Goal: Task Accomplishment & Management: Manage account settings

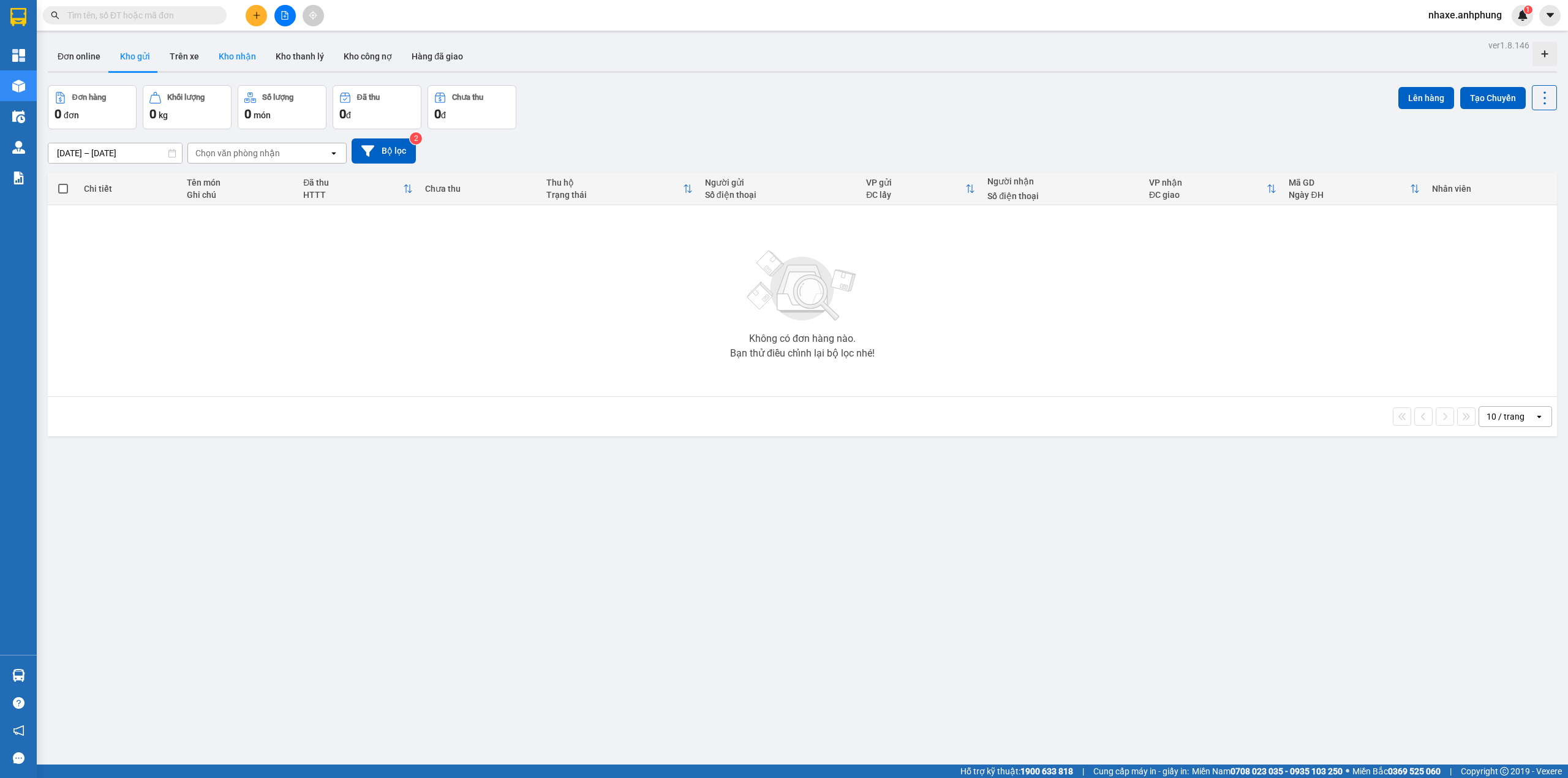
click at [253, 61] on button "Kho nhận" at bounding box center [237, 57] width 57 height 30
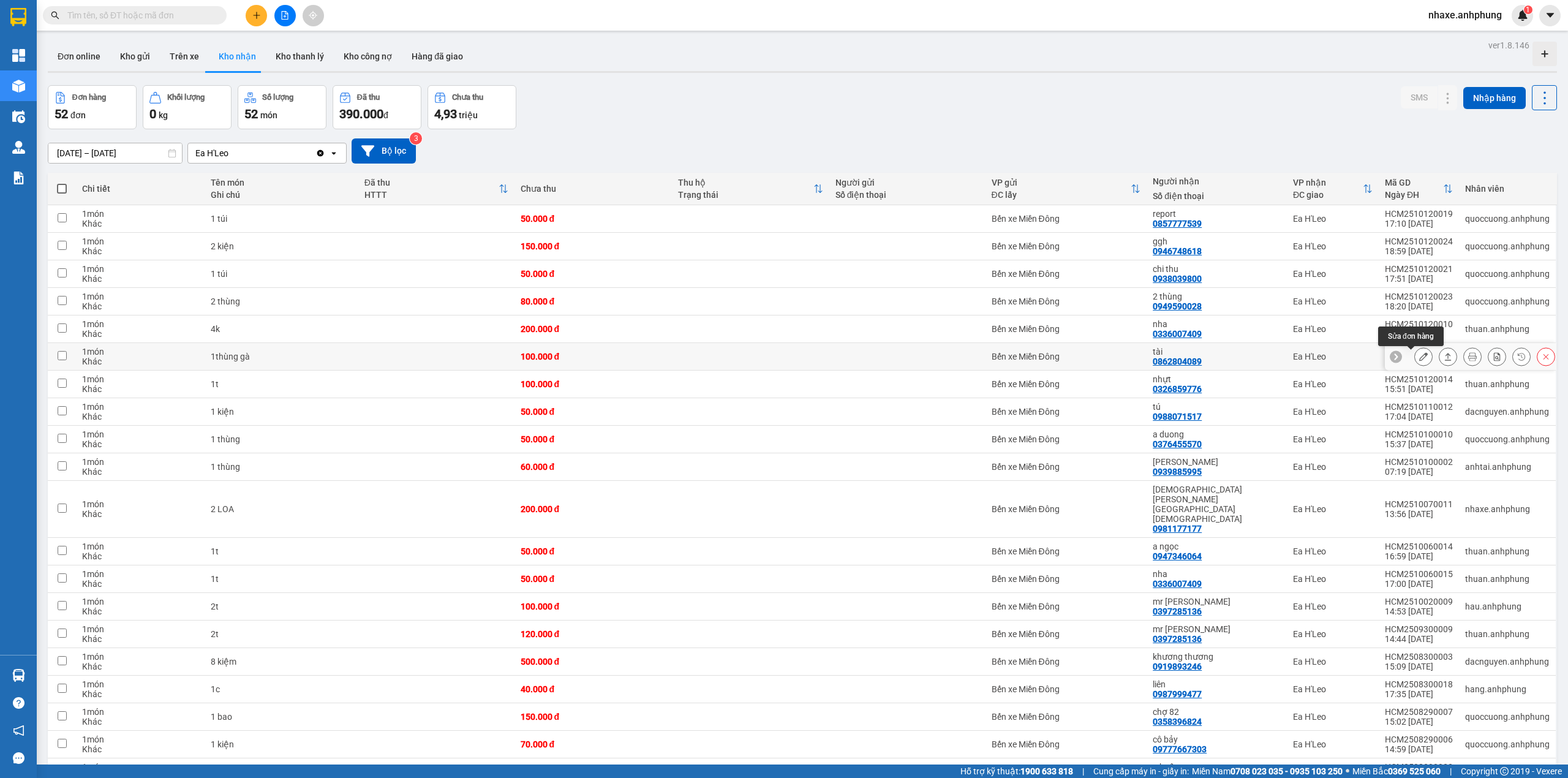
click at [1419, 357] on icon at bounding box center [1423, 356] width 8 height 8
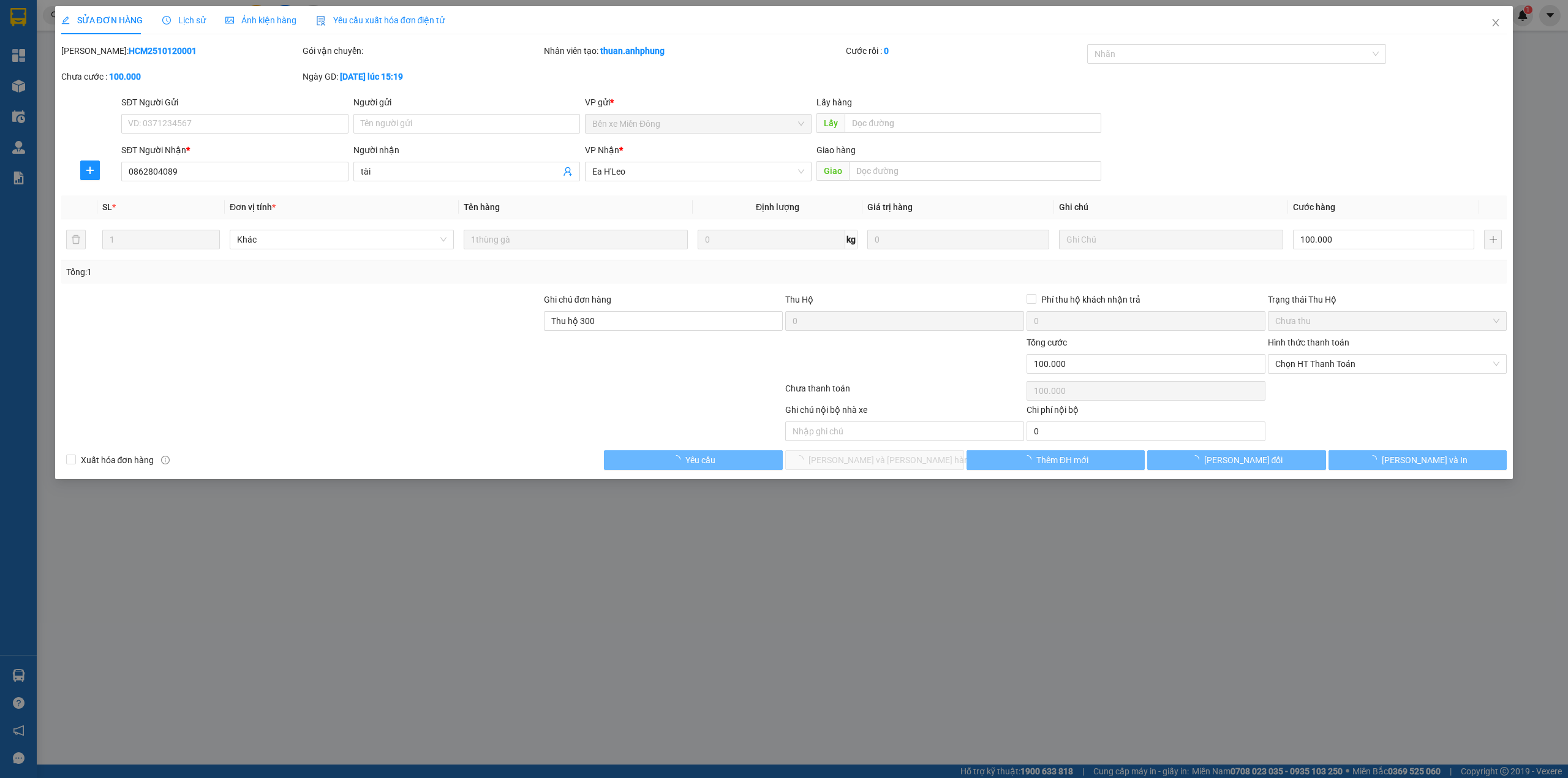
type input "0862804089"
type input "tài"
type input "Thu hộ 300"
type input "0"
type input "100.000"
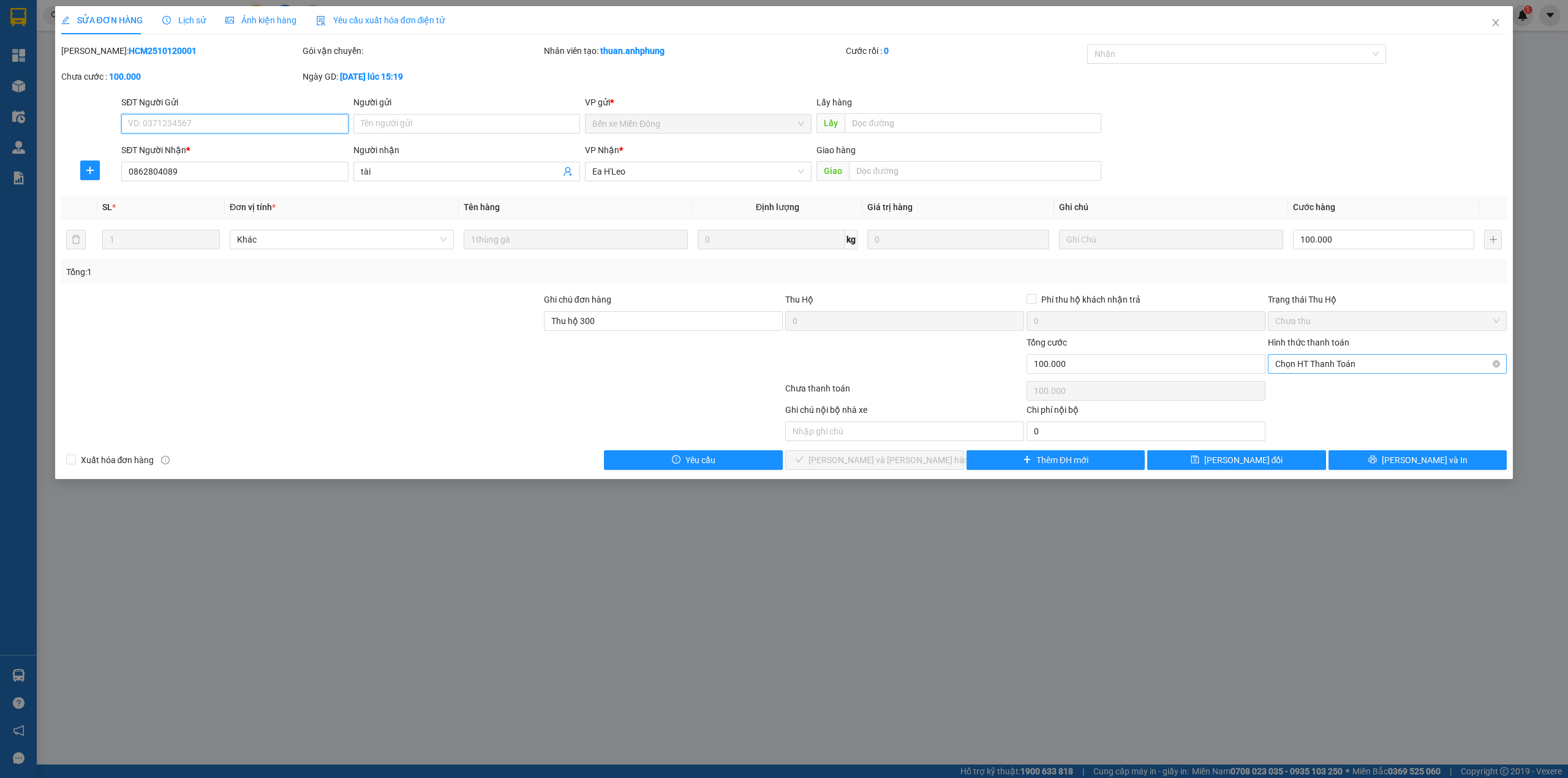
click at [1374, 371] on span "Chọn HT Thanh Toán" at bounding box center [1387, 364] width 225 height 19
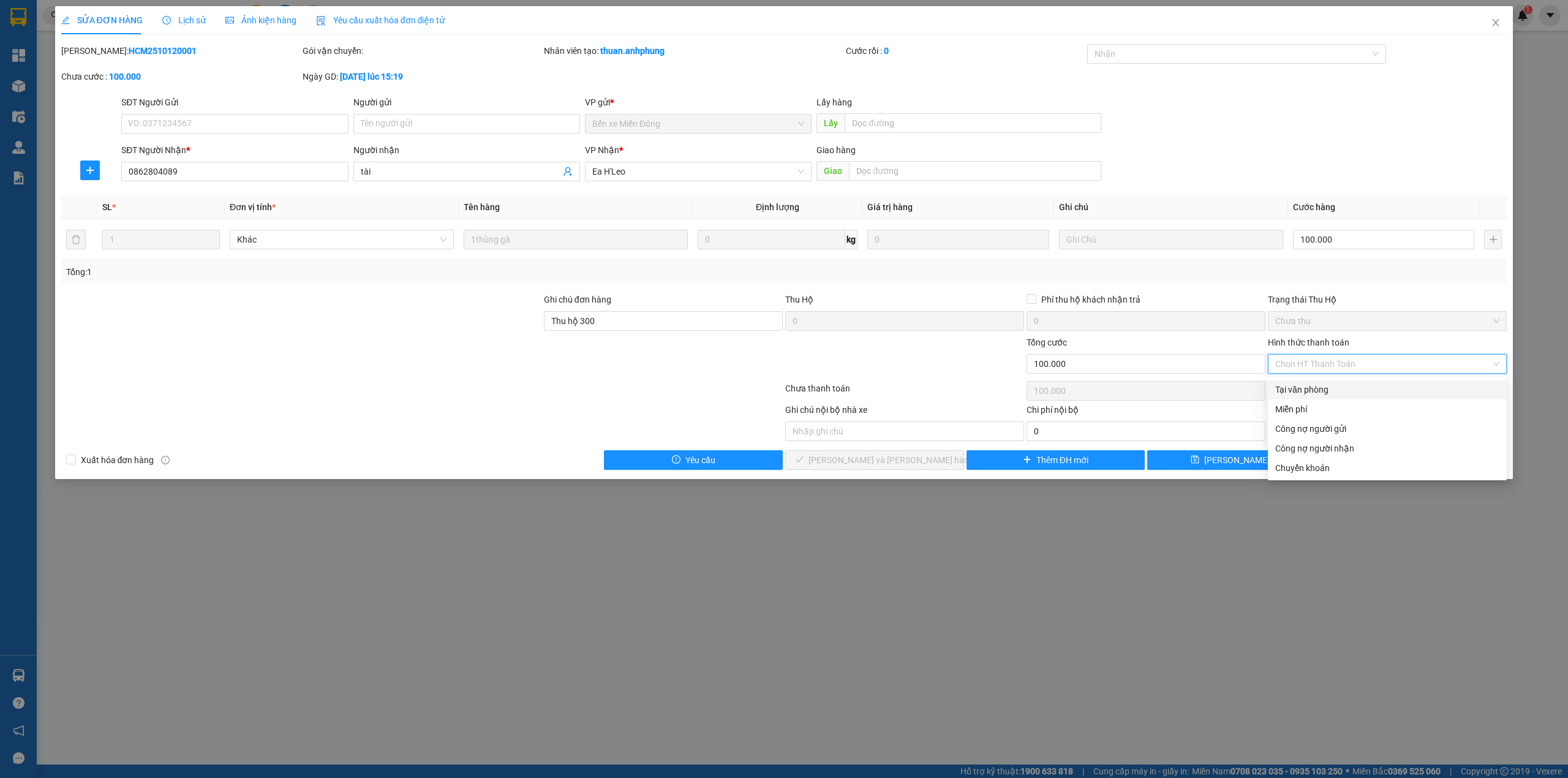
click at [1334, 396] on div "Tại văn phòng" at bounding box center [1387, 389] width 225 height 13
type input "0"
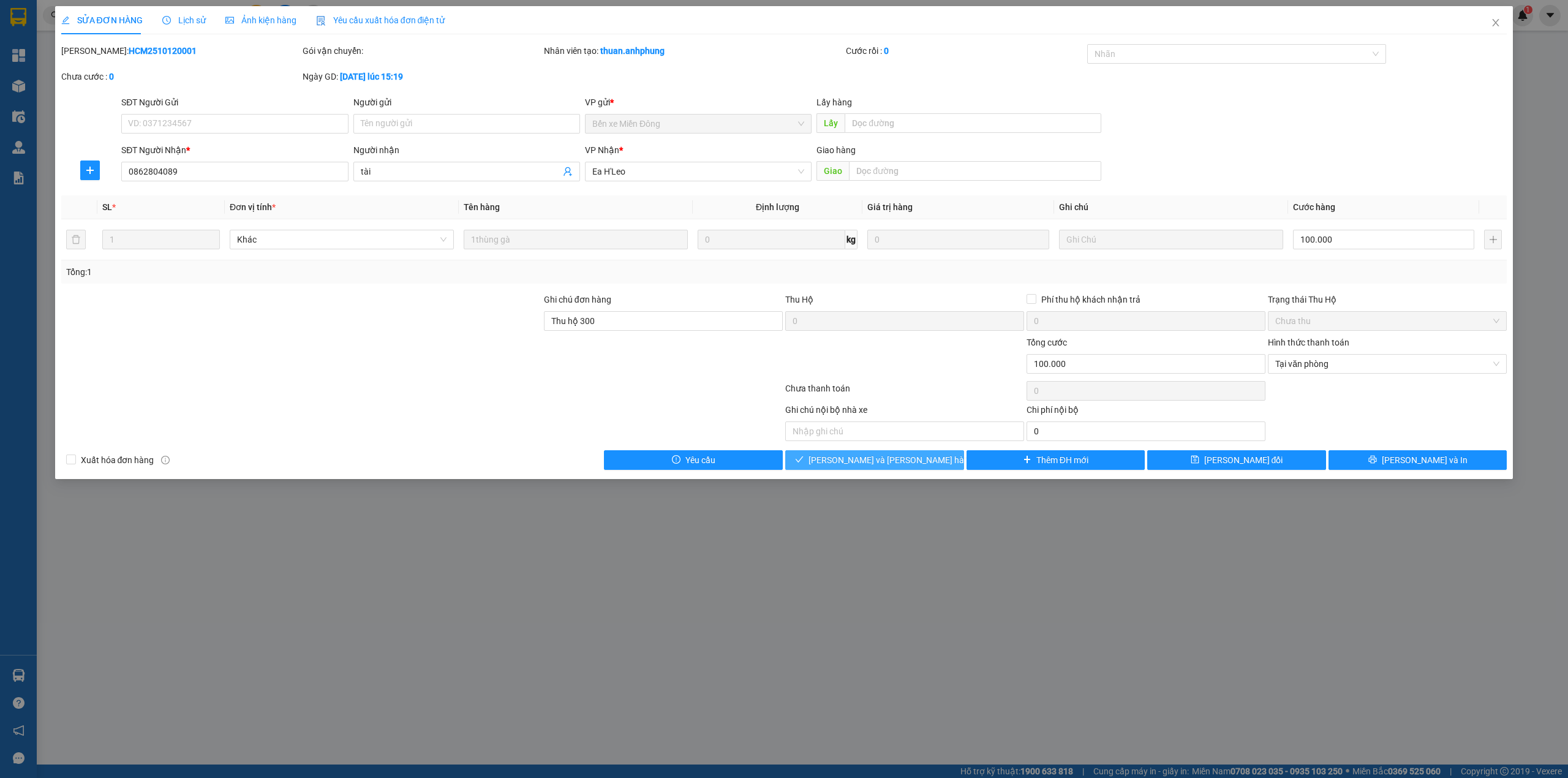
click at [907, 458] on span "[PERSON_NAME] và [PERSON_NAME] hàng" at bounding box center [892, 460] width 166 height 13
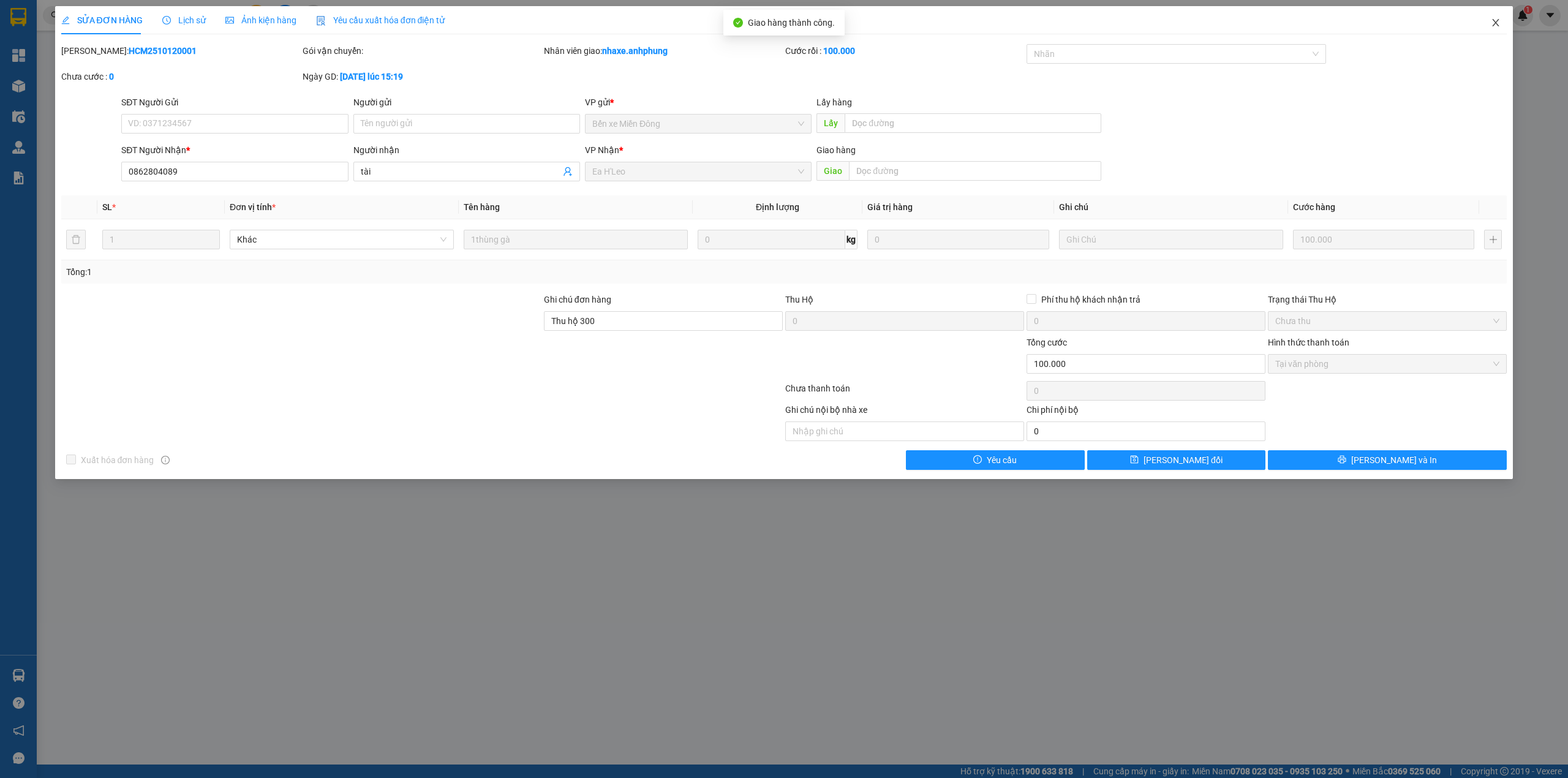
click at [1500, 20] on icon "close" at bounding box center [1495, 22] width 10 height 10
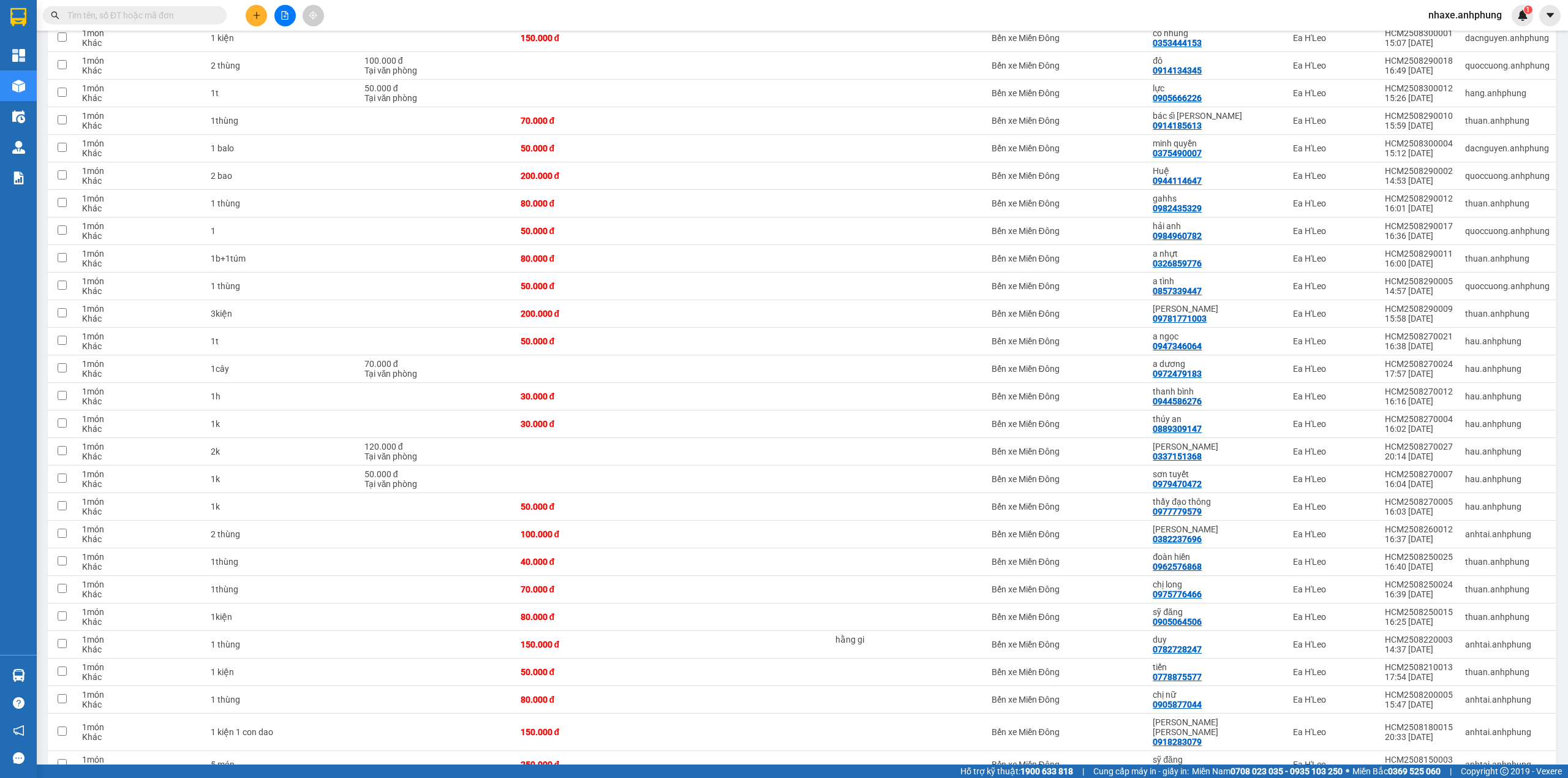
scroll to position [908, 0]
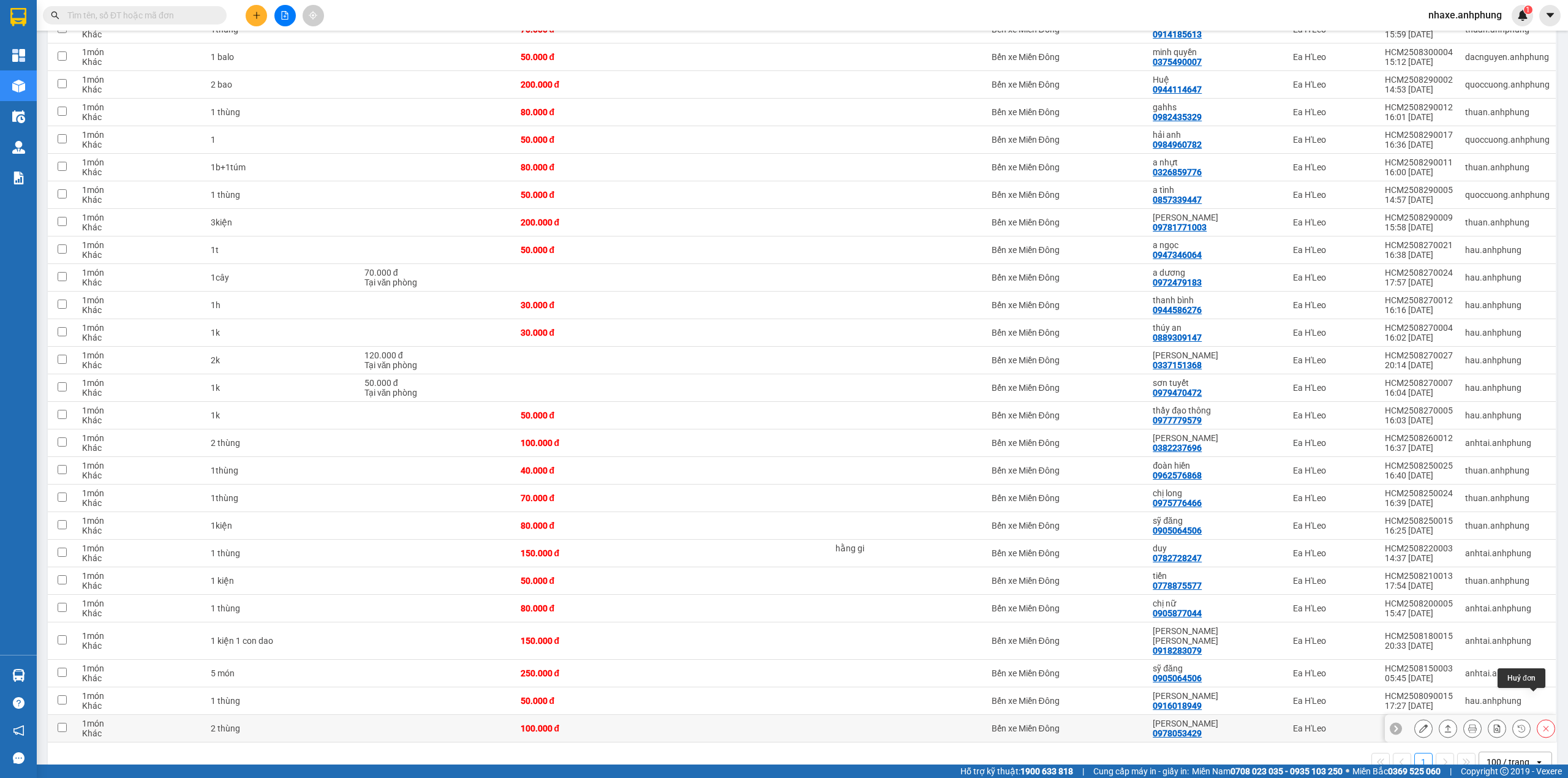
click at [1542, 724] on icon at bounding box center [1546, 728] width 8 height 8
click at [1396, 646] on div at bounding box center [1393, 647] width 8 height 8
click at [1386, 647] on input "Chuyển hoàn về kho gửi" at bounding box center [1386, 647] width 0 height 0
click at [1491, 696] on button "Xác nhận" at bounding box center [1485, 695] width 67 height 22
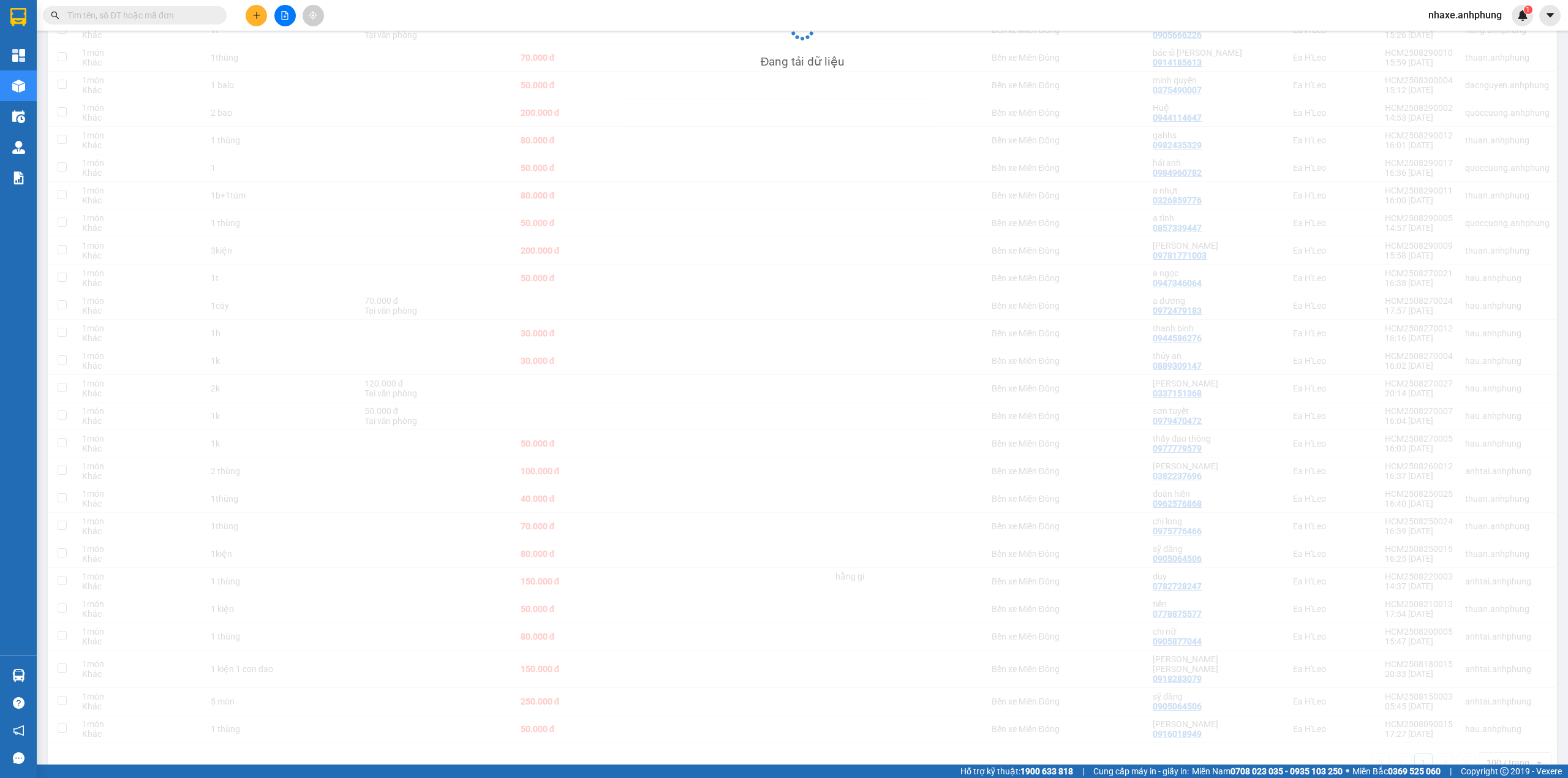
scroll to position [880, 0]
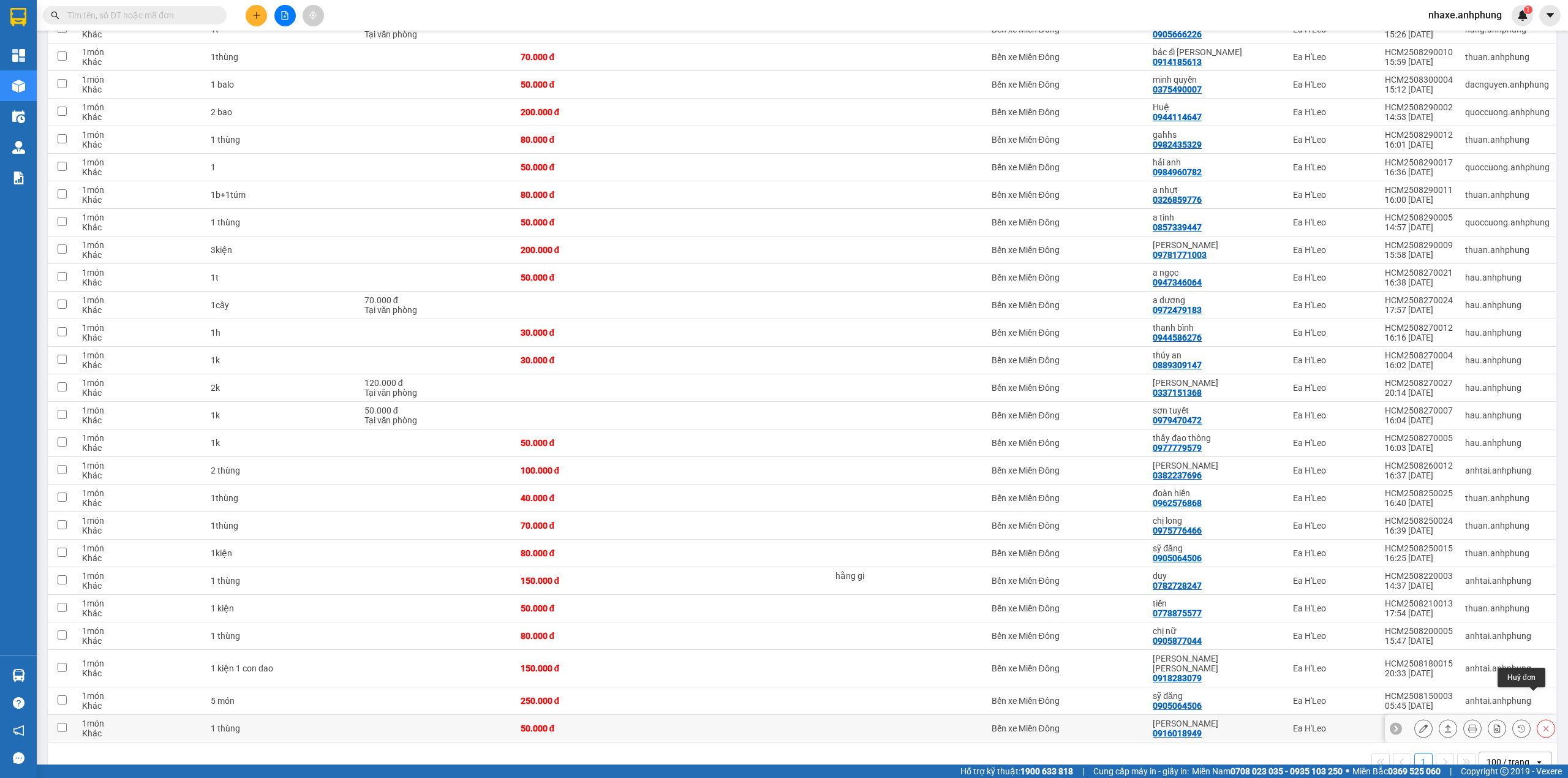
click at [1537, 718] on button at bounding box center [1546, 729] width 17 height 21
click at [1399, 646] on div at bounding box center [1393, 647] width 12 height 12
click at [1386, 647] on input "Chuyển hoàn về kho gửi" at bounding box center [1386, 647] width 0 height 0
click at [1486, 692] on button "Xác nhận" at bounding box center [1485, 695] width 67 height 22
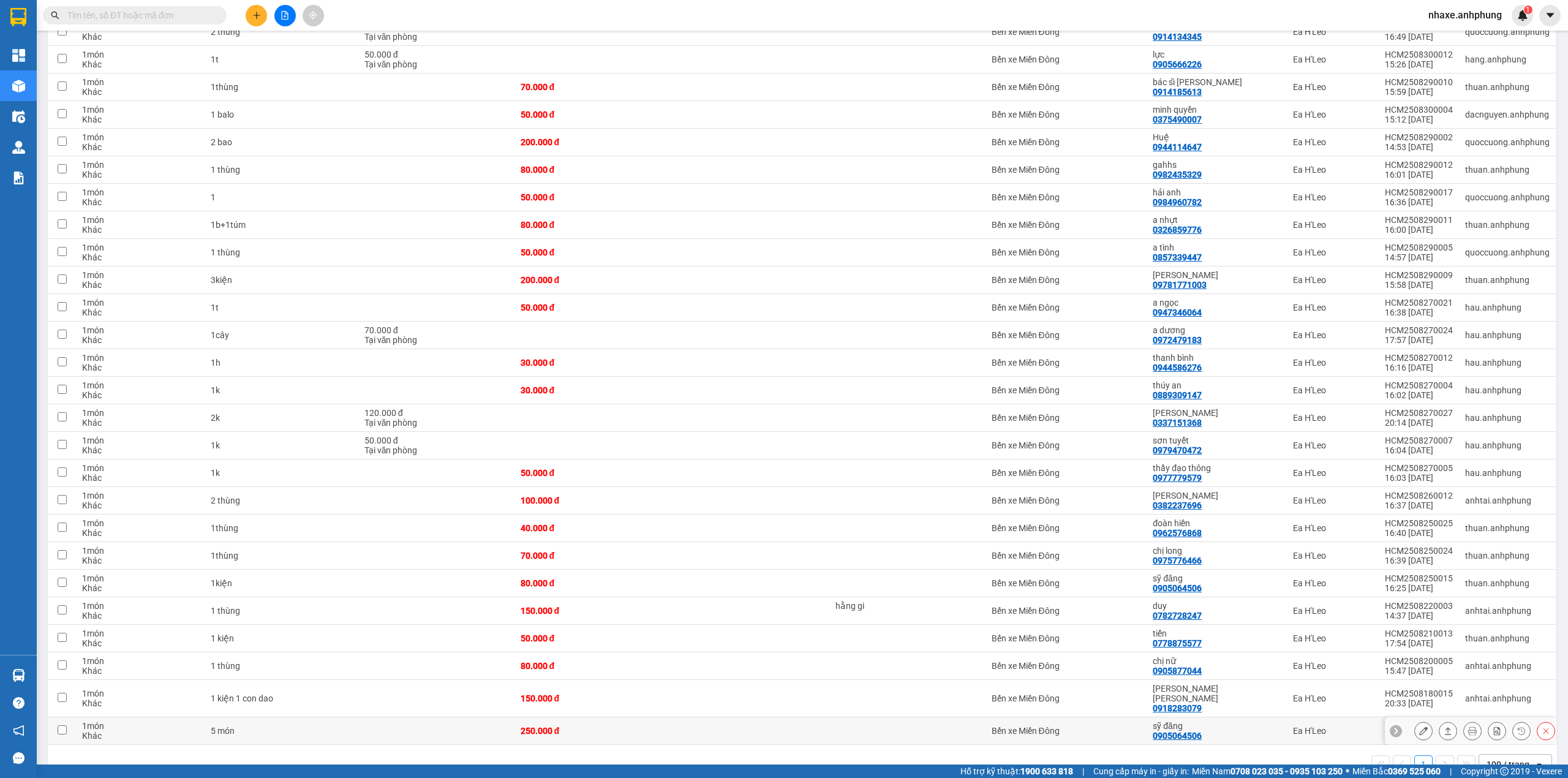
scroll to position [853, 0]
click at [1542, 724] on icon at bounding box center [1546, 728] width 8 height 8
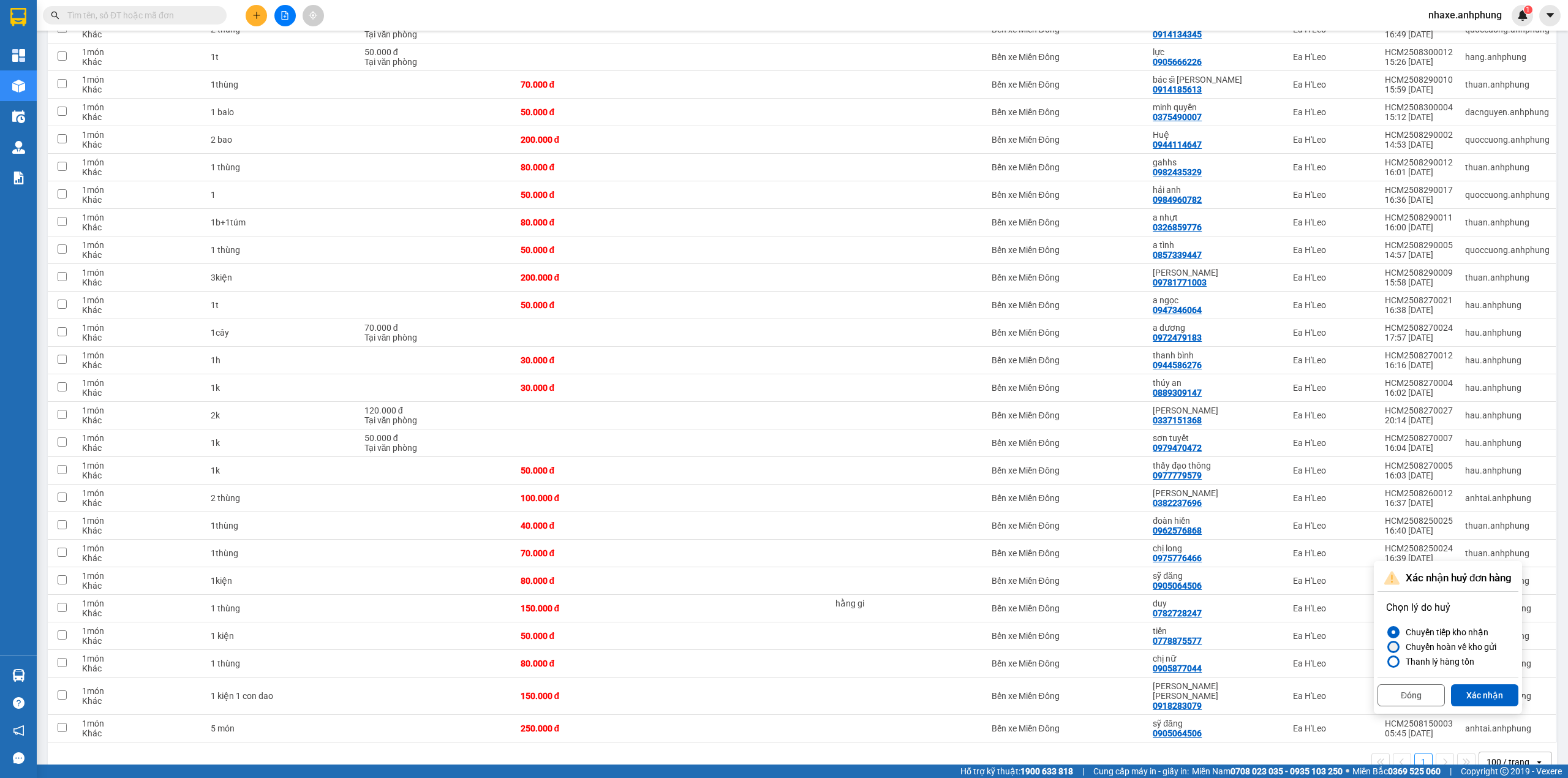
click at [1414, 646] on div "Chuyển hoàn về kho gửi" at bounding box center [1449, 647] width 96 height 15
click at [1386, 647] on input "Chuyển hoàn về kho gửi" at bounding box center [1386, 647] width 0 height 0
click at [1481, 694] on button "Xác nhận" at bounding box center [1485, 695] width 67 height 22
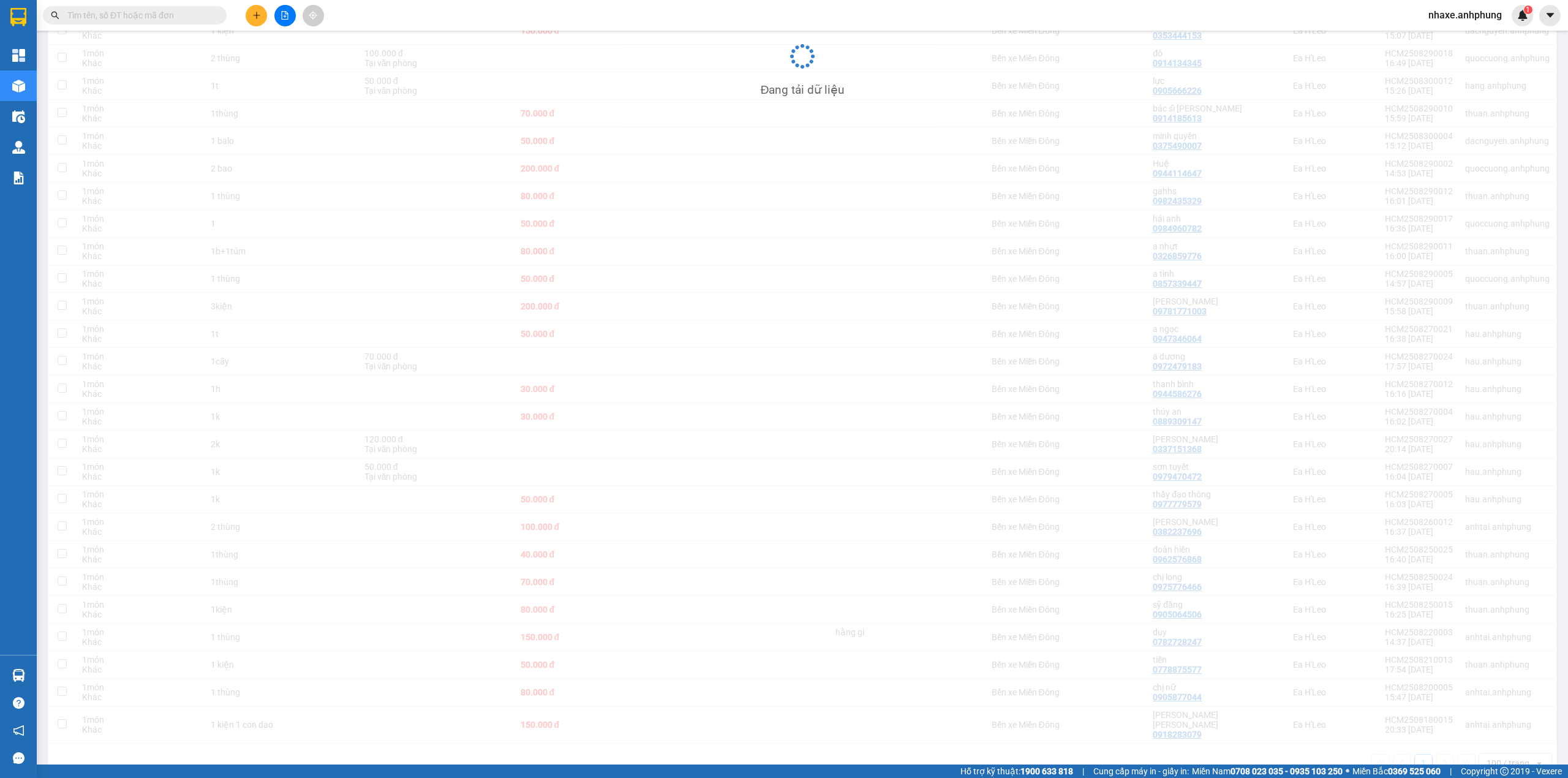
scroll to position [825, 0]
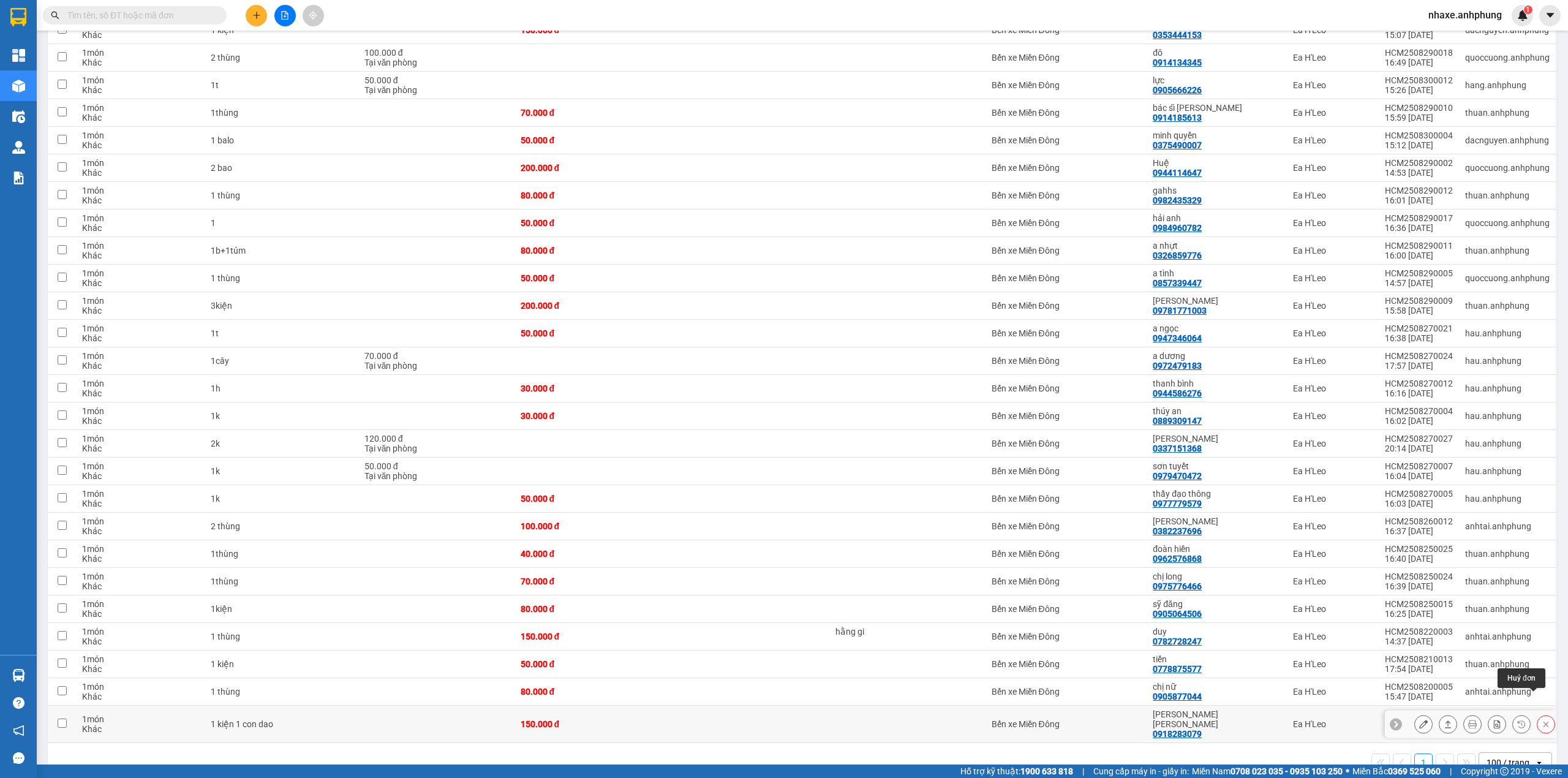
click at [1542, 720] on icon at bounding box center [1546, 724] width 8 height 8
click at [1403, 645] on div "Chuyển hoàn về kho gửi" at bounding box center [1449, 647] width 96 height 15
click at [1386, 647] on input "Chuyển hoàn về kho gửi" at bounding box center [1386, 647] width 0 height 0
click at [1493, 696] on button "Xác nhận" at bounding box center [1485, 695] width 67 height 22
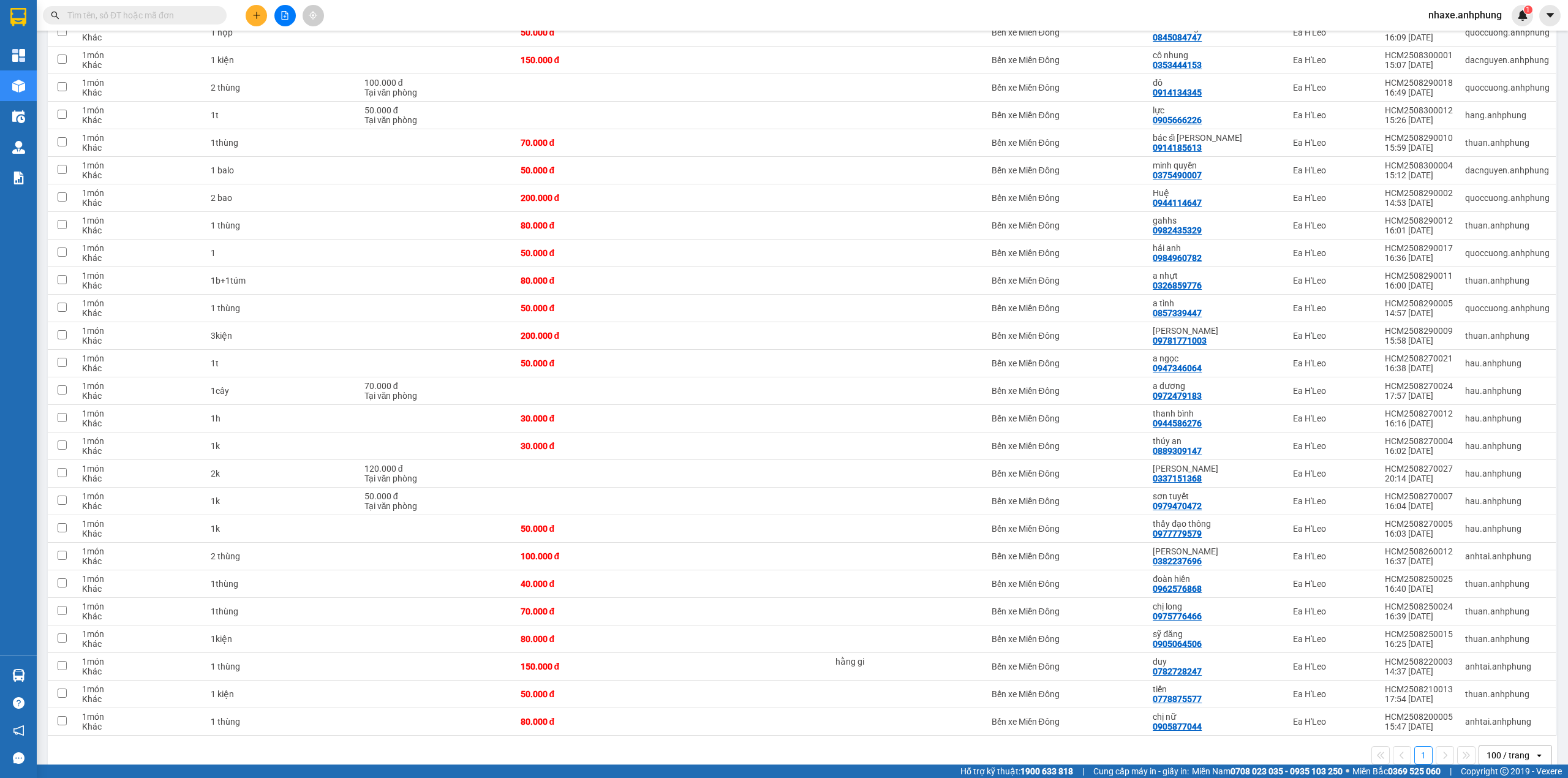
scroll to position [797, 0]
click at [1542, 715] on icon at bounding box center [1546, 718] width 8 height 8
click at [1405, 642] on div "Chuyển hoàn về kho gửi" at bounding box center [1449, 647] width 96 height 15
click at [1386, 647] on input "Chuyển hoàn về kho gửi" at bounding box center [1386, 647] width 0 height 0
click at [1473, 693] on button "Xác nhận" at bounding box center [1485, 695] width 67 height 22
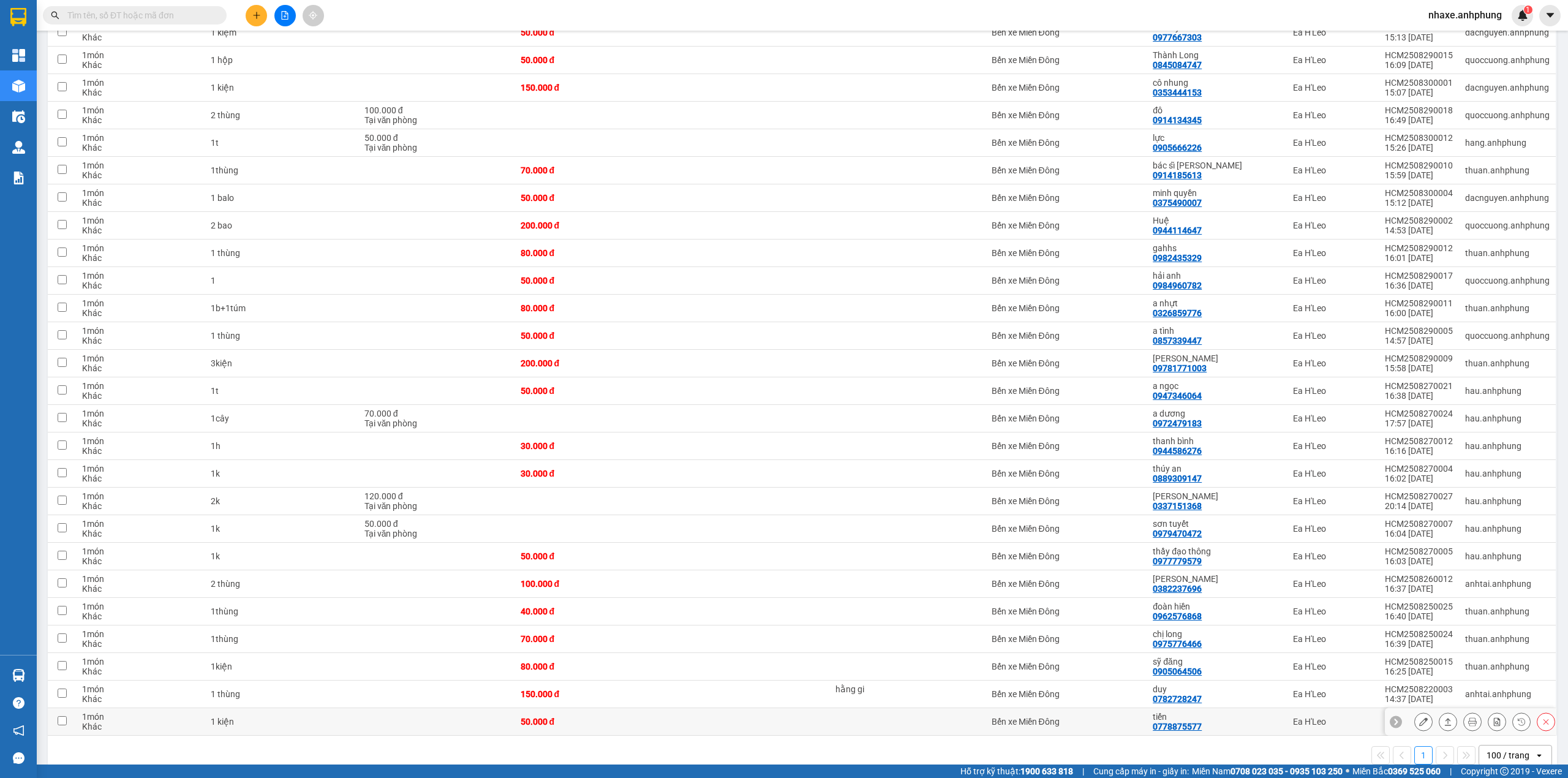
scroll to position [770, 0]
click at [1419, 715] on icon at bounding box center [1423, 718] width 8 height 8
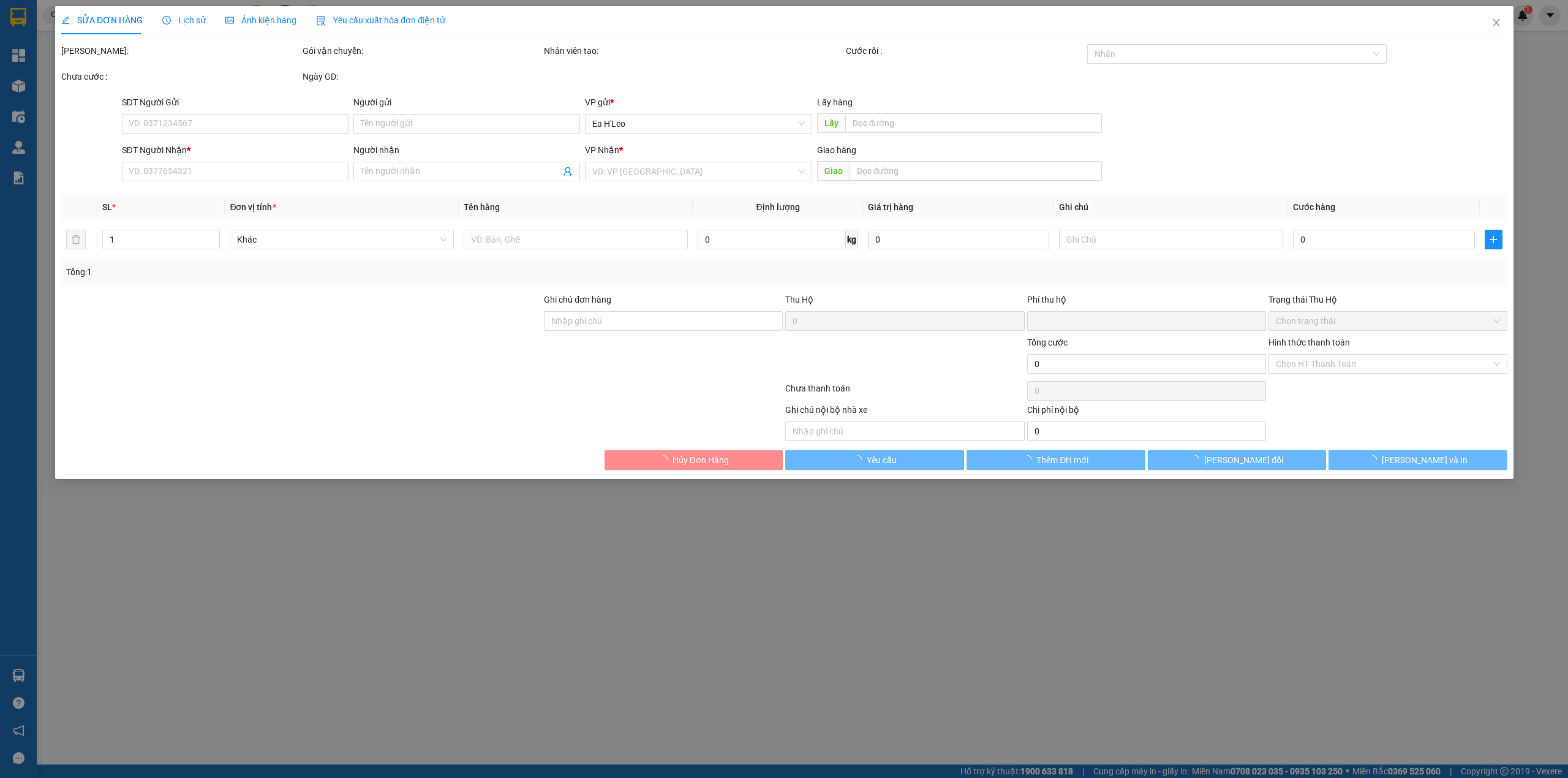
type input "0778875577"
type input "tiến"
type input "0"
type input "50.000"
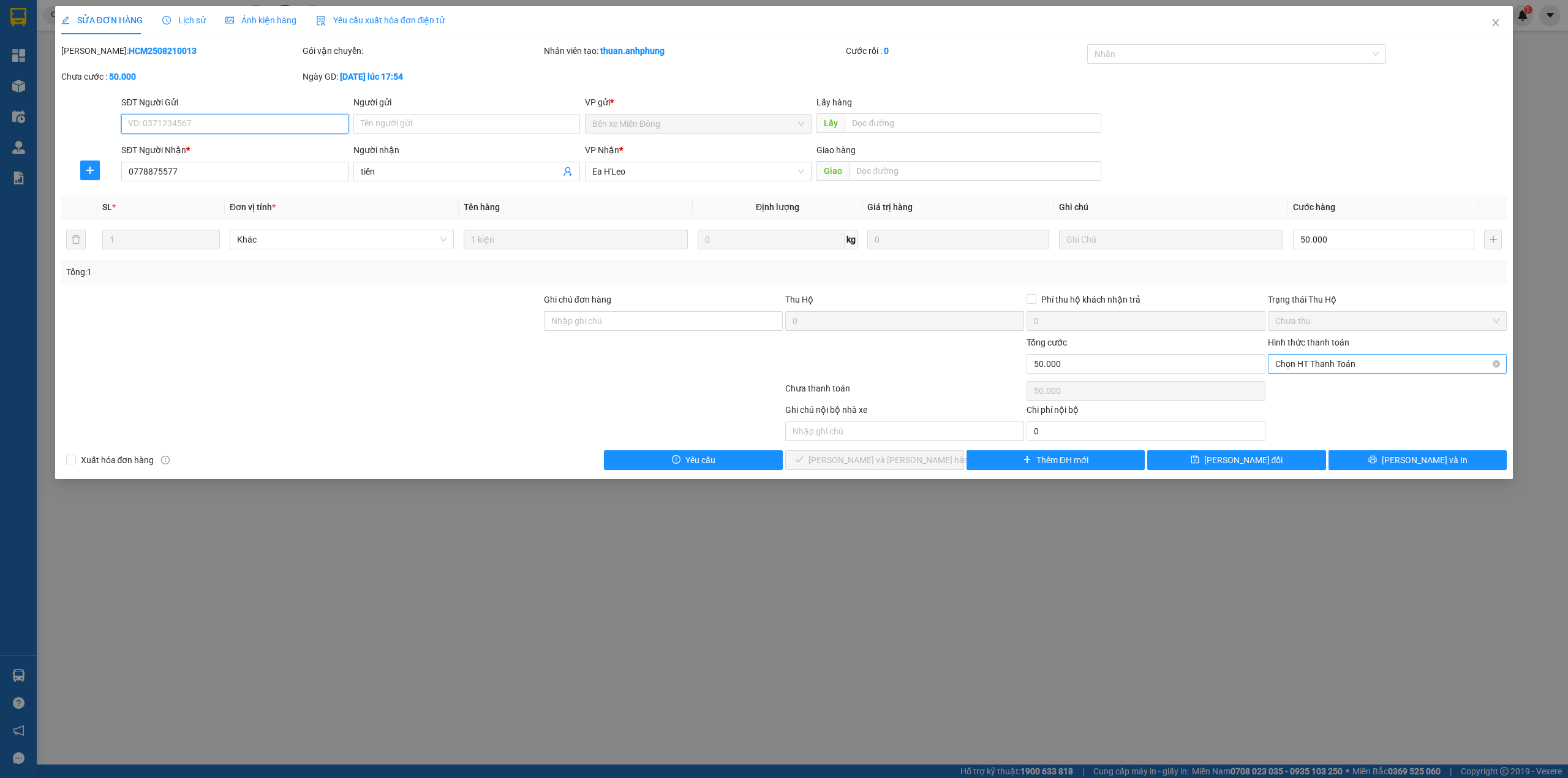
click at [1343, 362] on span "Chọn HT Thanh Toán" at bounding box center [1387, 364] width 225 height 19
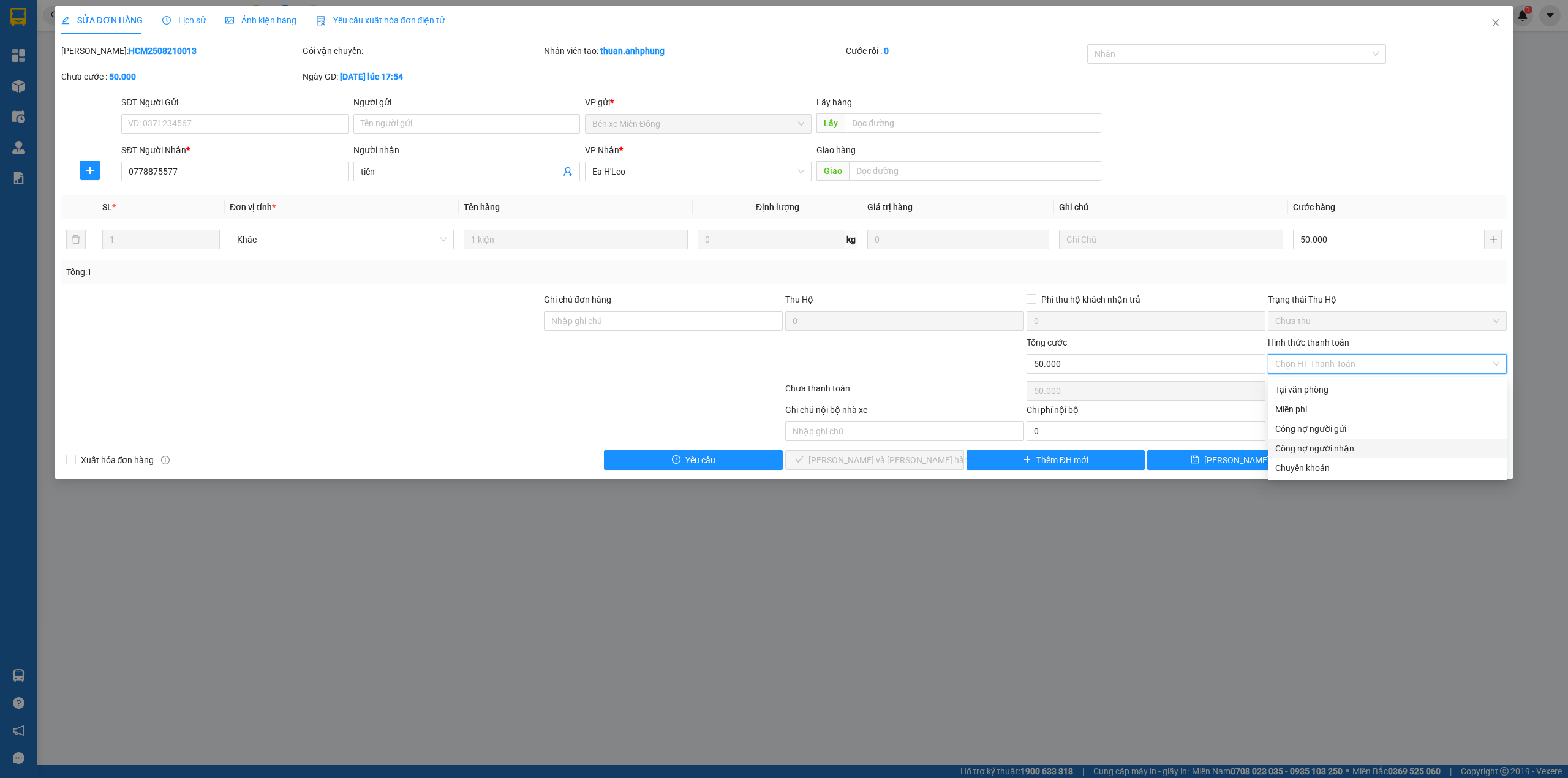
click at [1329, 448] on div "Công nợ người nhận" at bounding box center [1387, 448] width 225 height 13
type input "0"
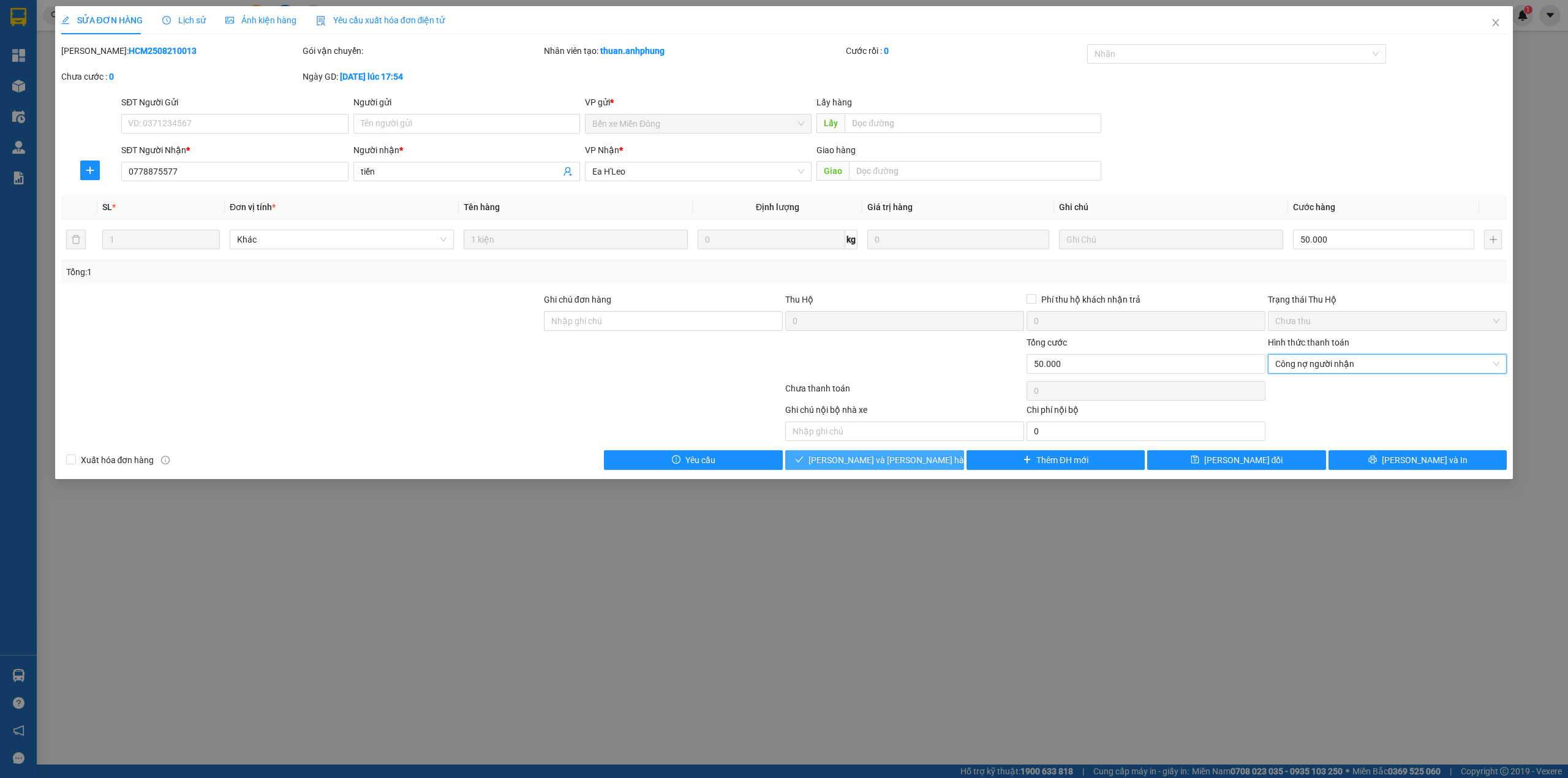
click at [857, 461] on span "[PERSON_NAME] và [PERSON_NAME] hàng" at bounding box center [892, 460] width 166 height 13
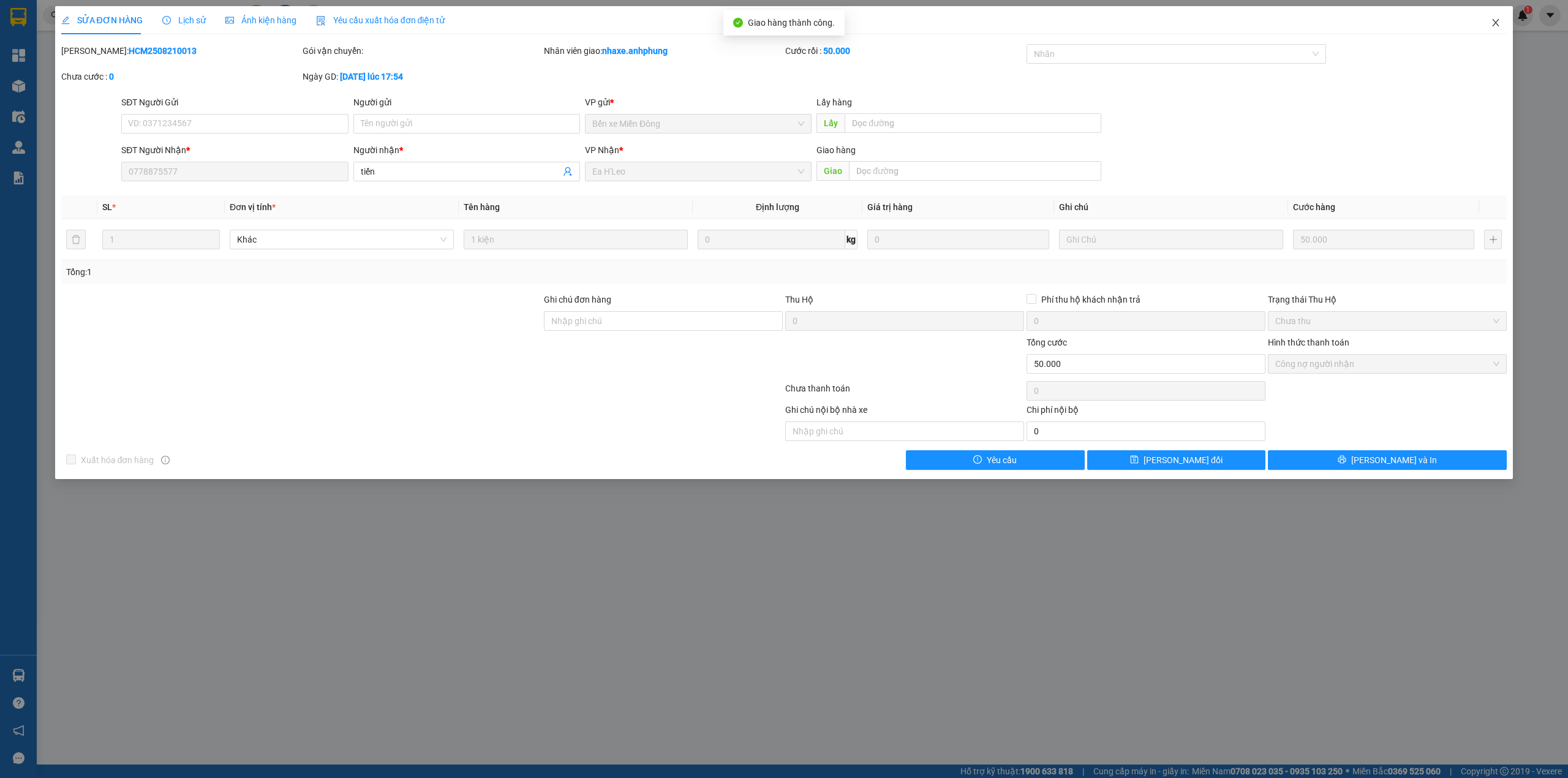
click at [1493, 26] on icon "close" at bounding box center [1495, 22] width 10 height 10
click at [1493, 26] on div "Kết quả [PERSON_NAME] ( 0 ) Bộ lọc No Data nhaxe.anhphung 1" at bounding box center [784, 15] width 1568 height 31
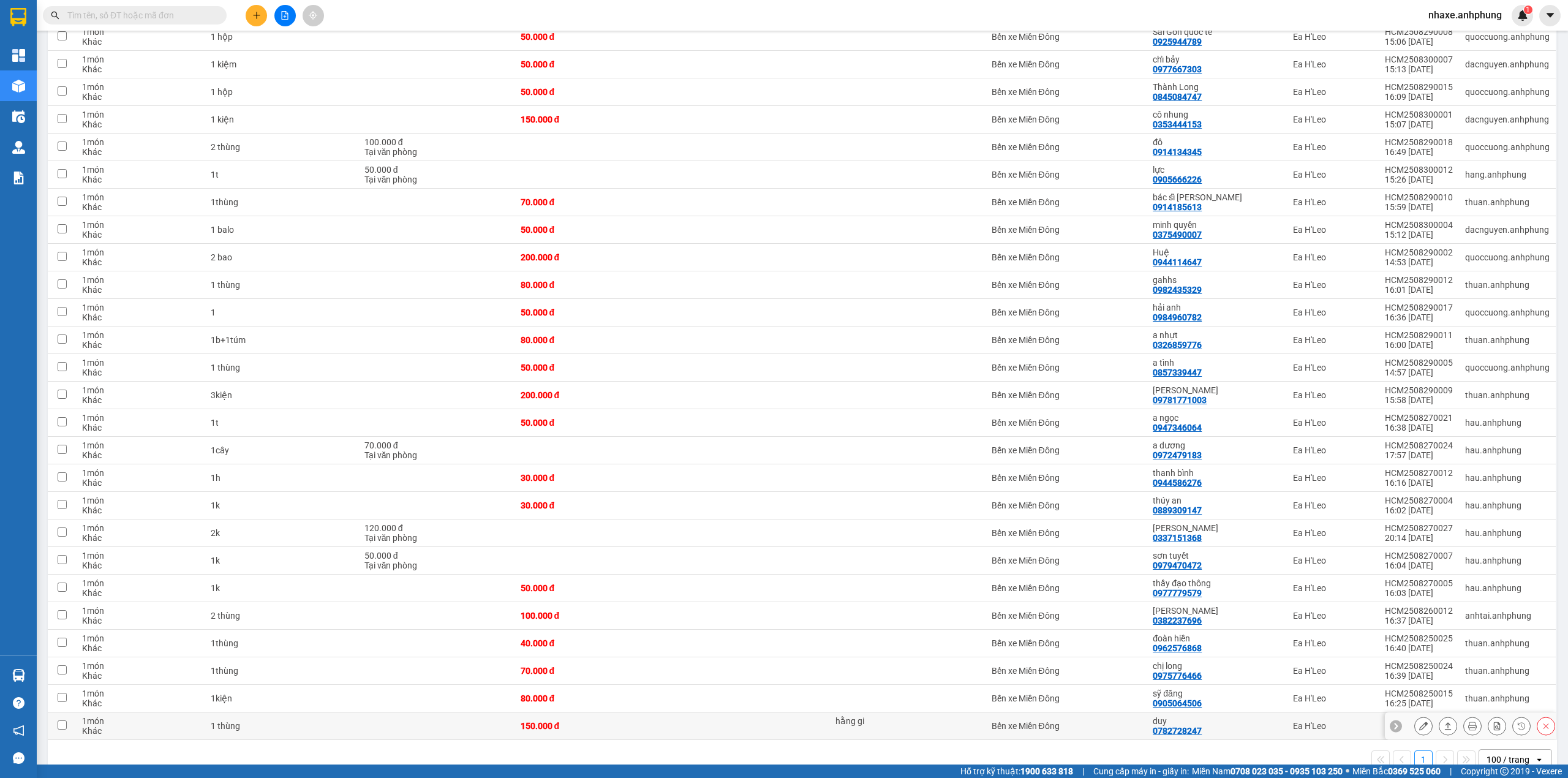
scroll to position [742, 0]
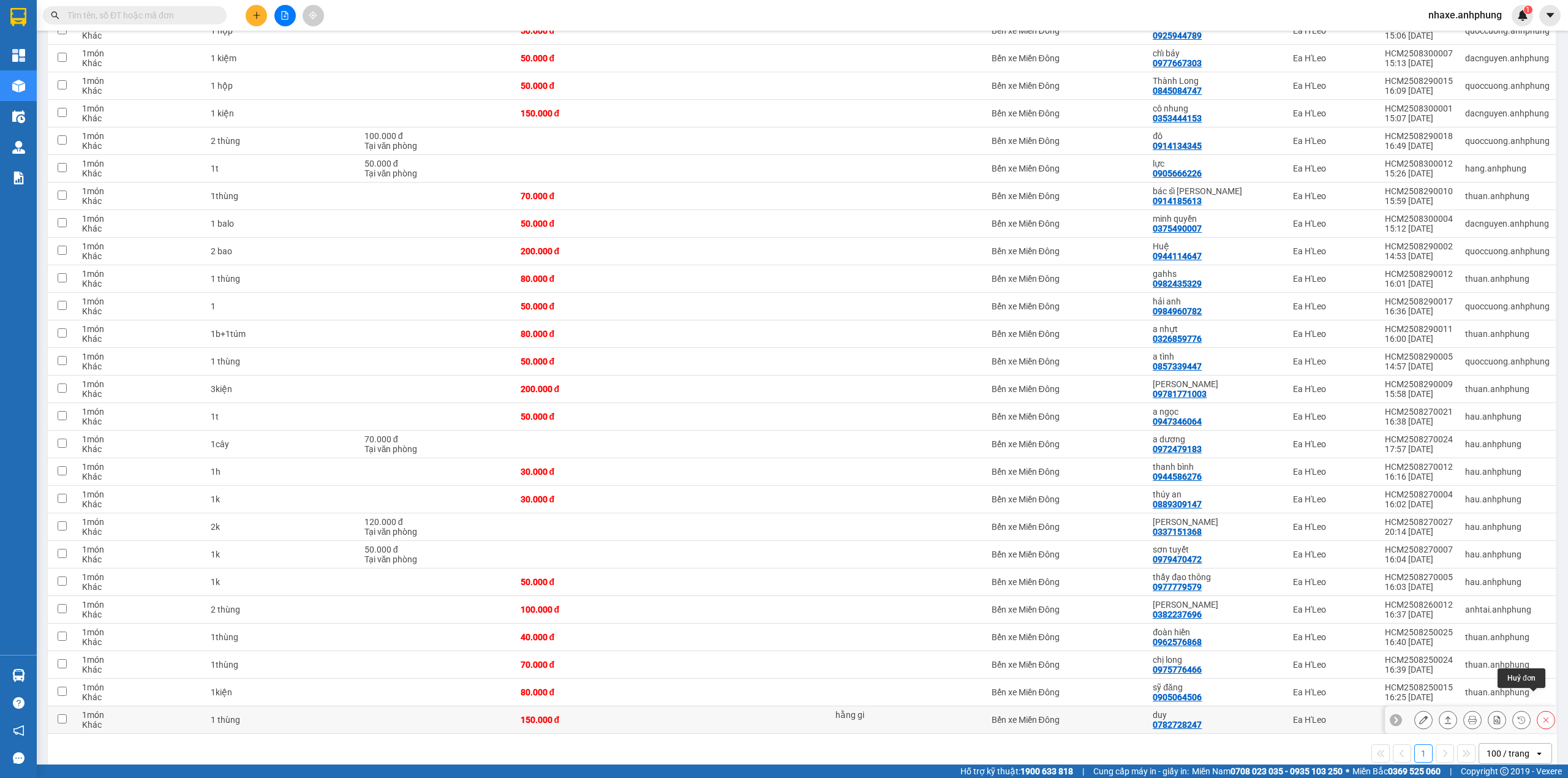
click at [1542, 716] on icon at bounding box center [1546, 719] width 8 height 8
click at [1398, 646] on div at bounding box center [1393, 647] width 8 height 8
click at [1386, 647] on input "Chuyển hoàn về kho gửi" at bounding box center [1386, 647] width 0 height 0
click at [1480, 692] on button "Xác nhận" at bounding box center [1485, 695] width 67 height 22
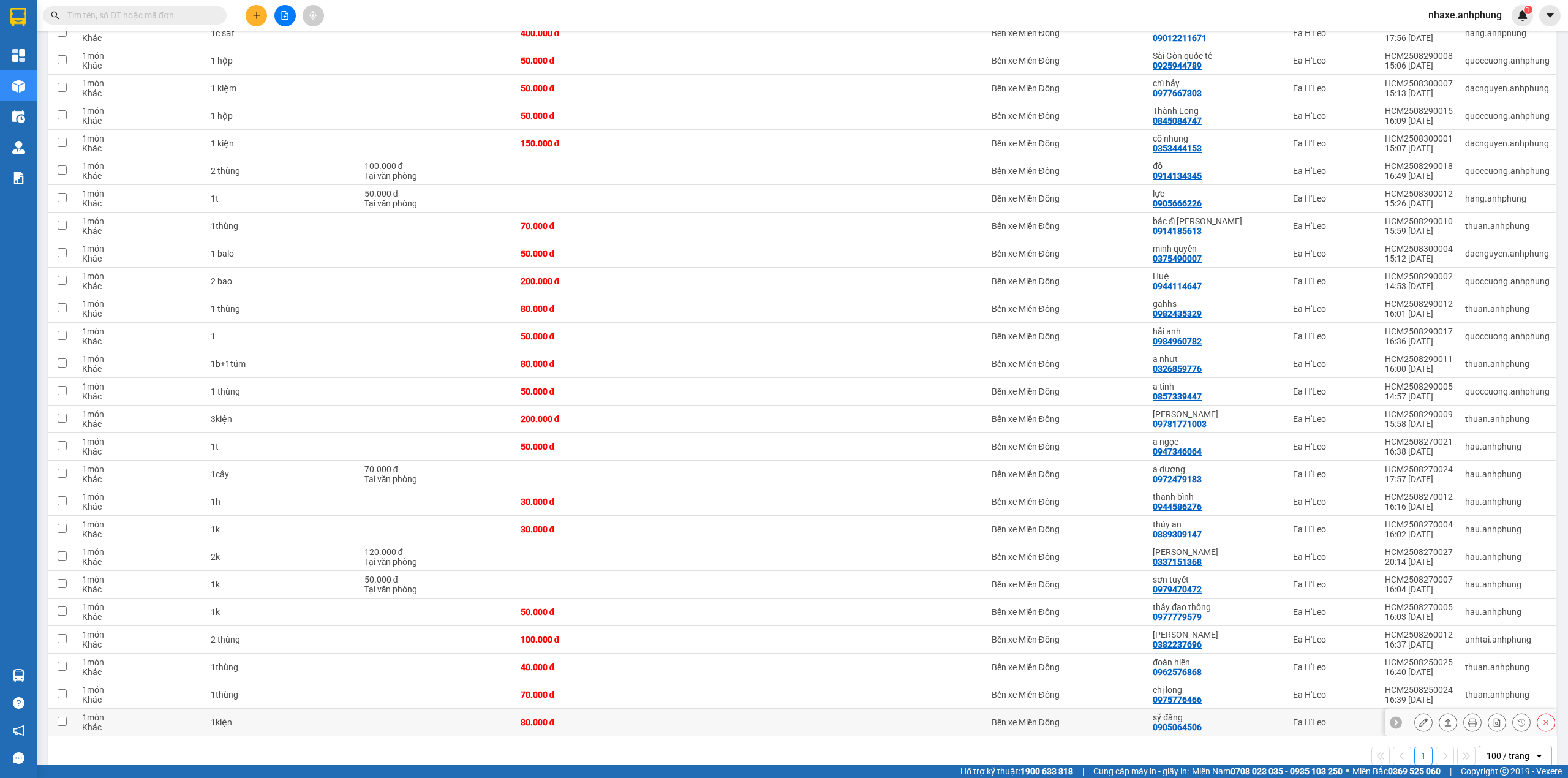
scroll to position [714, 0]
click at [1542, 716] on icon at bounding box center [1546, 719] width 8 height 8
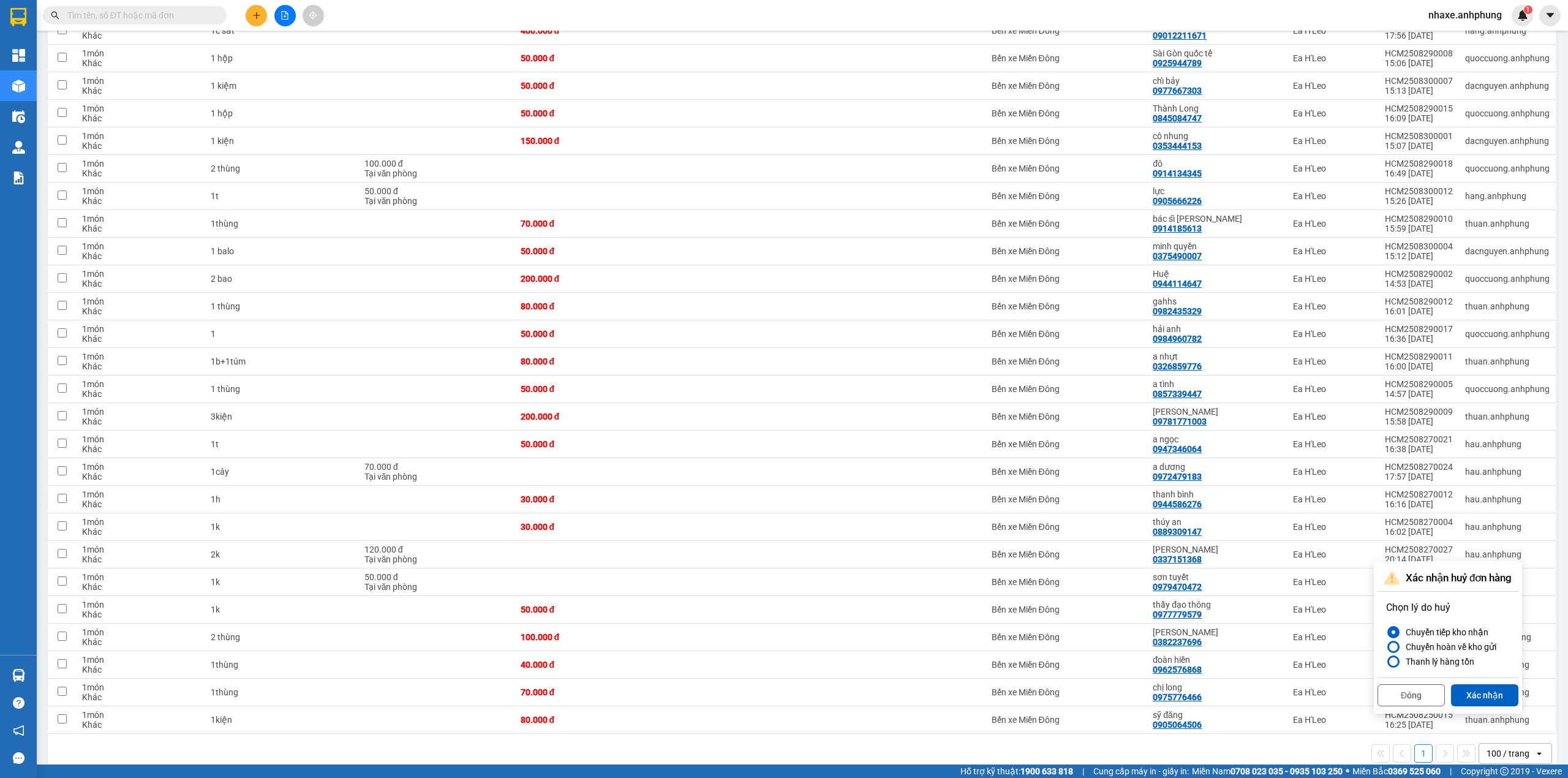
click at [1401, 647] on div "Chuyển hoàn về kho gửi" at bounding box center [1449, 647] width 96 height 15
click at [1386, 647] on input "Chuyển hoàn về kho gửi" at bounding box center [1386, 647] width 0 height 0
click at [1500, 694] on button "Xác nhận" at bounding box center [1485, 695] width 67 height 22
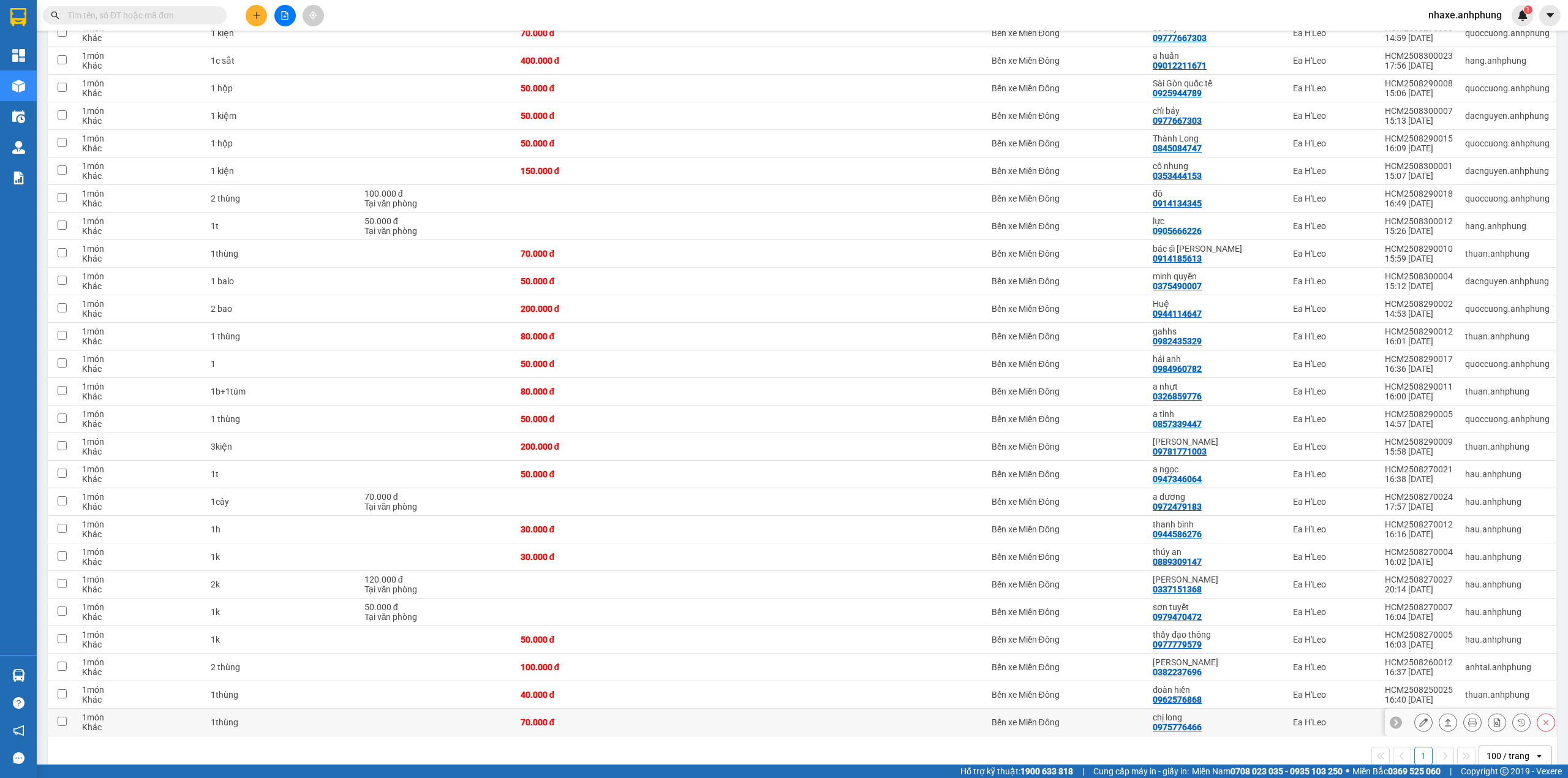
scroll to position [686, 0]
click at [1542, 716] on icon at bounding box center [1546, 719] width 8 height 8
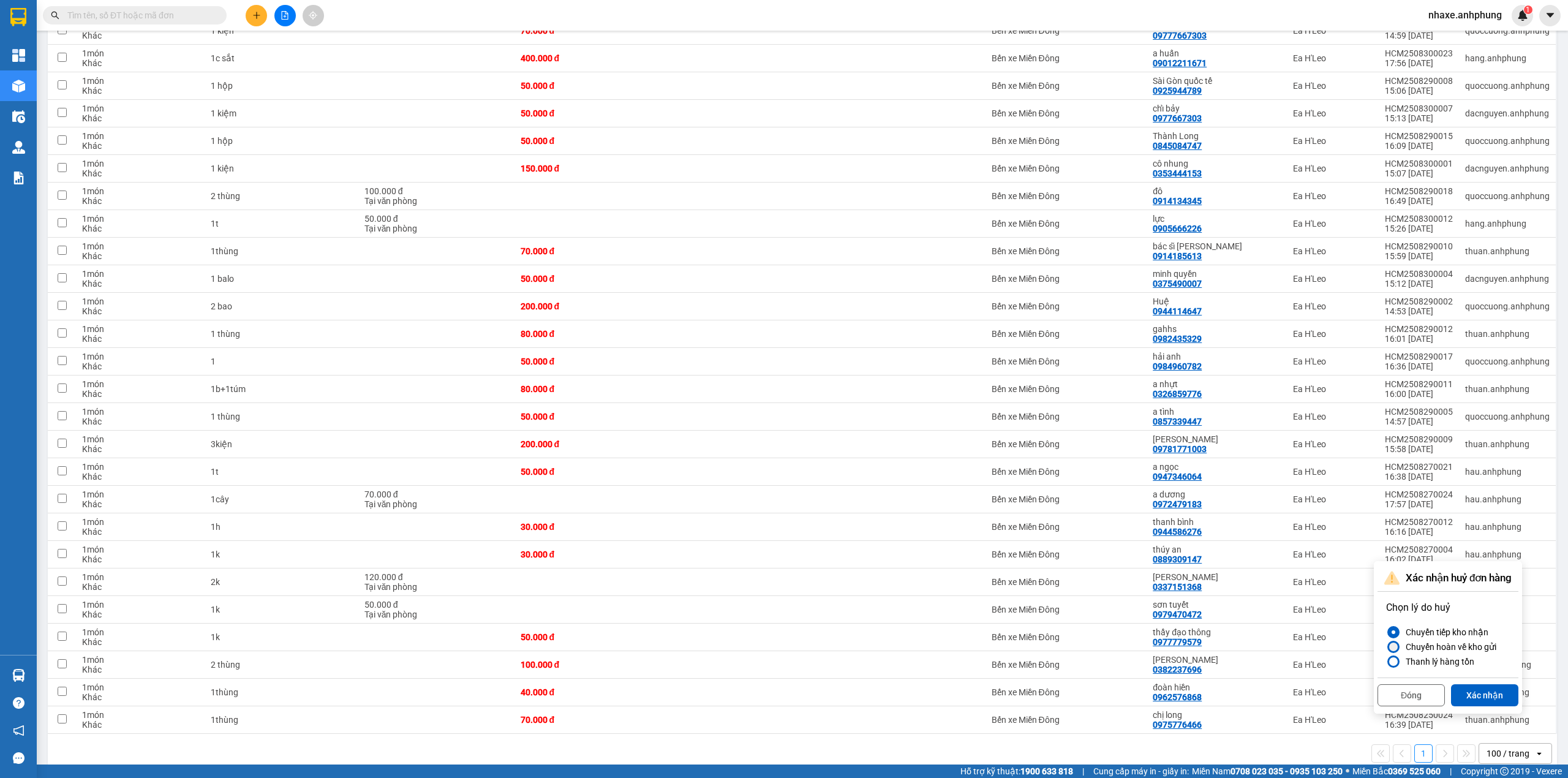
click at [1458, 643] on div "Chuyển hoàn về kho gửi" at bounding box center [1449, 647] width 96 height 15
click at [1386, 647] on input "Chuyển hoàn về kho gửi" at bounding box center [1386, 647] width 0 height 0
click at [1494, 691] on button "Xác nhận" at bounding box center [1485, 695] width 67 height 22
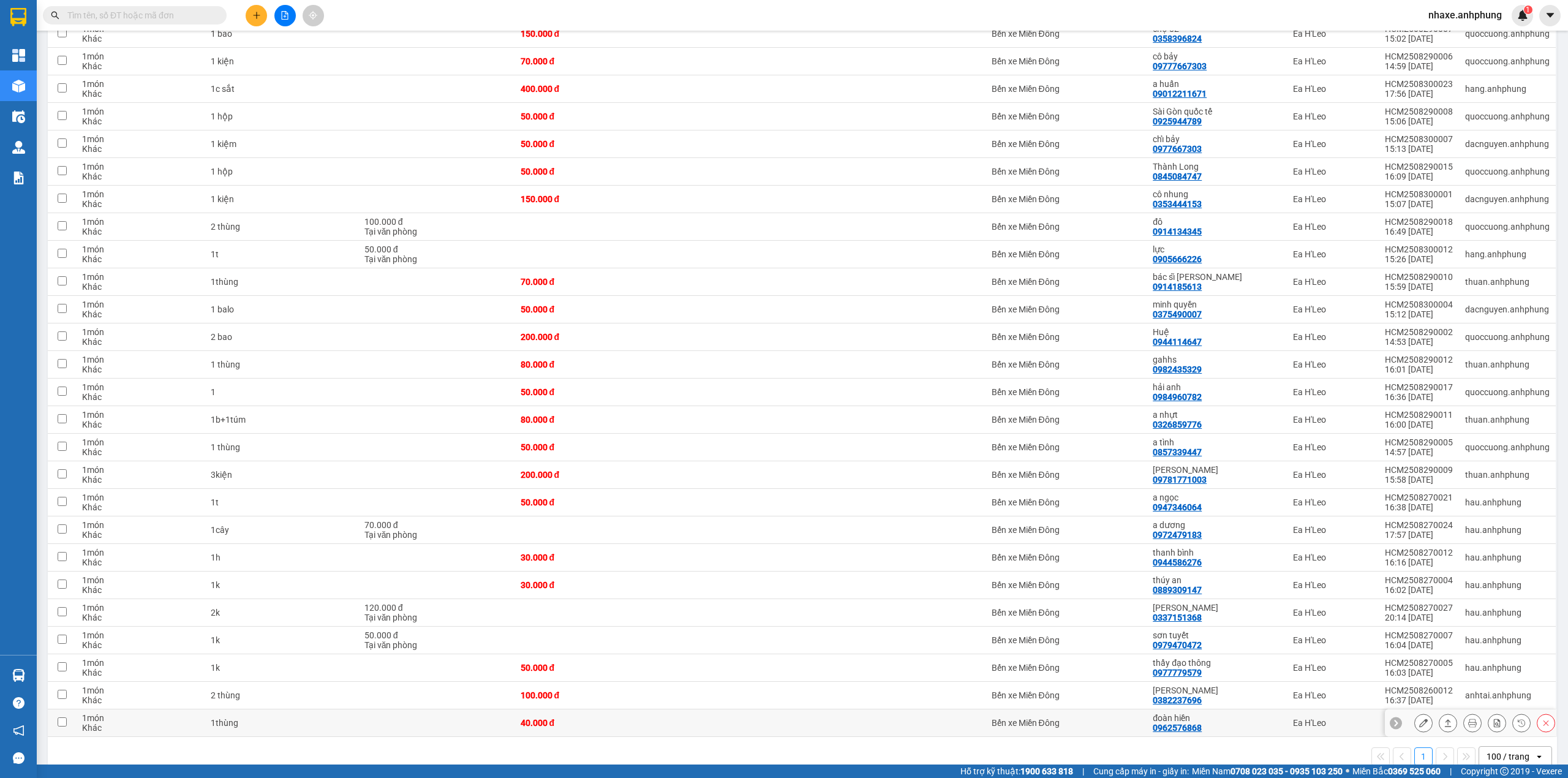
scroll to position [658, 0]
click at [1419, 717] on icon at bounding box center [1423, 720] width 8 height 8
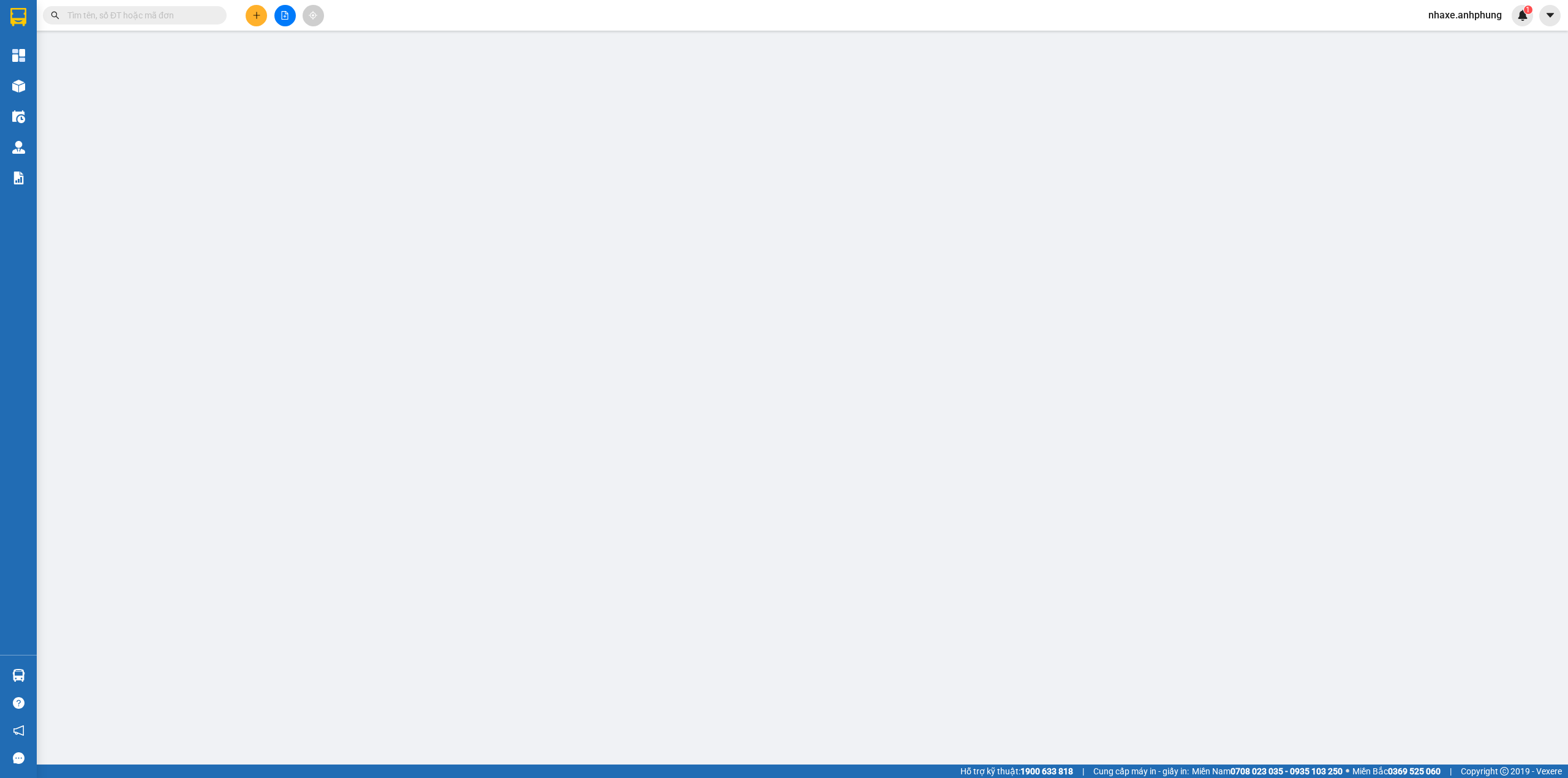
type input "0962576868"
type input "đoàn hiền"
type input "0"
type input "40.000"
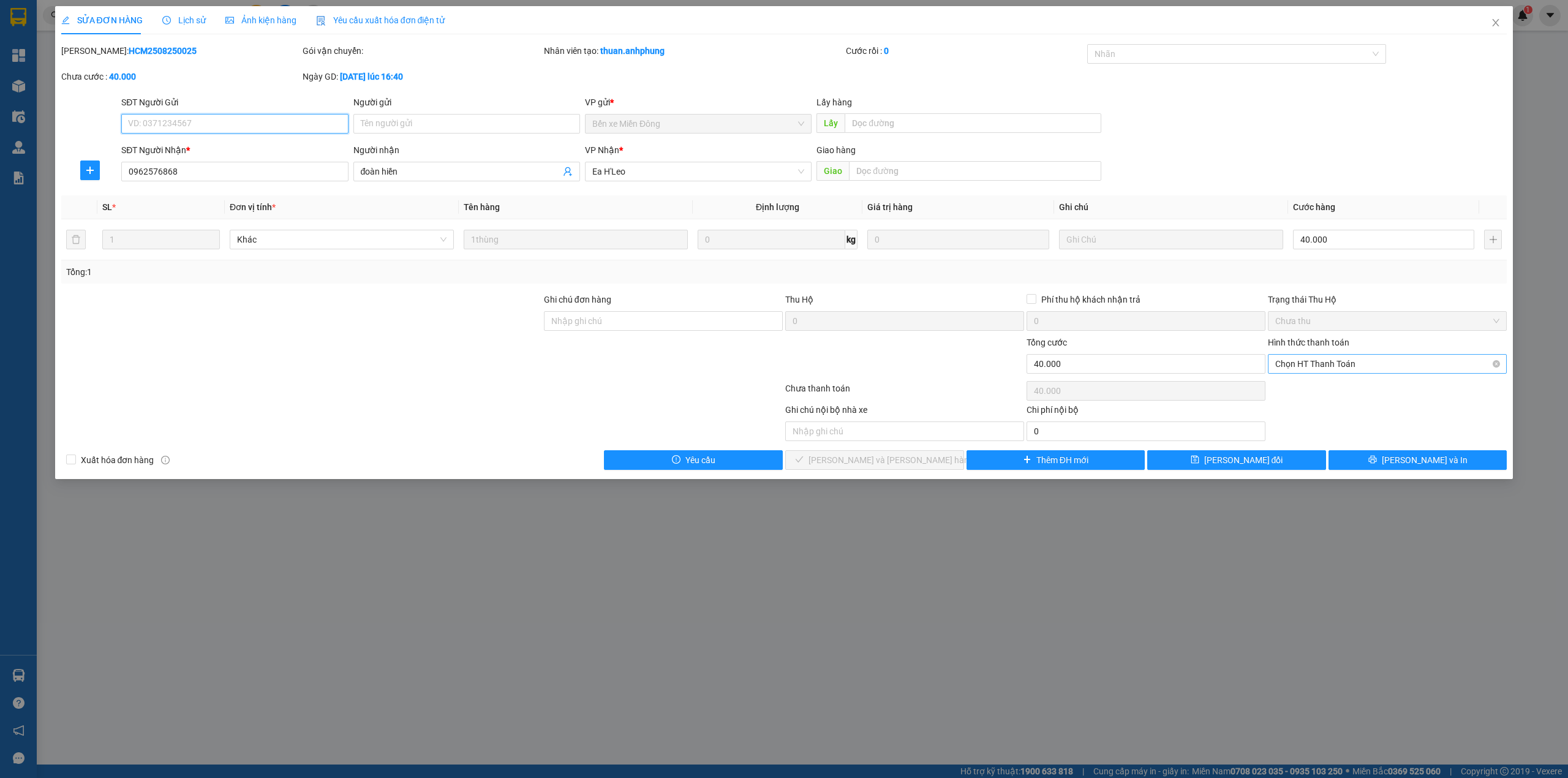
click at [1318, 371] on span "Chọn HT Thanh Toán" at bounding box center [1387, 364] width 225 height 19
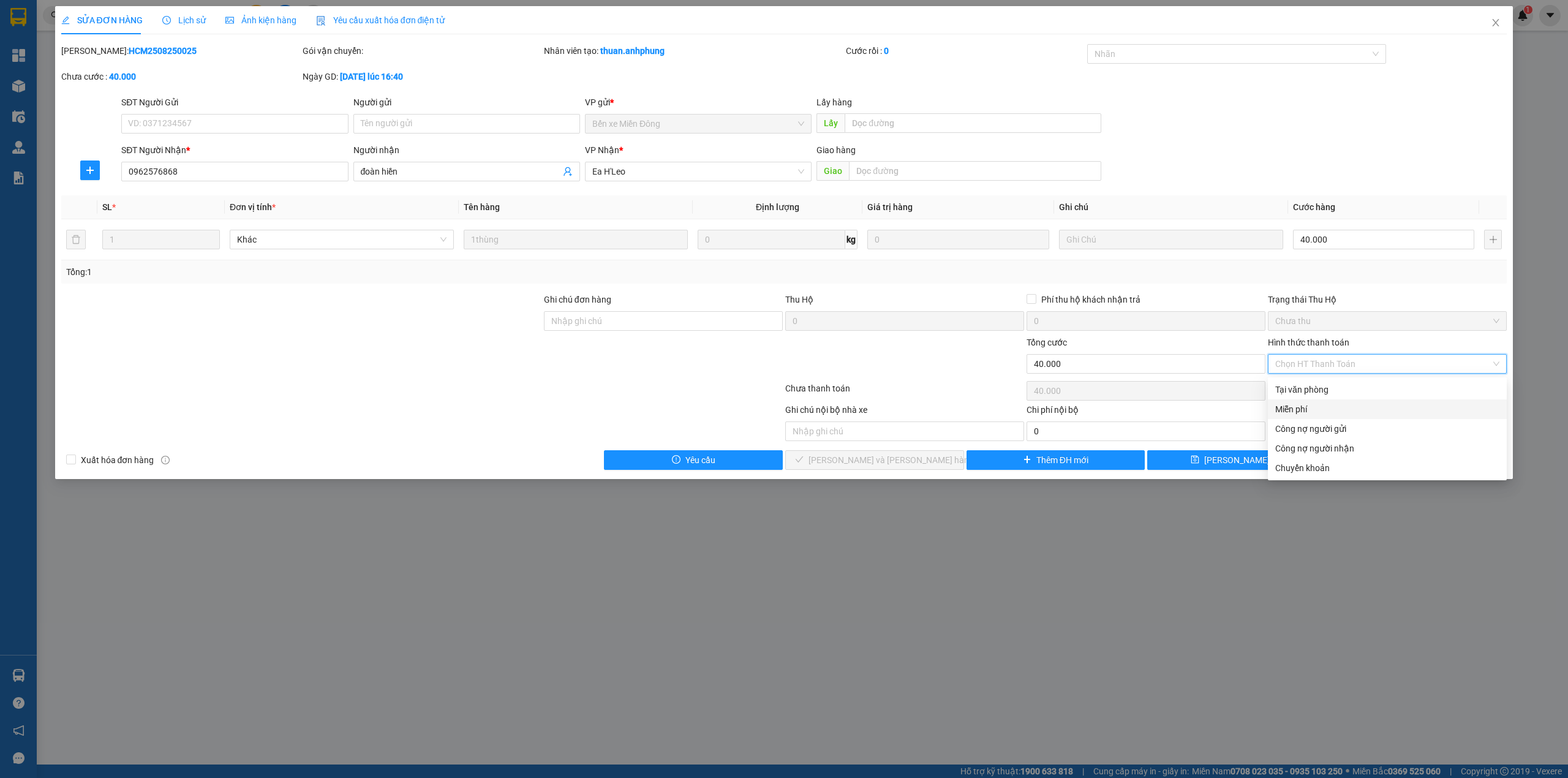
click at [1304, 408] on div "Miễn phí" at bounding box center [1387, 409] width 225 height 13
type input "0"
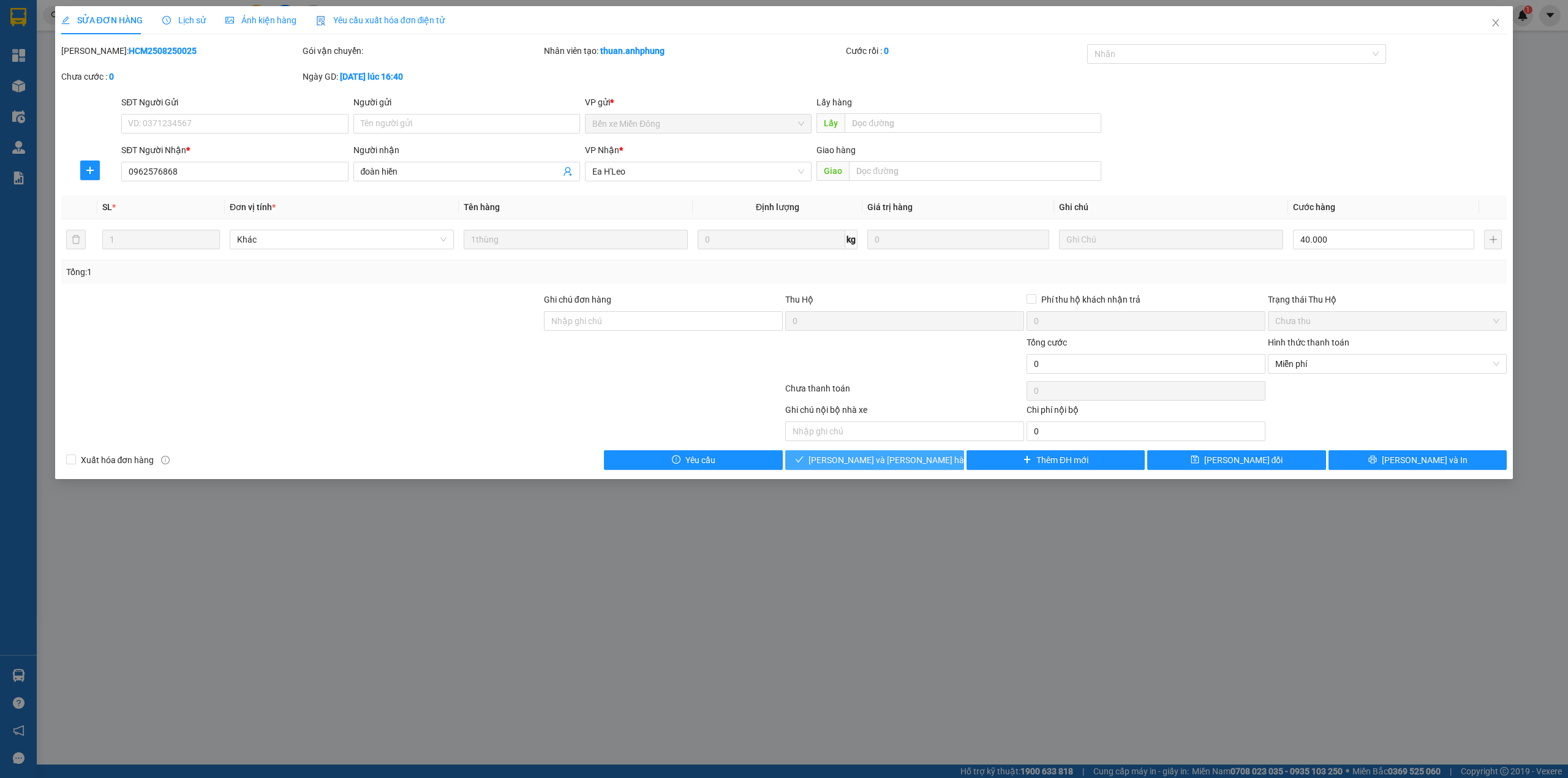
click at [872, 463] on span "[PERSON_NAME] và [PERSON_NAME] hàng" at bounding box center [892, 460] width 166 height 13
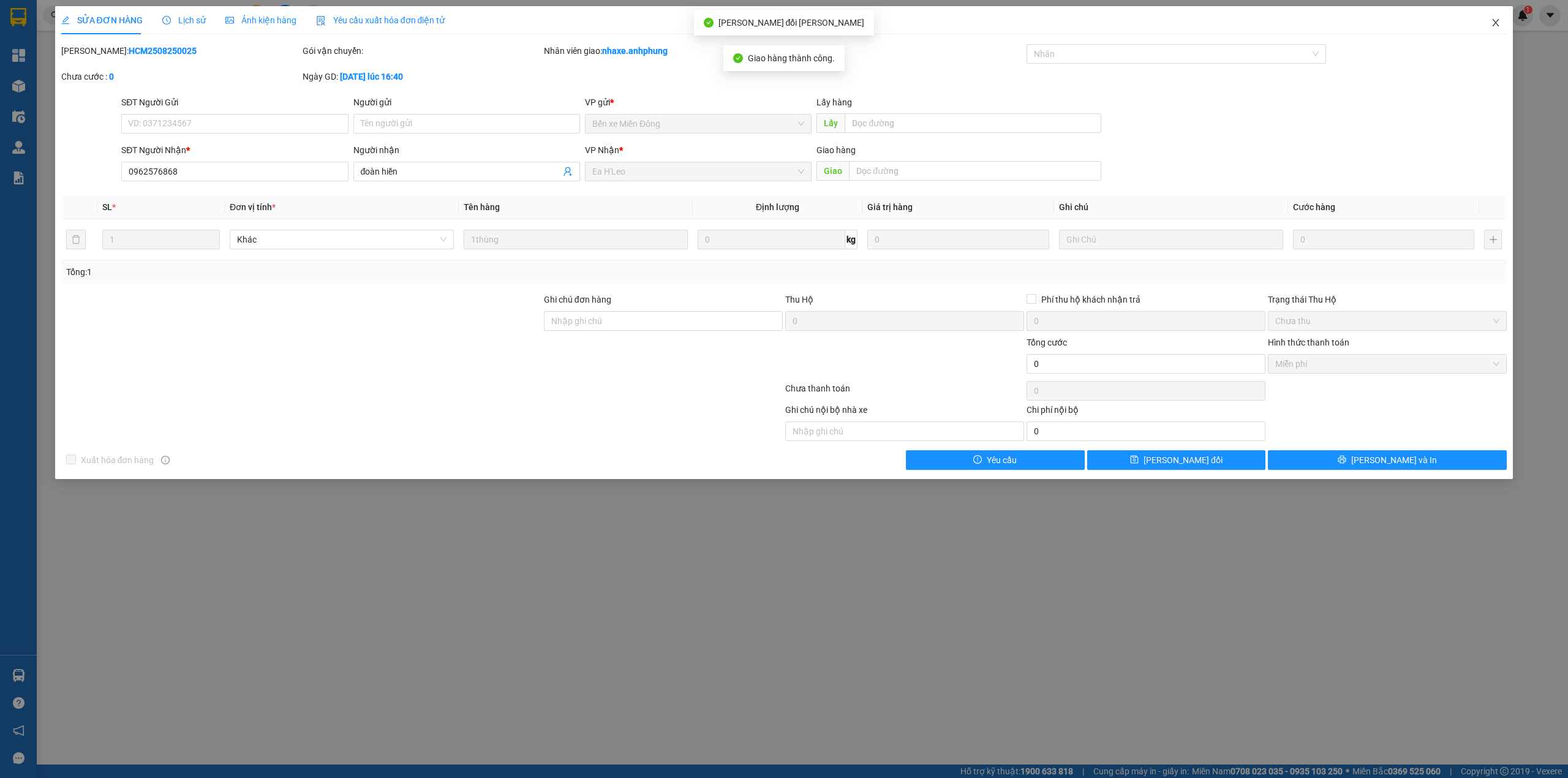
click at [1496, 19] on icon "close" at bounding box center [1495, 22] width 10 height 10
click at [1496, 19] on span "nhaxe.anhphung" at bounding box center [1466, 15] width 93 height 15
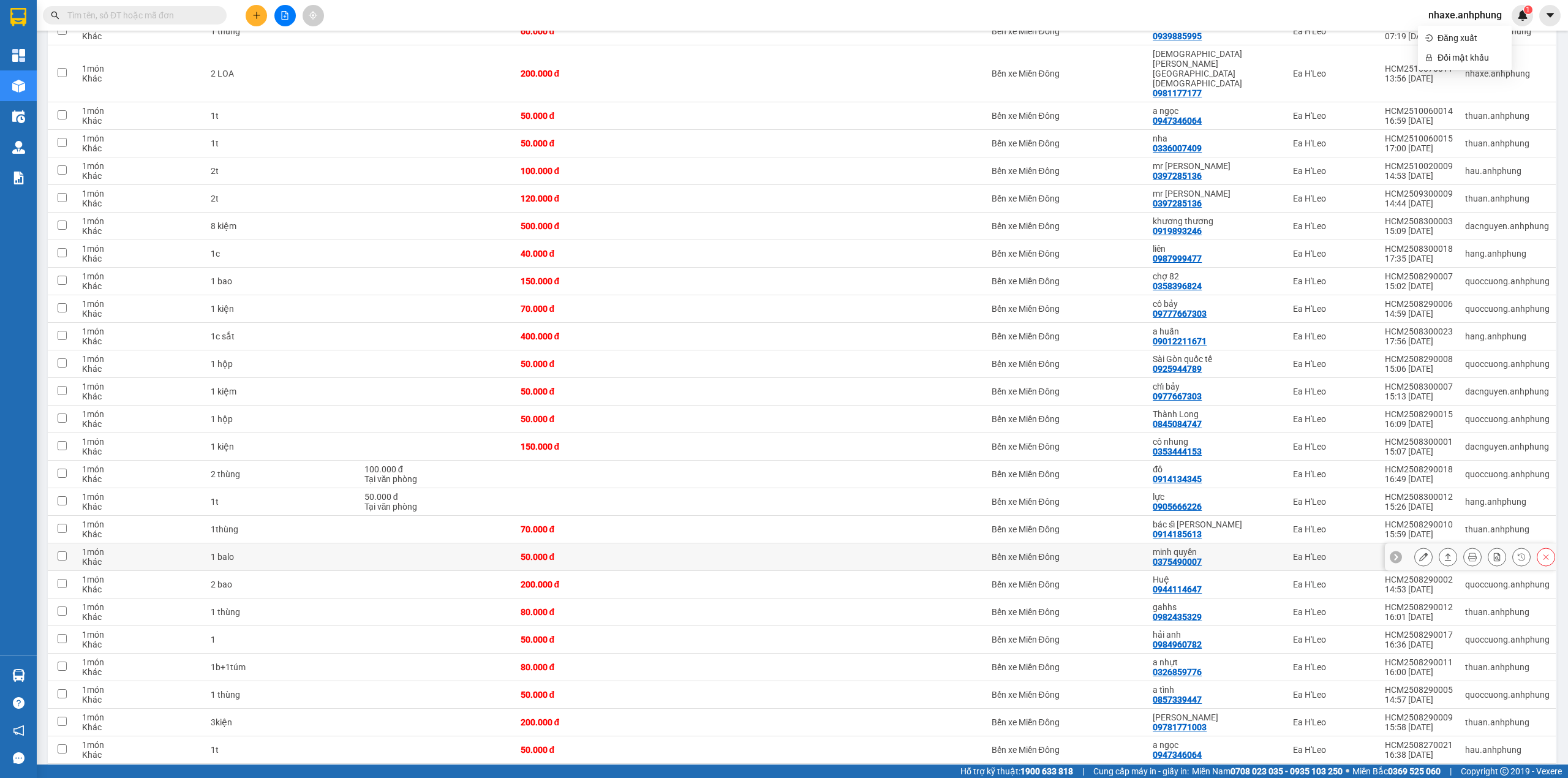
scroll to position [631, 0]
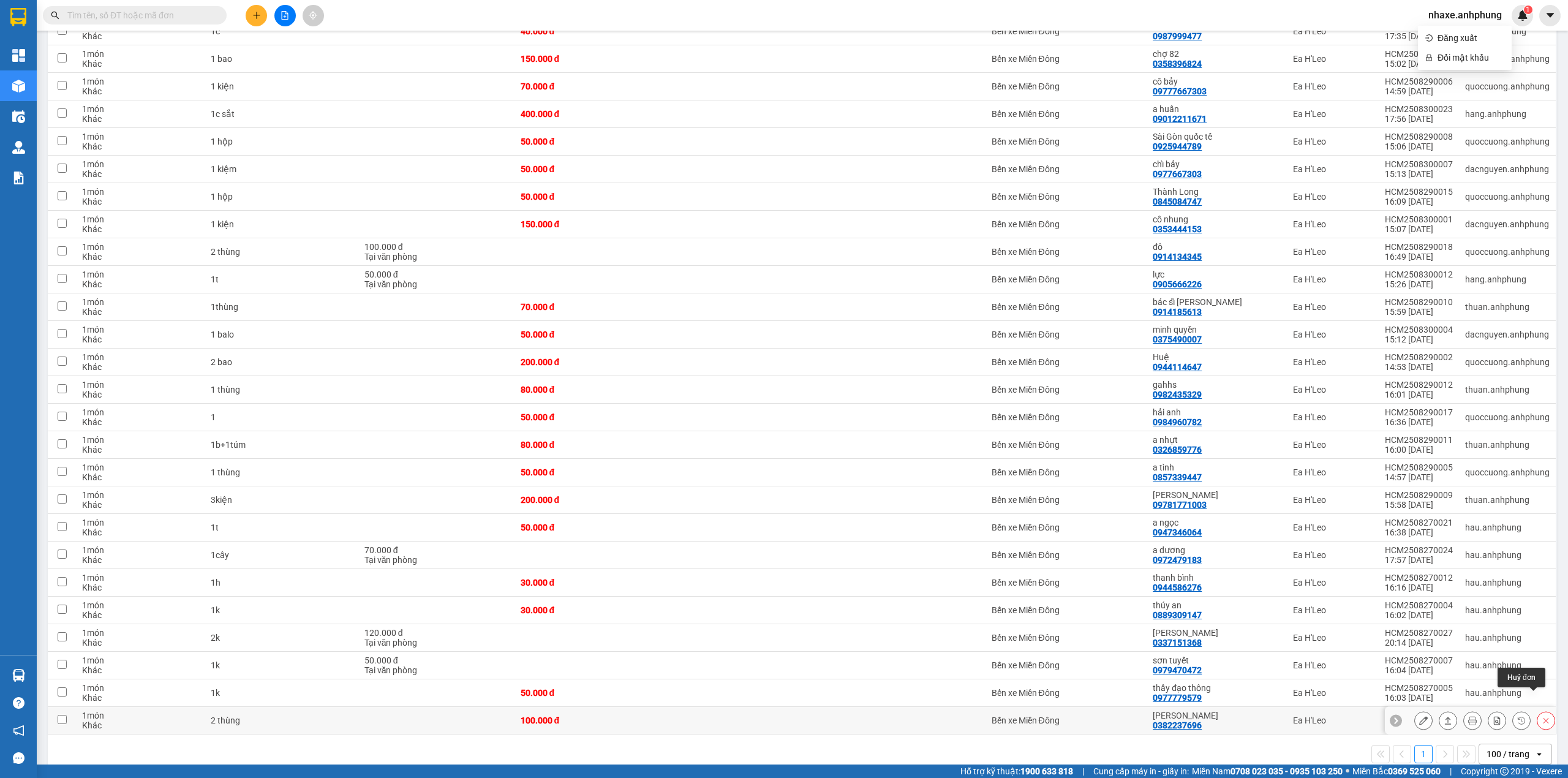
click at [1542, 717] on icon at bounding box center [1546, 720] width 8 height 8
click at [1388, 645] on div at bounding box center [1393, 647] width 12 height 12
click at [1386, 647] on input "Chuyển hoàn về kho gửi" at bounding box center [1386, 647] width 0 height 0
click at [1493, 699] on button "Xác nhận" at bounding box center [1485, 695] width 67 height 22
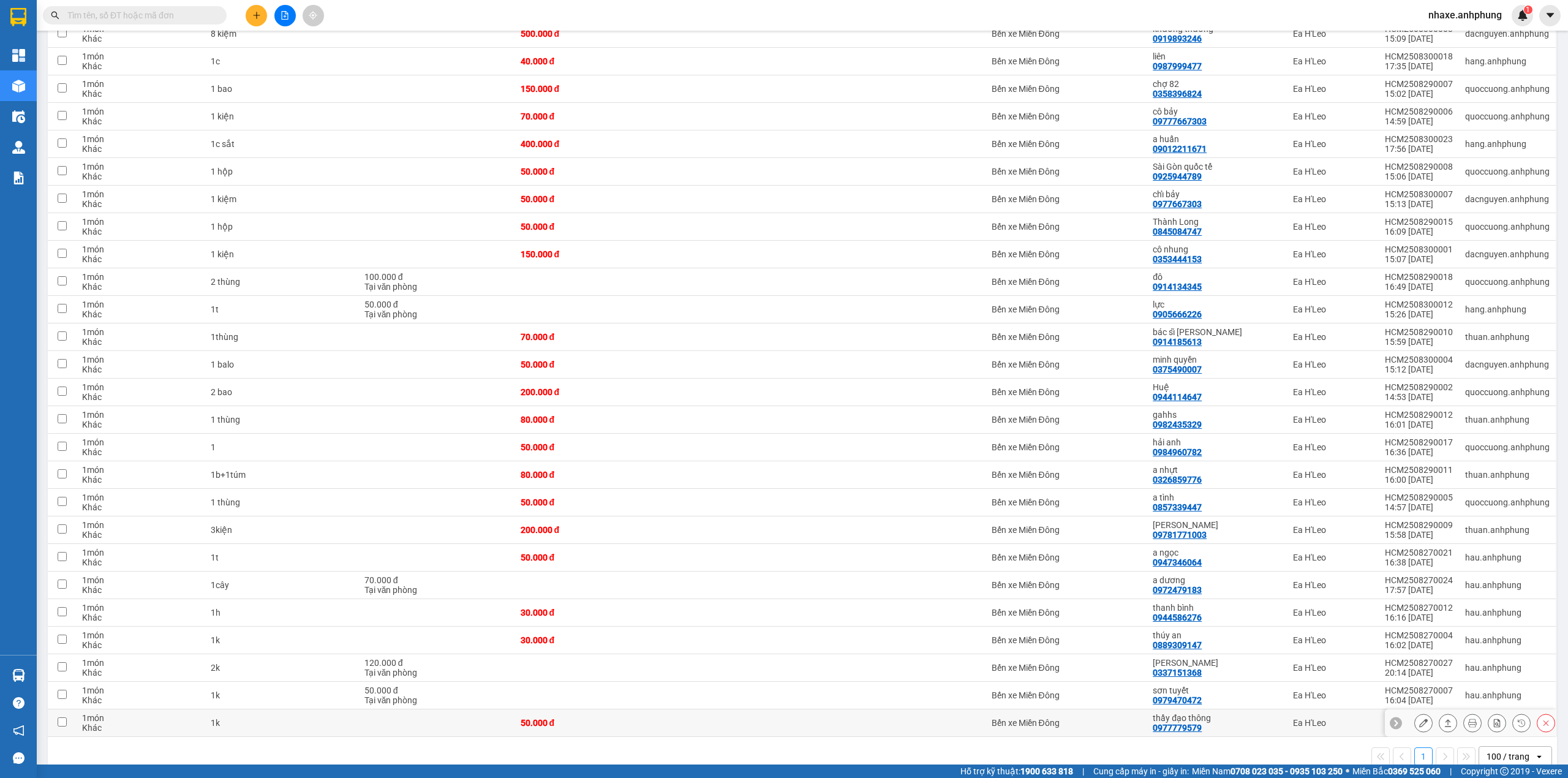
scroll to position [603, 0]
click at [1419, 717] on icon at bounding box center [1423, 720] width 8 height 8
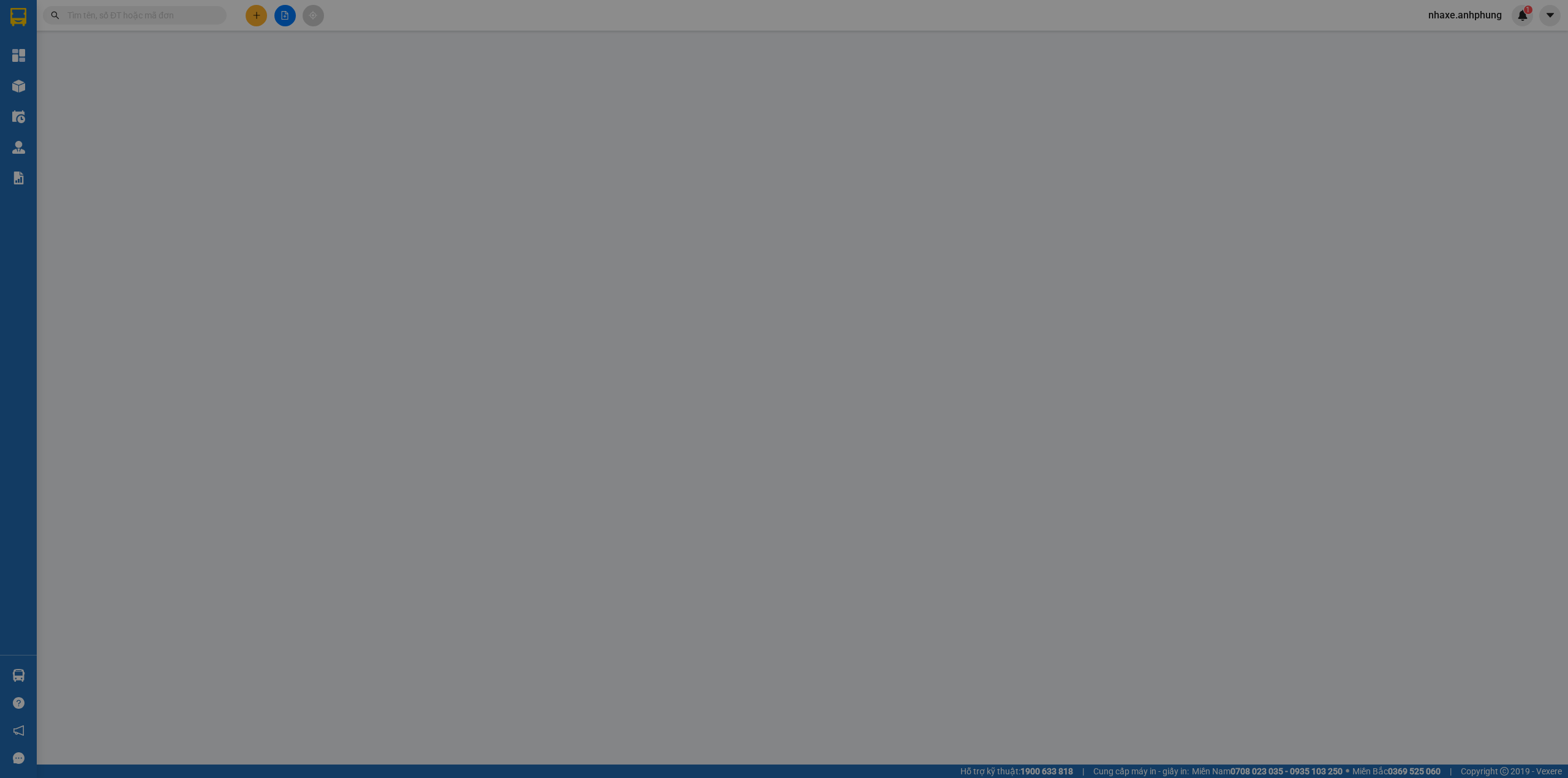
type input "0977779579"
type input "thầy đạo thông"
type input "0"
type input "50.000"
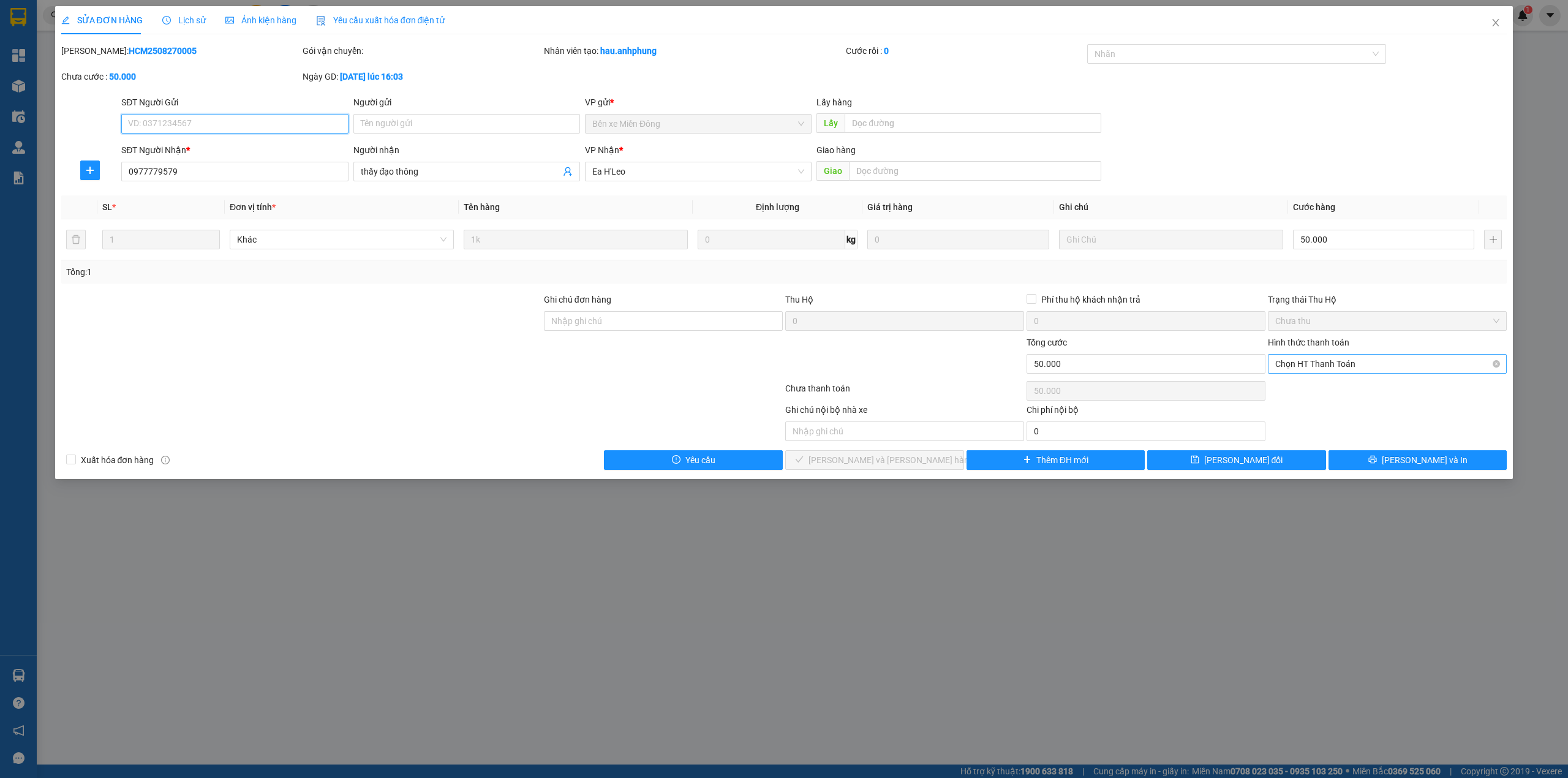
click at [1387, 365] on span "Chọn HT Thanh Toán" at bounding box center [1387, 364] width 225 height 19
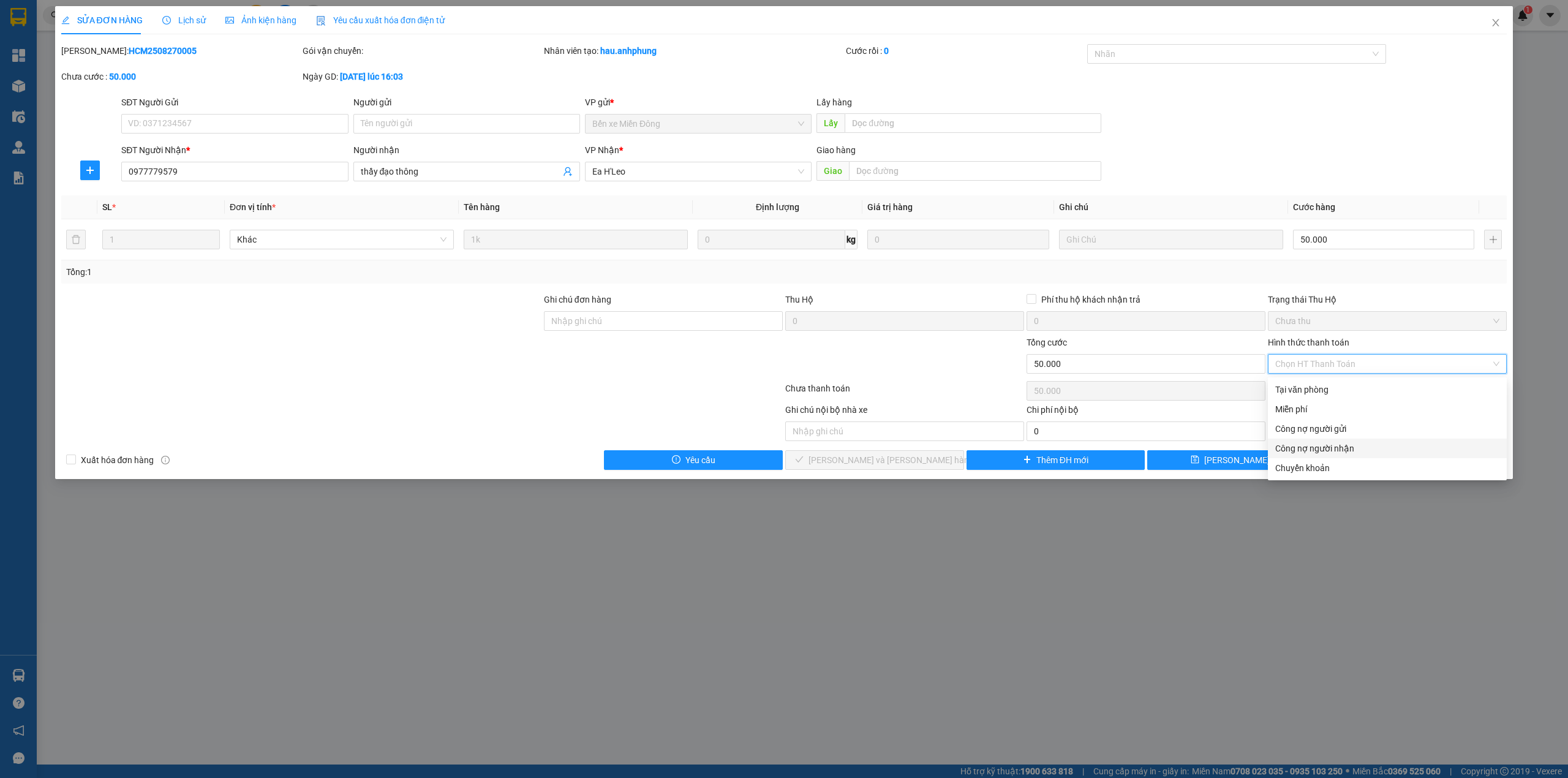
click at [1348, 449] on div "Công nợ người nhận" at bounding box center [1387, 448] width 225 height 13
type input "0"
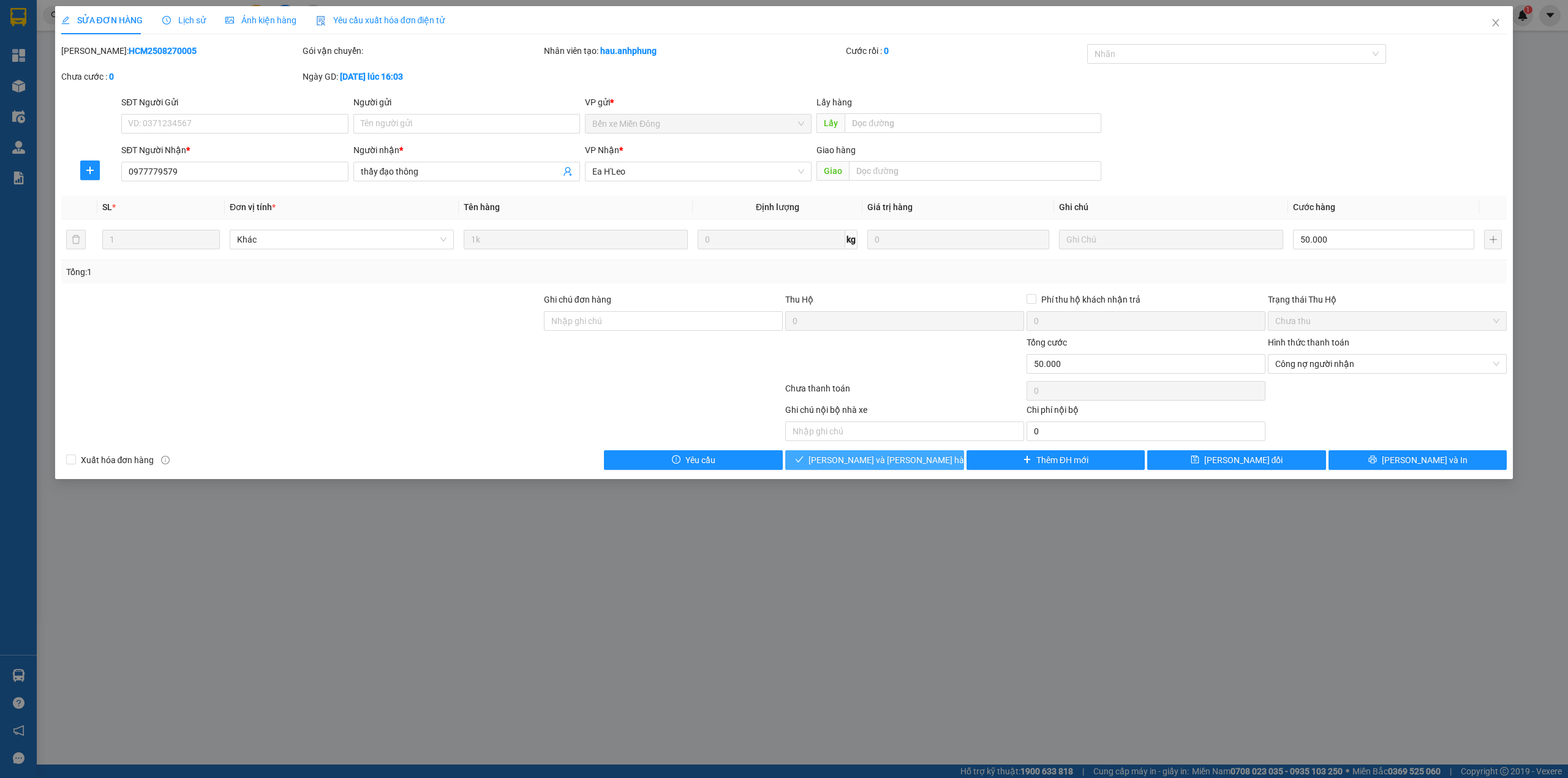
click at [911, 458] on span "[PERSON_NAME] và [PERSON_NAME] hàng" at bounding box center [892, 460] width 166 height 13
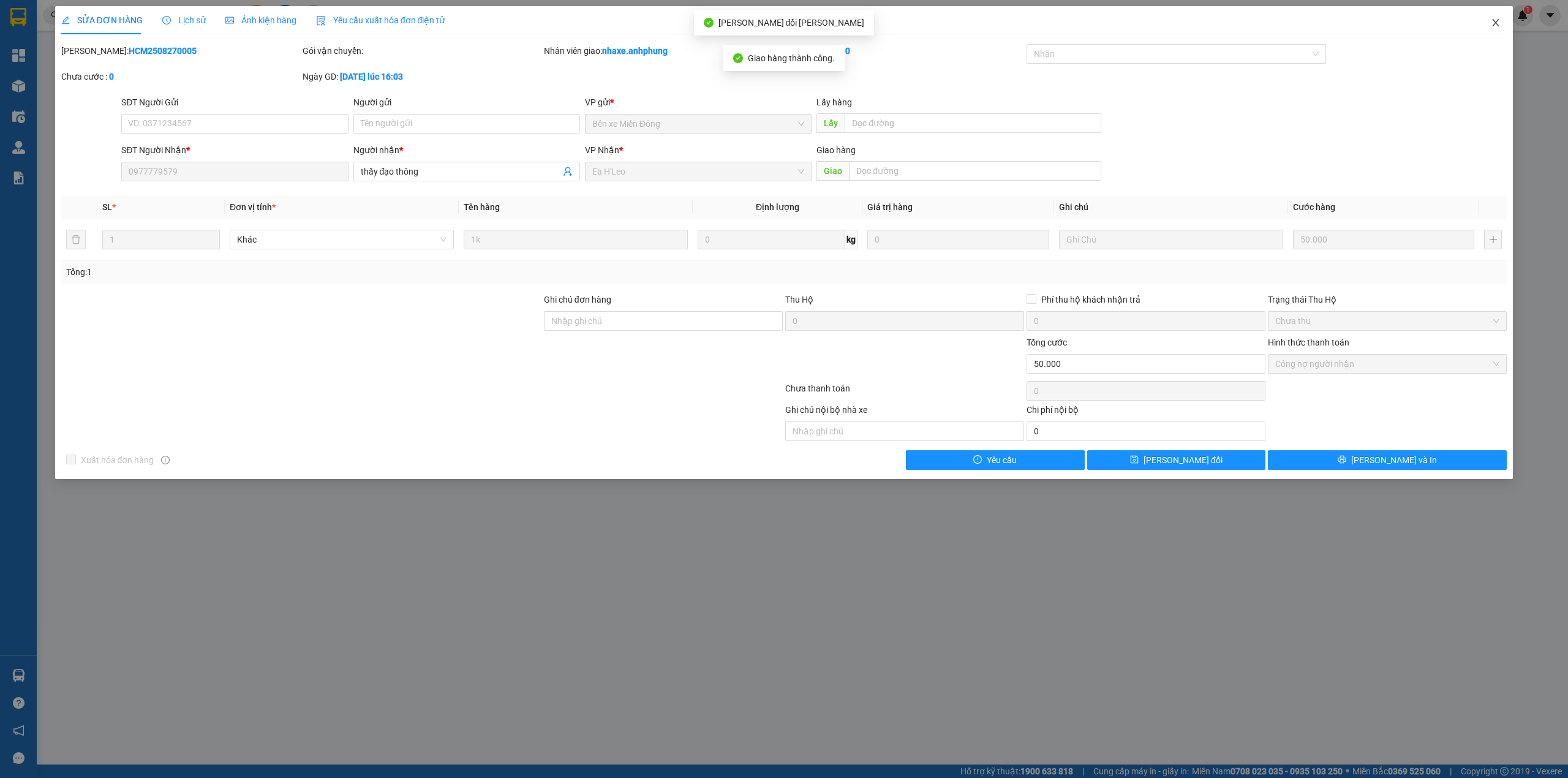
click at [1498, 25] on icon "close" at bounding box center [1495, 22] width 10 height 10
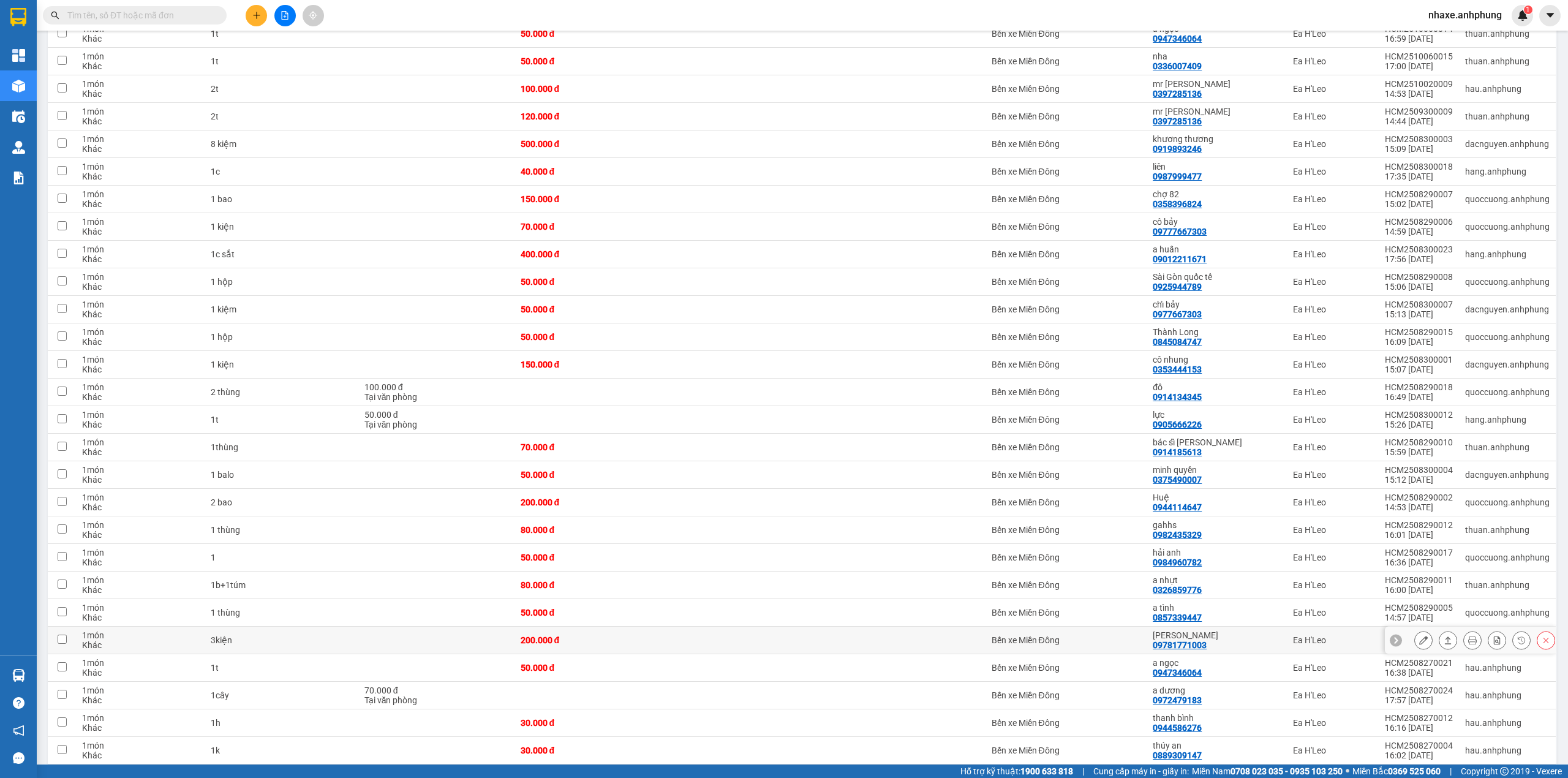
scroll to position [575, 0]
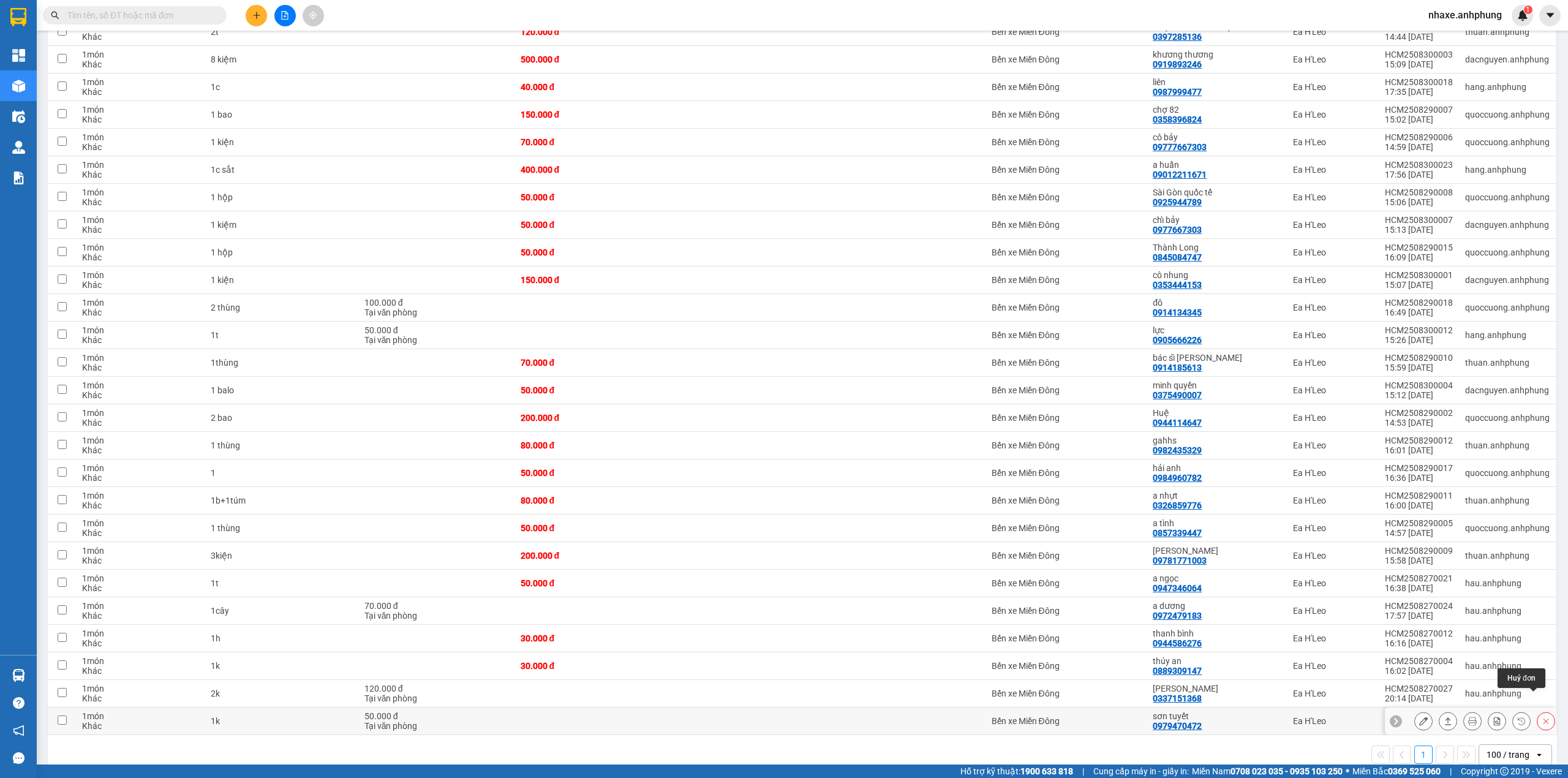
click at [1542, 717] on icon at bounding box center [1546, 720] width 8 height 8
click at [1397, 646] on div at bounding box center [1393, 647] width 8 height 8
click at [1386, 647] on input "Chuyển hoàn về kho gửi" at bounding box center [1386, 647] width 0 height 0
click at [1471, 697] on button "Xác nhận" at bounding box center [1485, 695] width 67 height 22
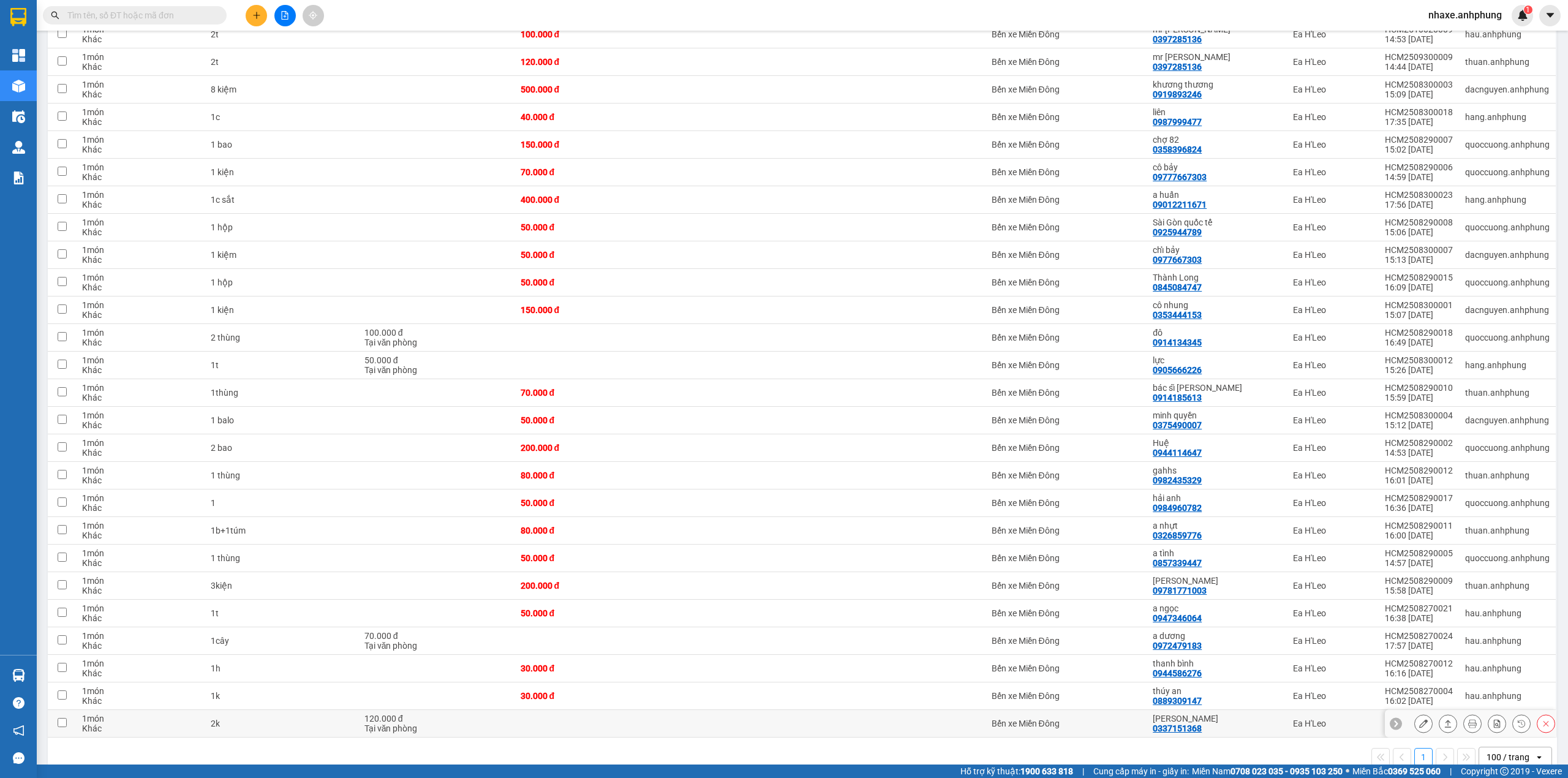
scroll to position [547, 0]
click at [1419, 717] on icon at bounding box center [1423, 720] width 8 height 8
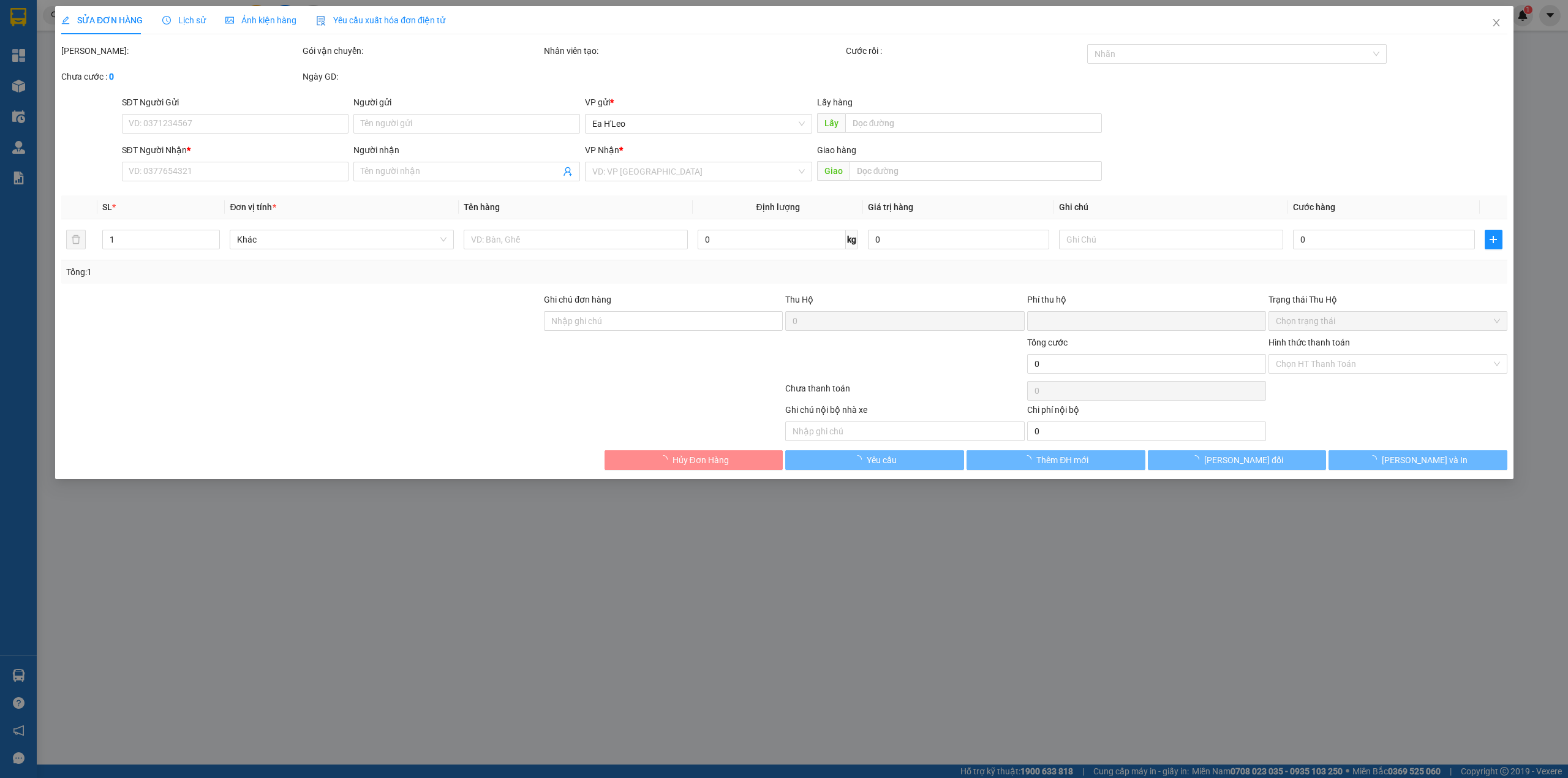
type input "0337151368"
type input "[PERSON_NAME]"
type input "0"
type input "120.000"
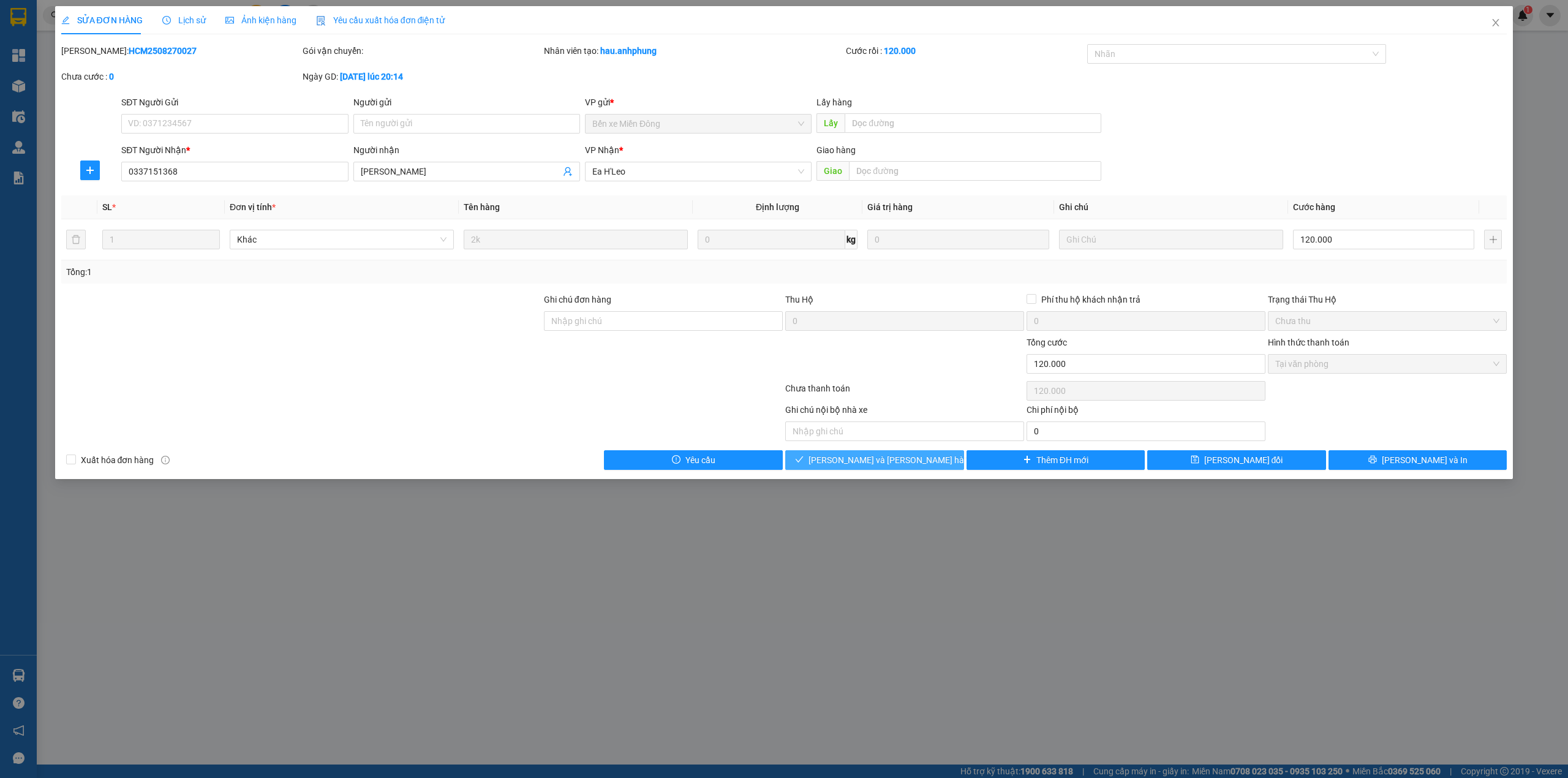
click at [907, 462] on span "[PERSON_NAME] và [PERSON_NAME] hàng" at bounding box center [892, 460] width 166 height 13
type input "0"
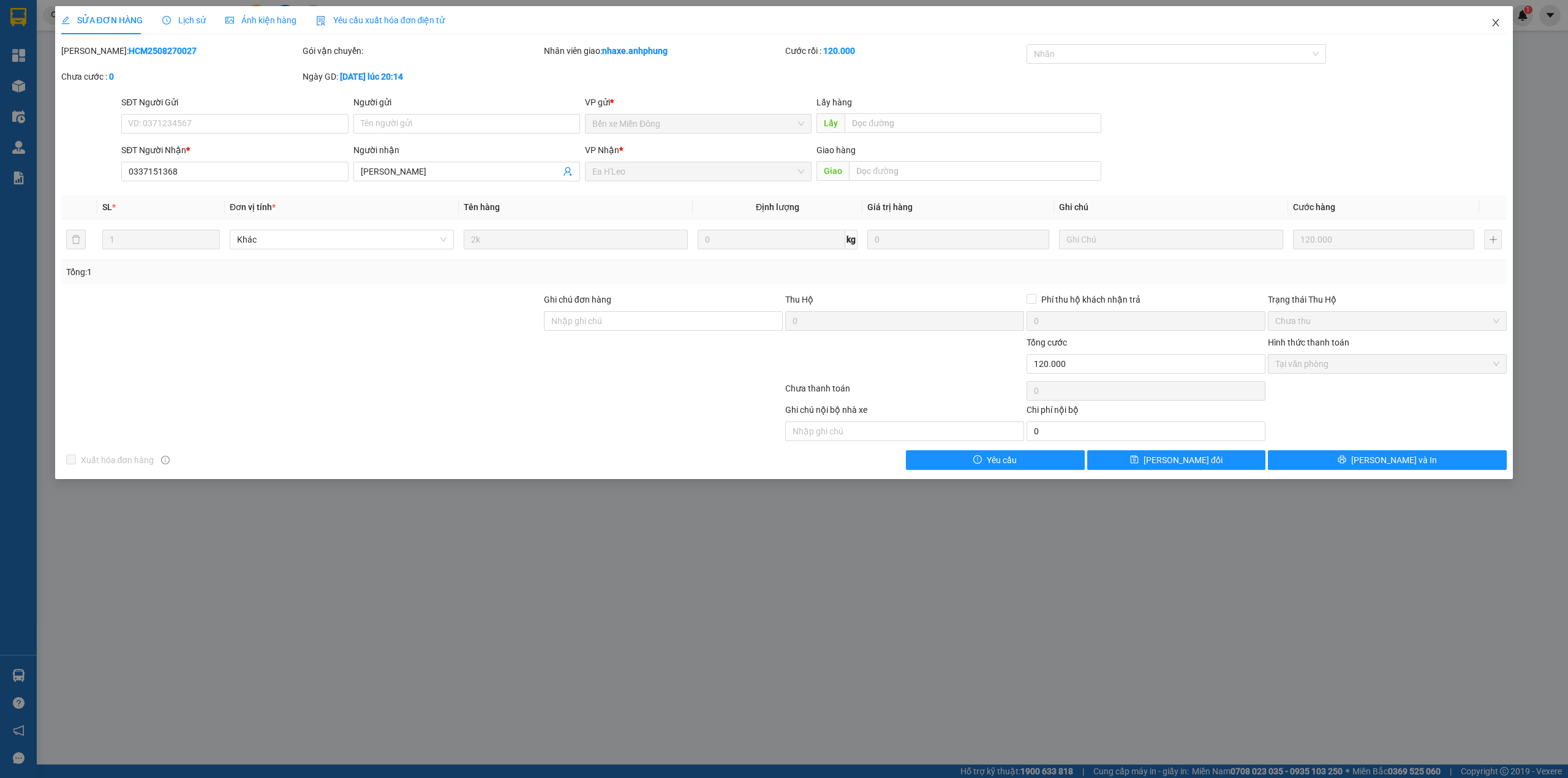
click at [1493, 23] on icon "close" at bounding box center [1495, 22] width 10 height 10
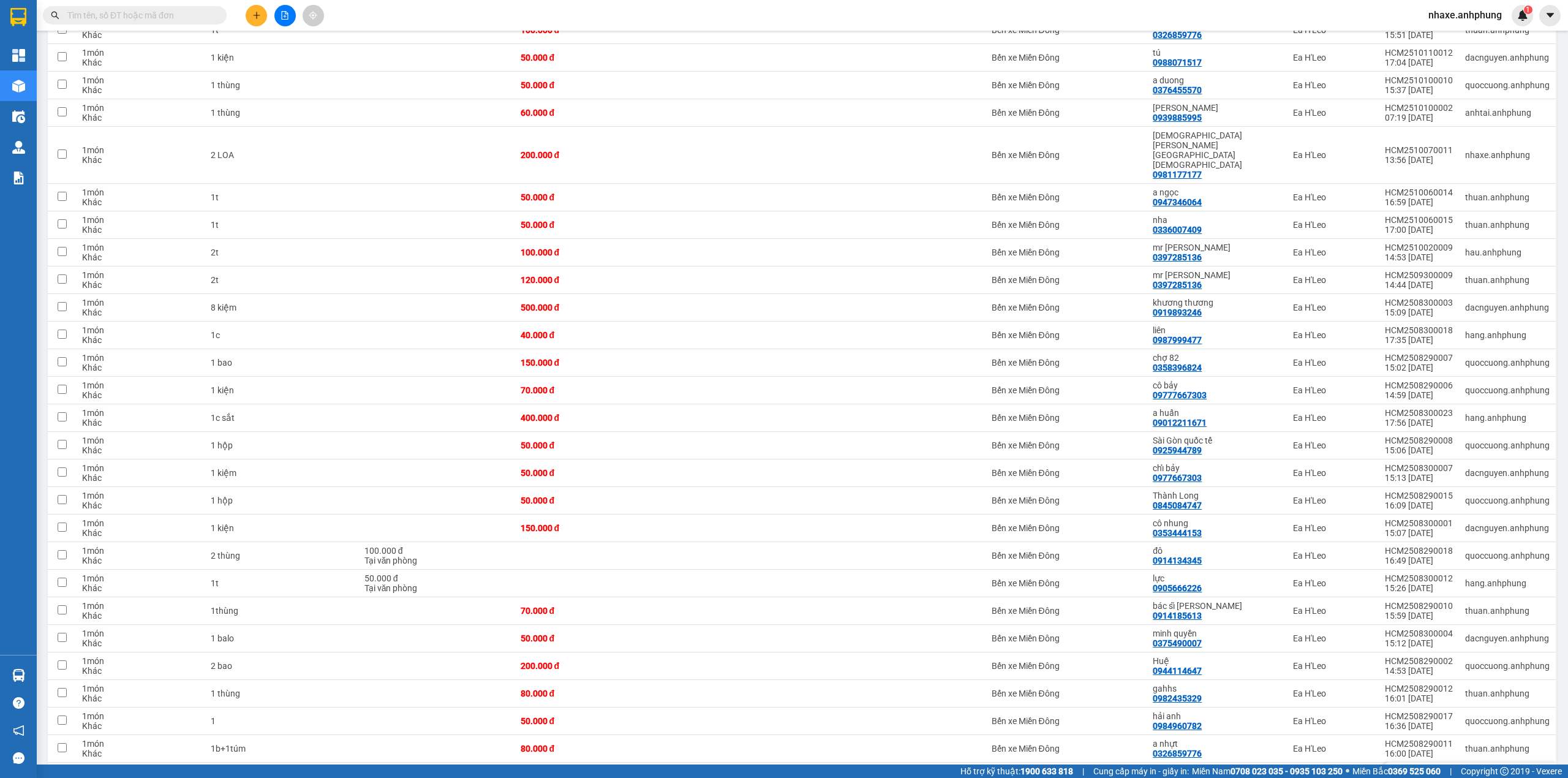
scroll to position [520, 0]
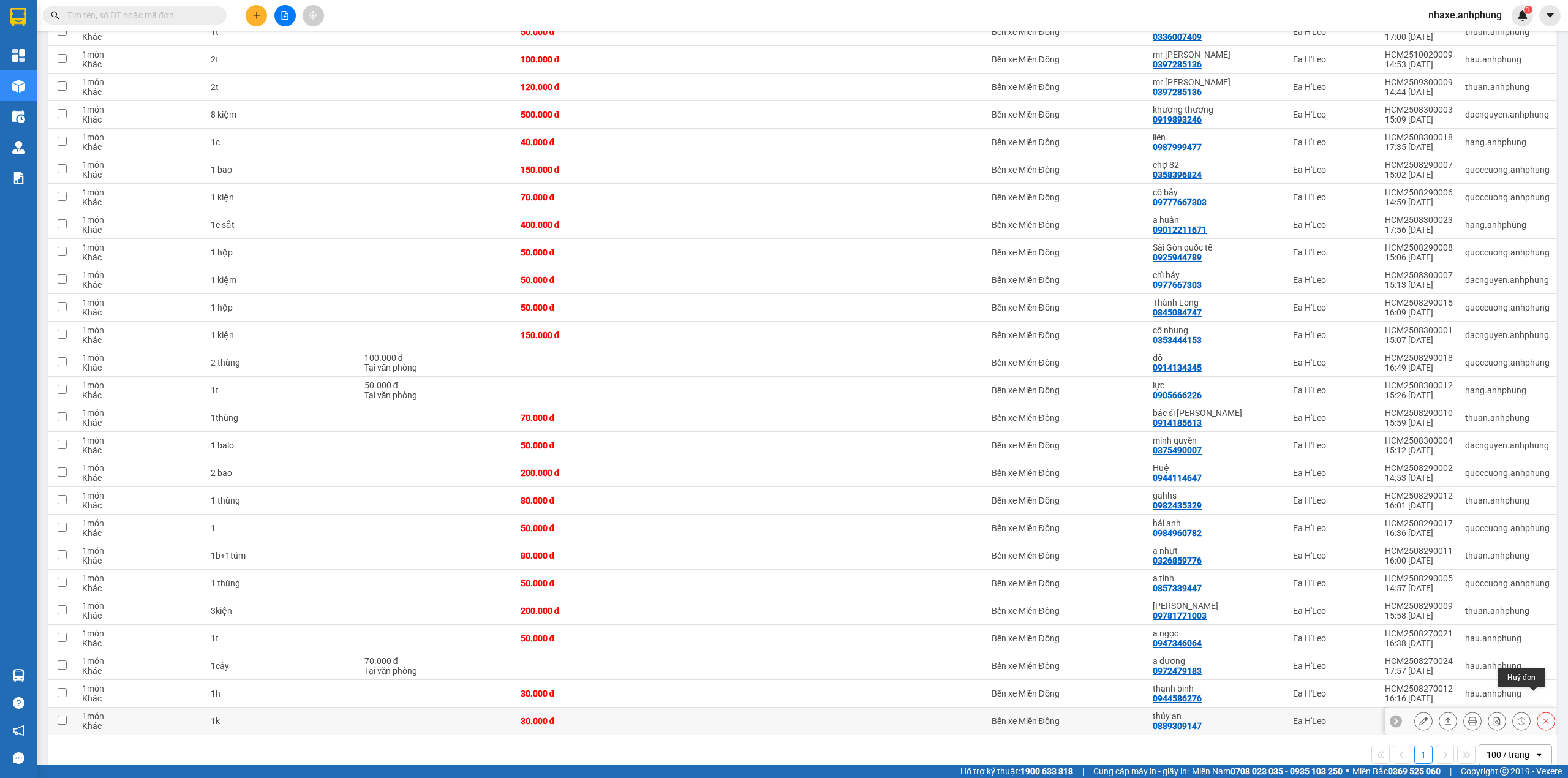
click at [1537, 711] on button at bounding box center [1546, 721] width 17 height 21
click at [1412, 645] on div "Chuyển hoàn về kho gửi" at bounding box center [1449, 647] width 96 height 15
click at [1386, 647] on input "Chuyển hoàn về kho gửi" at bounding box center [1386, 647] width 0 height 0
click at [1502, 702] on button "Xác nhận" at bounding box center [1485, 695] width 67 height 22
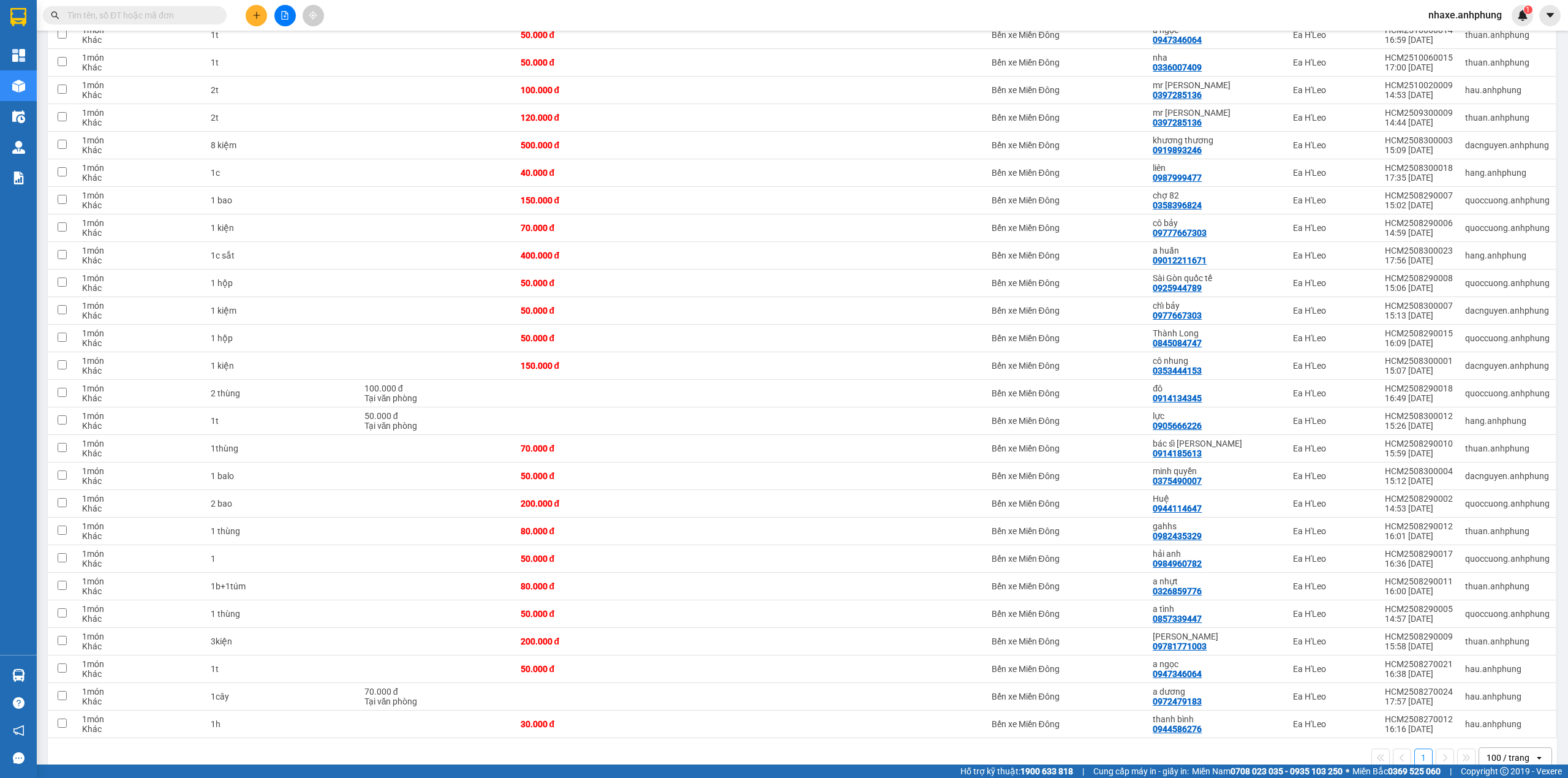
scroll to position [491, 0]
click at [1542, 717] on icon at bounding box center [1546, 721] width 8 height 8
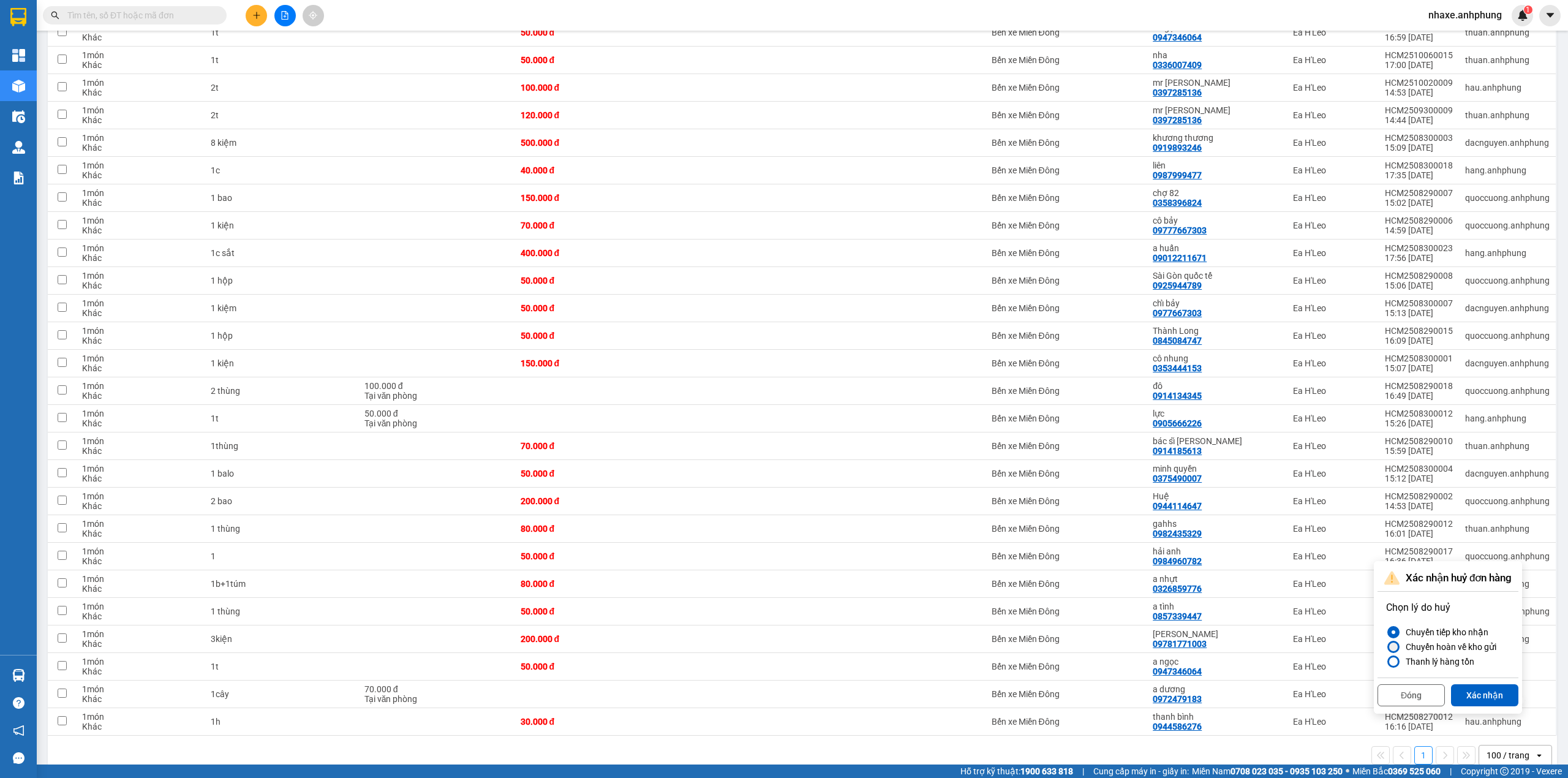
click at [1435, 645] on div "Chuyển hoàn về kho gửi" at bounding box center [1449, 647] width 96 height 15
click at [1386, 647] on input "Chuyển hoàn về kho gửi" at bounding box center [1386, 647] width 0 height 0
click at [1485, 691] on button "Xác nhận" at bounding box center [1485, 695] width 67 height 22
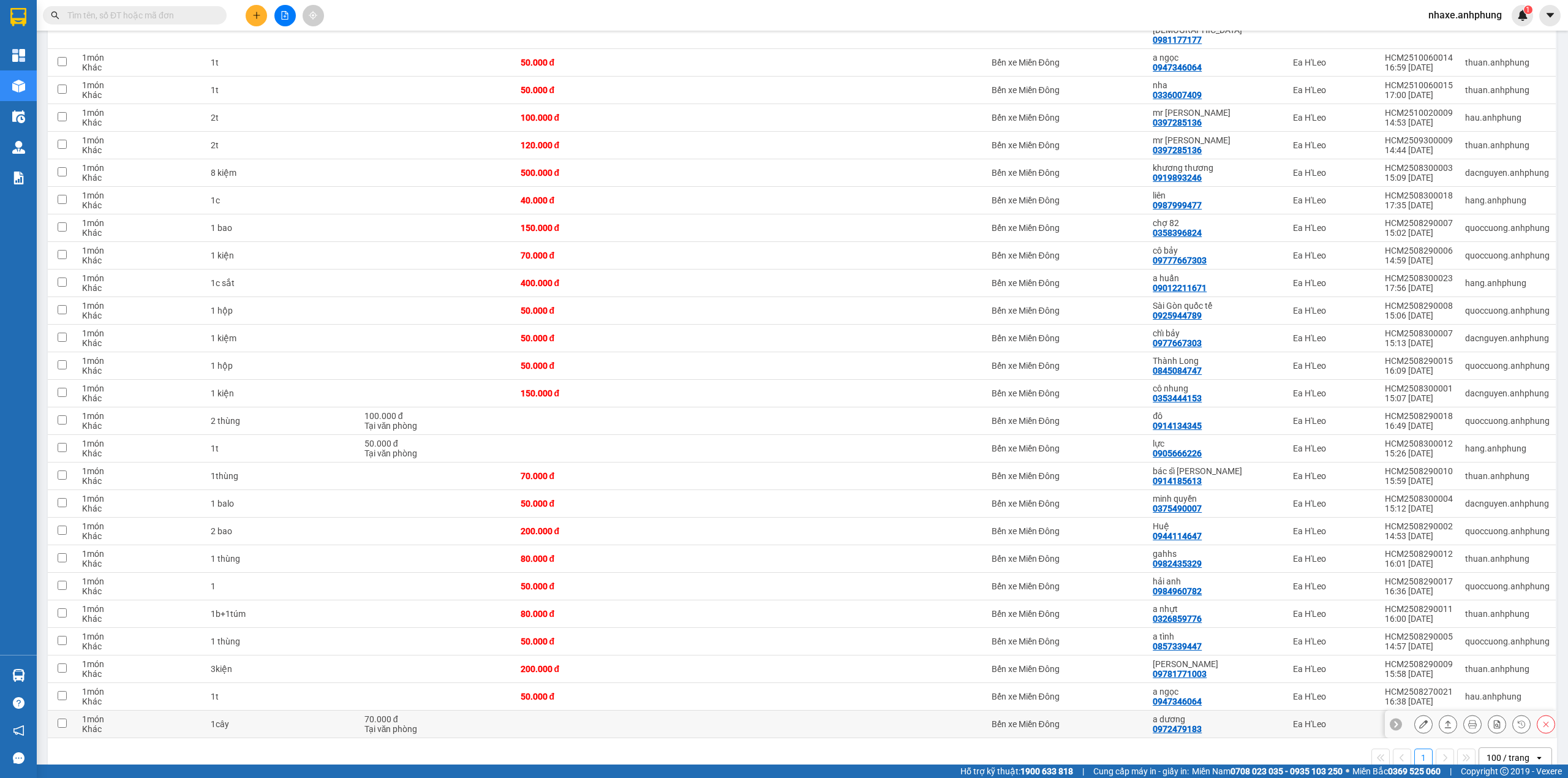
scroll to position [464, 0]
click at [1542, 717] on icon at bounding box center [1546, 721] width 8 height 8
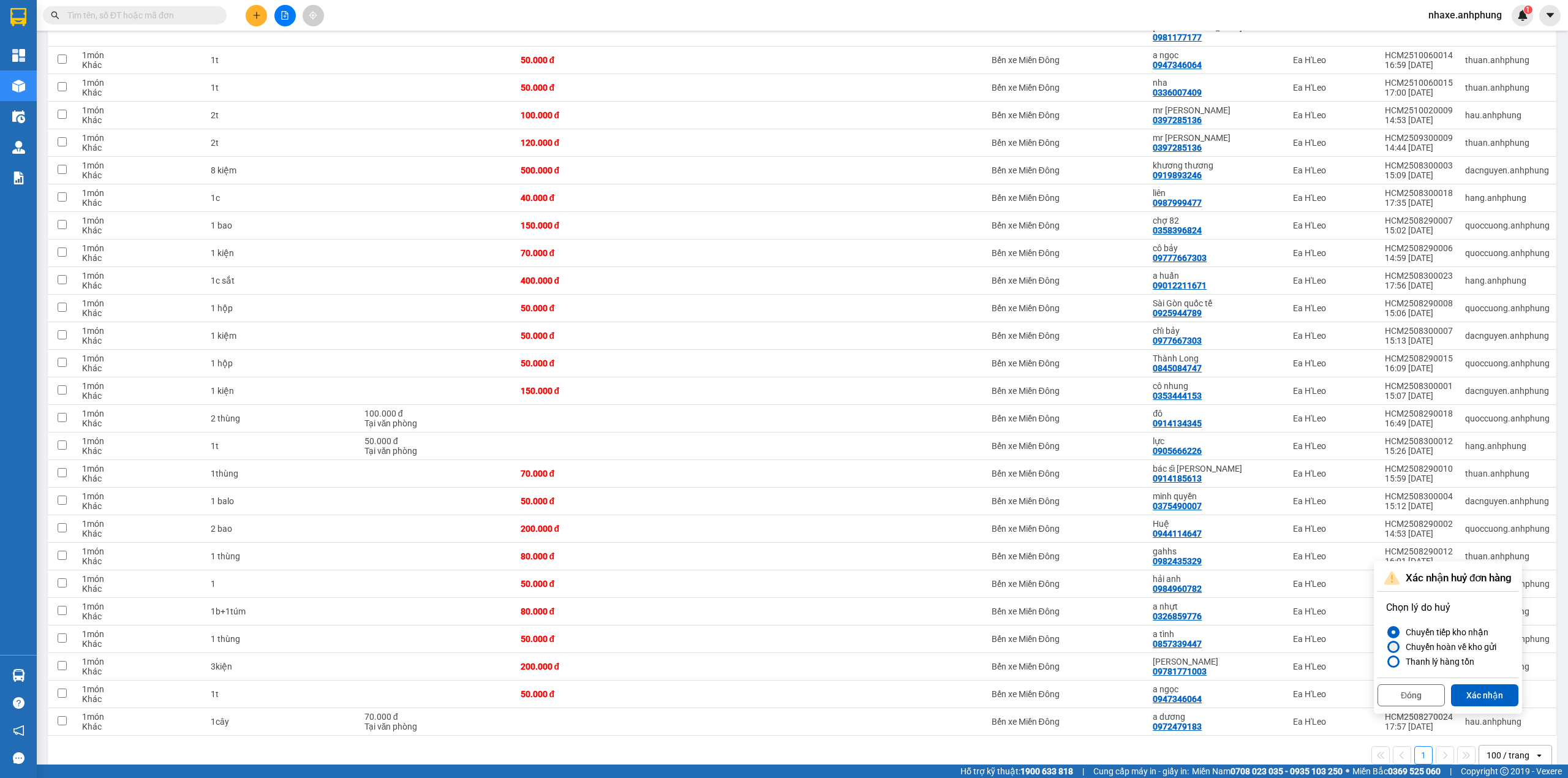
click at [1439, 645] on div "Chuyển hoàn về kho gửi" at bounding box center [1449, 647] width 96 height 15
click at [1386, 647] on input "Chuyển hoàn về kho gửi" at bounding box center [1386, 647] width 0 height 0
click at [1482, 697] on button "Xác nhận" at bounding box center [1485, 695] width 67 height 22
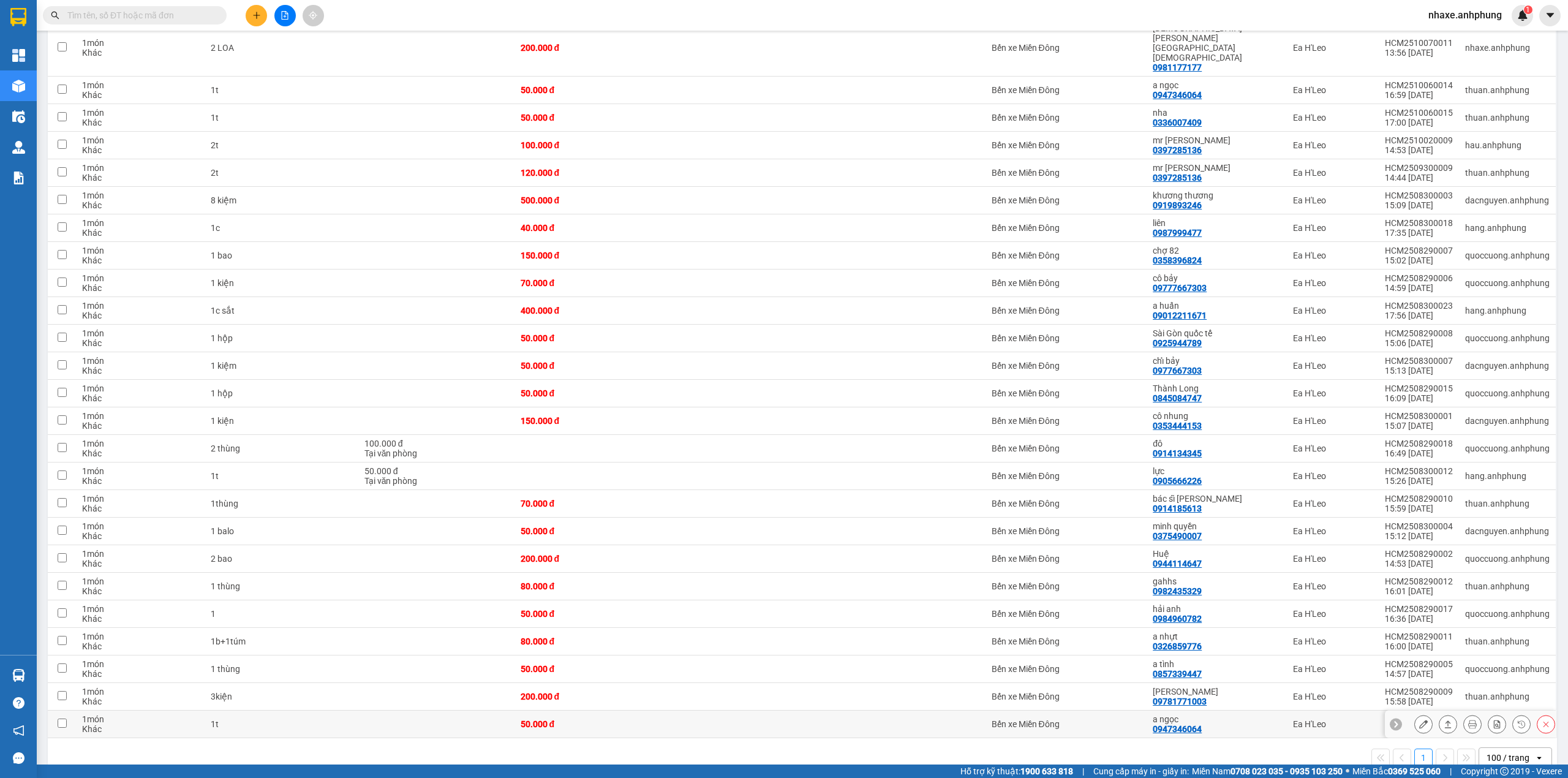
scroll to position [436, 0]
click at [1542, 717] on icon at bounding box center [1546, 721] width 8 height 8
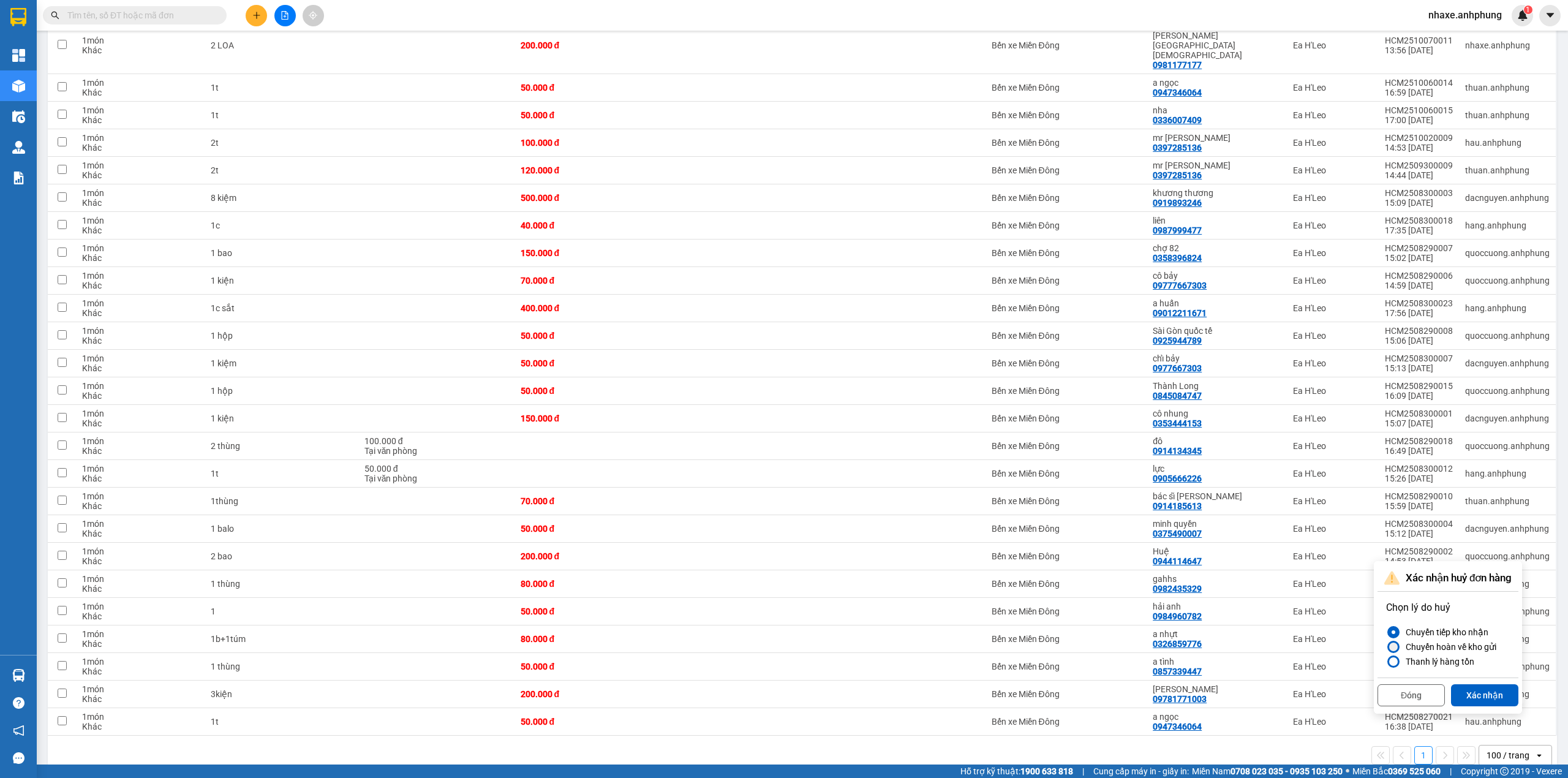
click at [1419, 640] on div "Chuyển hoàn về kho gửi" at bounding box center [1449, 647] width 96 height 15
click at [1386, 647] on input "Chuyển hoàn về kho gửi" at bounding box center [1386, 647] width 0 height 0
click at [1494, 696] on button "Xác nhận" at bounding box center [1485, 695] width 67 height 22
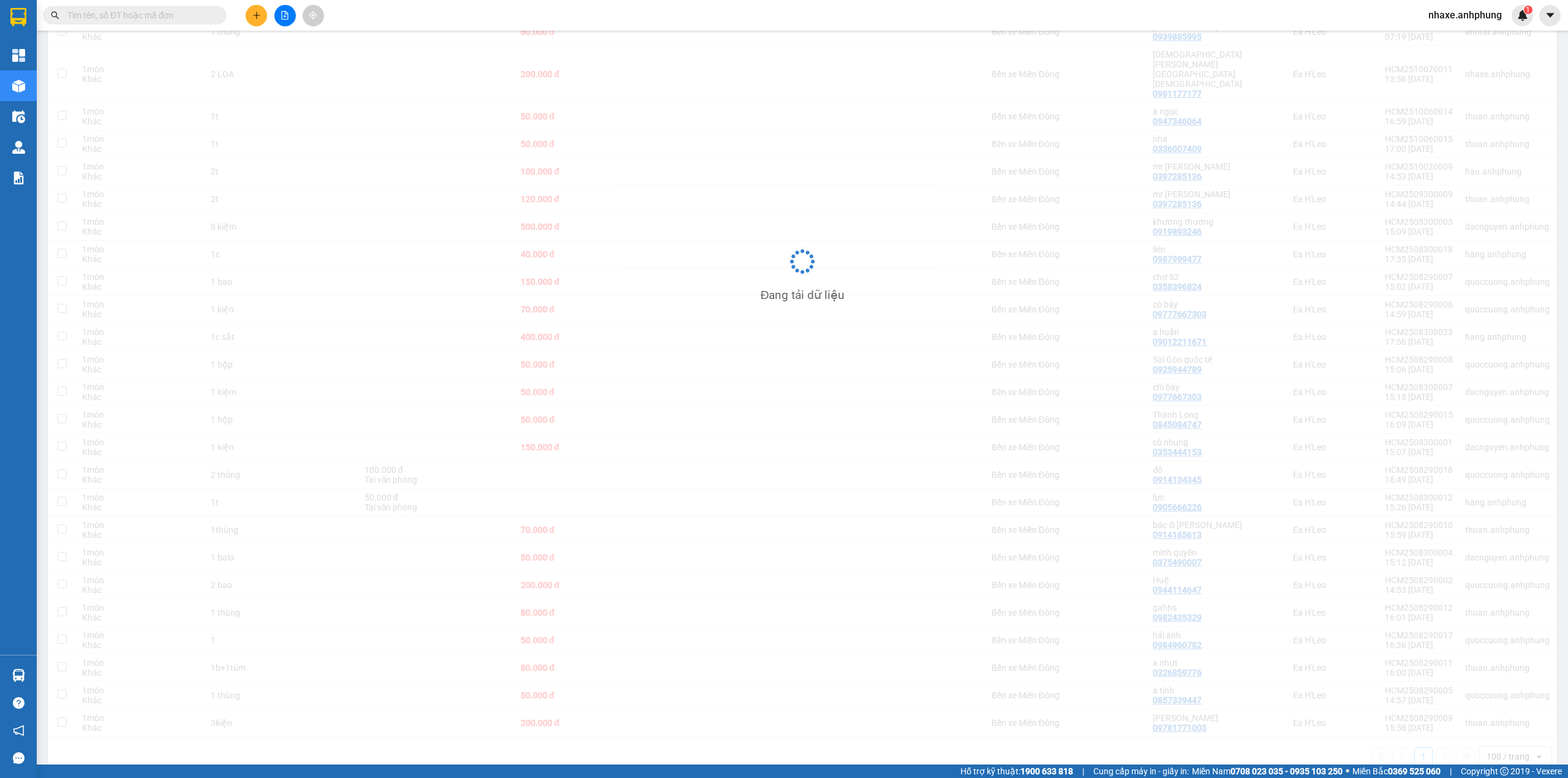
scroll to position [408, 0]
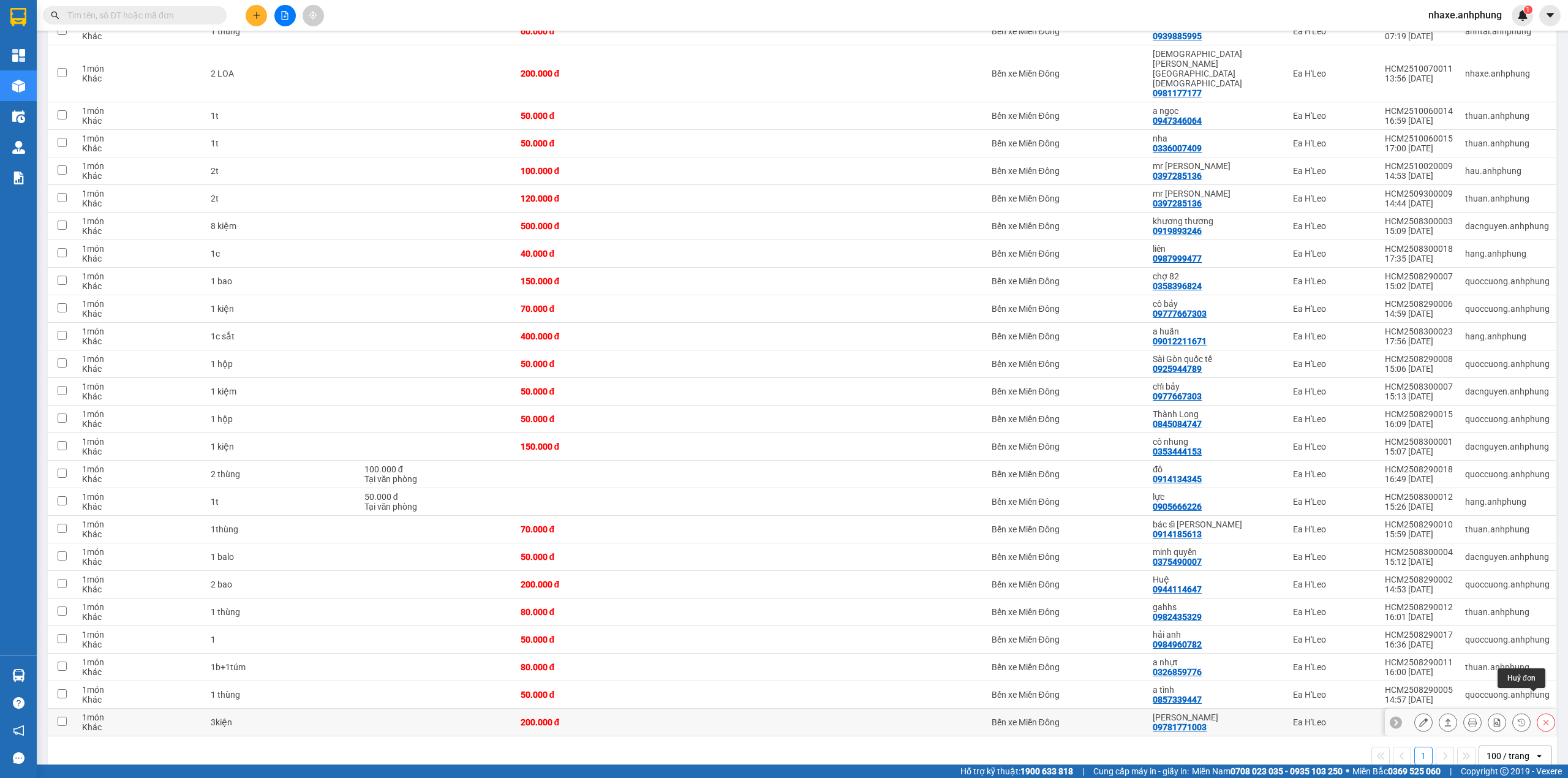
click at [1542, 718] on icon at bounding box center [1546, 722] width 8 height 8
click at [1394, 648] on div at bounding box center [1393, 647] width 8 height 8
click at [1386, 647] on input "Chuyển hoàn về kho gửi" at bounding box center [1386, 647] width 0 height 0
click at [1490, 695] on button "Xác nhận" at bounding box center [1485, 695] width 67 height 22
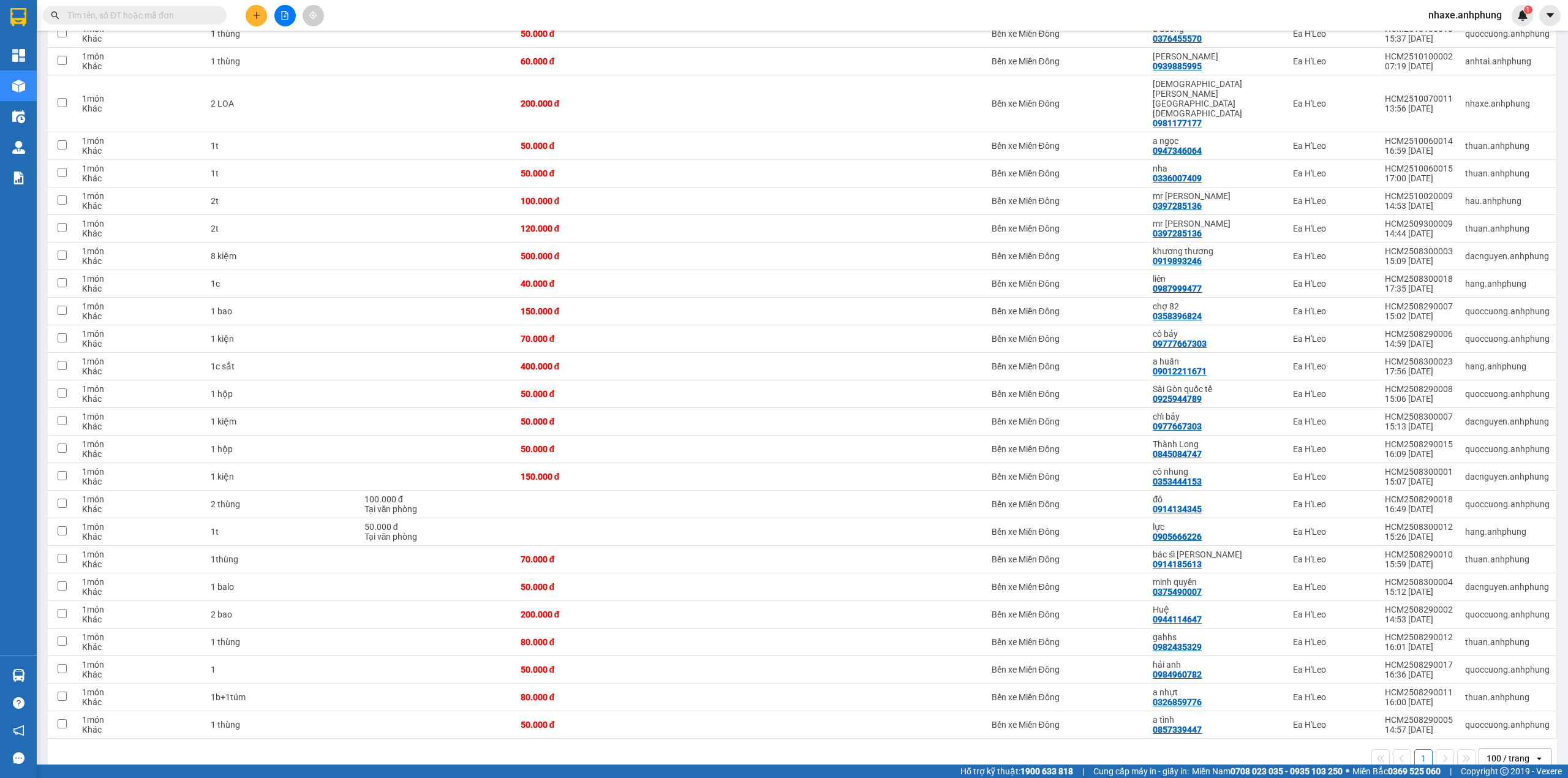
scroll to position [380, 0]
click at [1542, 718] on icon at bounding box center [1546, 722] width 8 height 8
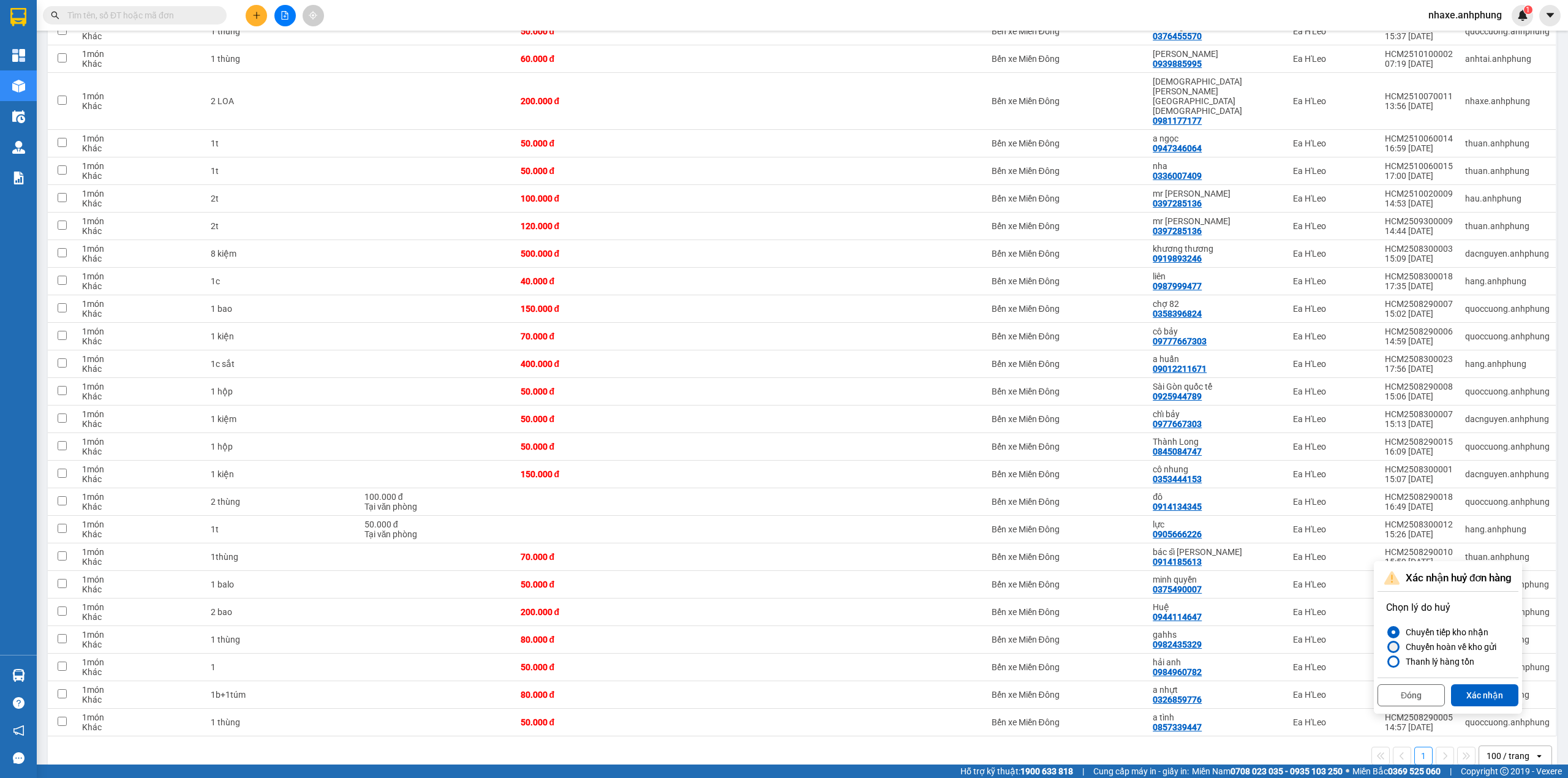
click at [1396, 645] on div at bounding box center [1393, 647] width 8 height 8
click at [1386, 647] on input "Chuyển hoàn về kho gửi" at bounding box center [1386, 647] width 0 height 0
click at [1493, 693] on button "Xác nhận" at bounding box center [1485, 695] width 67 height 22
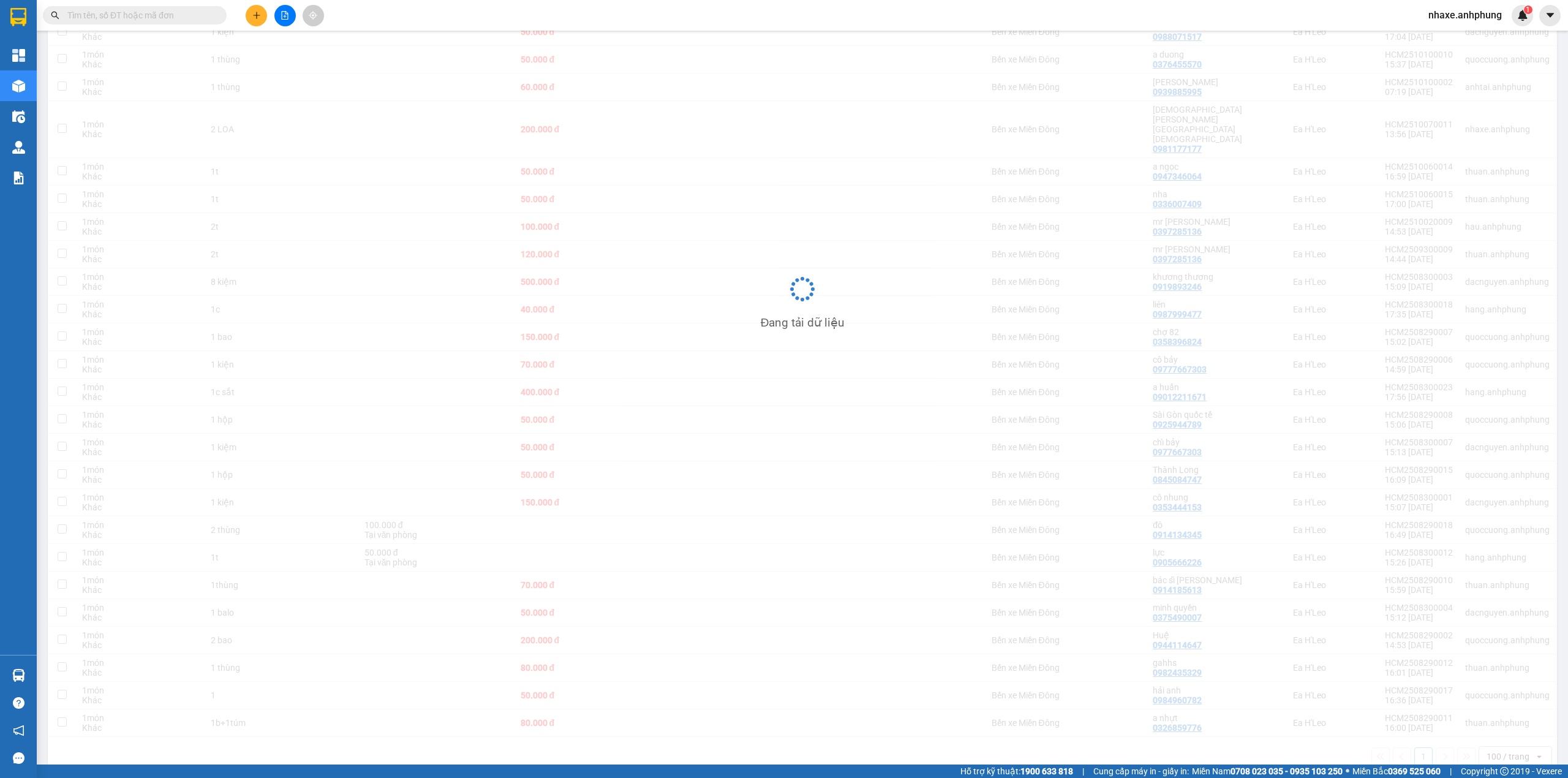
scroll to position [353, 0]
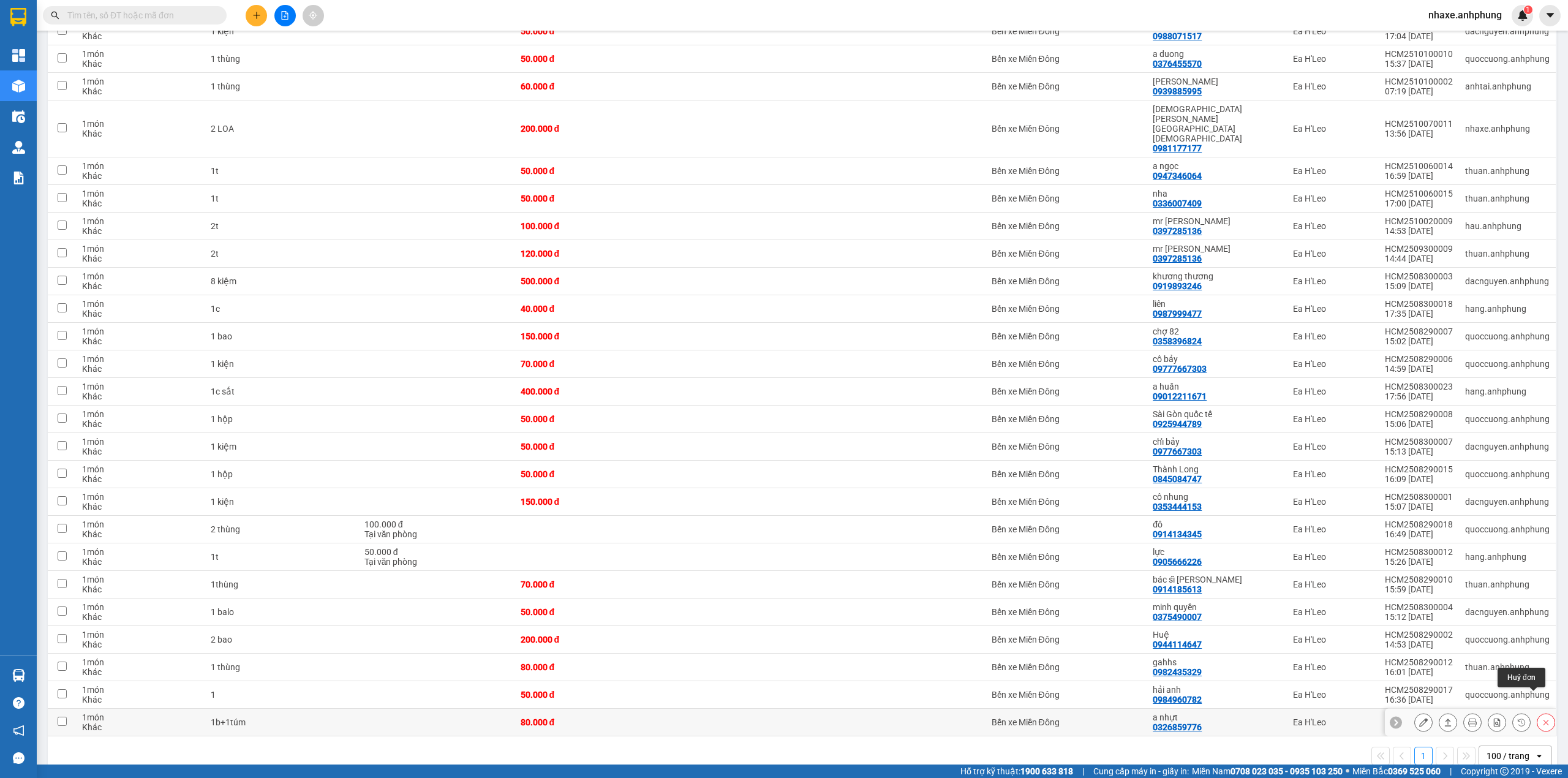
click at [1537, 712] on button at bounding box center [1546, 722] width 17 height 21
click at [1394, 647] on div at bounding box center [1393, 647] width 8 height 8
click at [1386, 647] on input "Chuyển hoàn về kho gửi" at bounding box center [1386, 647] width 0 height 0
click at [1482, 696] on button "Xác nhận" at bounding box center [1485, 695] width 67 height 22
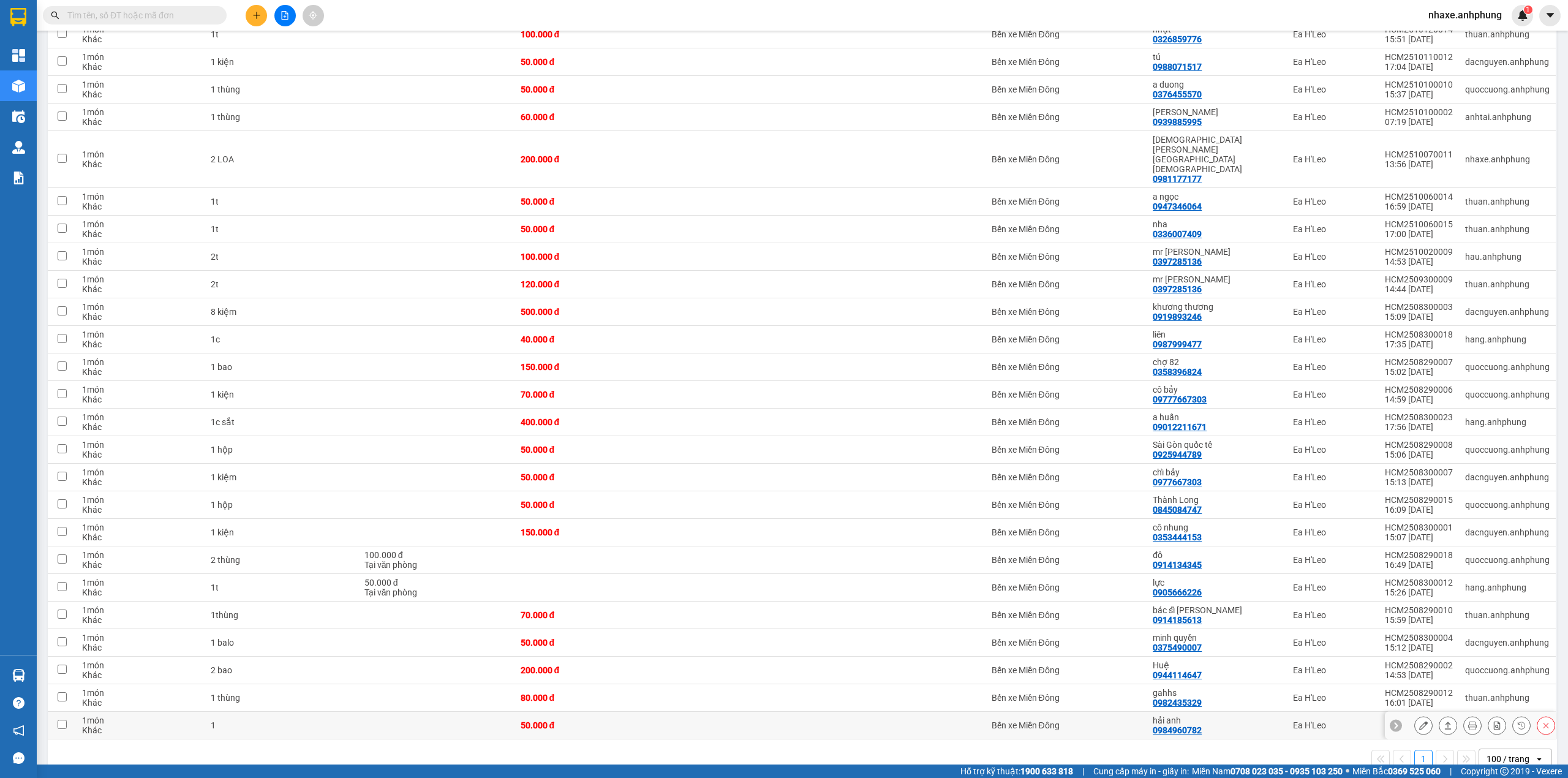
scroll to position [324, 0]
click at [1537, 713] on button at bounding box center [1546, 723] width 17 height 21
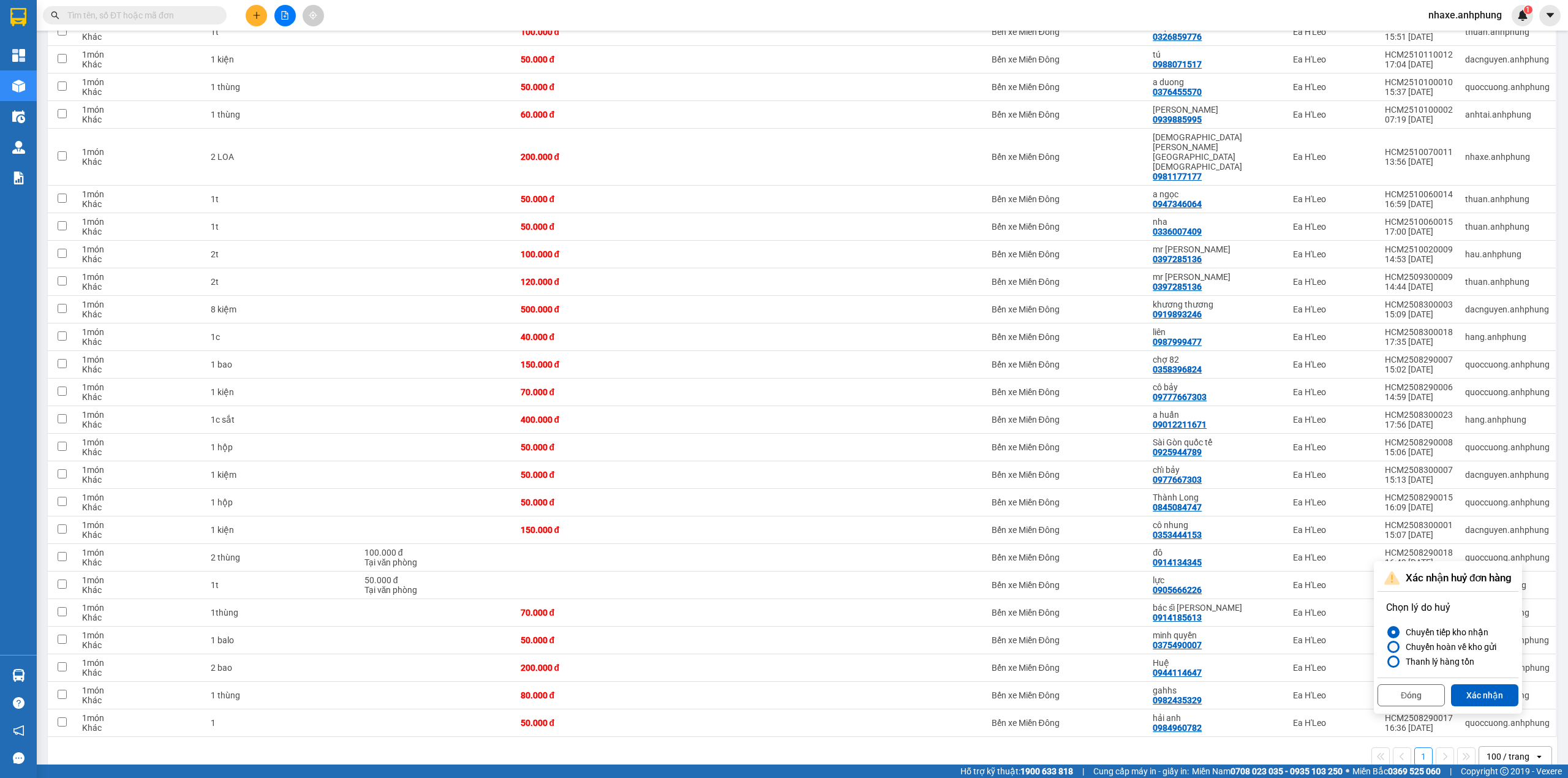
click at [1403, 647] on div "Chuyển hoàn về kho gửi" at bounding box center [1449, 647] width 96 height 15
click at [1386, 647] on input "Chuyển hoàn về kho gửi" at bounding box center [1386, 647] width 0 height 0
click at [1494, 696] on button "Xác nhận" at bounding box center [1485, 695] width 67 height 22
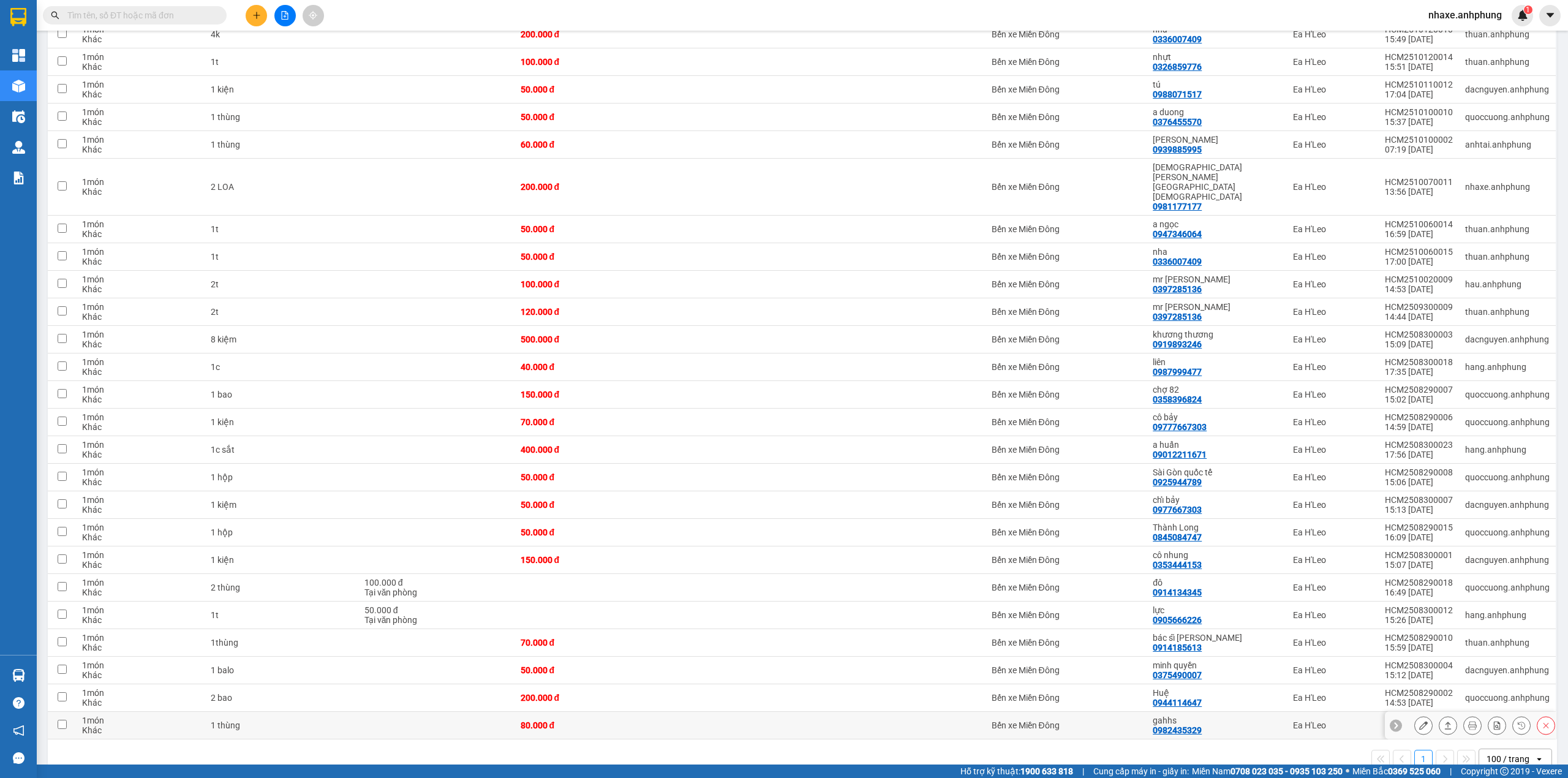
scroll to position [297, 0]
click at [1537, 713] on button at bounding box center [1546, 723] width 17 height 21
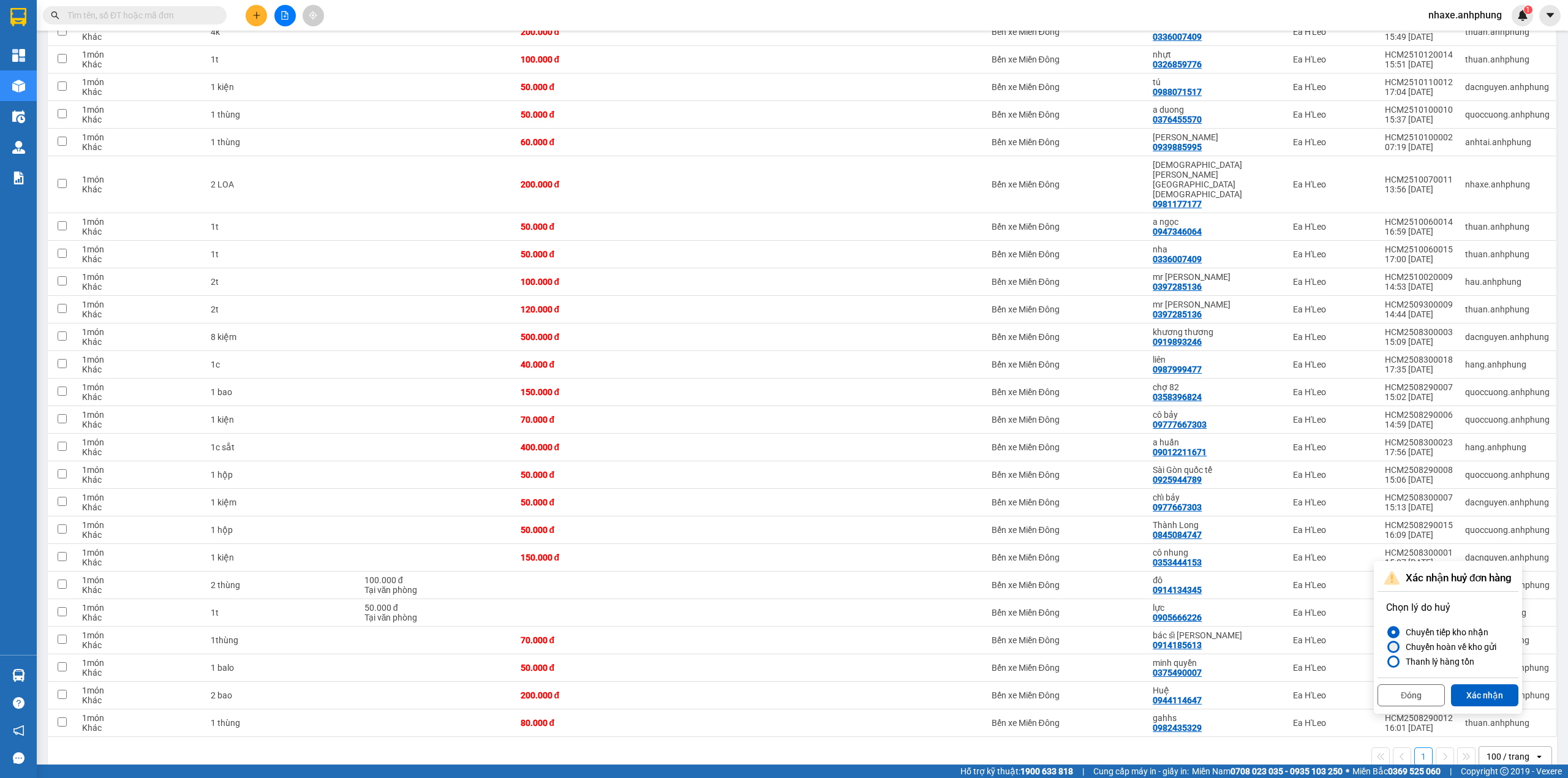
click at [1411, 645] on div "Chuyển hoàn về kho gửi" at bounding box center [1449, 647] width 96 height 15
click at [1386, 647] on input "Chuyển hoàn về kho gửi" at bounding box center [1386, 647] width 0 height 0
click at [1474, 689] on button "Xác nhận" at bounding box center [1485, 695] width 67 height 22
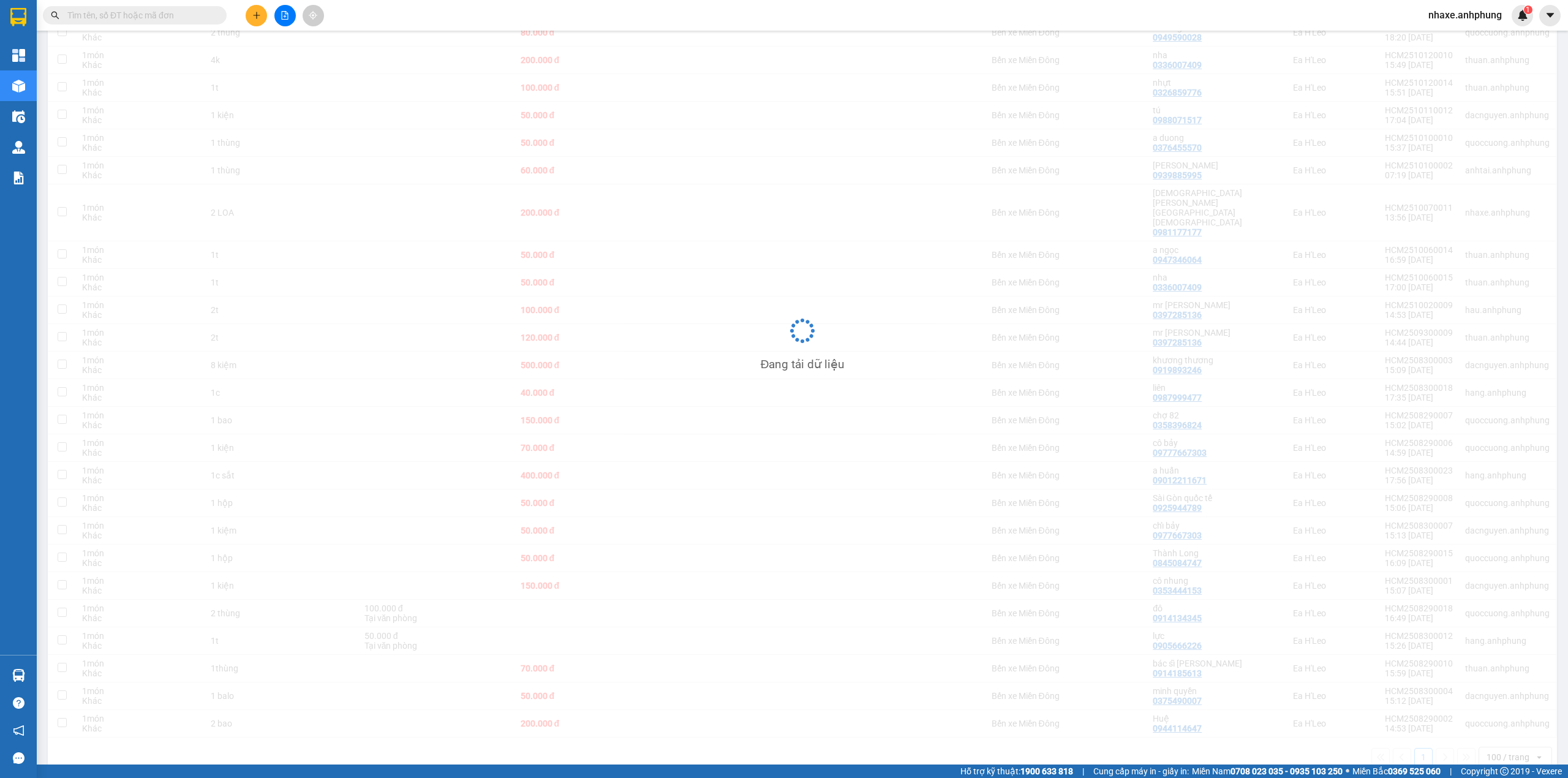
scroll to position [269, 0]
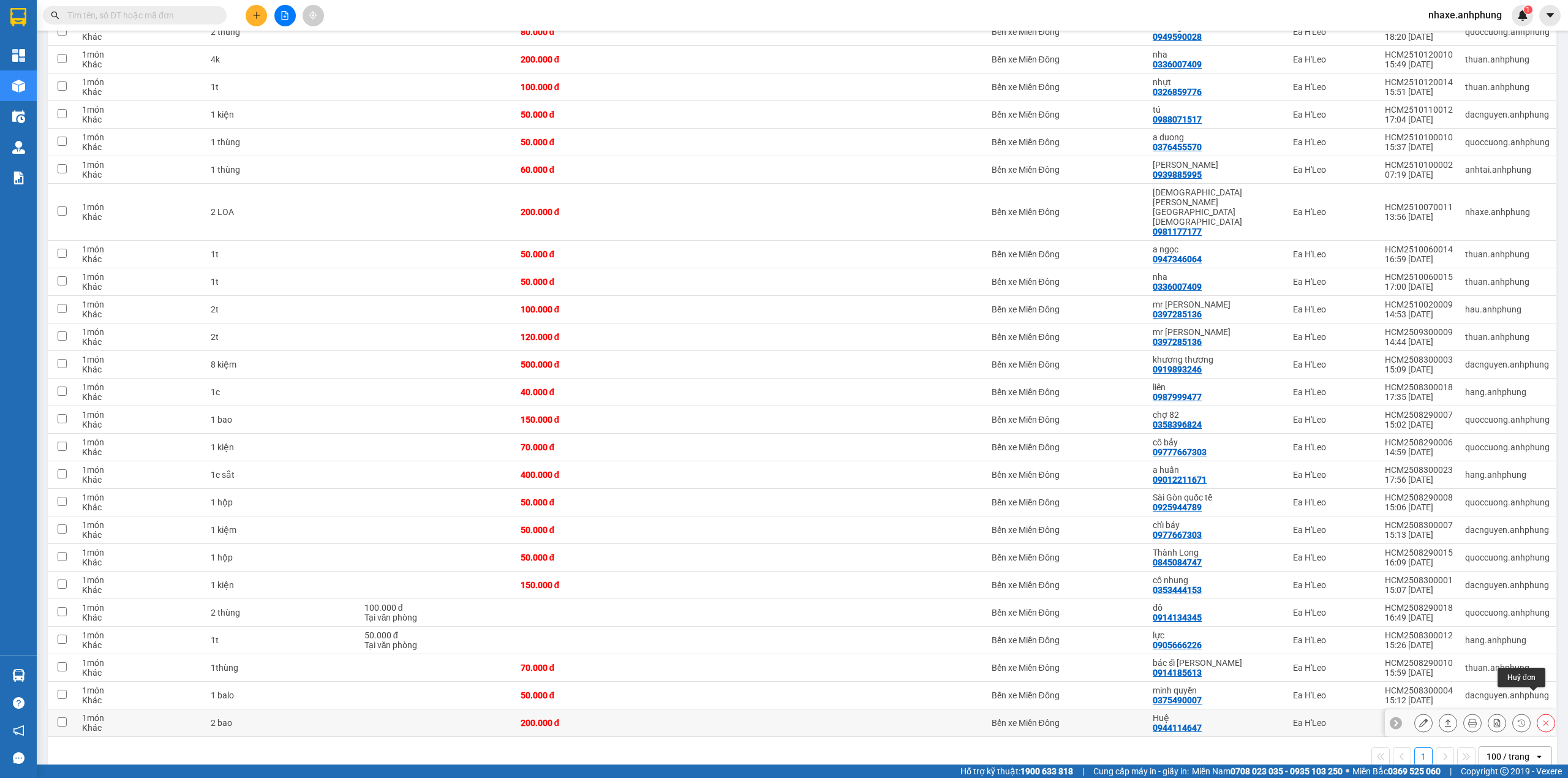
click at [1542, 718] on icon at bounding box center [1546, 722] width 8 height 8
click at [1401, 648] on div "Chuyển hoàn về kho gửi" at bounding box center [1449, 647] width 96 height 15
click at [1386, 647] on input "Chuyển hoàn về kho gửi" at bounding box center [1386, 647] width 0 height 0
click at [1471, 699] on button "Xác nhận" at bounding box center [1485, 695] width 67 height 22
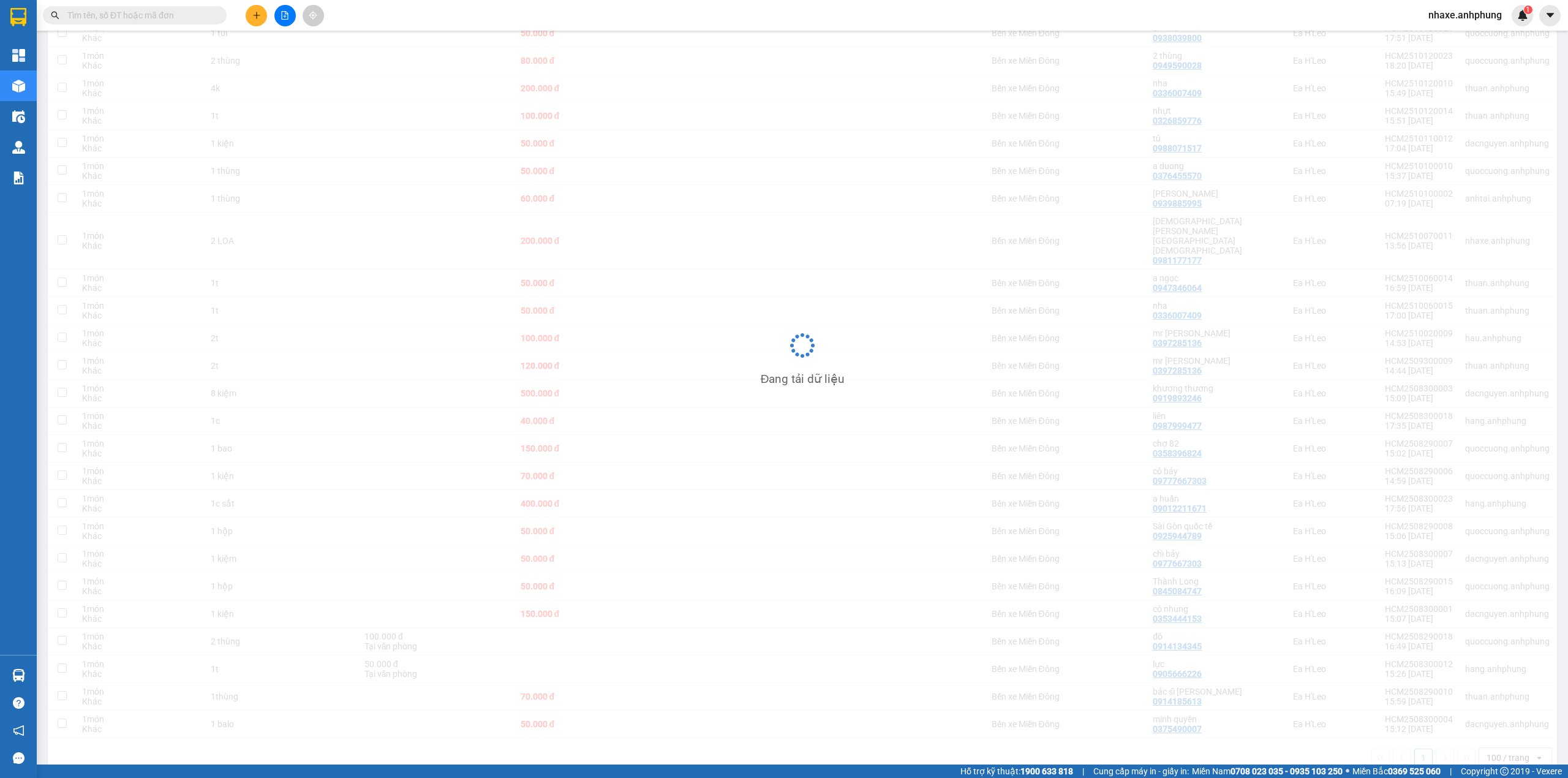
scroll to position [241, 0]
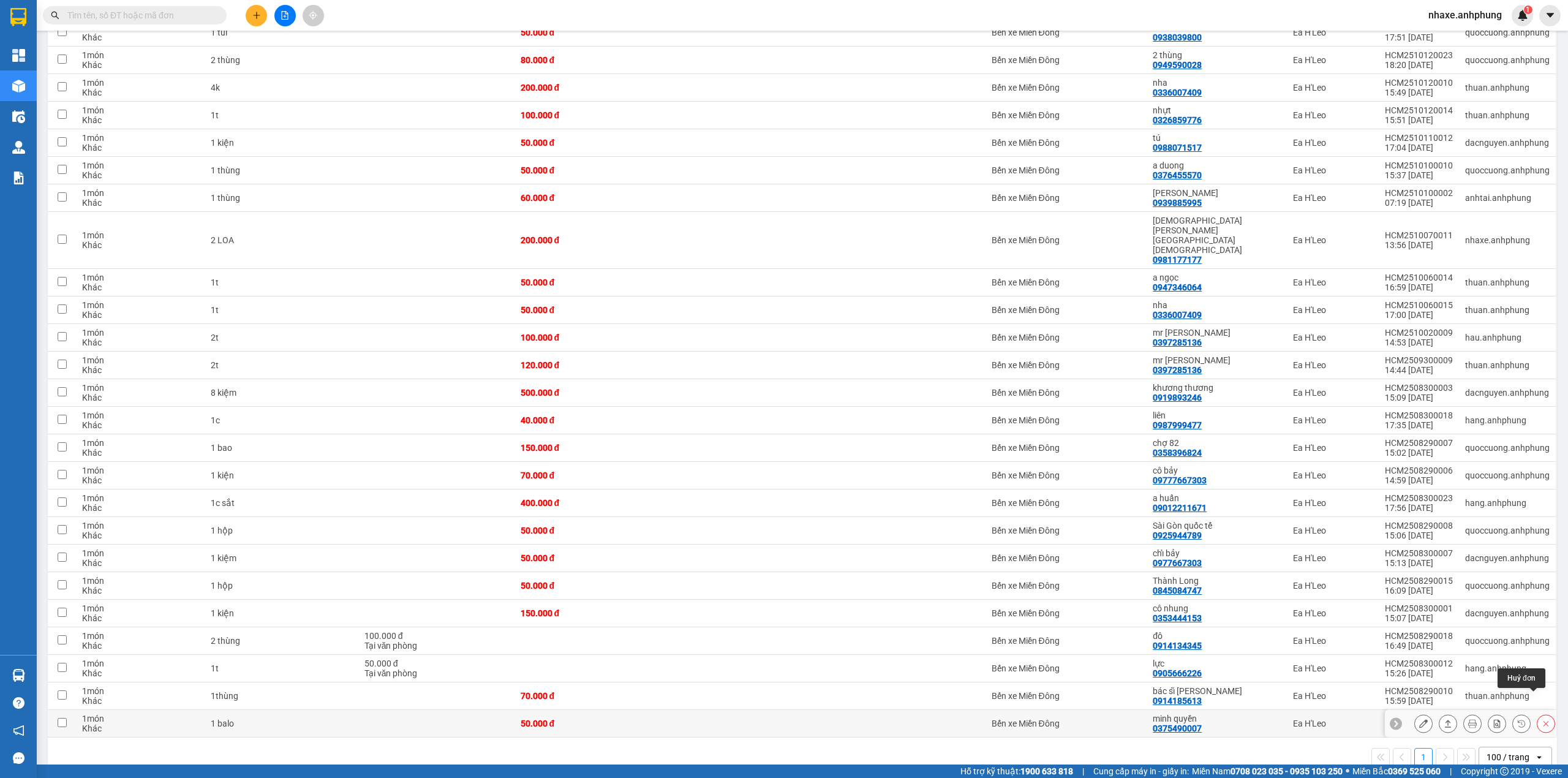
click at [1542, 719] on icon at bounding box center [1546, 723] width 8 height 8
click at [1425, 649] on div "Chuyển hoàn về kho gửi" at bounding box center [1449, 647] width 96 height 15
click at [1386, 647] on input "Chuyển hoàn về kho gửi" at bounding box center [1386, 647] width 0 height 0
click at [1480, 693] on button "Xác nhận" at bounding box center [1485, 695] width 67 height 22
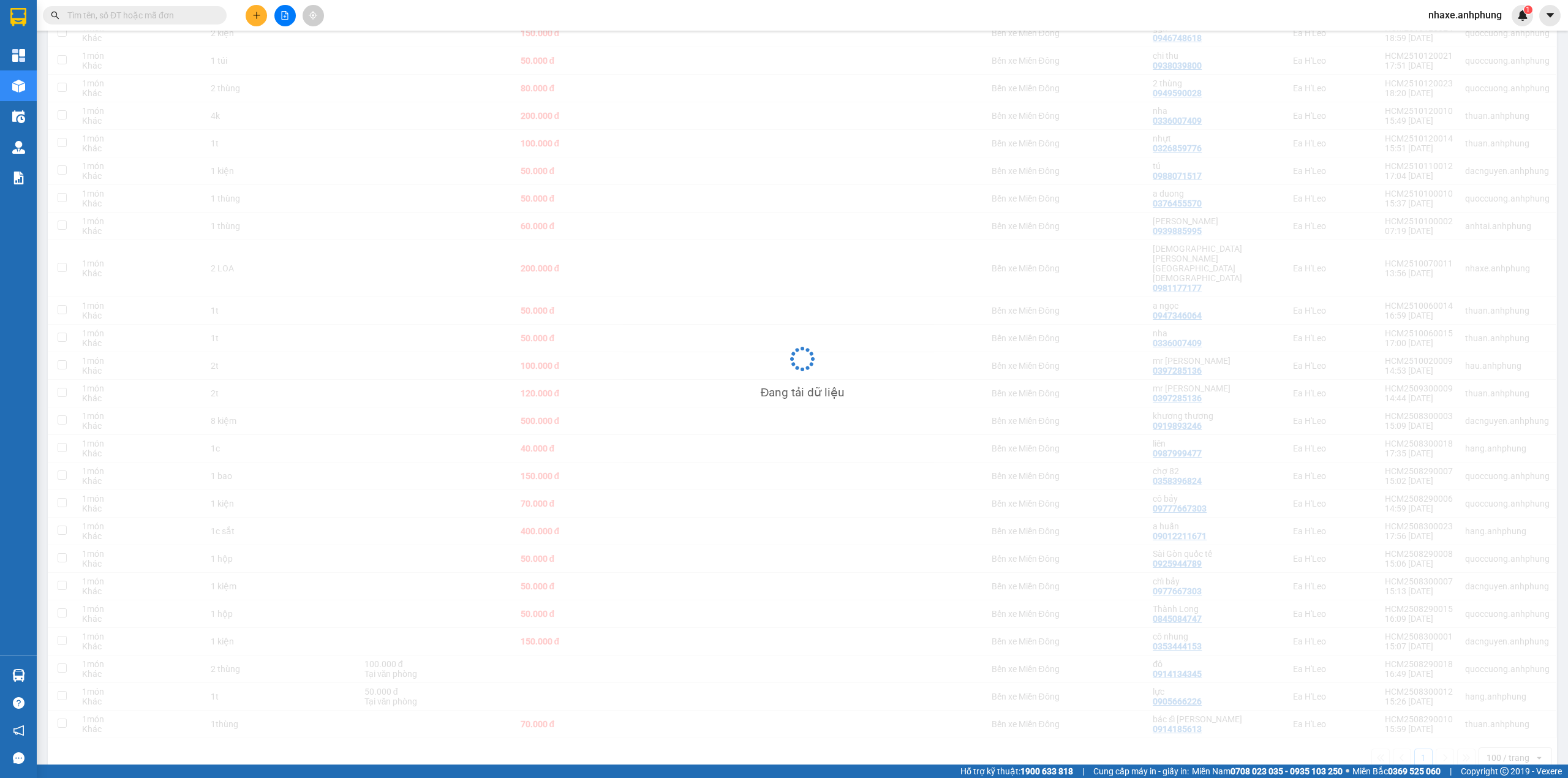
scroll to position [213, 0]
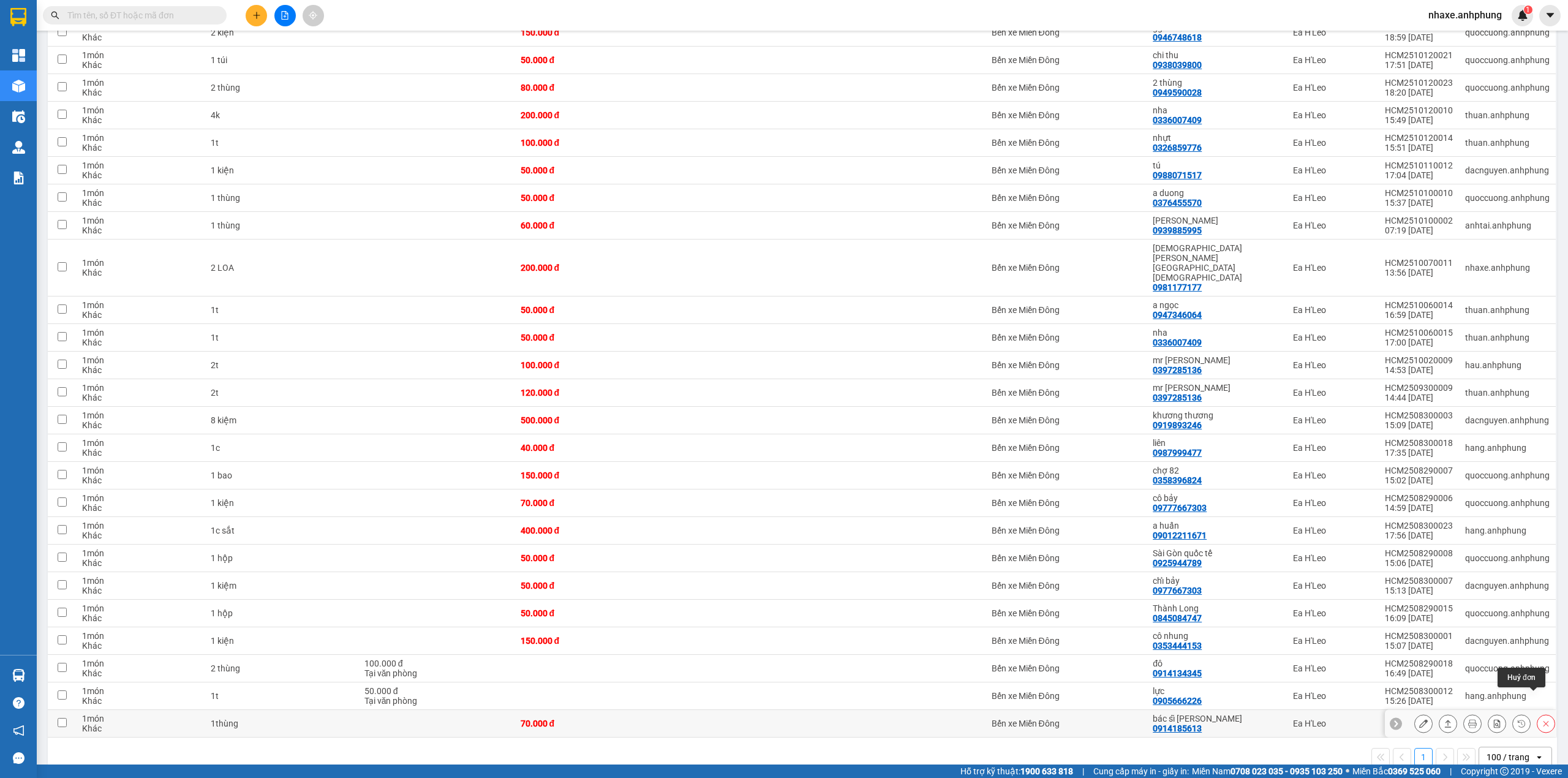
click at [1542, 719] on icon at bounding box center [1546, 723] width 8 height 8
click at [1415, 645] on div "Chuyển hoàn về kho gửi" at bounding box center [1449, 647] width 96 height 15
click at [1386, 647] on input "Chuyển hoàn về kho gửi" at bounding box center [1386, 647] width 0 height 0
click at [1507, 693] on button "Xác nhận" at bounding box center [1485, 695] width 67 height 22
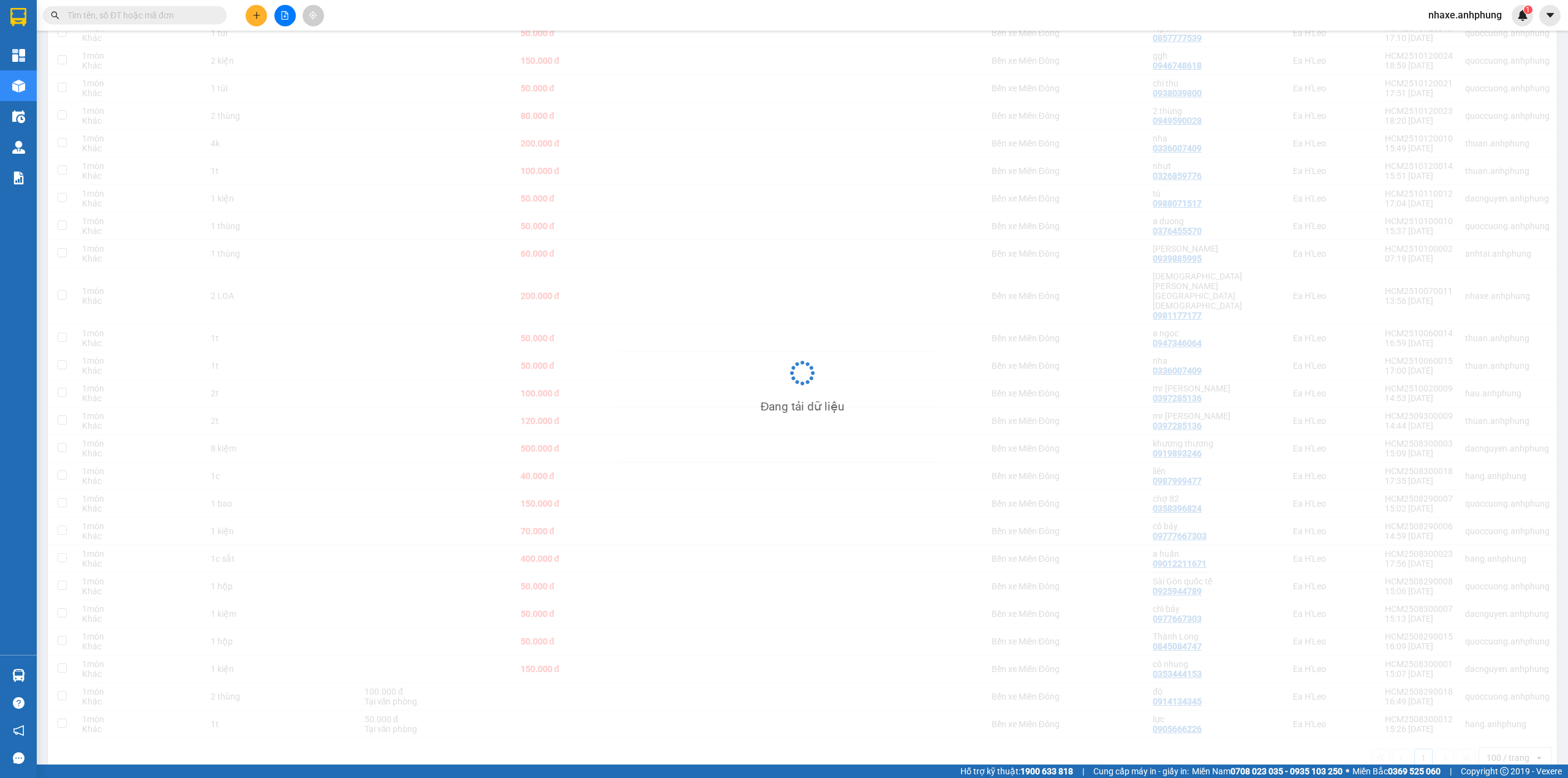
scroll to position [186, 0]
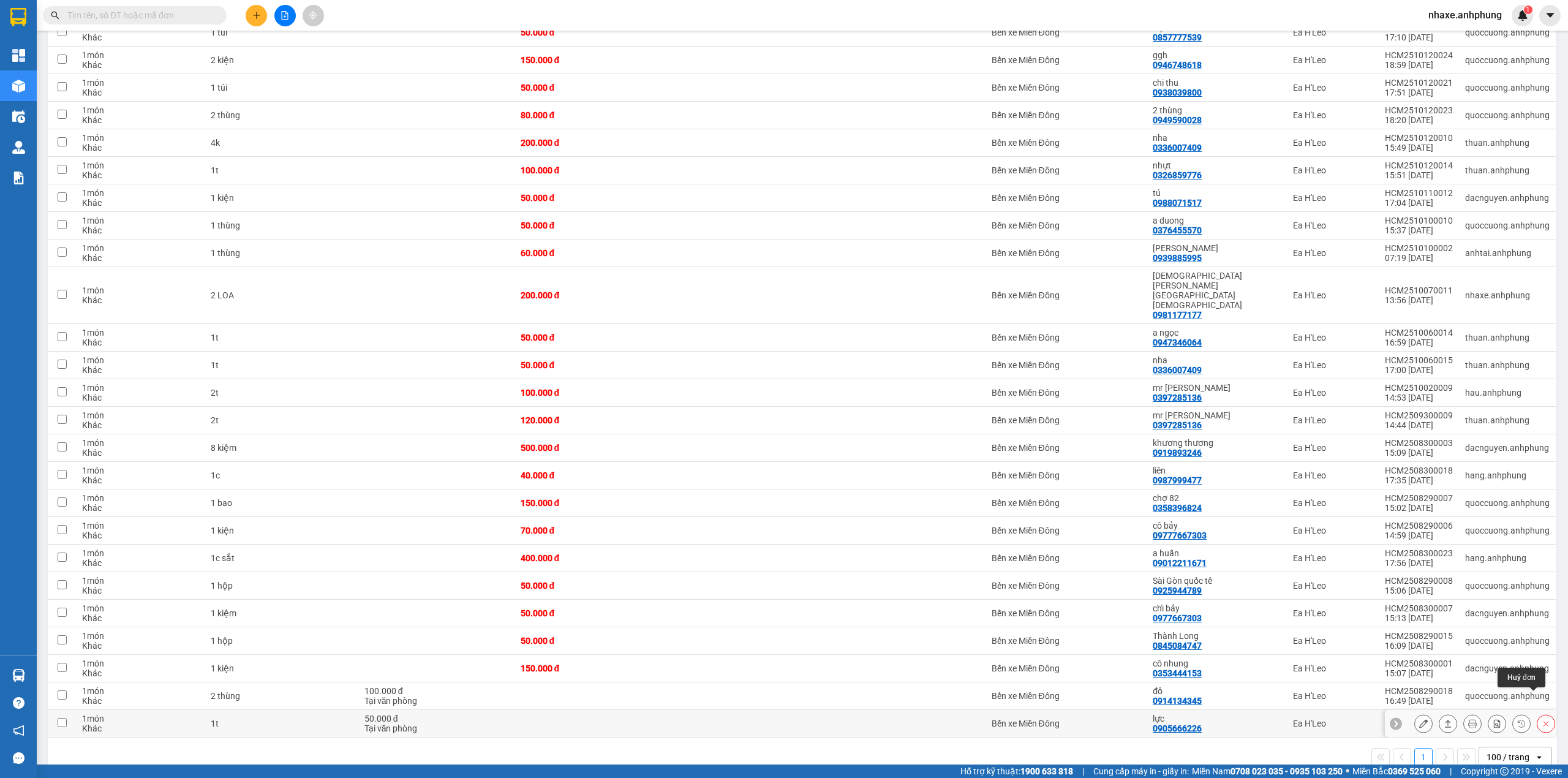
click at [1542, 719] on icon at bounding box center [1546, 723] width 8 height 8
click at [1423, 645] on div "Chuyển hoàn về kho gửi" at bounding box center [1449, 647] width 96 height 15
click at [1386, 647] on input "Chuyển hoàn về kho gửi" at bounding box center [1386, 647] width 0 height 0
click at [1505, 692] on button "Xác nhận" at bounding box center [1485, 695] width 67 height 22
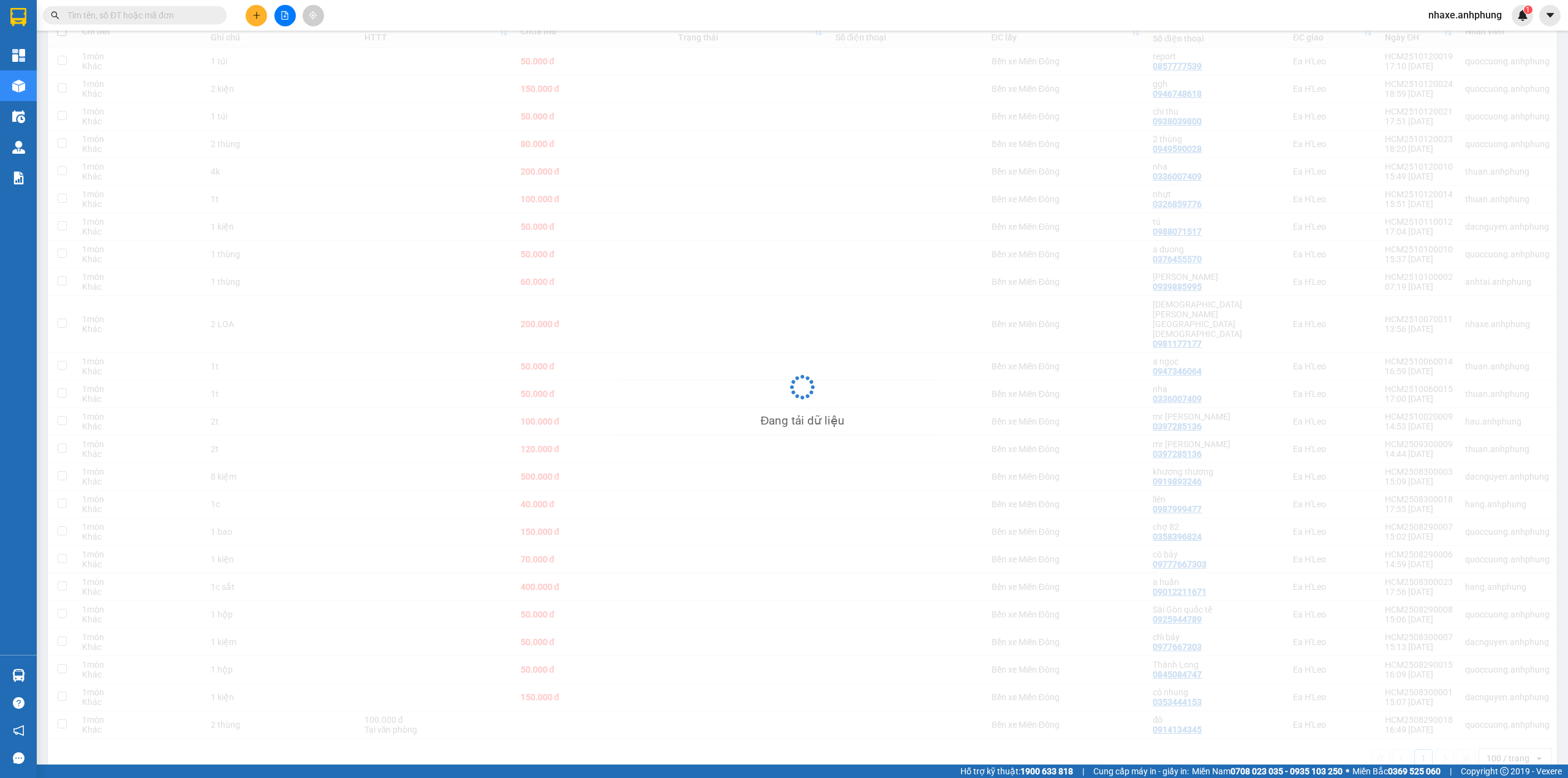
scroll to position [158, 0]
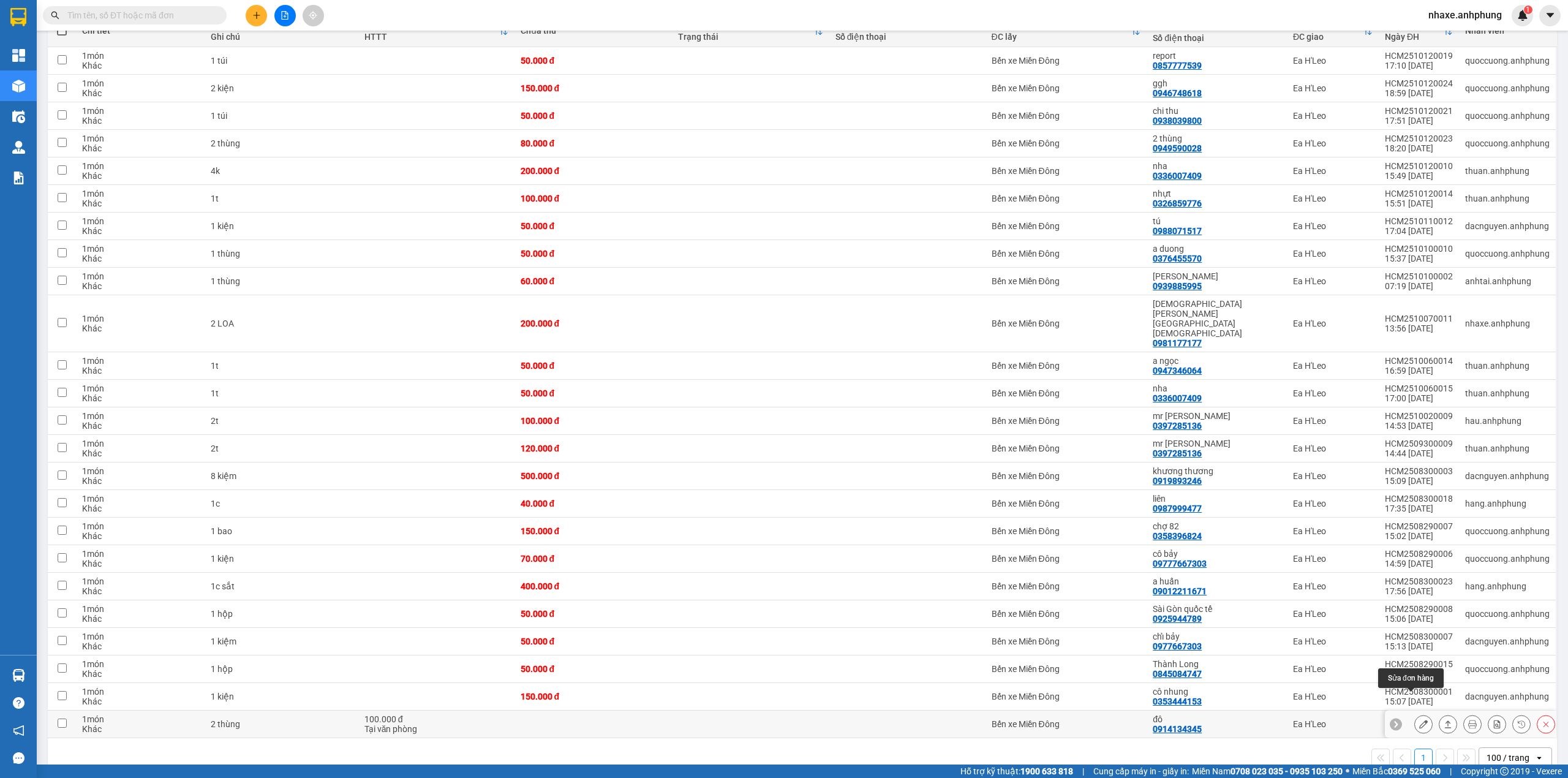
click at [1419, 720] on icon at bounding box center [1423, 724] width 8 height 8
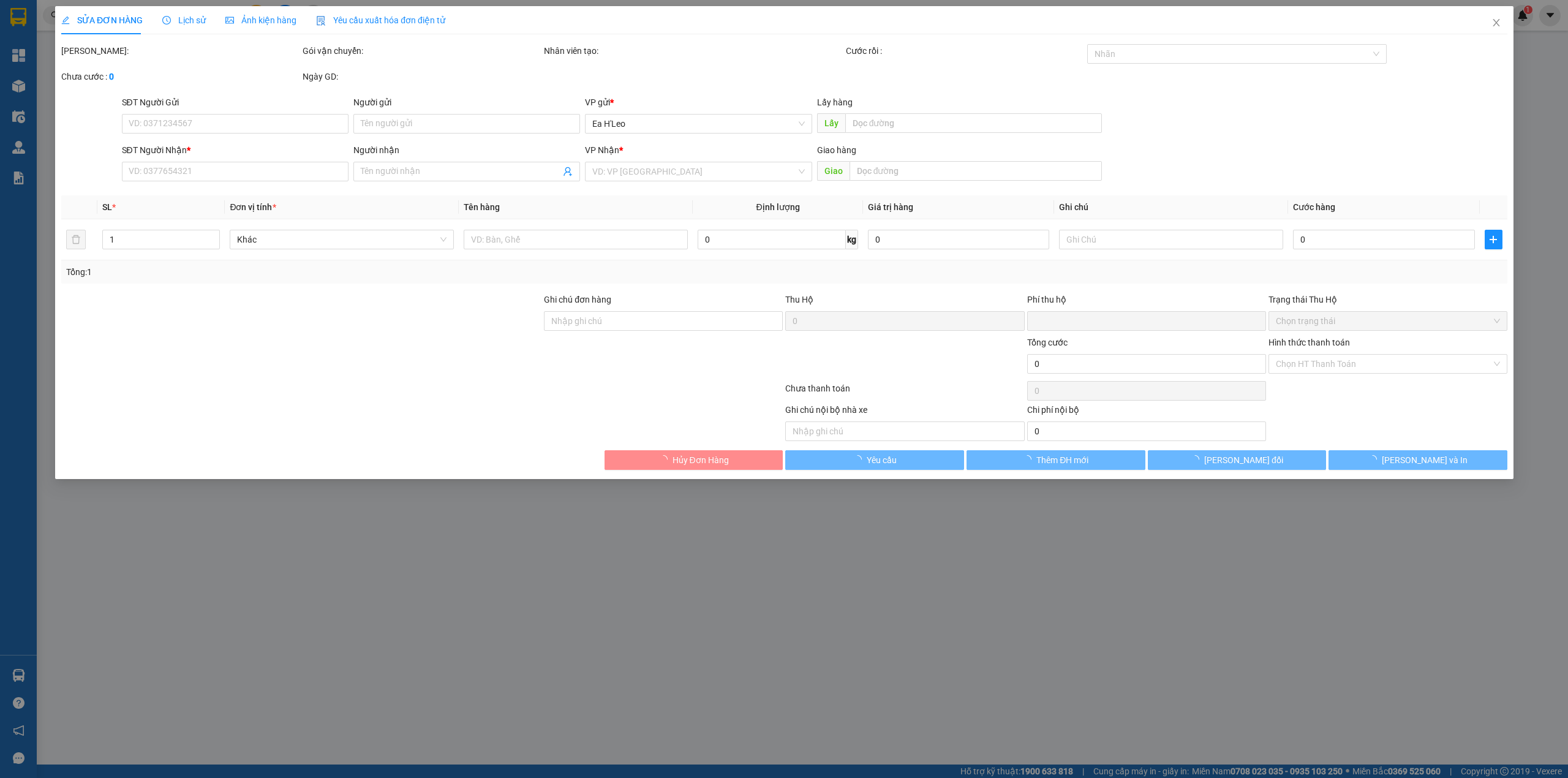
type input "0914134345"
type input "đô"
type input "0"
type input "100.000"
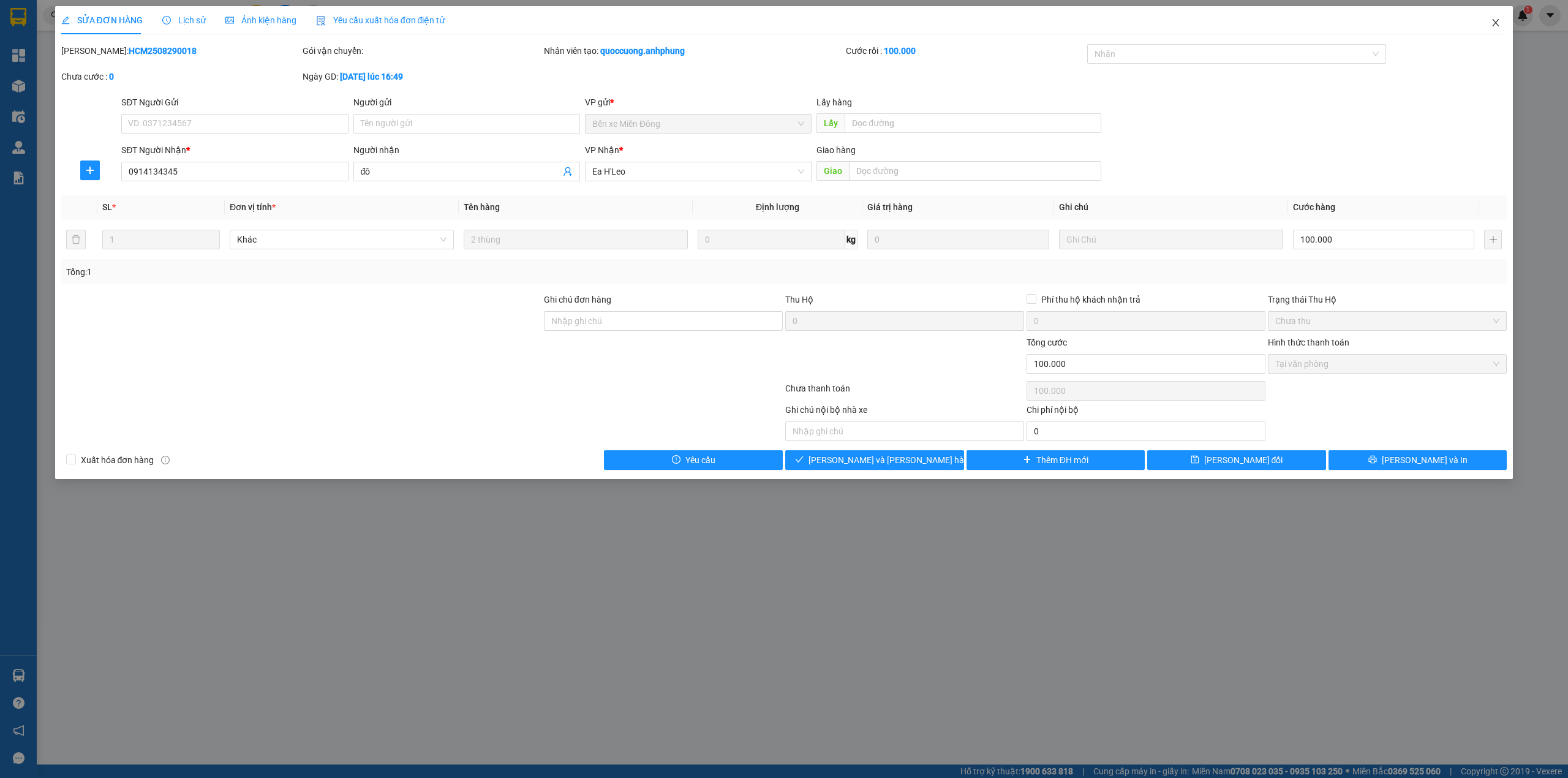
click at [1495, 23] on icon "close" at bounding box center [1495, 22] width 10 height 10
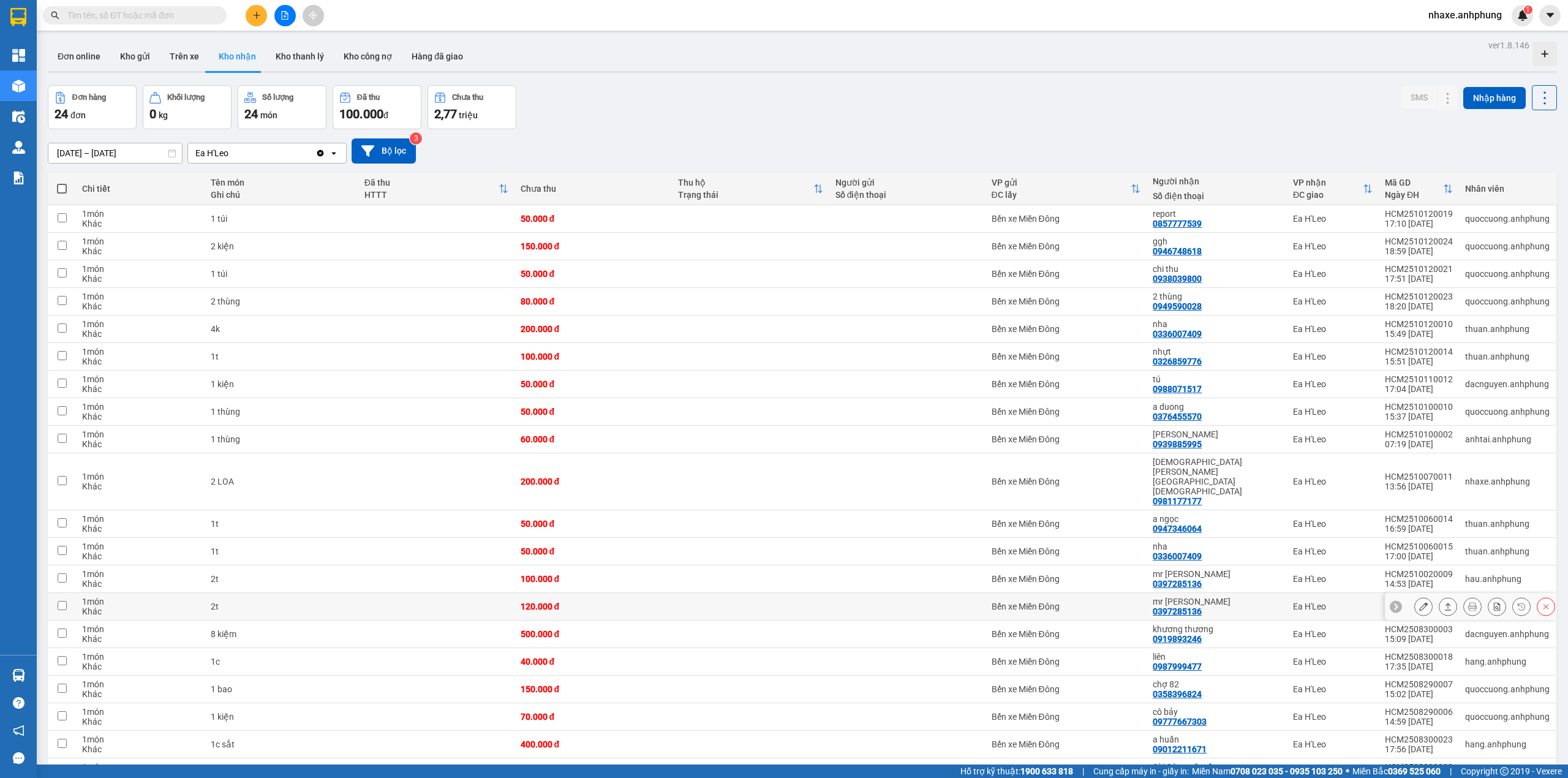
scroll to position [158, 0]
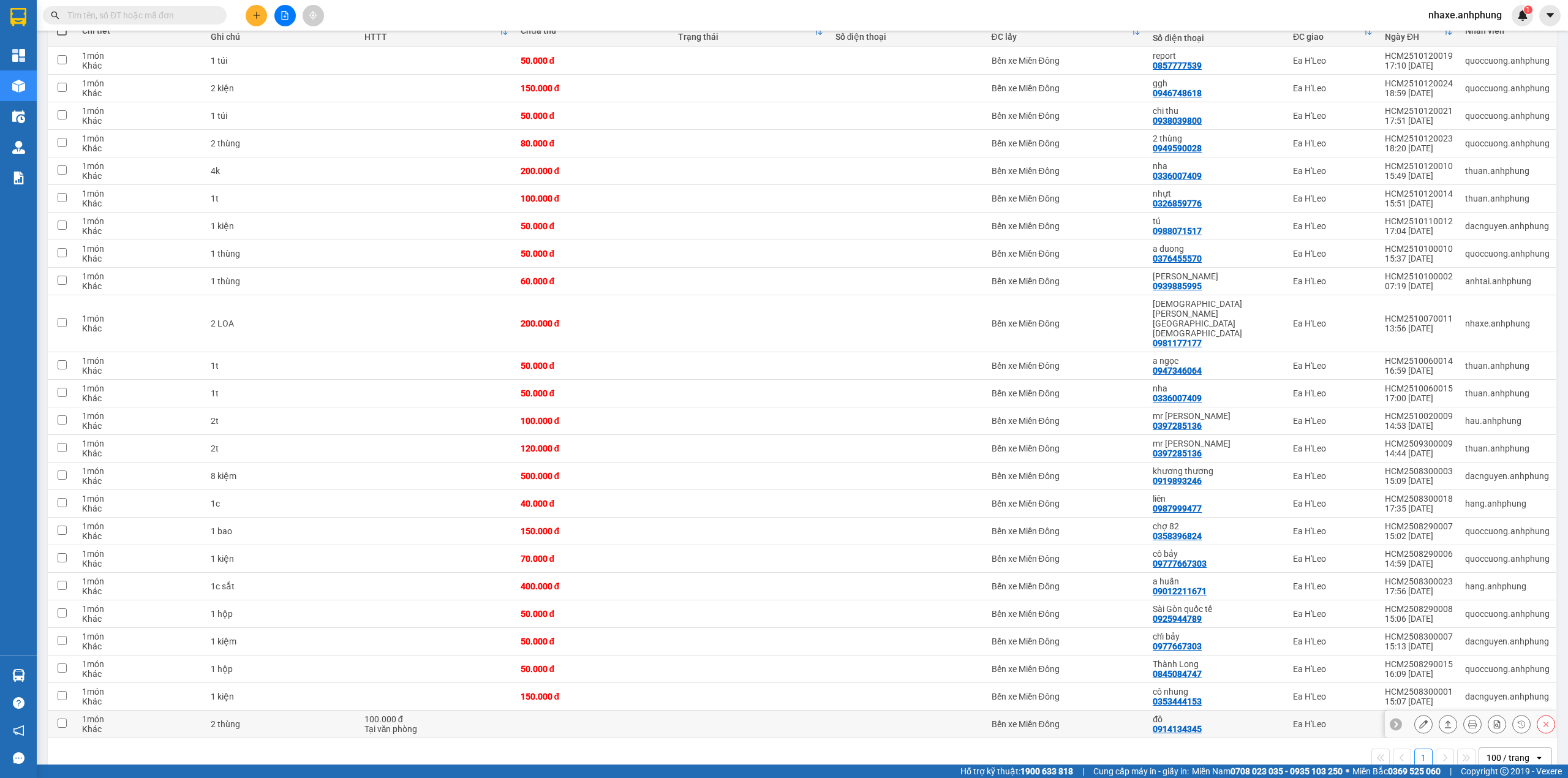
click at [1419, 720] on icon at bounding box center [1423, 724] width 8 height 8
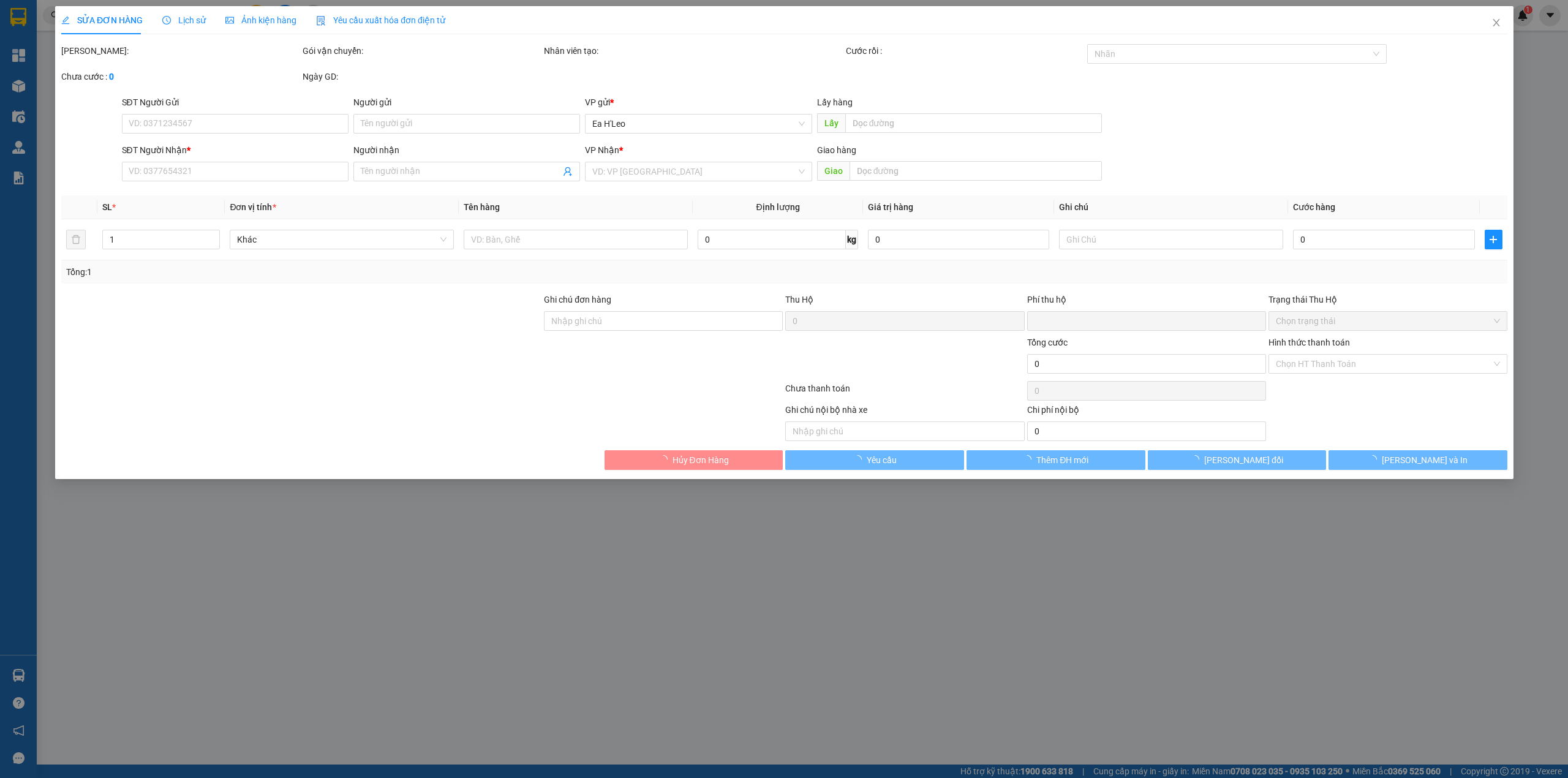
type input "0914134345"
type input "đô"
type input "0"
type input "100.000"
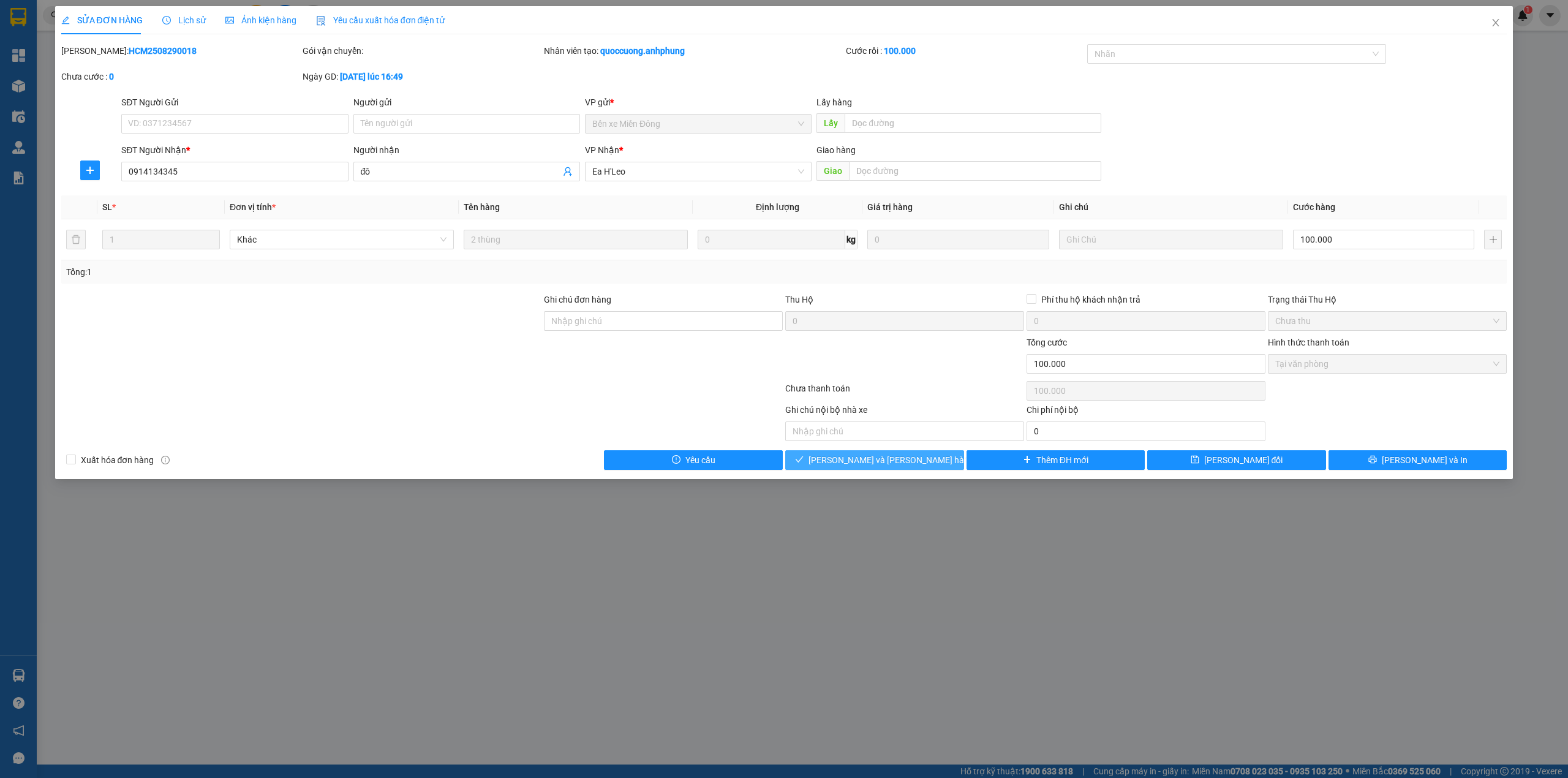
click at [920, 464] on button "[PERSON_NAME] và [PERSON_NAME] hàng" at bounding box center [875, 459] width 179 height 20
type input "0"
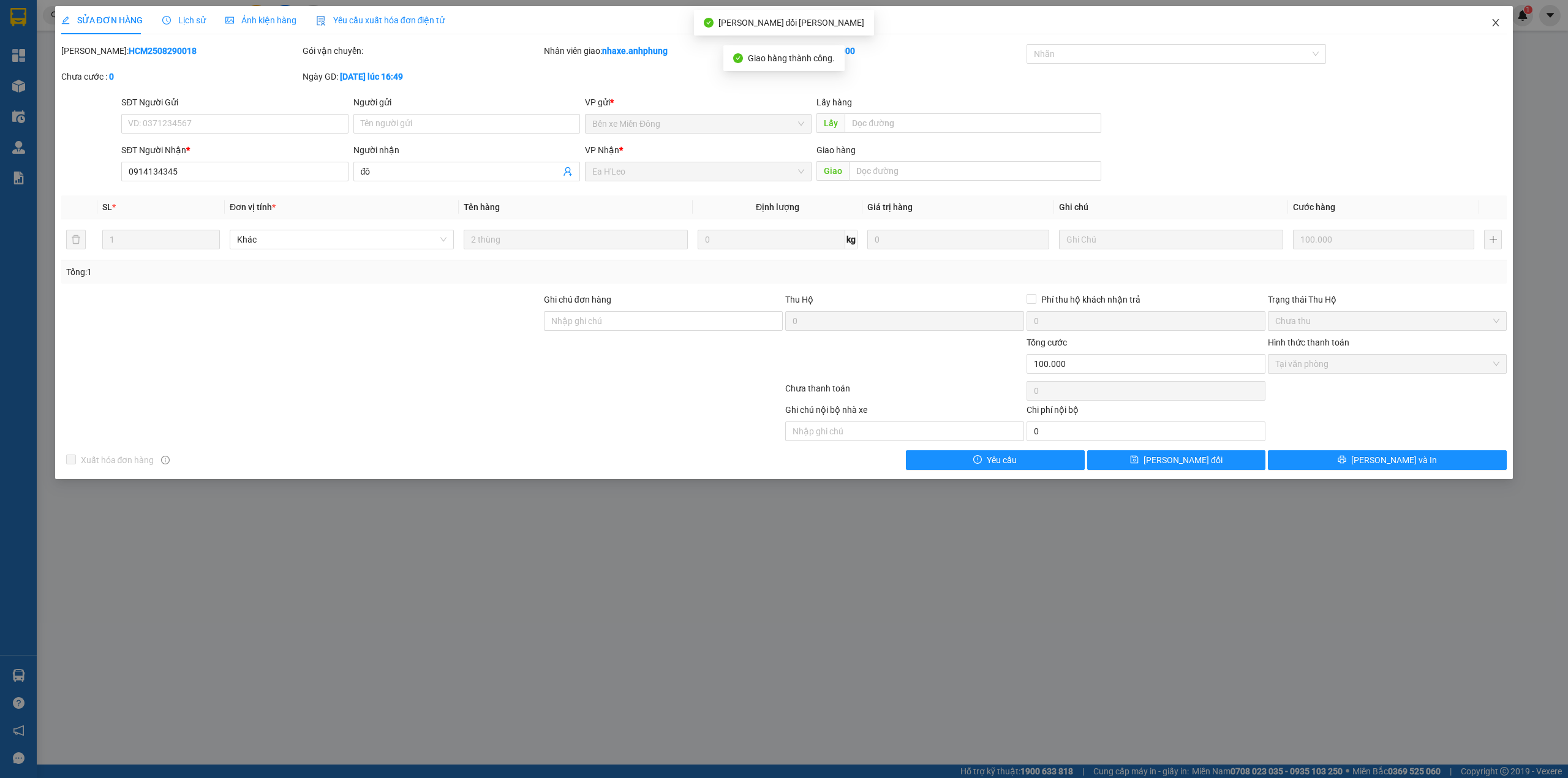
click at [1501, 28] on span "Close" at bounding box center [1495, 23] width 34 height 34
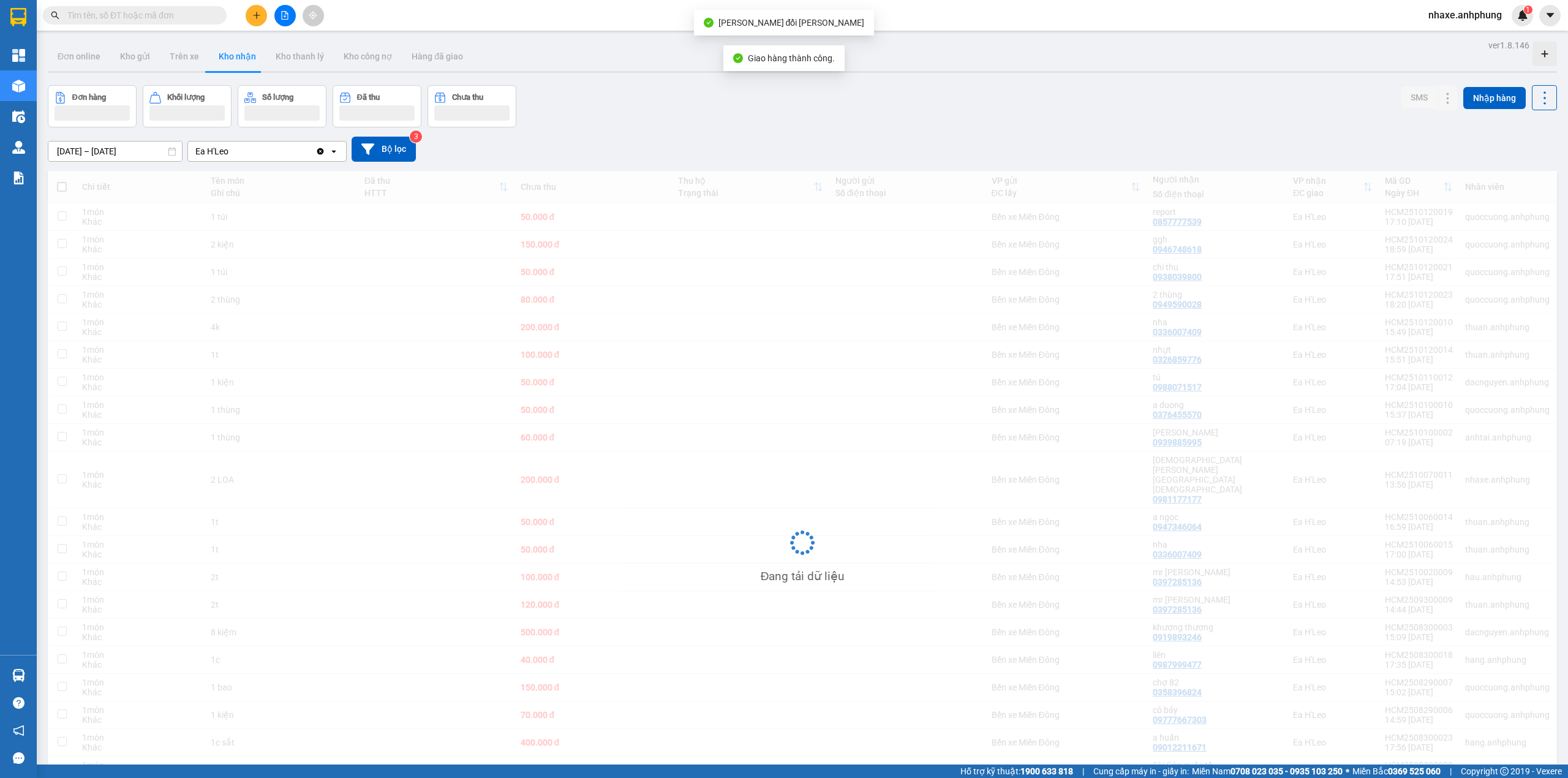
click at [1495, 16] on span "nhaxe.anhphung" at bounding box center [1466, 15] width 93 height 15
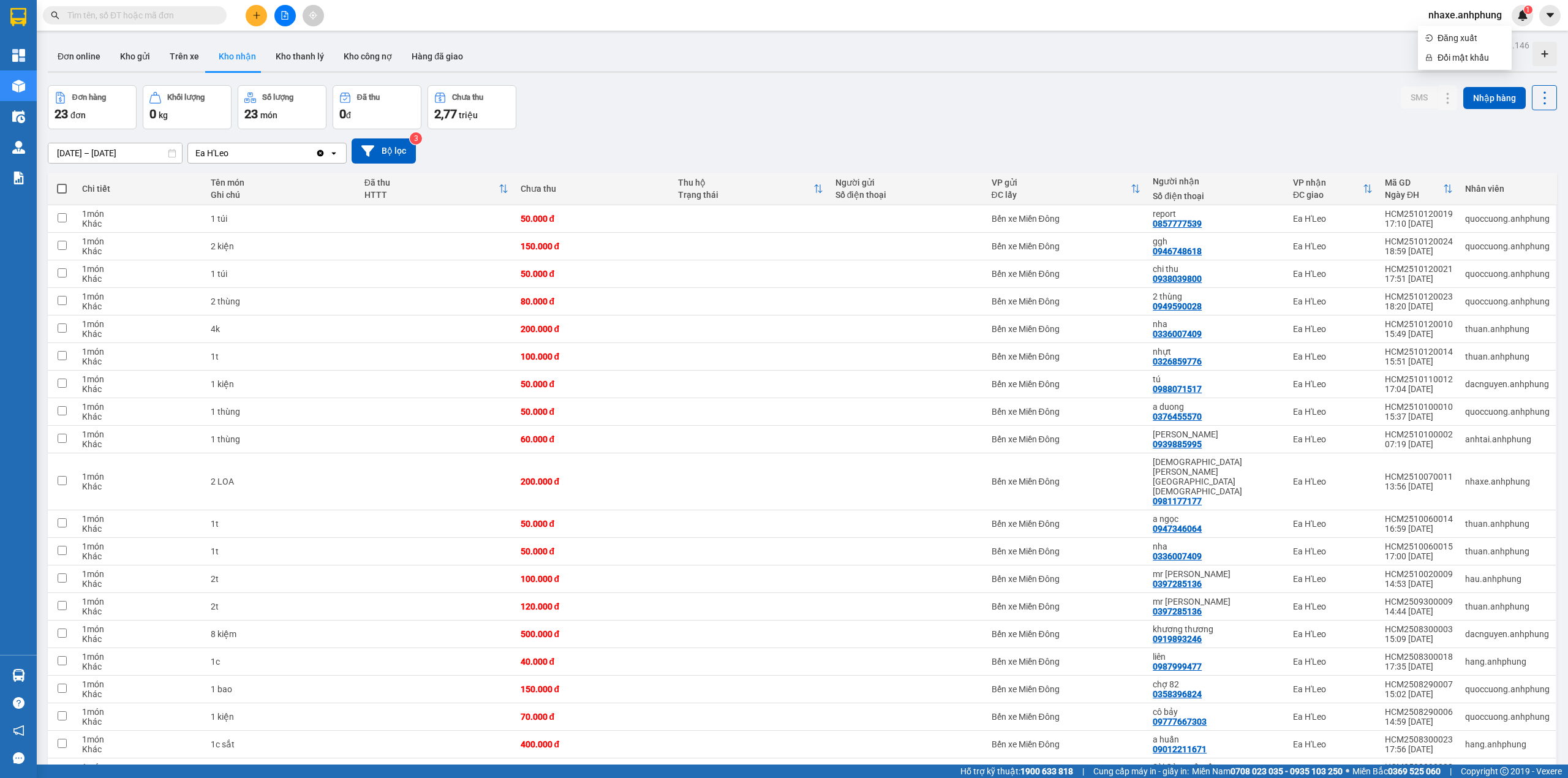
click at [1246, 58] on div "Đơn online Kho gửi Trên xe Kho nhận Kho thanh lý Kho công nợ Hàng đã giao" at bounding box center [802, 58] width 1509 height 33
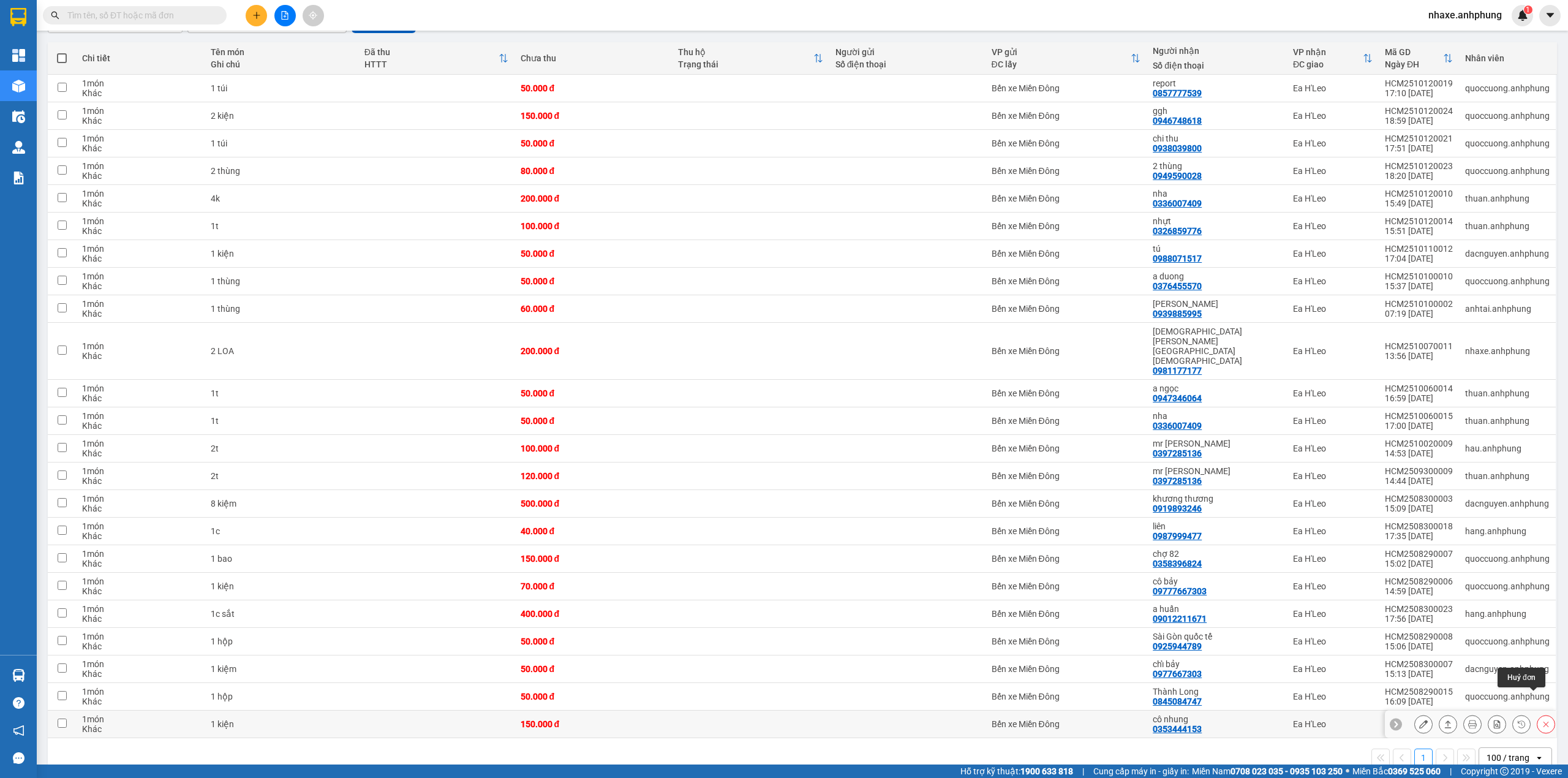
click at [1539, 714] on button at bounding box center [1546, 724] width 17 height 21
click at [1409, 642] on div "Chuyển hoàn về kho gửi" at bounding box center [1449, 647] width 96 height 15
click at [1386, 647] on input "Chuyển hoàn về kho gửi" at bounding box center [1386, 647] width 0 height 0
click at [1475, 695] on button "Xác nhận" at bounding box center [1485, 695] width 67 height 22
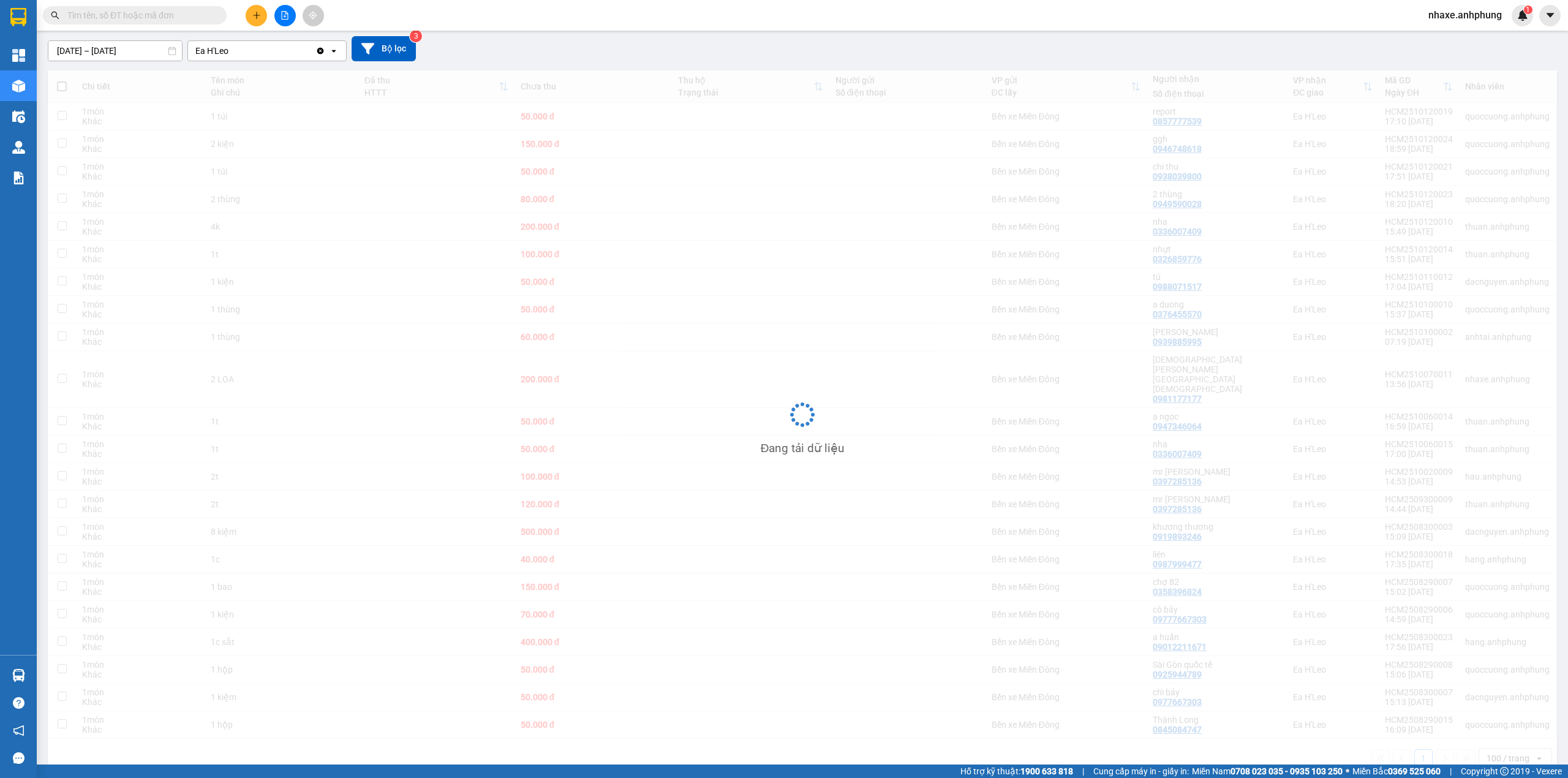
scroll to position [102, 0]
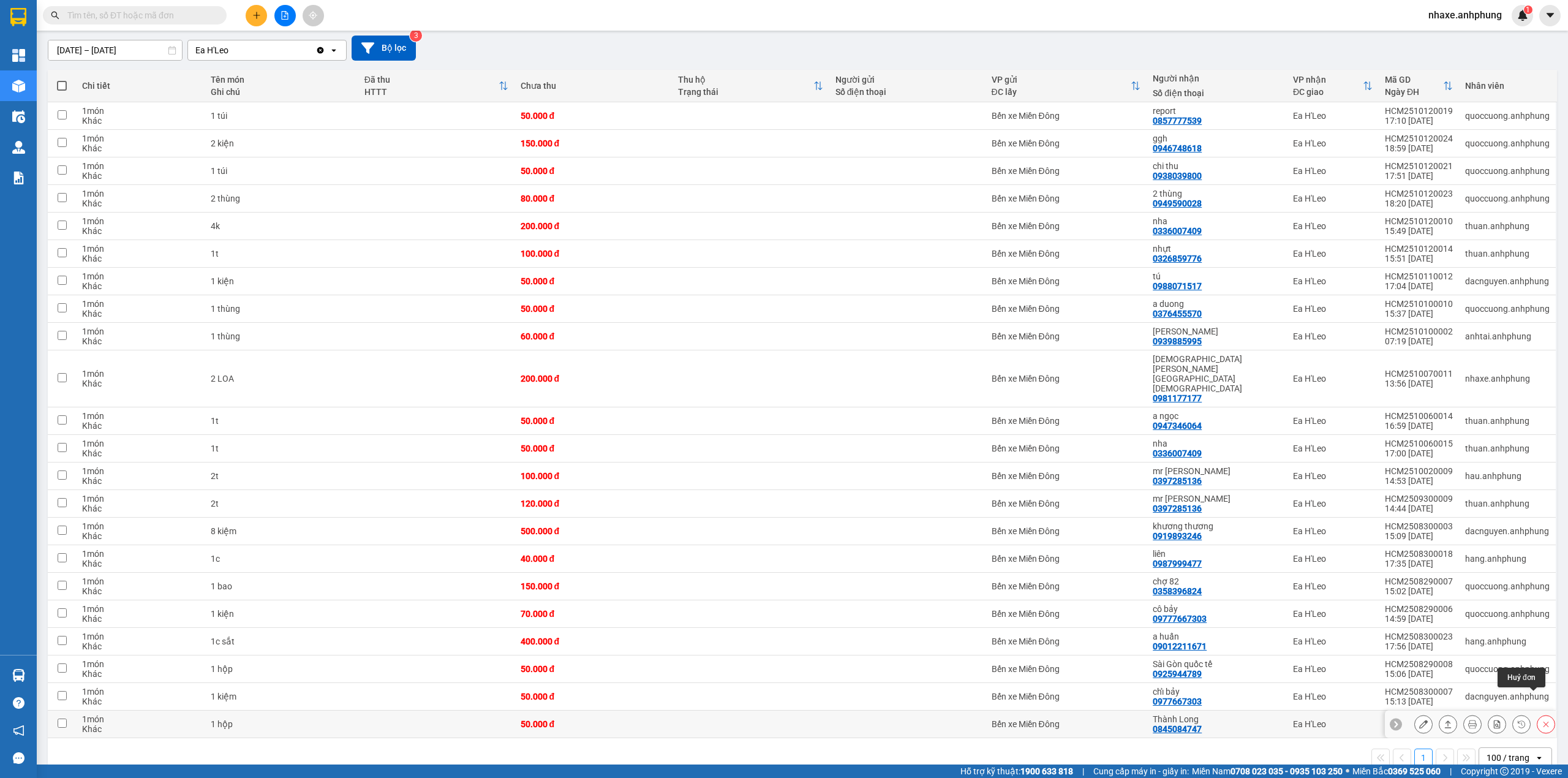
click at [1537, 714] on button at bounding box center [1546, 724] width 17 height 21
click at [1476, 643] on div "Chuyển hoàn về kho gửi" at bounding box center [1449, 647] width 96 height 15
click at [1386, 647] on input "Chuyển hoàn về kho gửi" at bounding box center [1386, 647] width 0 height 0
click at [1481, 694] on button "Xác nhận" at bounding box center [1485, 695] width 67 height 22
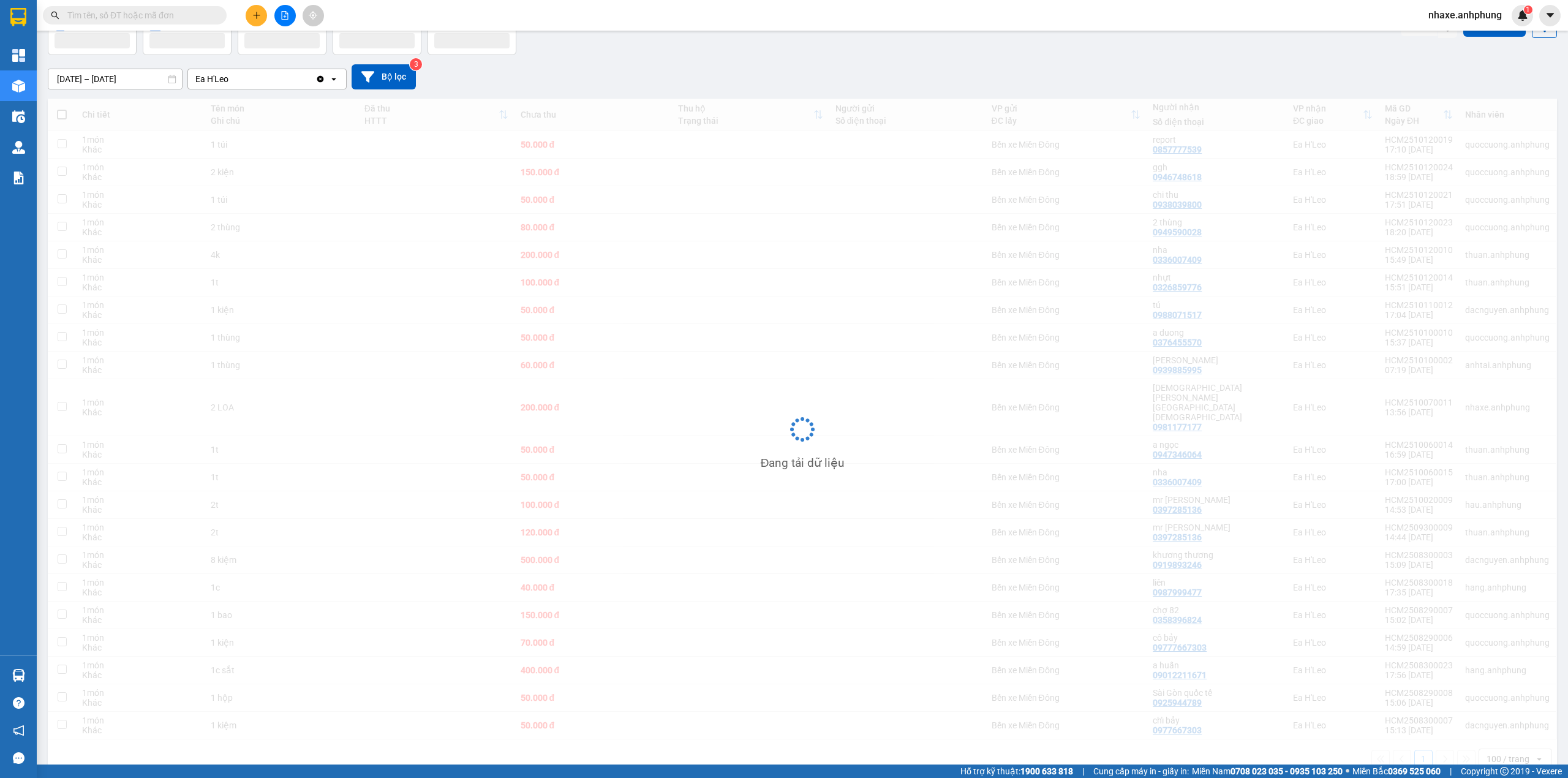
scroll to position [75, 0]
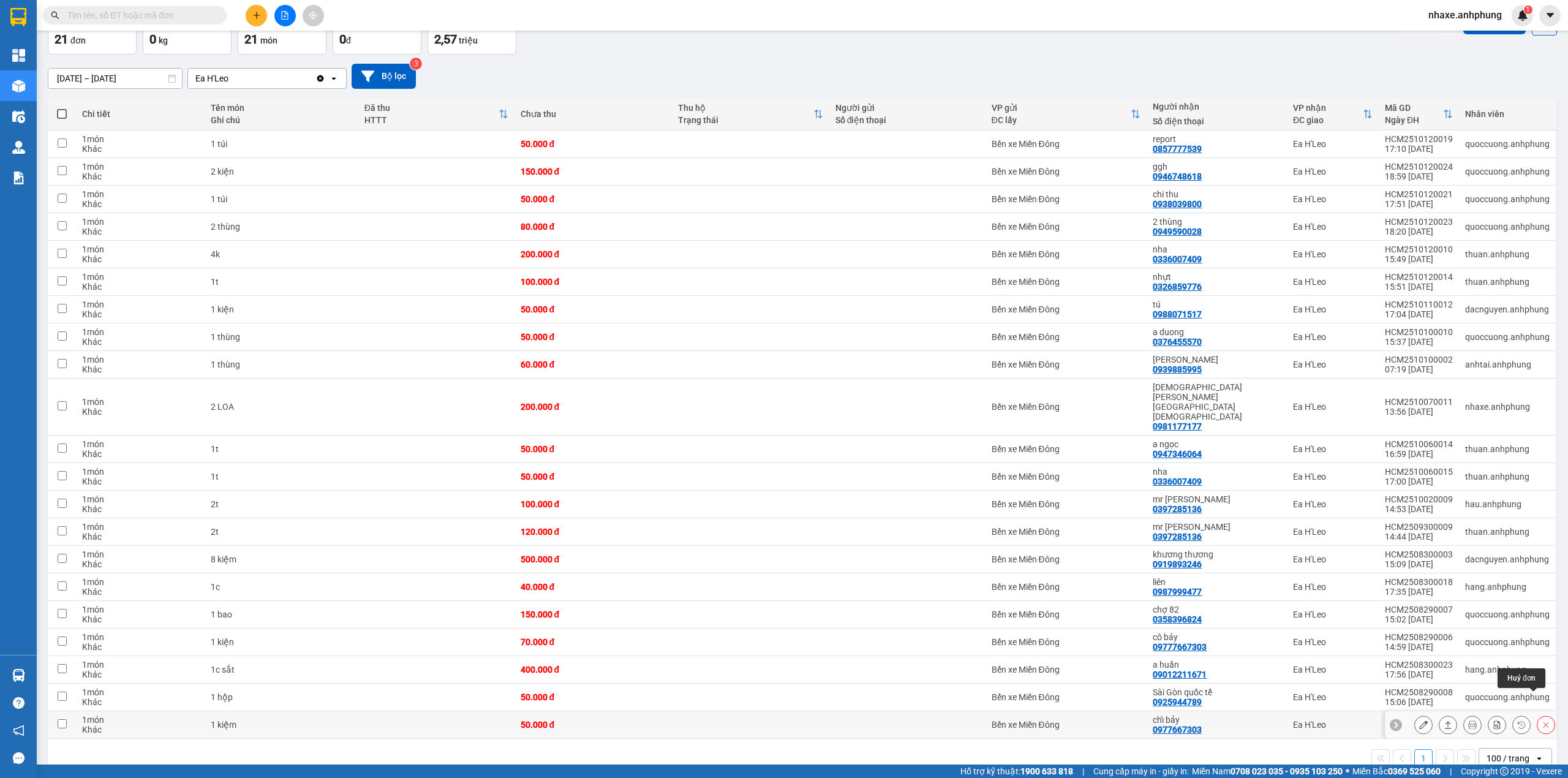
click at [1542, 720] on icon at bounding box center [1546, 724] width 8 height 8
click at [1446, 647] on div "Chuyển hoàn về kho gửi" at bounding box center [1449, 647] width 96 height 15
click at [1386, 647] on input "Chuyển hoàn về kho gửi" at bounding box center [1386, 647] width 0 height 0
click at [1483, 693] on button "Xác nhận" at bounding box center [1485, 695] width 67 height 22
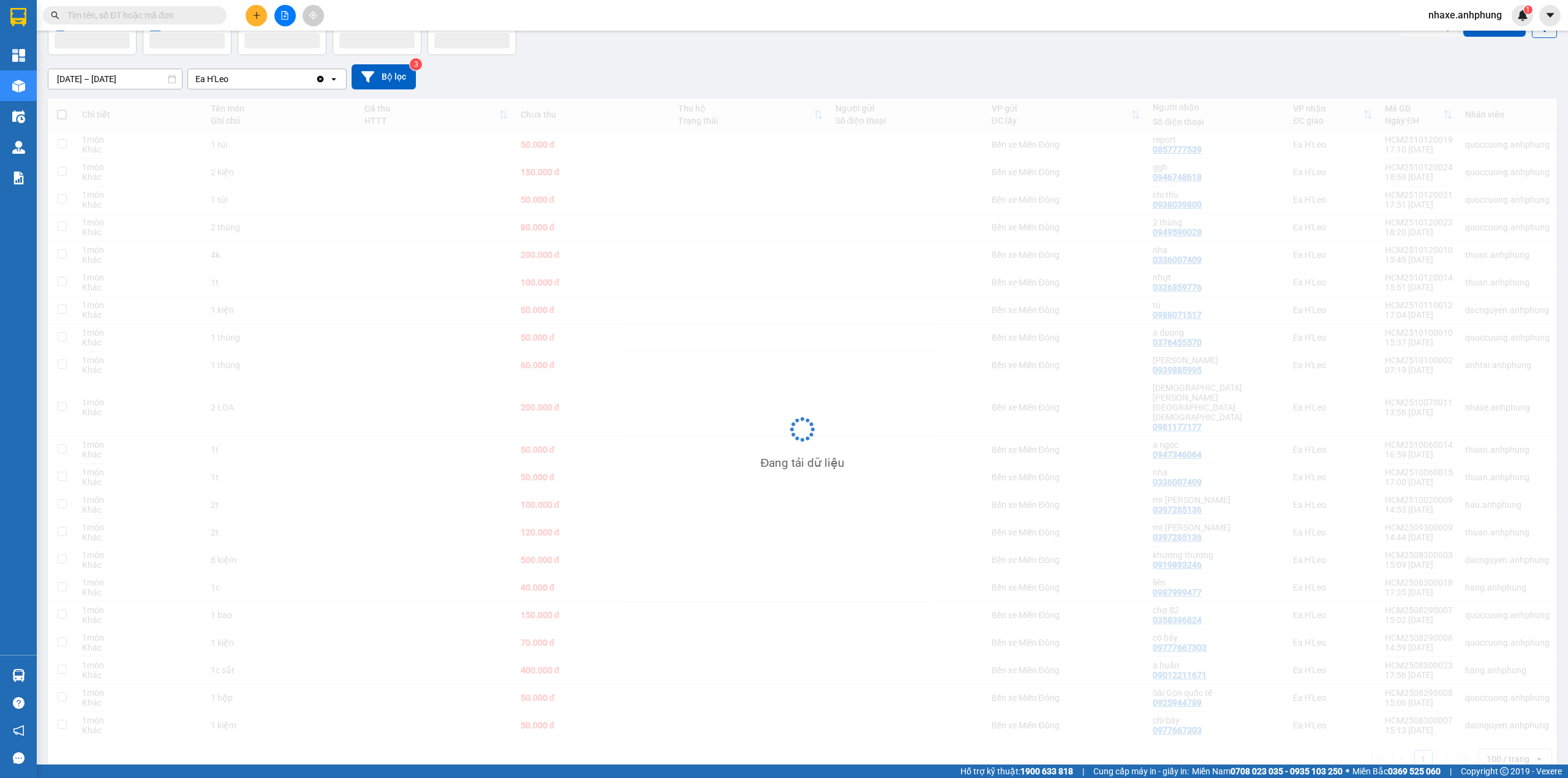
scroll to position [56, 0]
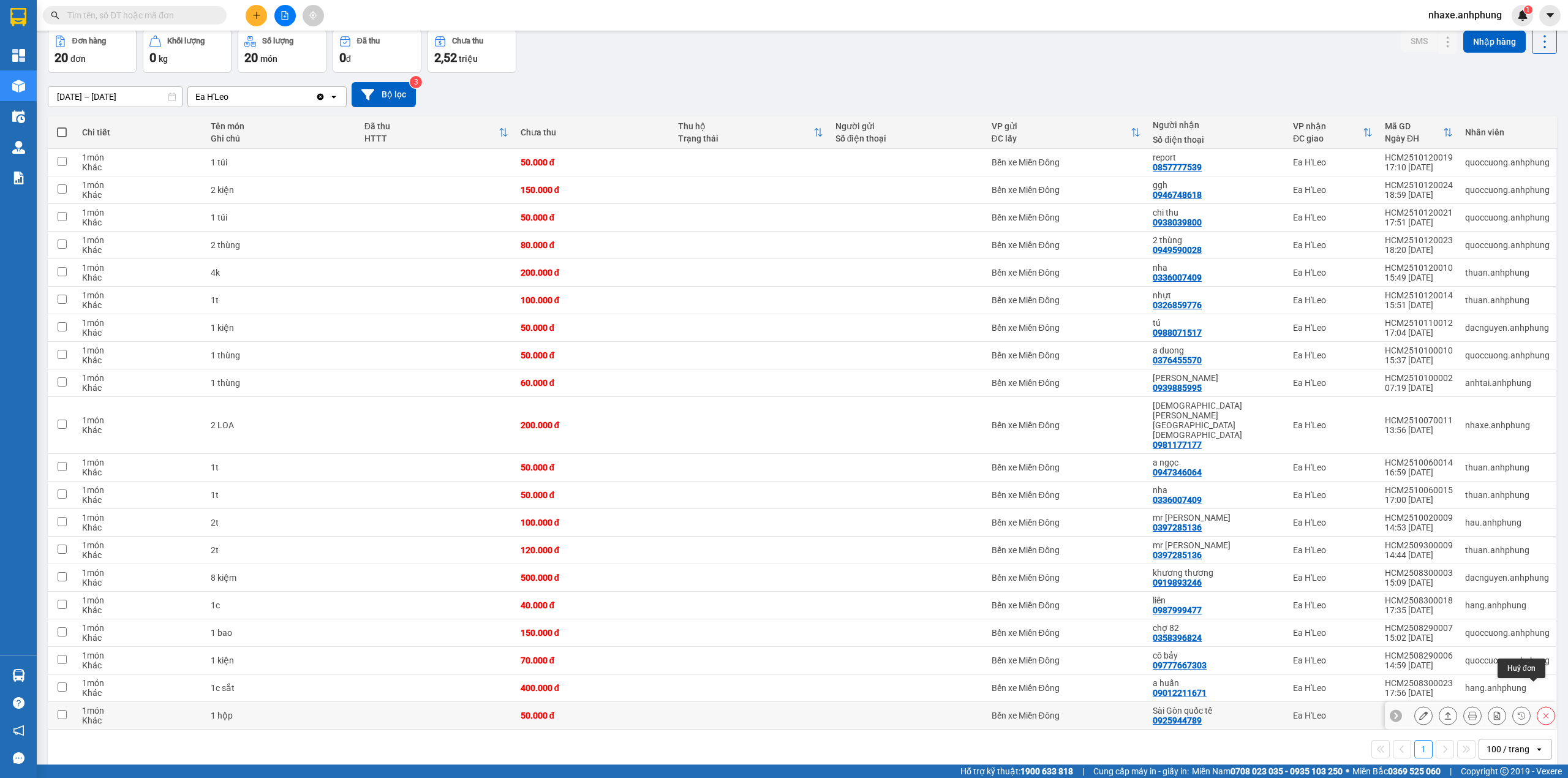
click at [1542, 711] on icon at bounding box center [1546, 715] width 8 height 8
click at [1471, 639] on div "Chuyển hoàn về kho gửi" at bounding box center [1449, 638] width 96 height 15
click at [1386, 637] on input "Chuyển hoàn về kho gửi" at bounding box center [1386, 637] width 0 height 0
click at [1481, 684] on button "Xác nhận" at bounding box center [1485, 687] width 67 height 22
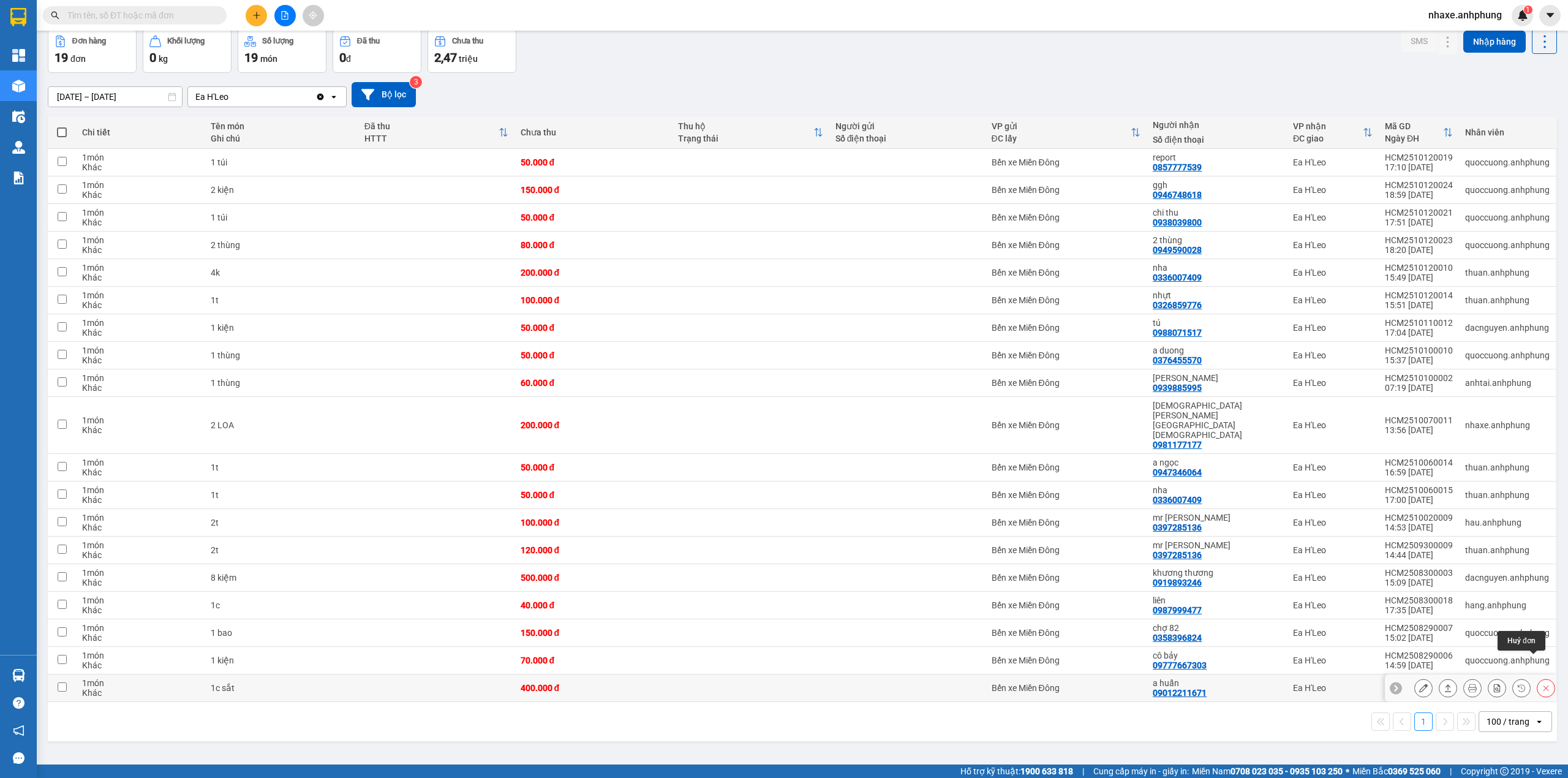
click at [1537, 677] on button at bounding box center [1546, 688] width 17 height 21
click at [1411, 609] on div "Chuyển hoàn về kho gửi" at bounding box center [1449, 610] width 96 height 15
click at [1386, 610] on input "Chuyển hoàn về kho gửi" at bounding box center [1386, 610] width 0 height 0
click at [1493, 657] on button "Xác nhận" at bounding box center [1485, 659] width 67 height 22
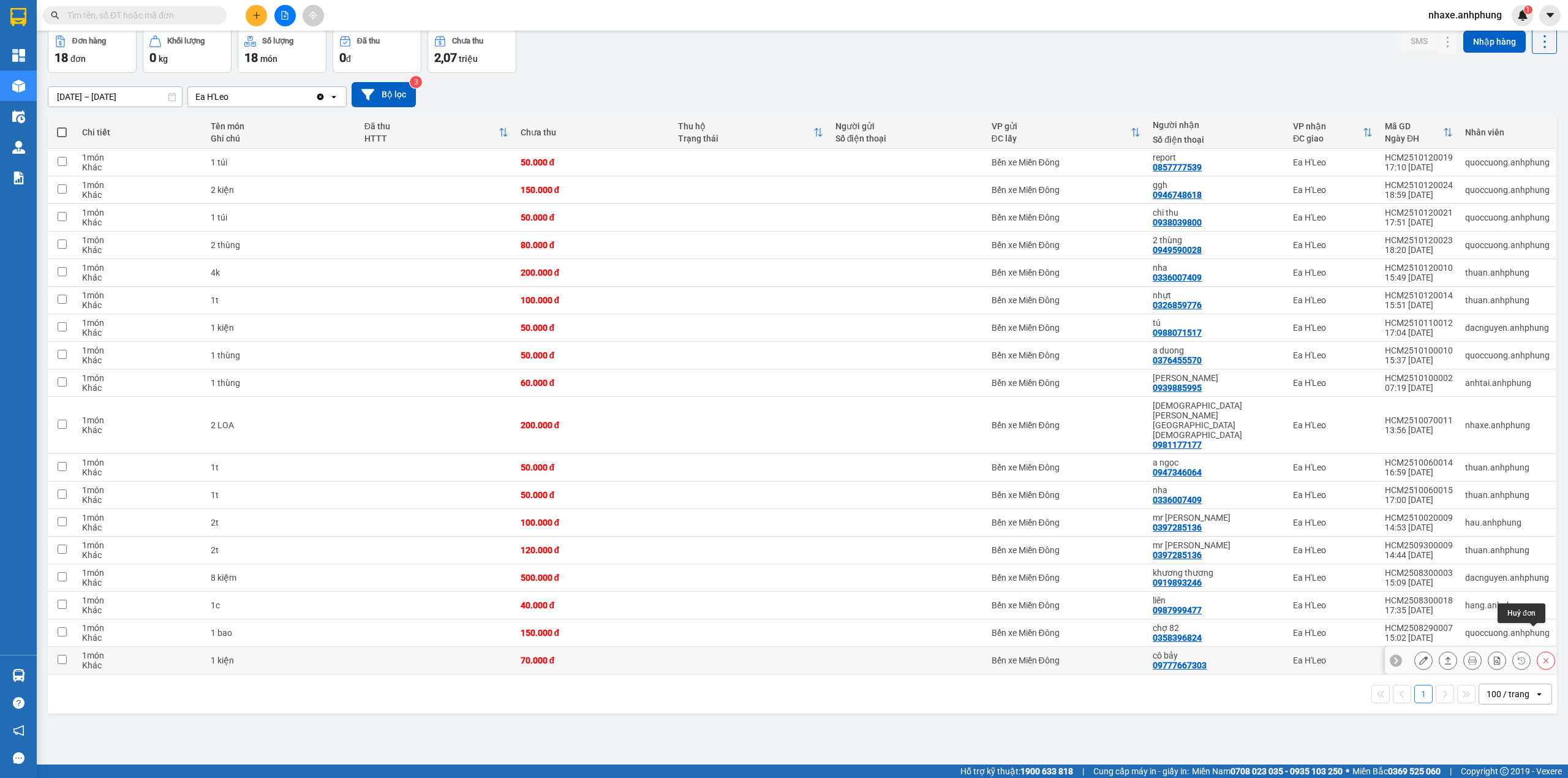
click at [1544, 658] on icon at bounding box center [1547, 661] width 6 height 6
click at [1402, 580] on div "Chuyển hoàn về kho gửi" at bounding box center [1449, 582] width 96 height 15
click at [1386, 582] on input "Chuyển hoàn về kho gửi" at bounding box center [1386, 582] width 0 height 0
click at [1470, 633] on button "Xác nhận" at bounding box center [1485, 631] width 67 height 22
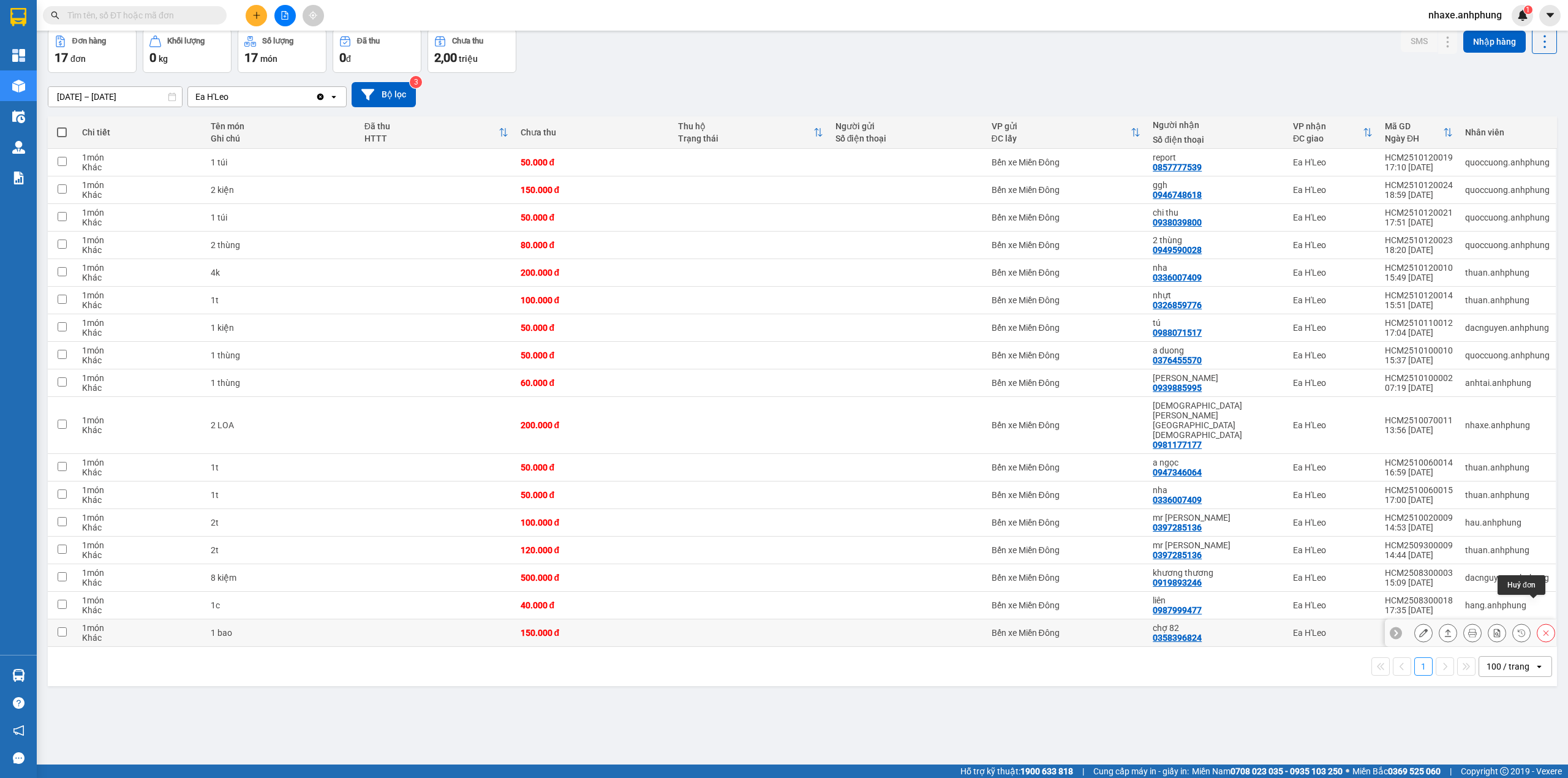
click at [1542, 629] on icon at bounding box center [1546, 633] width 8 height 8
click at [1438, 557] on div "Chuyển hoàn về kho gửi" at bounding box center [1449, 554] width 96 height 15
click at [1386, 554] on input "Chuyển hoàn về kho gửi" at bounding box center [1386, 554] width 0 height 0
click at [1478, 603] on button "Xác nhận" at bounding box center [1485, 603] width 67 height 22
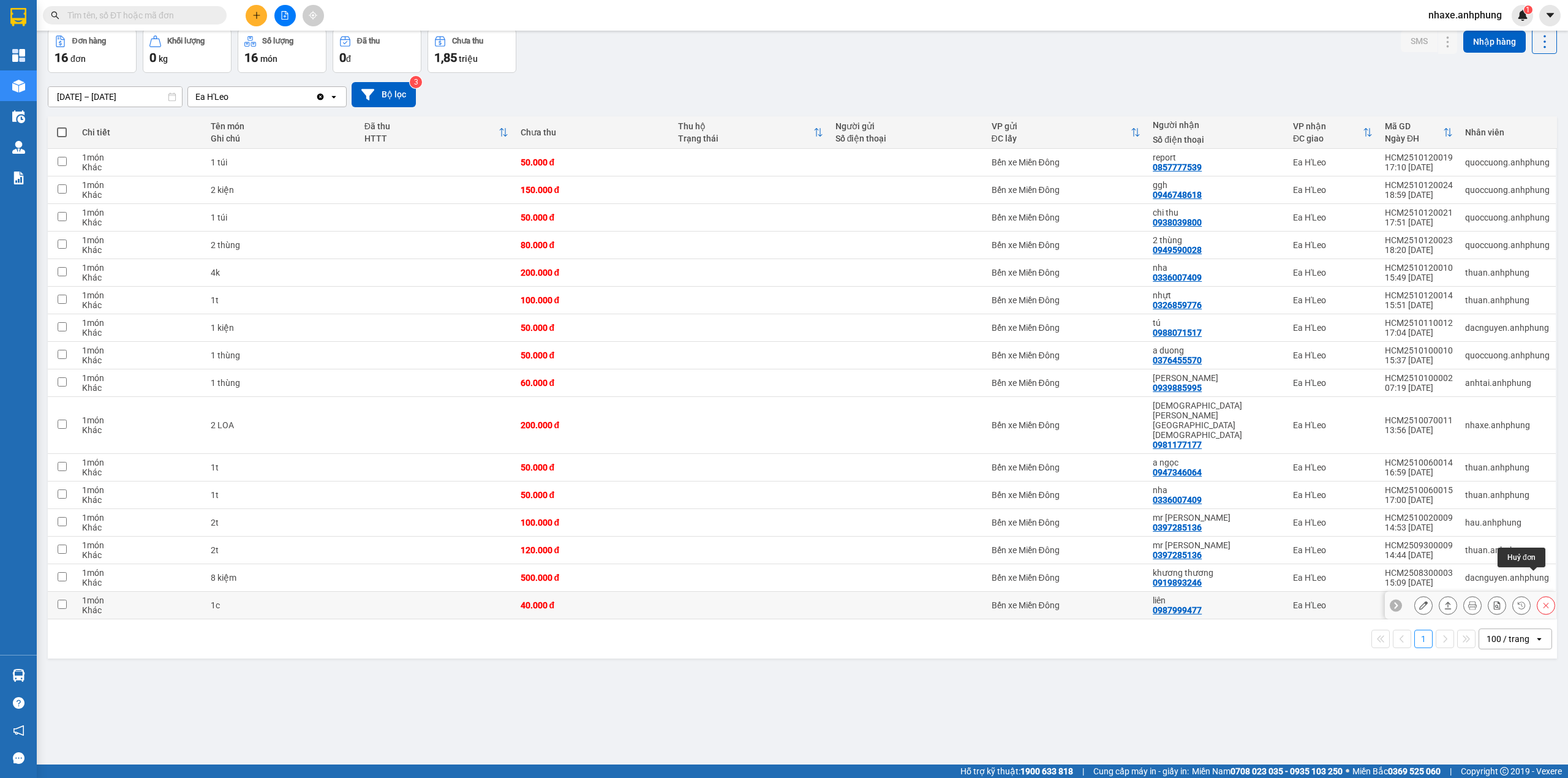
click at [1542, 601] on icon at bounding box center [1546, 605] width 8 height 8
click at [1450, 527] on div "Chuyển hoàn về kho gửi" at bounding box center [1449, 527] width 96 height 15
click at [1386, 526] on input "Chuyển hoàn về kho gửi" at bounding box center [1386, 526] width 0 height 0
click at [1489, 571] on button "Xác nhận" at bounding box center [1485, 576] width 67 height 22
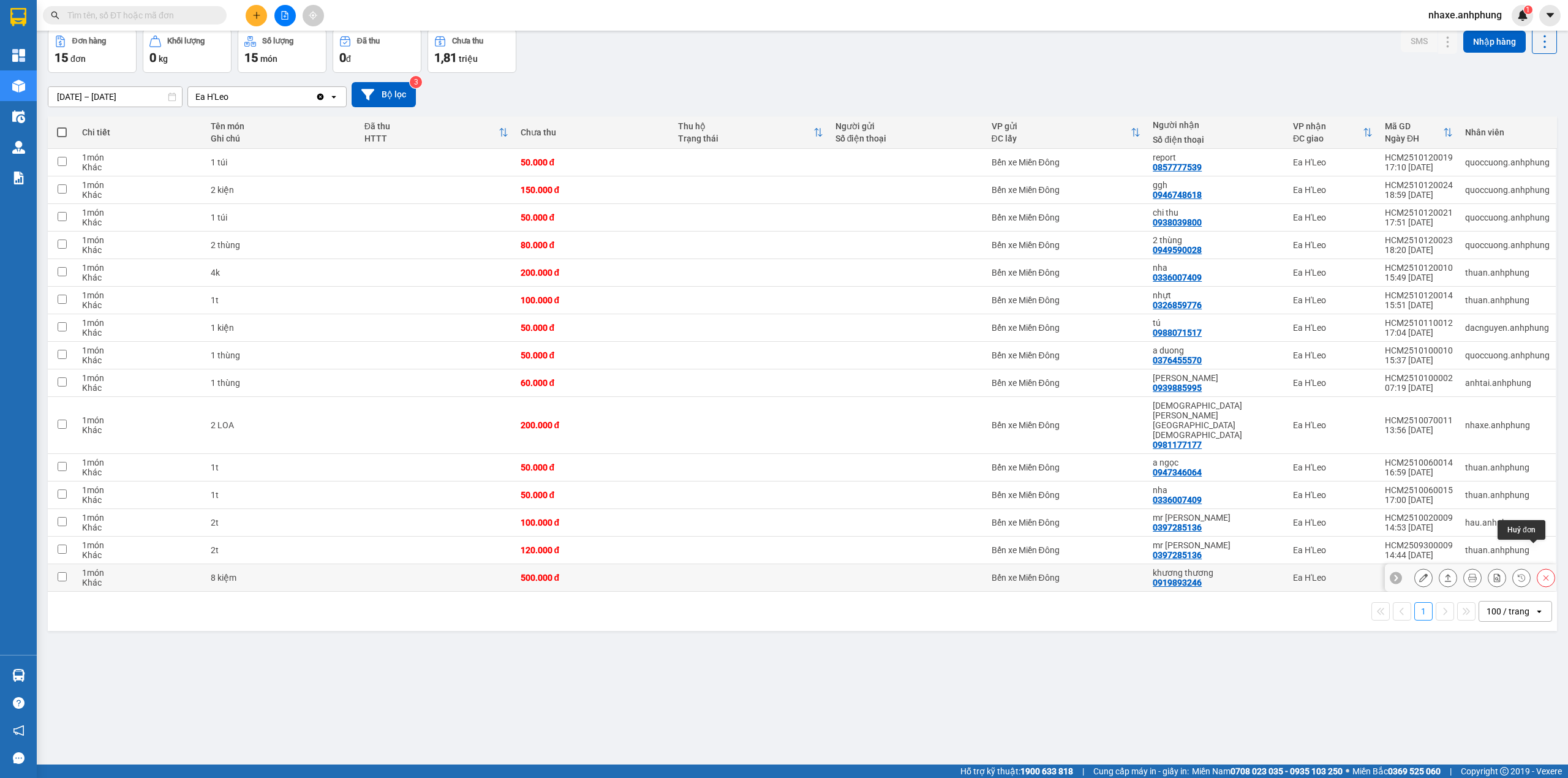
click at [1537, 567] on button at bounding box center [1546, 578] width 17 height 21
click at [1437, 498] on div "Chuyển hoàn về kho gửi" at bounding box center [1449, 498] width 96 height 15
click at [1386, 498] on input "Chuyển hoàn về kho gửi" at bounding box center [1386, 498] width 0 height 0
click at [1493, 545] on button "Xác nhận" at bounding box center [1485, 547] width 67 height 22
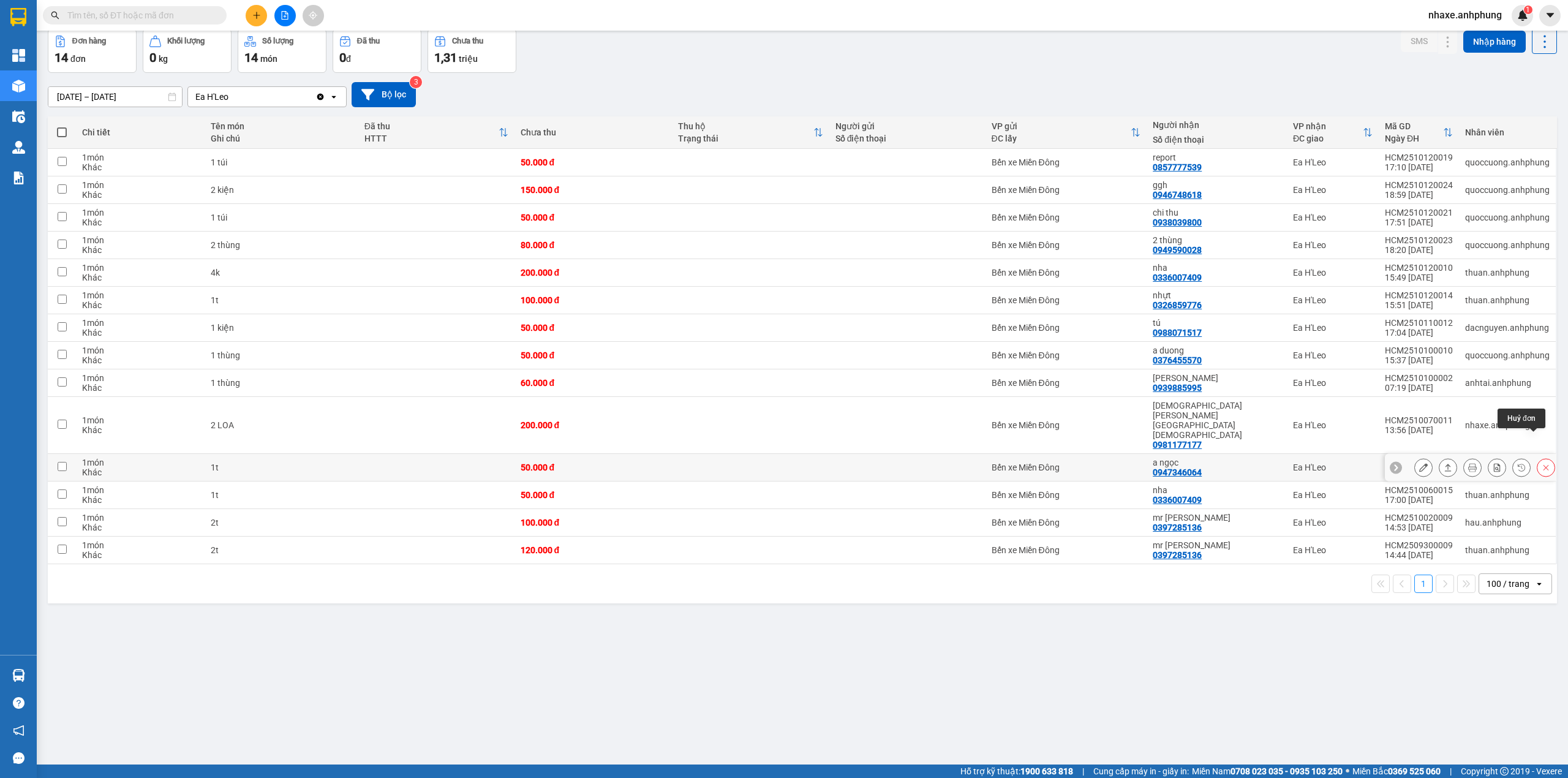
click at [1542, 463] on icon at bounding box center [1546, 467] width 8 height 8
click at [1434, 443] on div "Chuyển hoàn về kho gửi" at bounding box center [1449, 450] width 96 height 15
click at [1386, 450] on input "Chuyển hoàn về kho gửi" at bounding box center [1386, 450] width 0 height 0
click at [1480, 498] on button "Xác nhận" at bounding box center [1485, 498] width 67 height 22
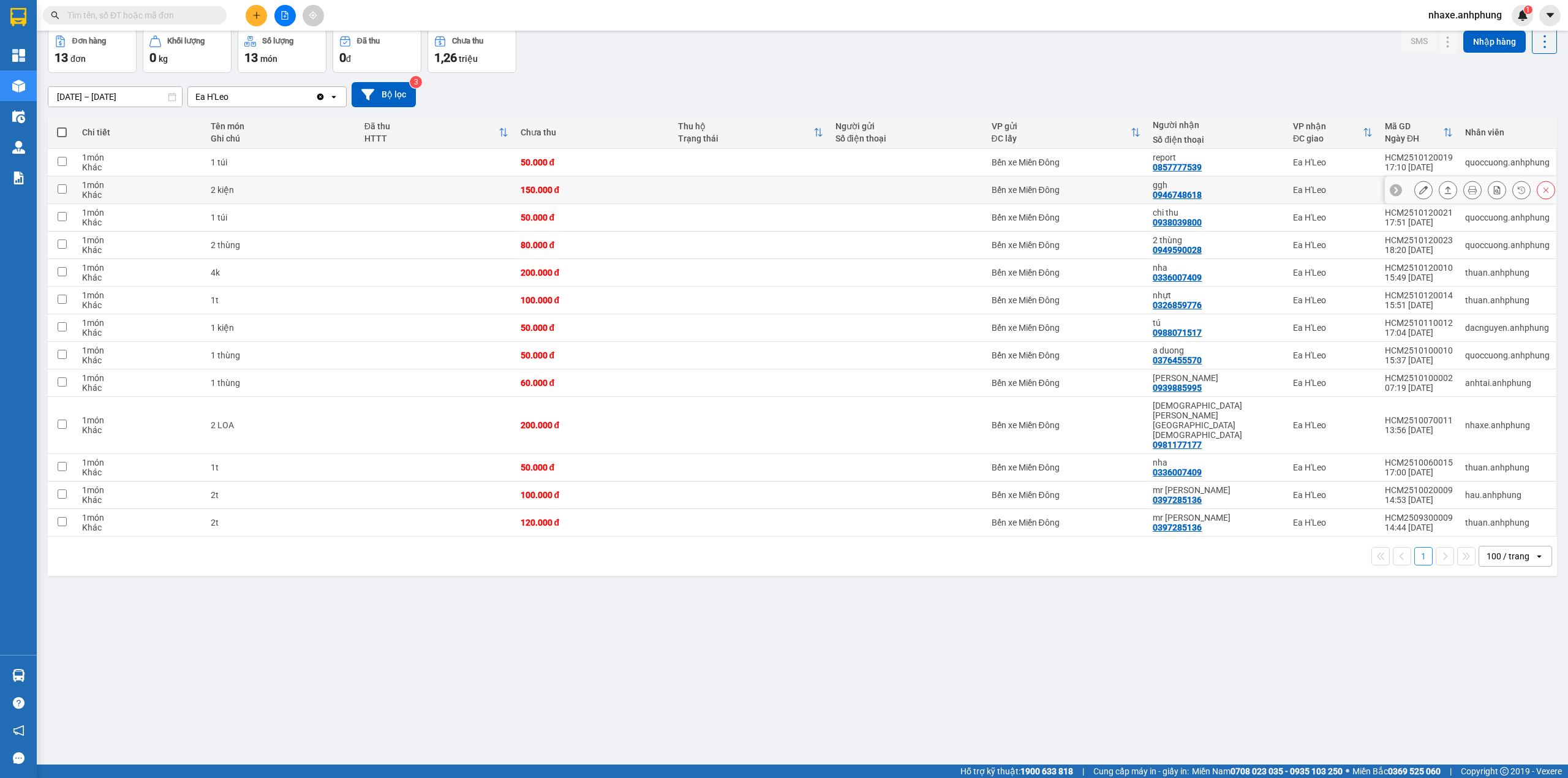
scroll to position [0, 0]
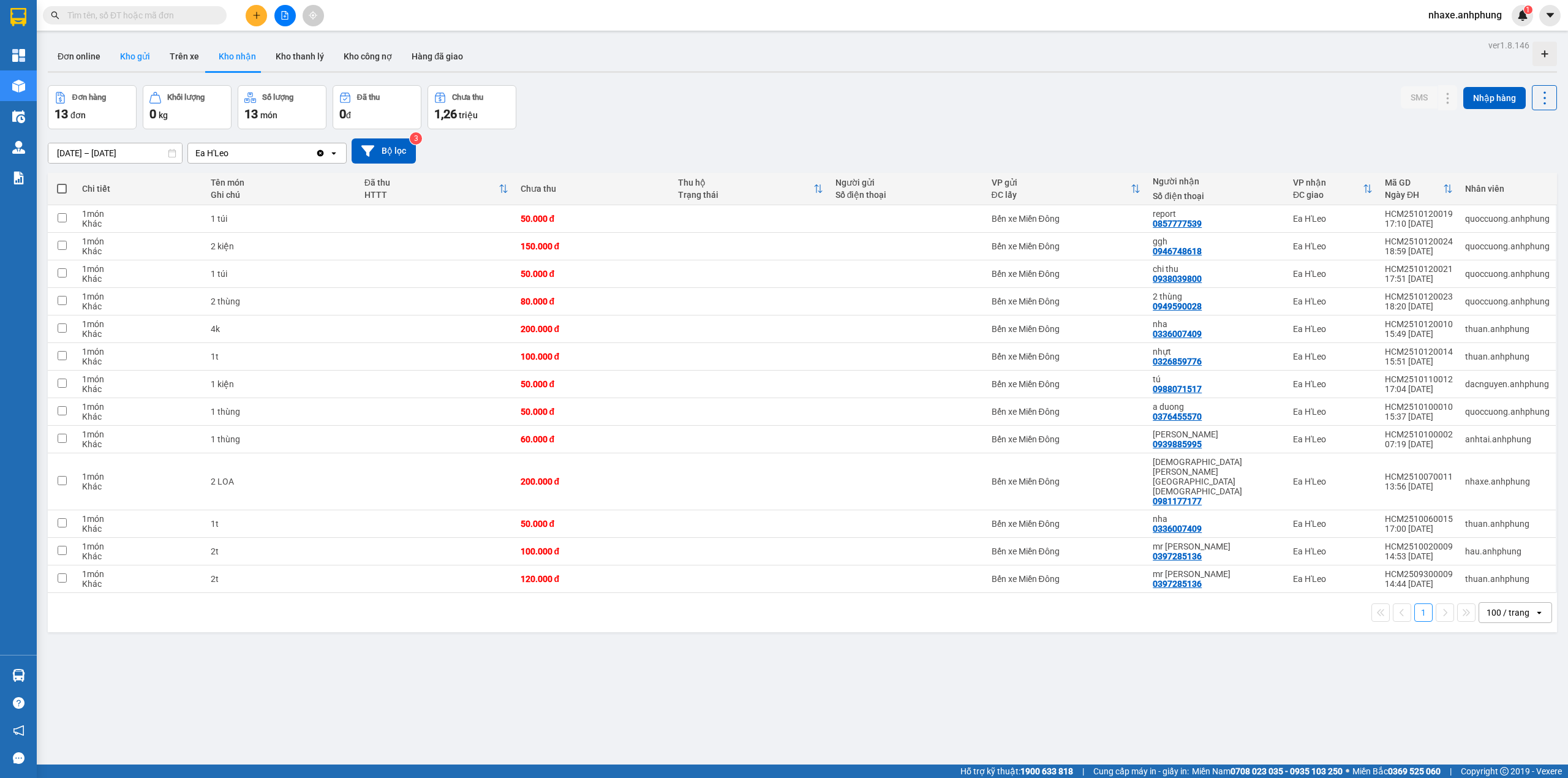
click at [135, 56] on button "Kho gửi" at bounding box center [134, 57] width 49 height 30
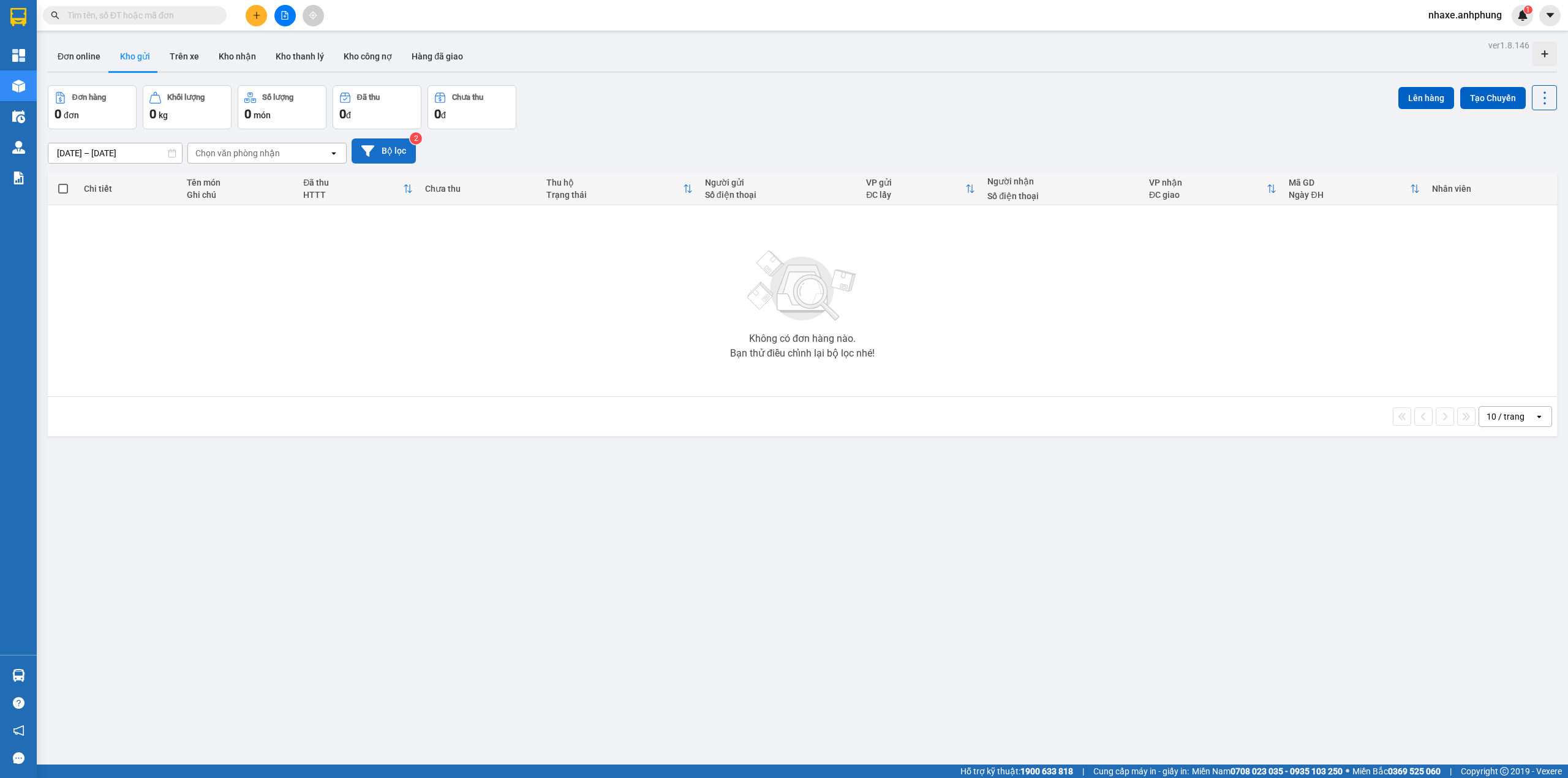
click at [405, 153] on button "Bộ lọc" at bounding box center [383, 151] width 64 height 25
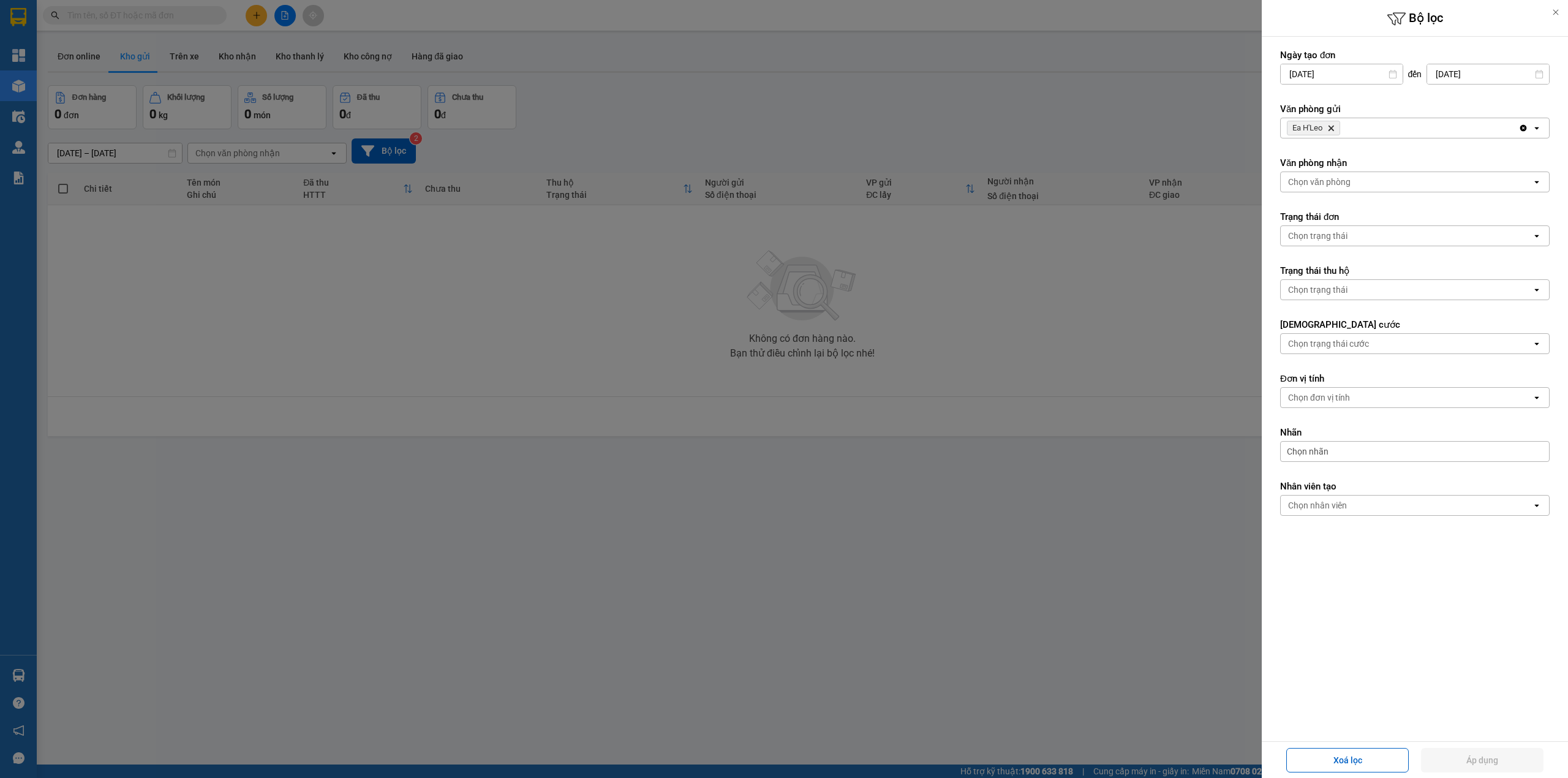
click at [1316, 182] on div "Chọn văn phòng" at bounding box center [1319, 182] width 62 height 12
click at [1321, 212] on span "Bến xe Miền Đông" at bounding box center [1328, 209] width 75 height 12
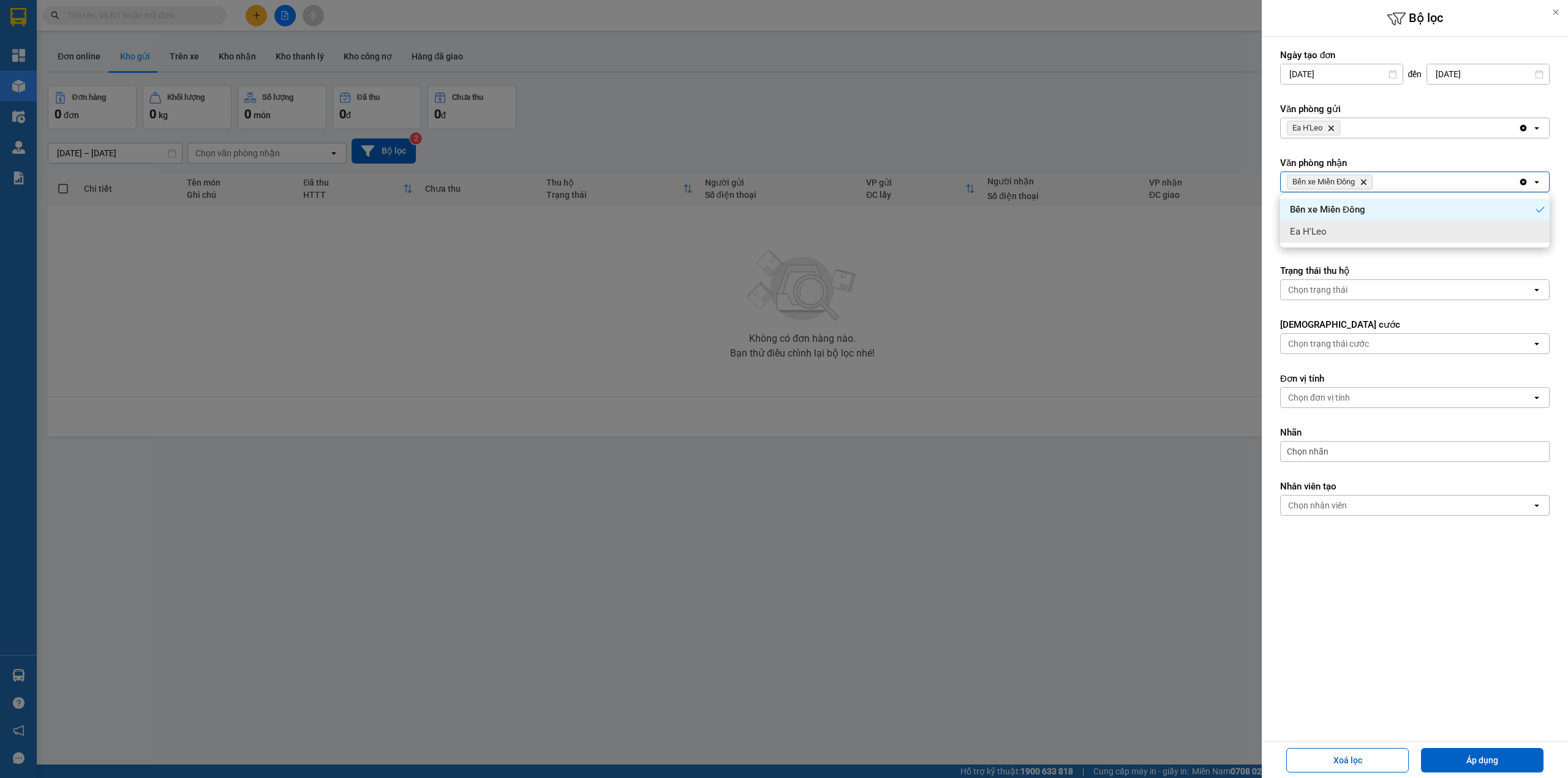
click at [1315, 255] on form "Ngày tạo đơn [DATE] Press the down arrow key to interact with the calendar and …" at bounding box center [1414, 310] width 269 height 522
click at [1315, 234] on div "Chọn trạng thái" at bounding box center [1318, 236] width 60 height 12
click at [1330, 130] on icon "Delete" at bounding box center [1331, 128] width 7 height 7
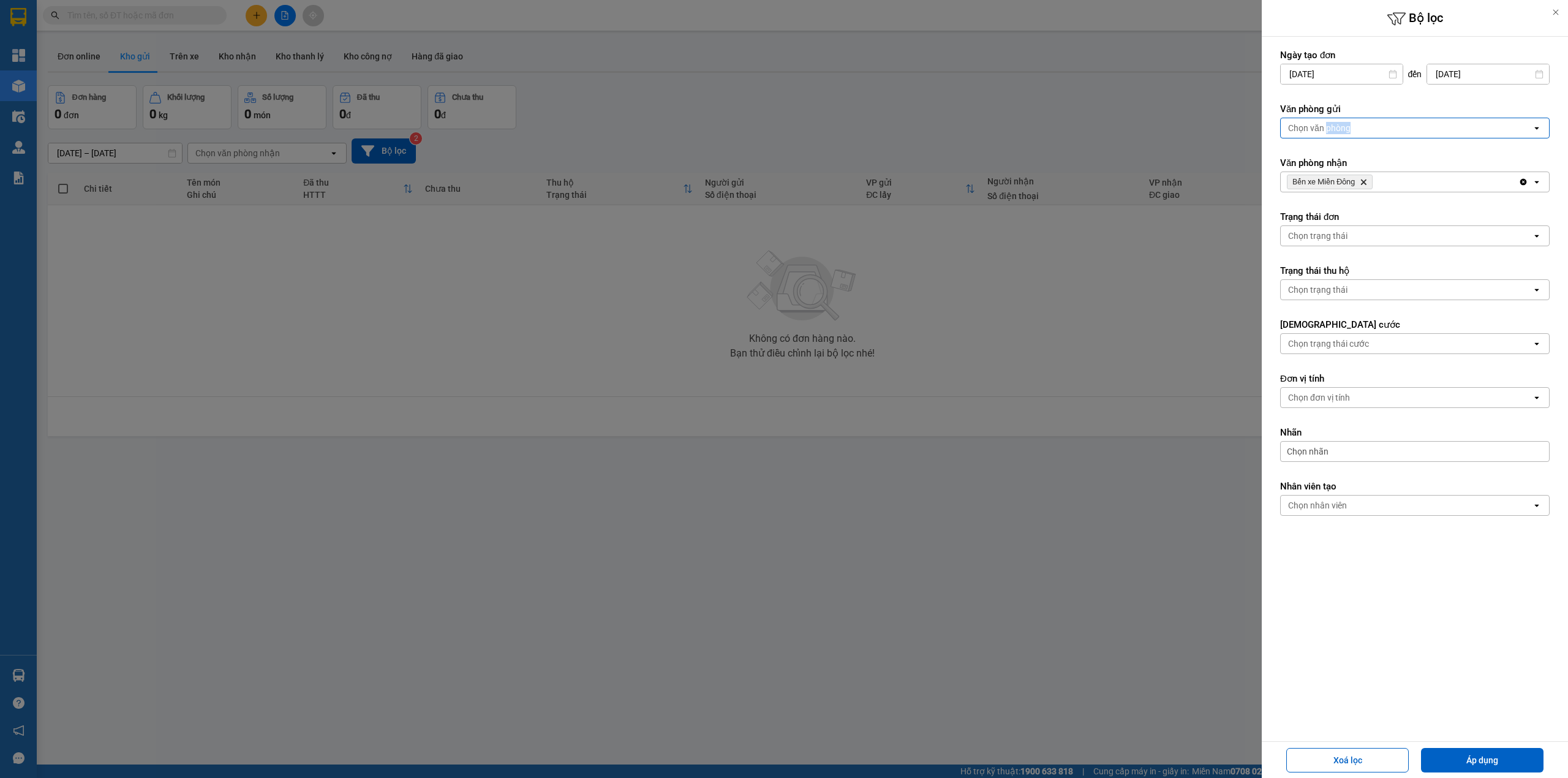
click at [1330, 130] on div "Chọn văn phòng" at bounding box center [1319, 128] width 62 height 12
click at [1333, 156] on span "Bến xe Miền Đông" at bounding box center [1328, 155] width 75 height 12
click at [1345, 177] on span "Bến xe Miền [GEOGRAPHIC_DATA]" at bounding box center [1329, 182] width 86 height 15
click at [1345, 186] on span "Bến xe Miền Đông" at bounding box center [1323, 182] width 62 height 10
click at [1366, 184] on icon "Bến xe Miền Đông, close by backspace" at bounding box center [1364, 183] width 6 height 6
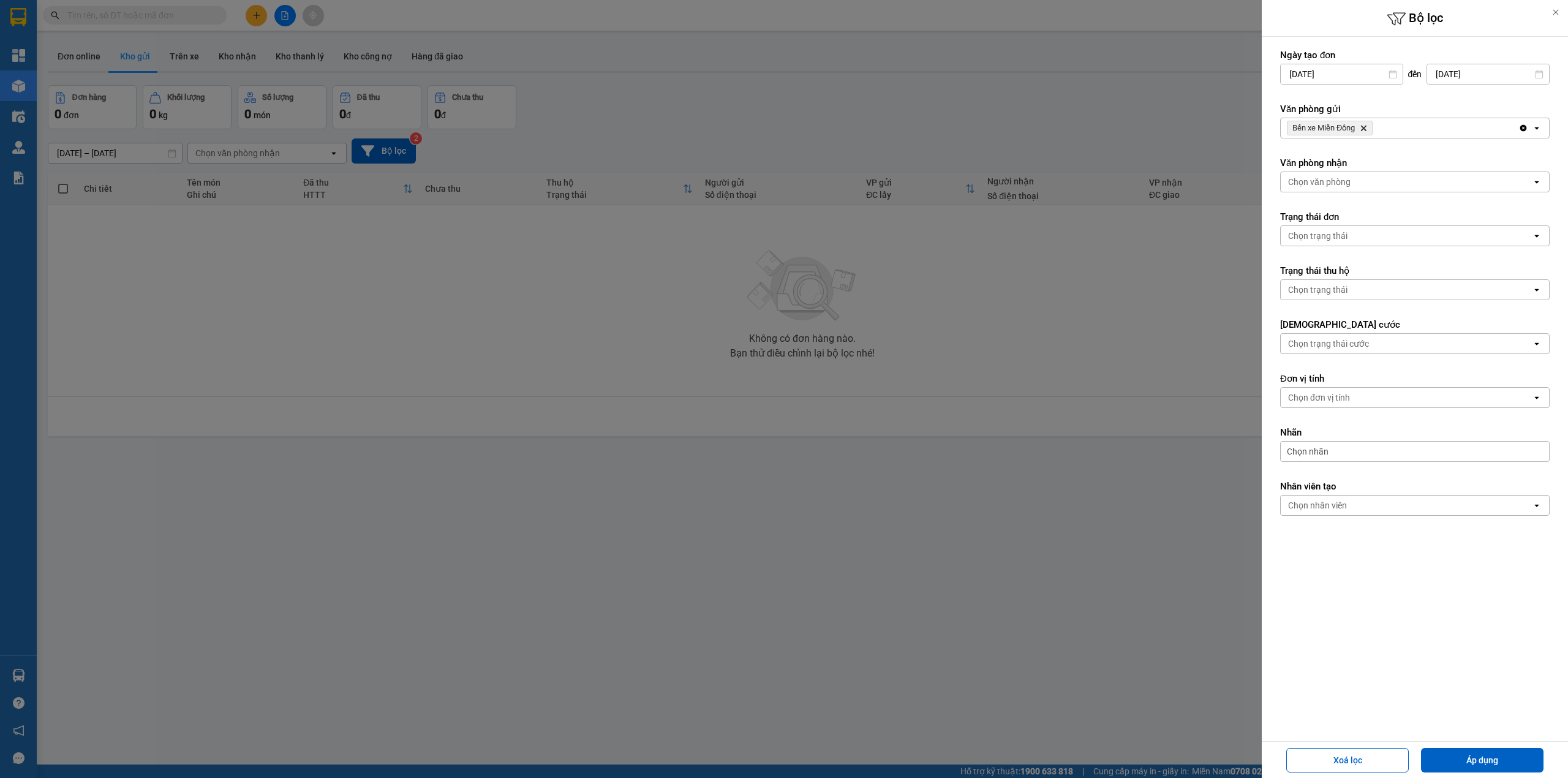
click at [1366, 184] on div "Chọn văn phòng" at bounding box center [1407, 182] width 252 height 20
click at [1324, 230] on span "Ea H'Leo" at bounding box center [1308, 231] width 36 height 12
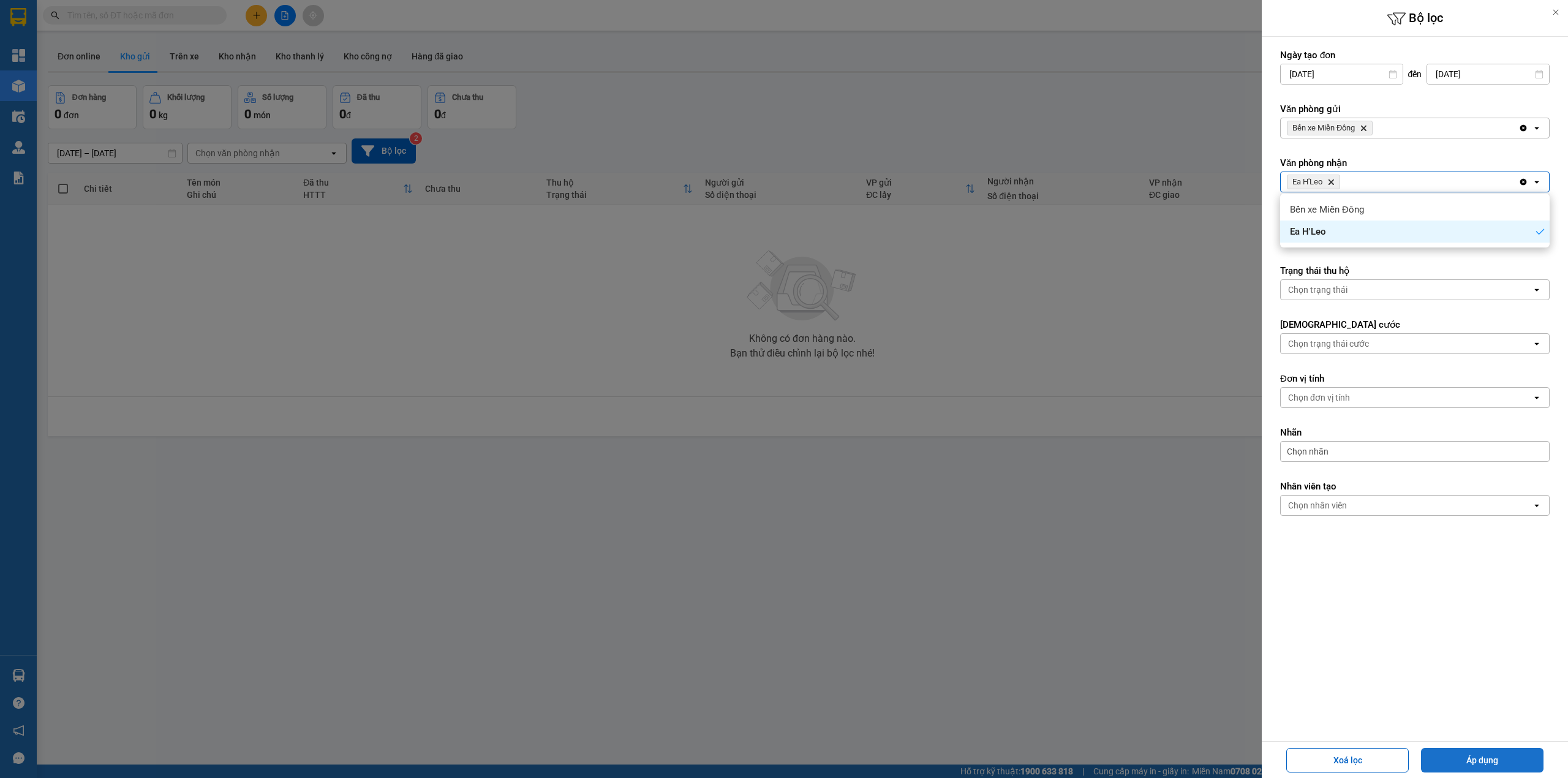
click at [1452, 754] on button "Áp dụng" at bounding box center [1481, 760] width 122 height 24
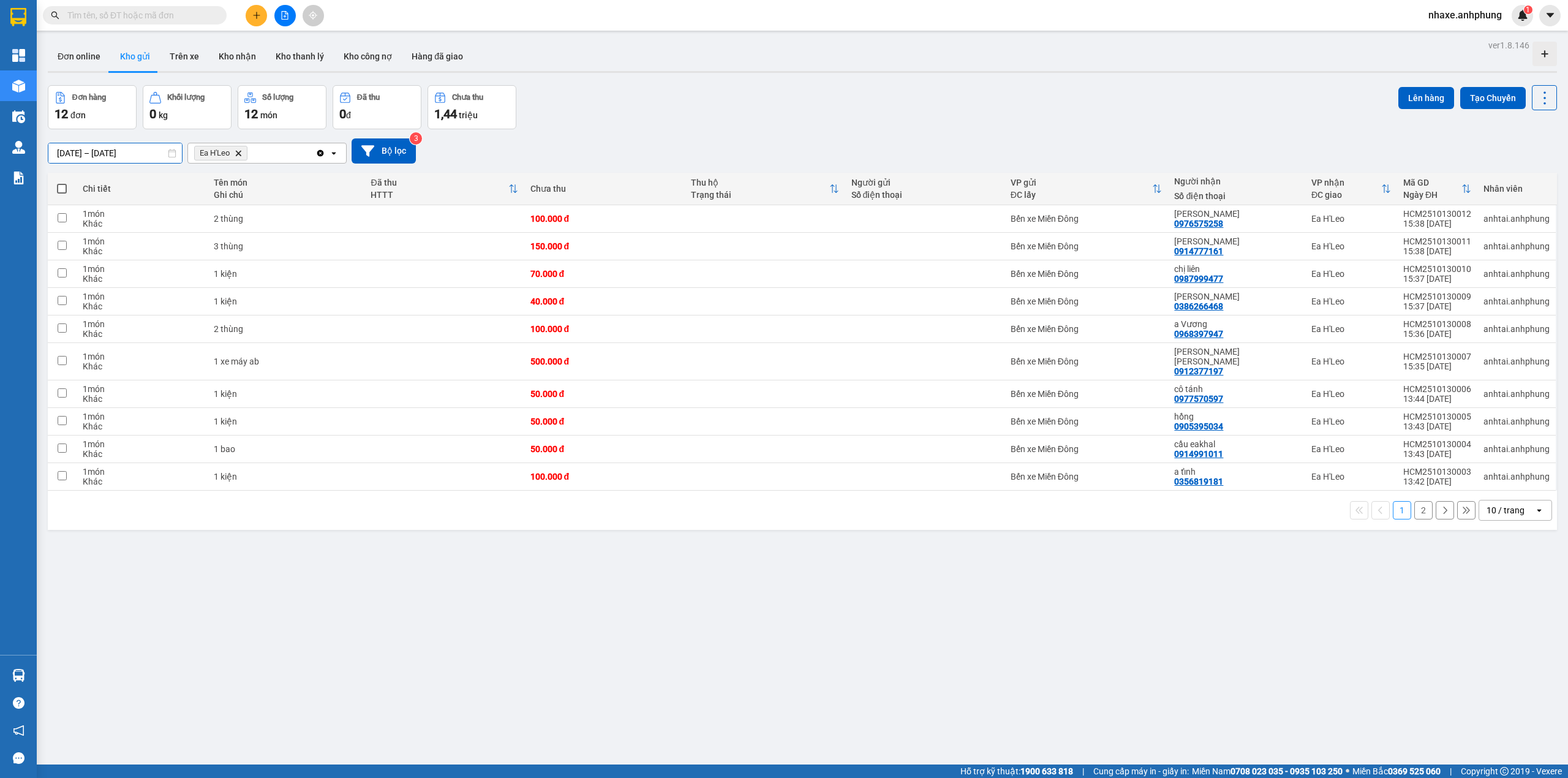
click at [155, 153] on input "[DATE] – [DATE]" at bounding box center [115, 153] width 133 height 20
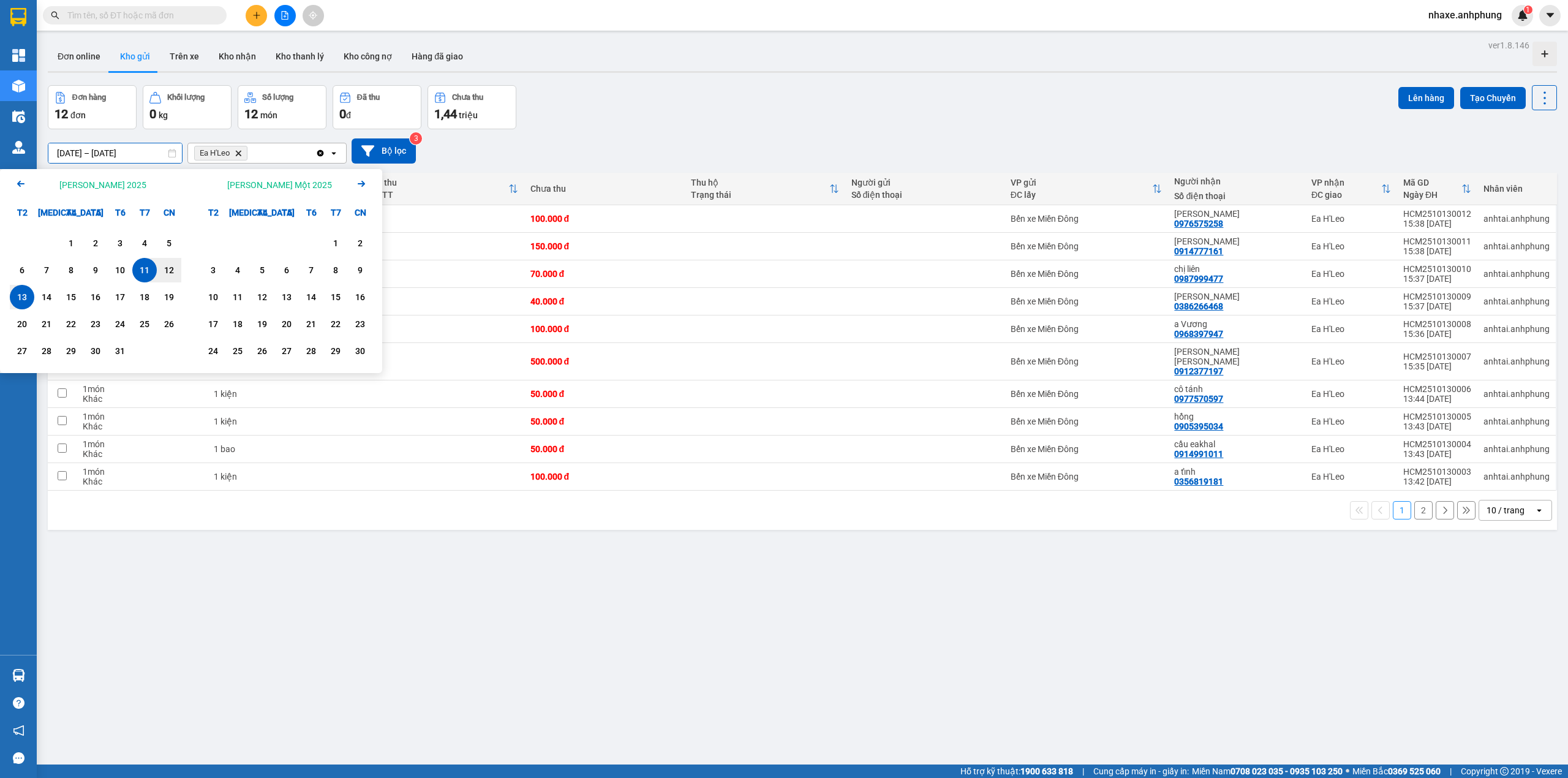
click at [18, 184] on icon "Previous month." at bounding box center [20, 184] width 7 height 7
click at [13, 182] on icon "Arrow Left" at bounding box center [20, 184] width 15 height 15
click at [116, 239] on div "1" at bounding box center [120, 243] width 17 height 15
click at [359, 184] on icon "Next month." at bounding box center [361, 184] width 7 height 7
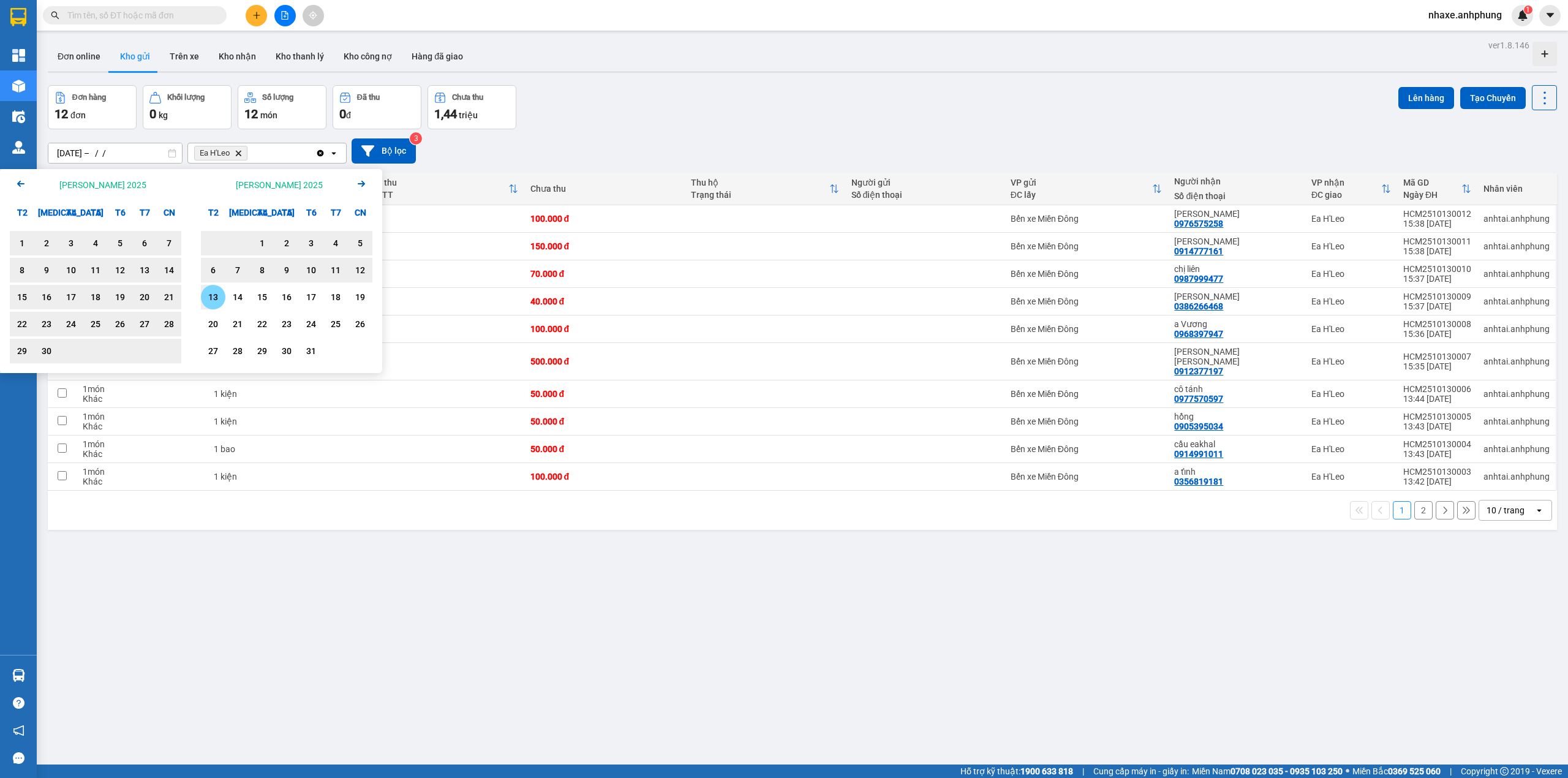
click at [215, 305] on div "13" at bounding box center [213, 297] width 17 height 15
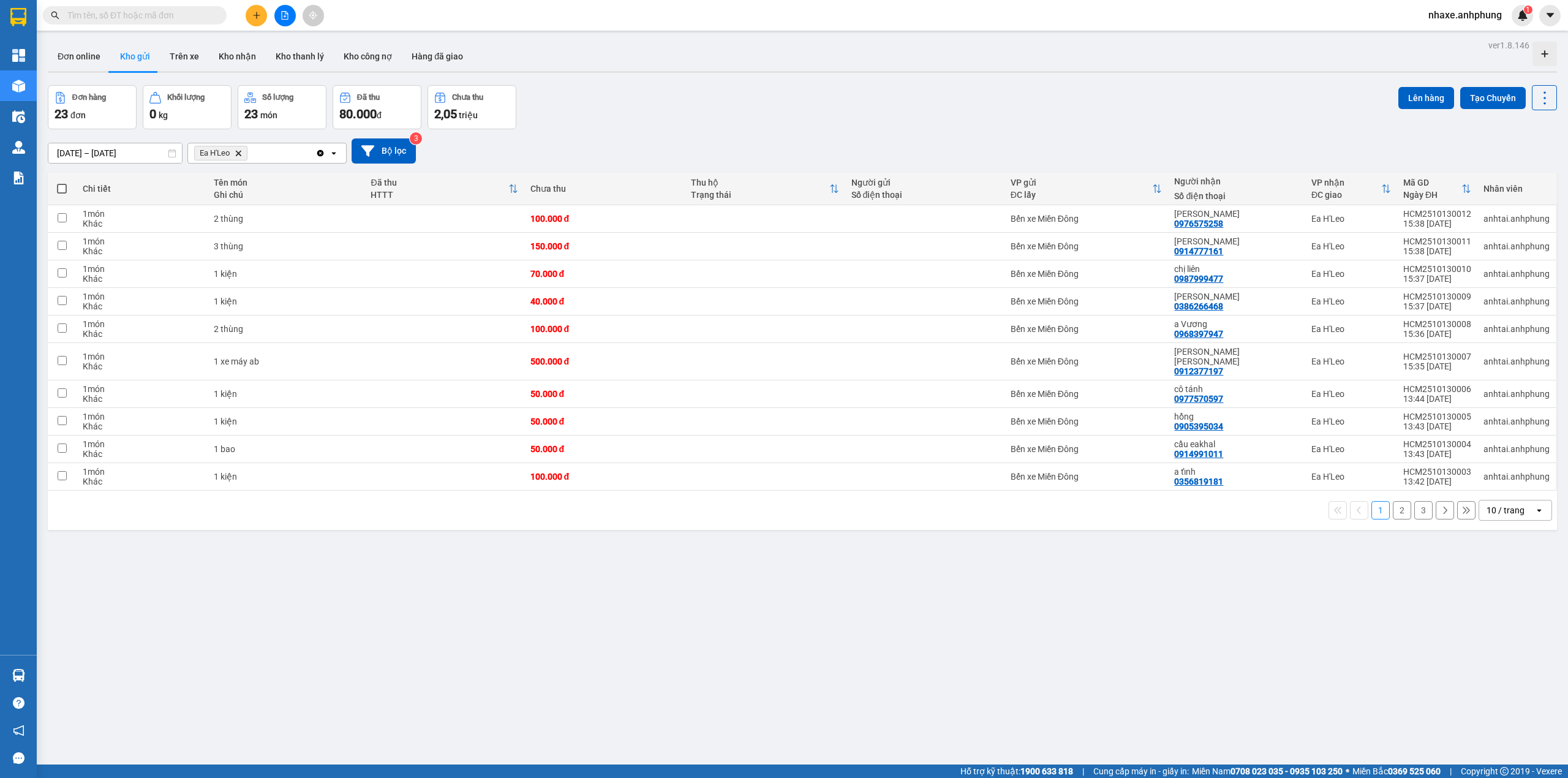
click at [1498, 505] on div "10 / trang" at bounding box center [1506, 510] width 38 height 12
click at [1517, 634] on span "100 / trang" at bounding box center [1498, 639] width 44 height 12
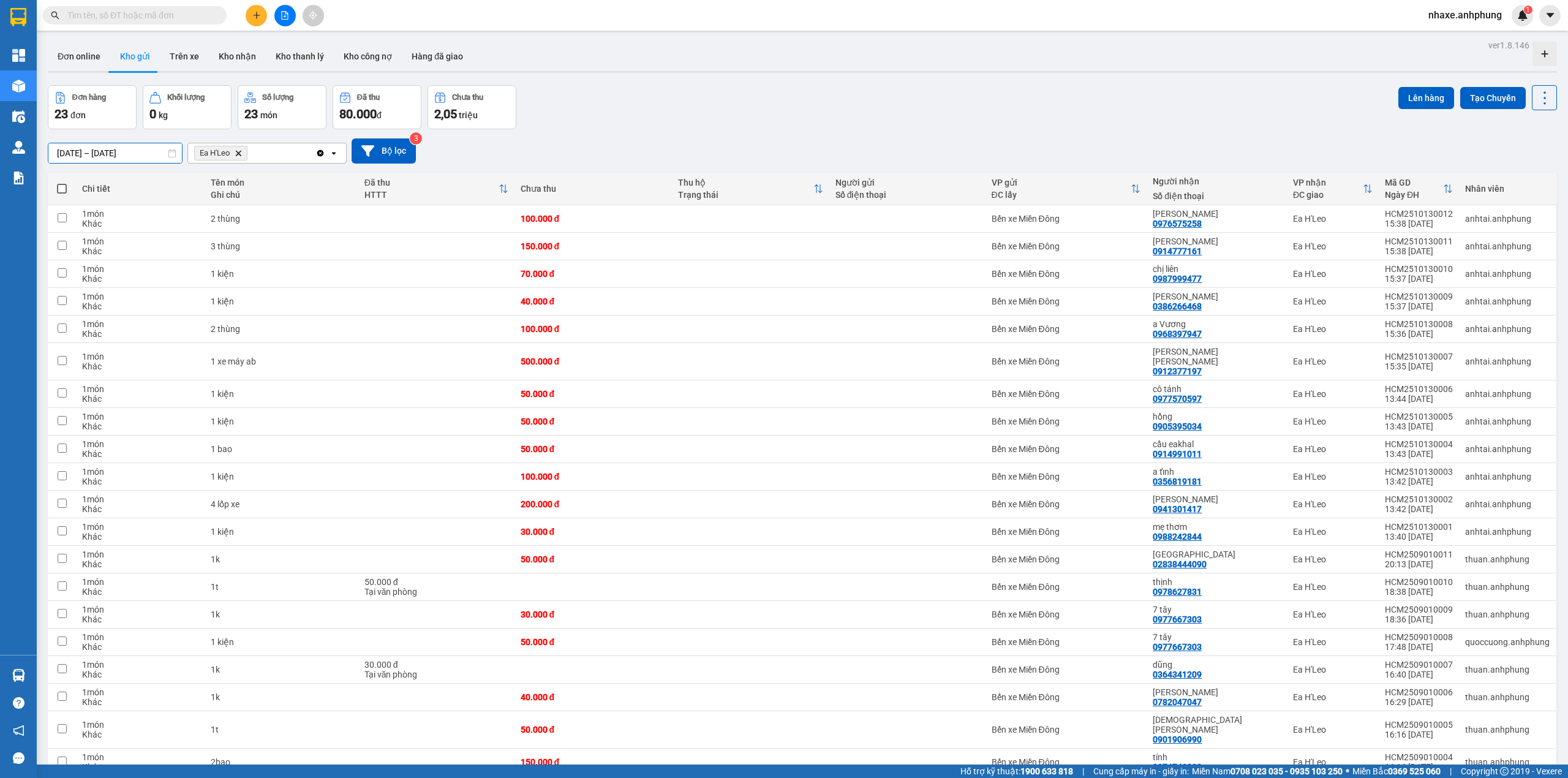
click at [133, 155] on input "[DATE] – [DATE]" at bounding box center [115, 153] width 133 height 20
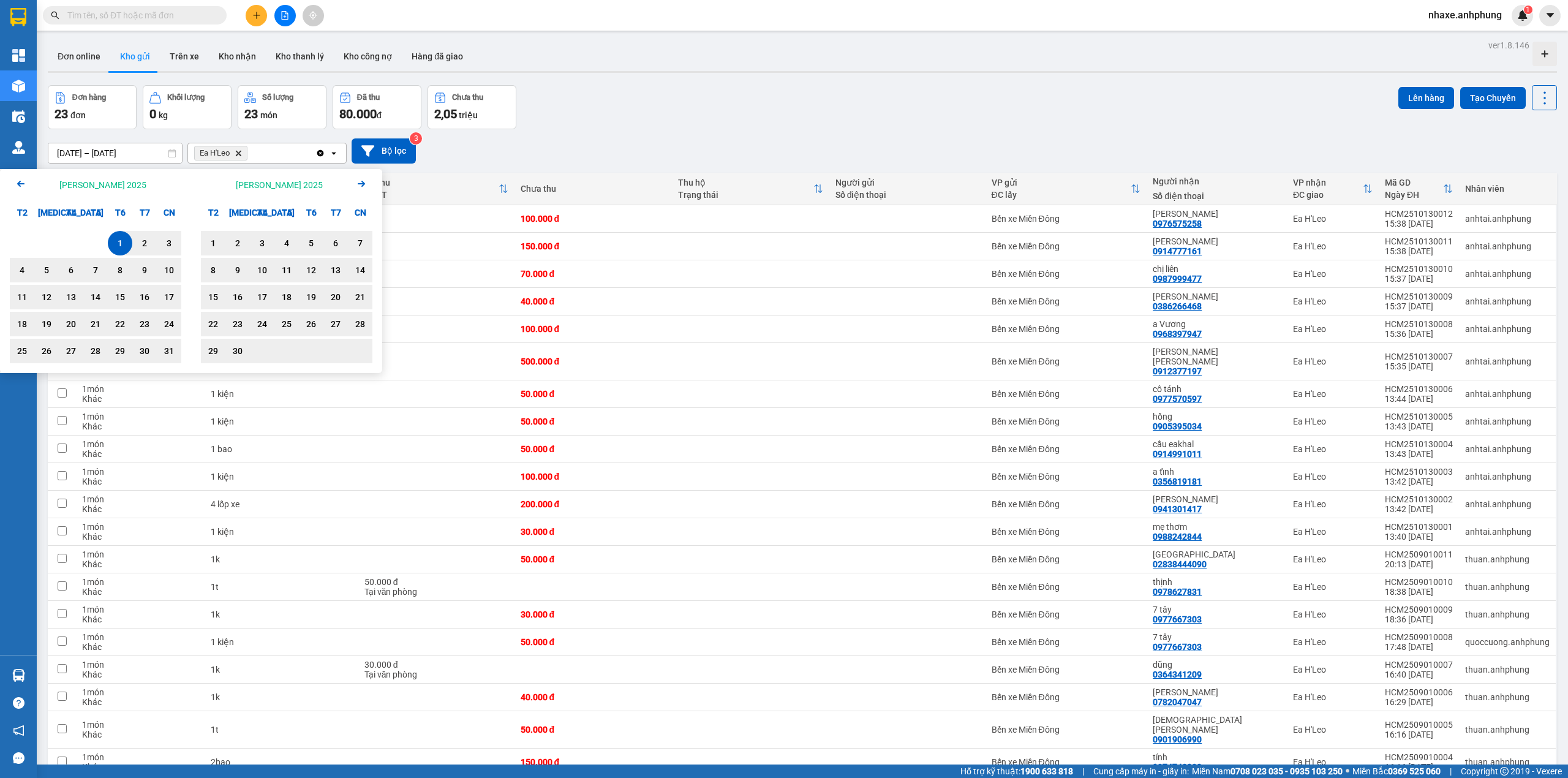
click at [364, 184] on icon "Next month." at bounding box center [361, 184] width 7 height 7
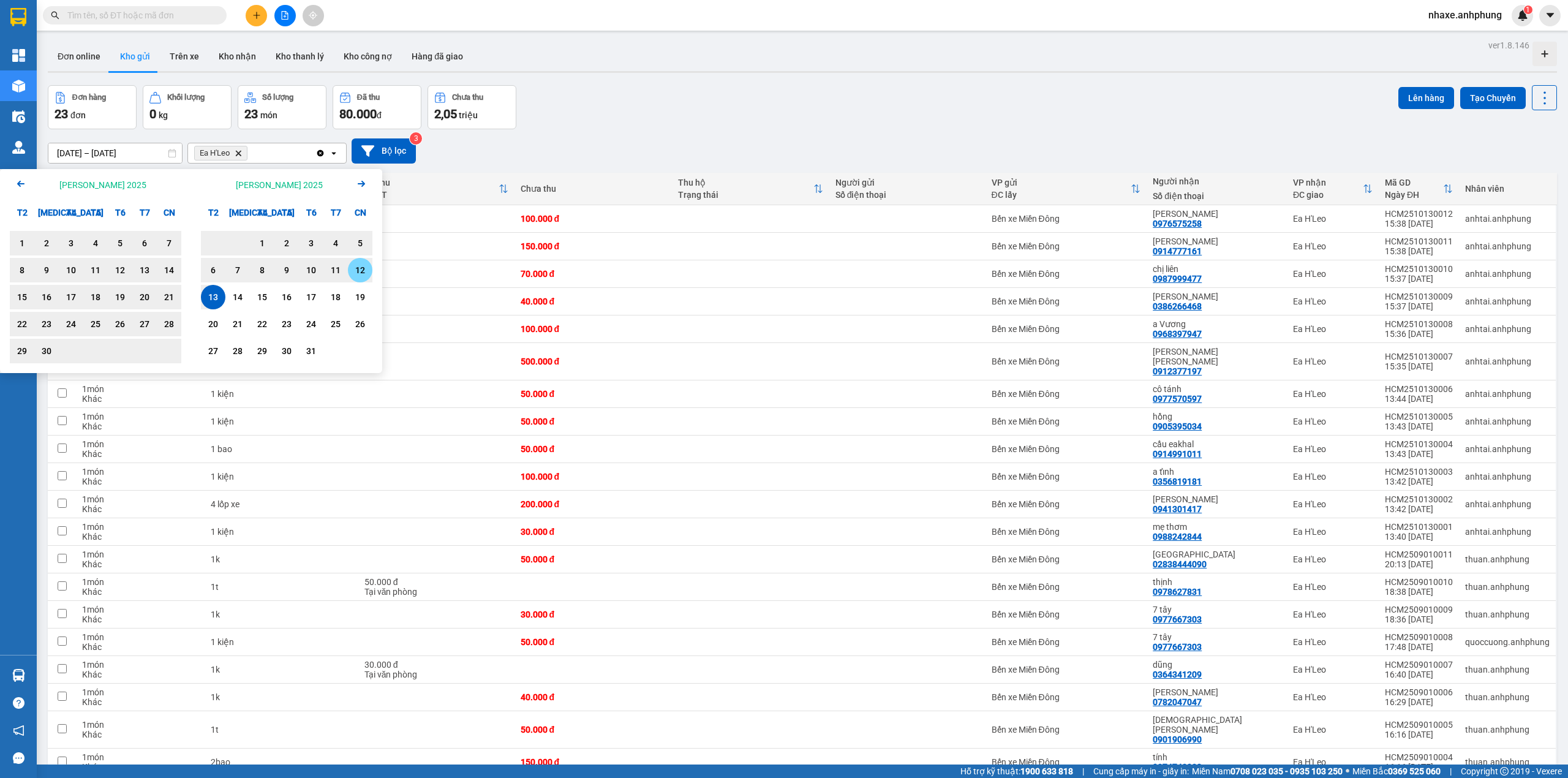
click at [353, 269] on div "12" at bounding box center [360, 270] width 17 height 15
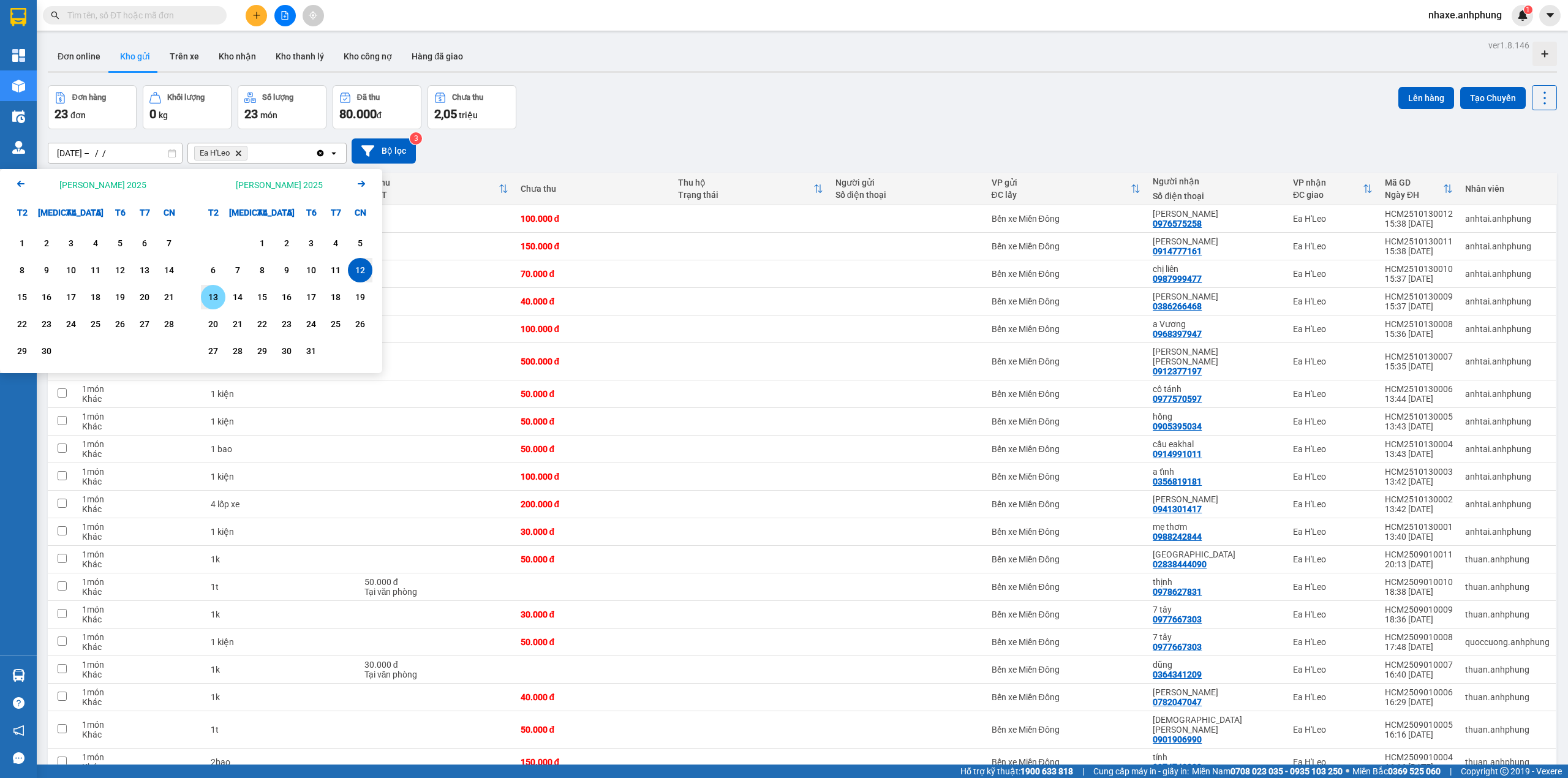
click at [210, 292] on div "13" at bounding box center [213, 297] width 17 height 15
type input "[DATE] – [DATE]"
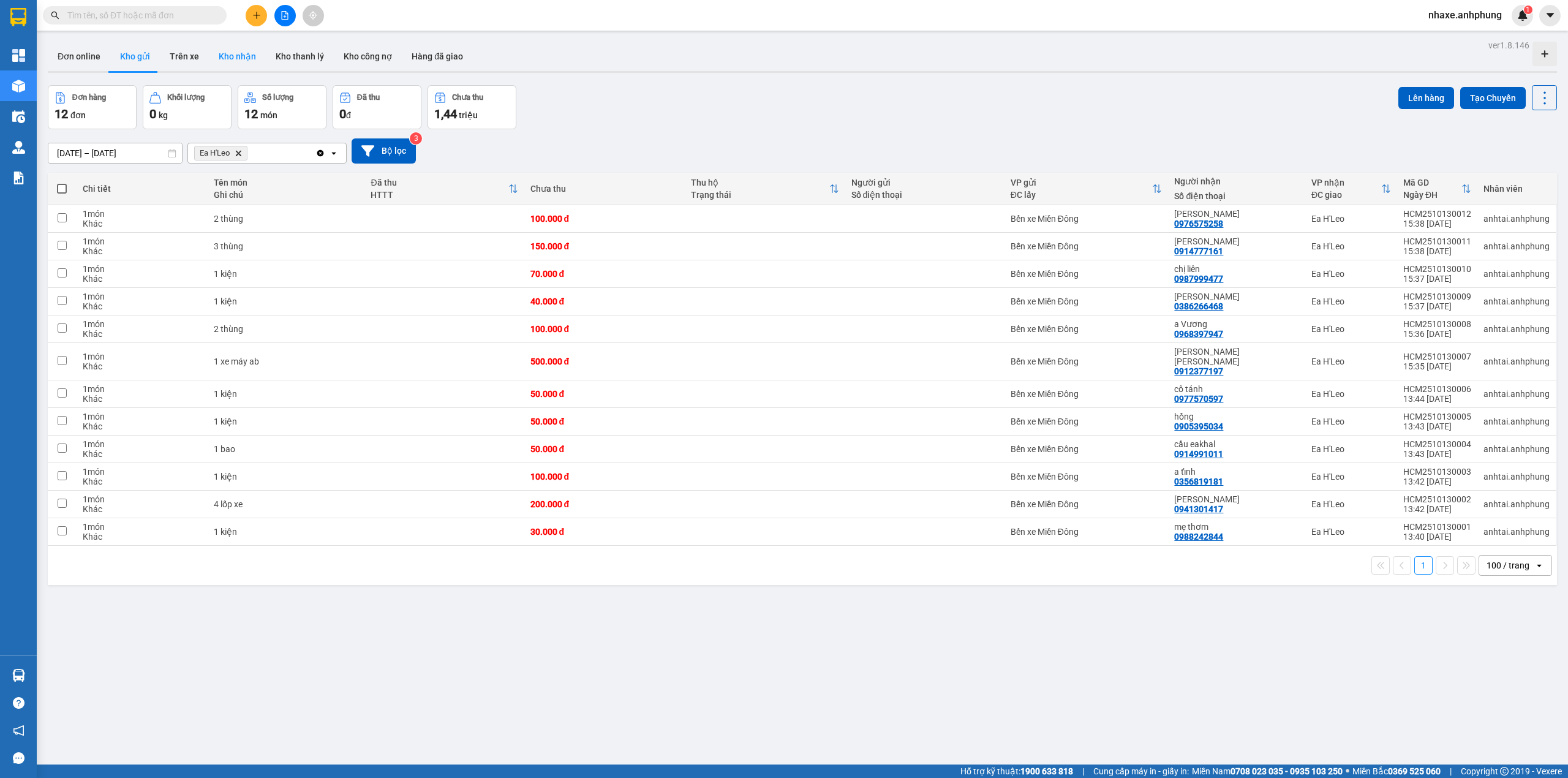
click at [213, 57] on button "Kho nhận" at bounding box center [237, 57] width 57 height 30
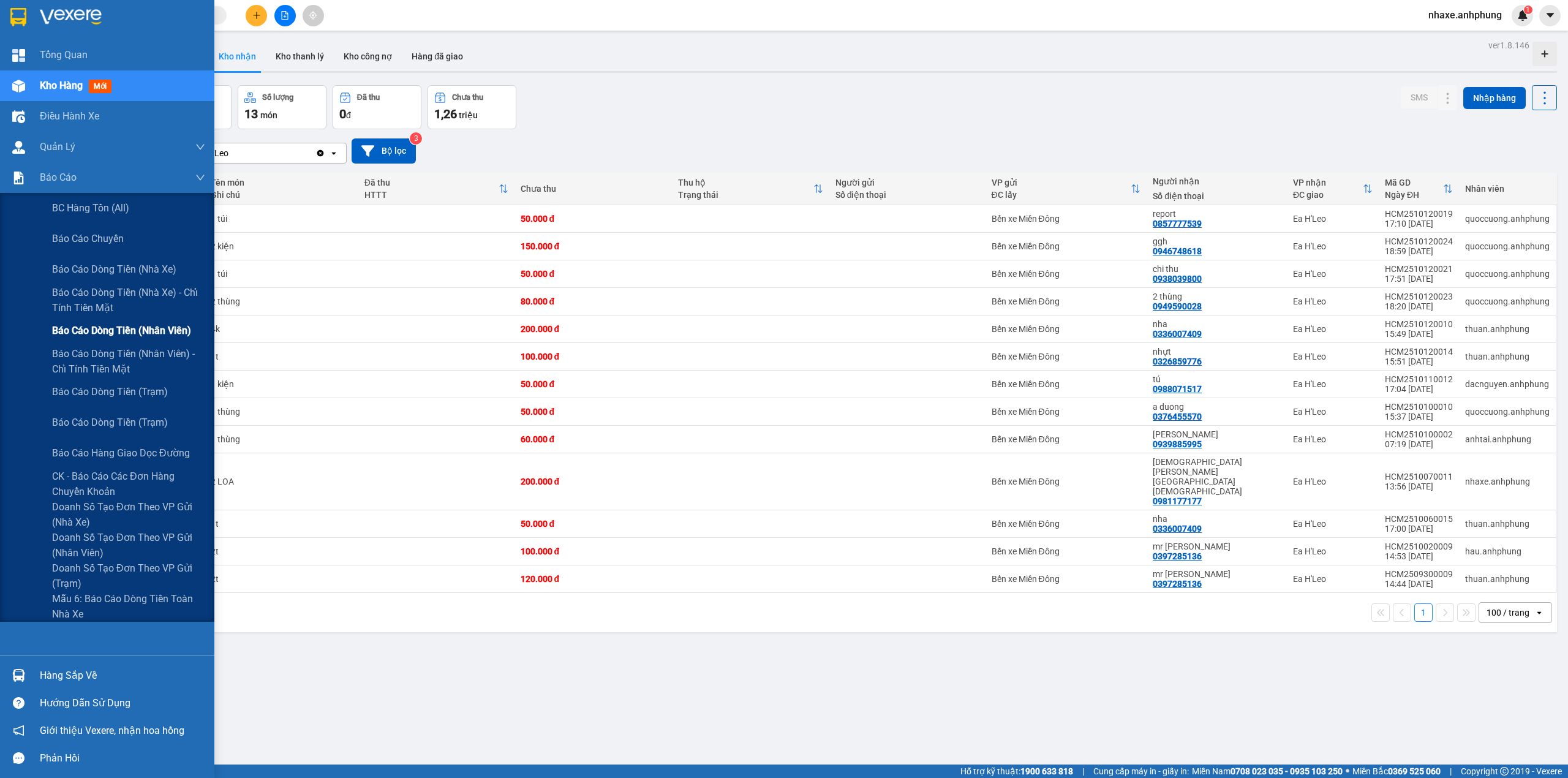
click at [122, 334] on span "Báo cáo dòng tiền (nhân viên)" at bounding box center [121, 330] width 139 height 15
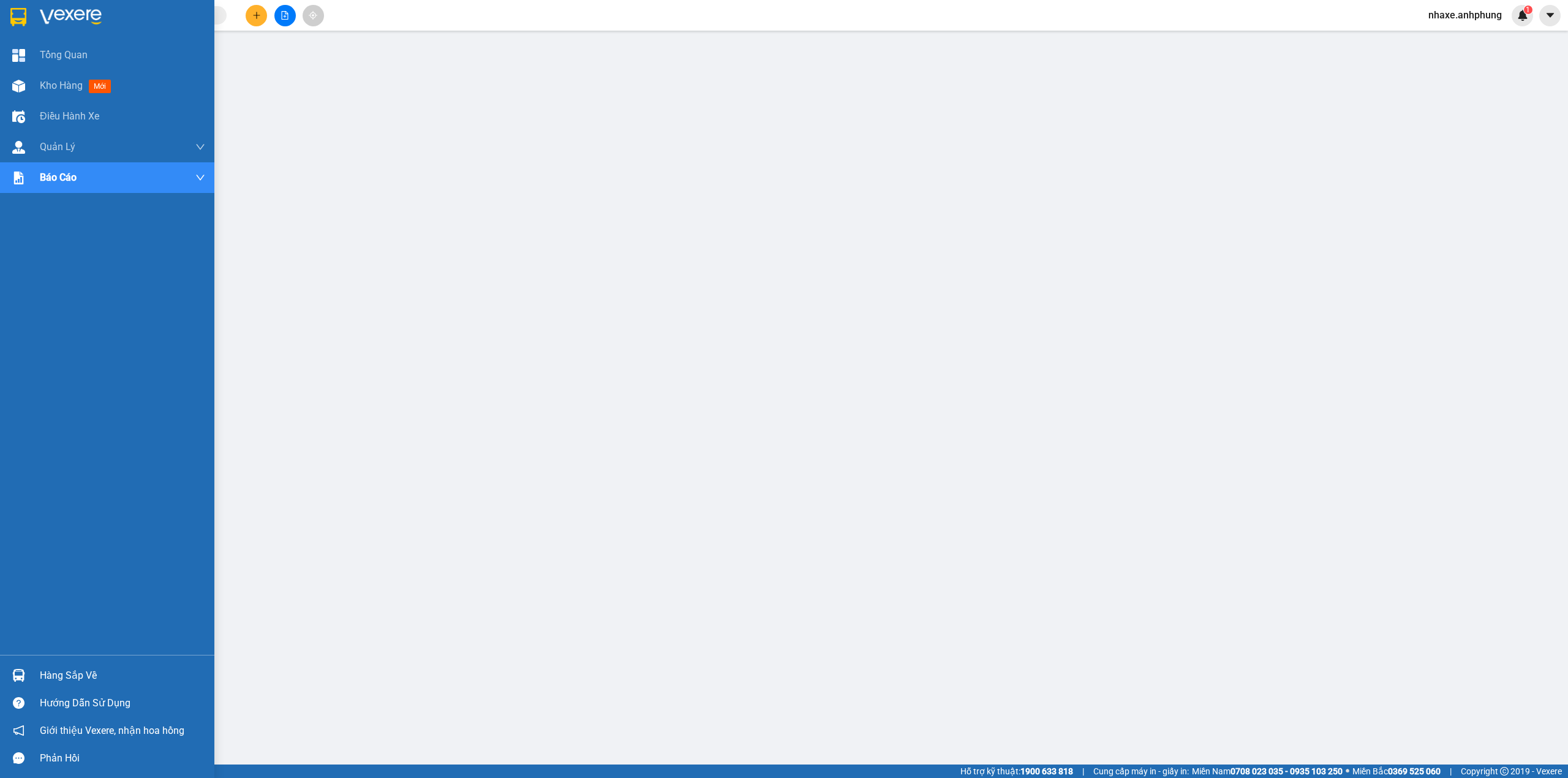
click at [71, 16] on img at bounding box center [71, 18] width 61 height 19
